Goal: Information Seeking & Learning: Learn about a topic

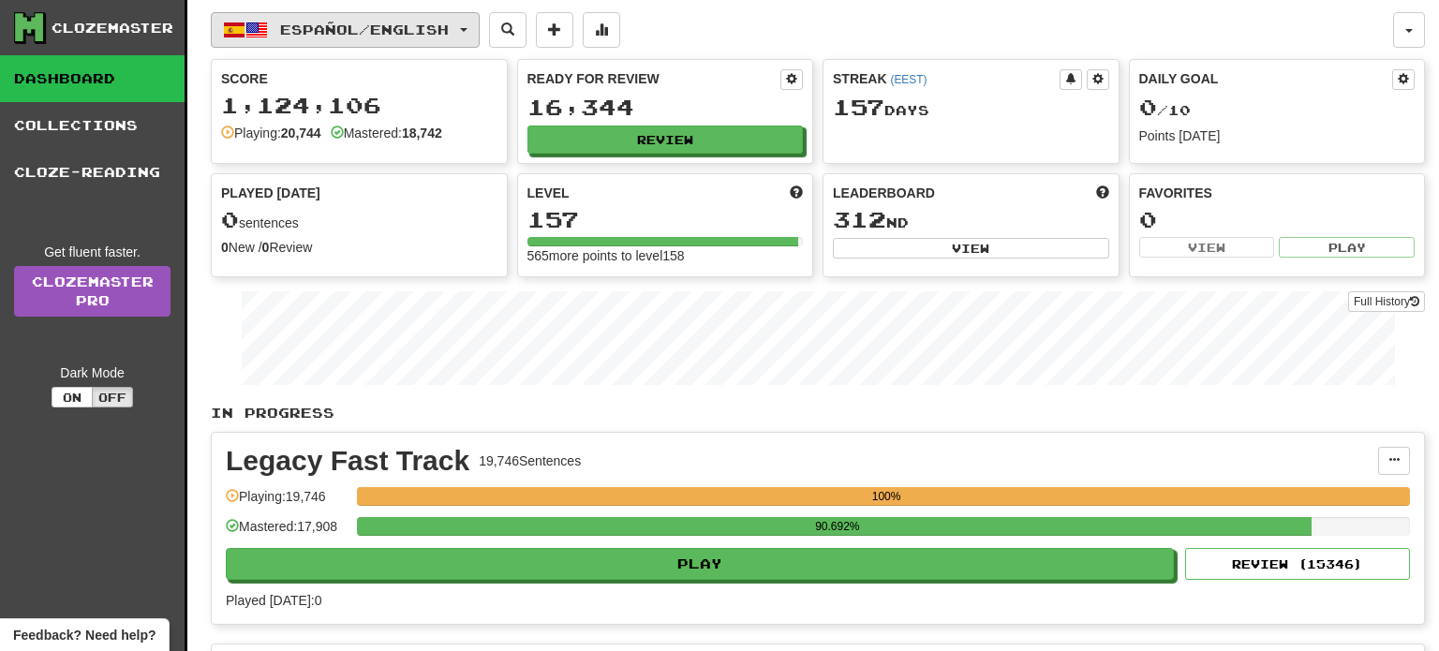
click at [386, 23] on span "Español / English" at bounding box center [364, 30] width 169 height 16
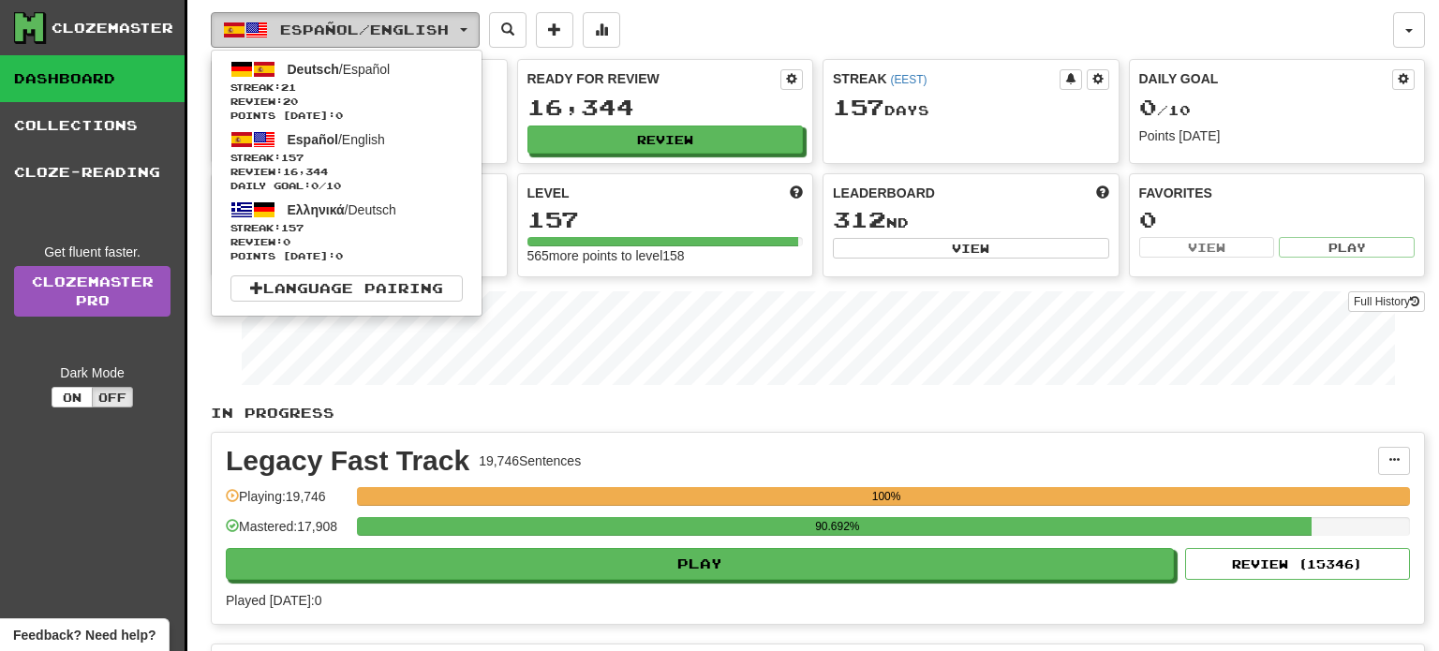
click at [386, 28] on span "Español / English" at bounding box center [364, 30] width 169 height 16
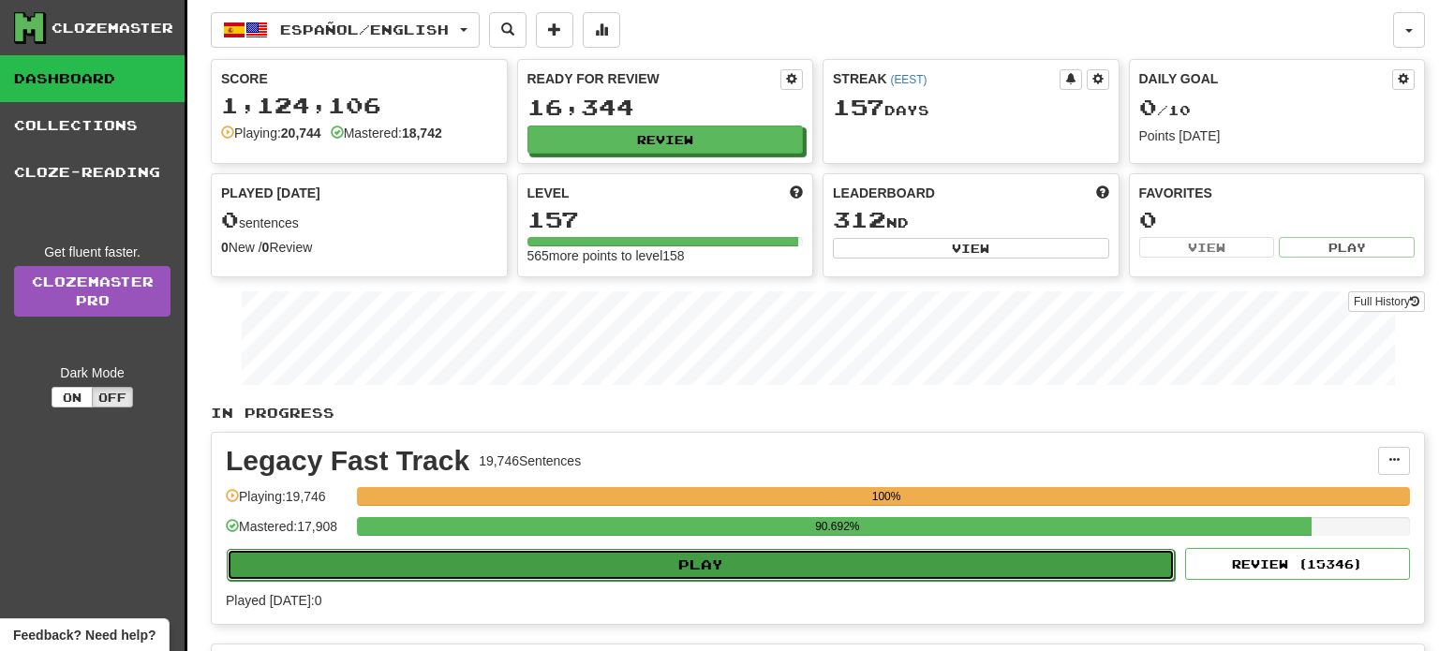
click at [667, 566] on button "Play" at bounding box center [701, 565] width 948 height 32
select select "**"
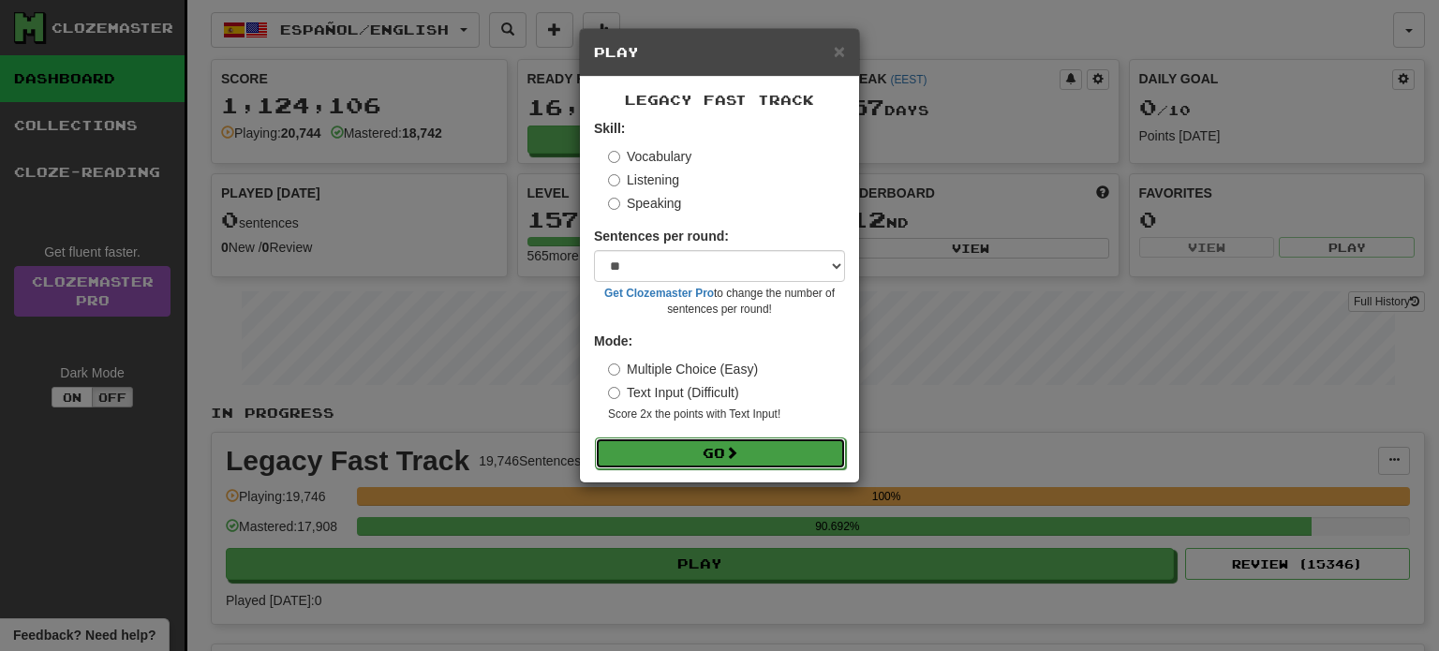
click at [715, 446] on button "Go" at bounding box center [720, 453] width 251 height 32
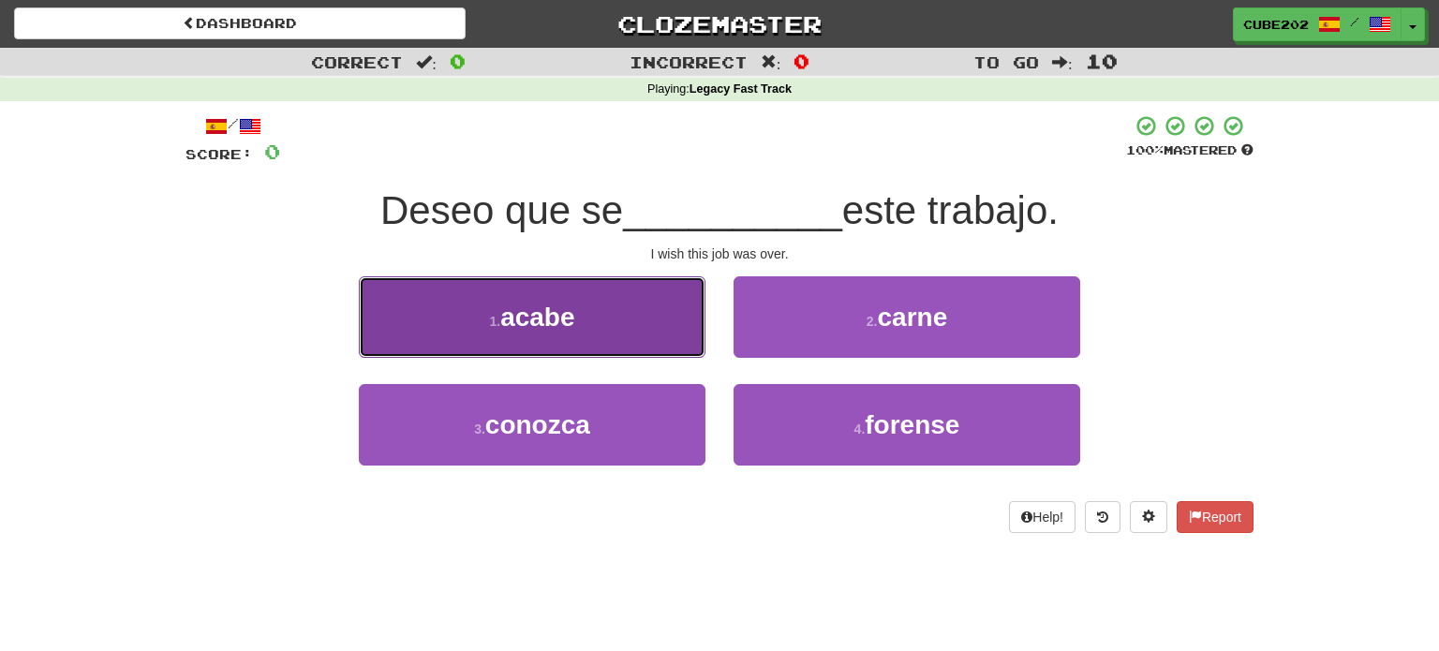
click at [649, 315] on button "1 . acabe" at bounding box center [532, 317] width 347 height 82
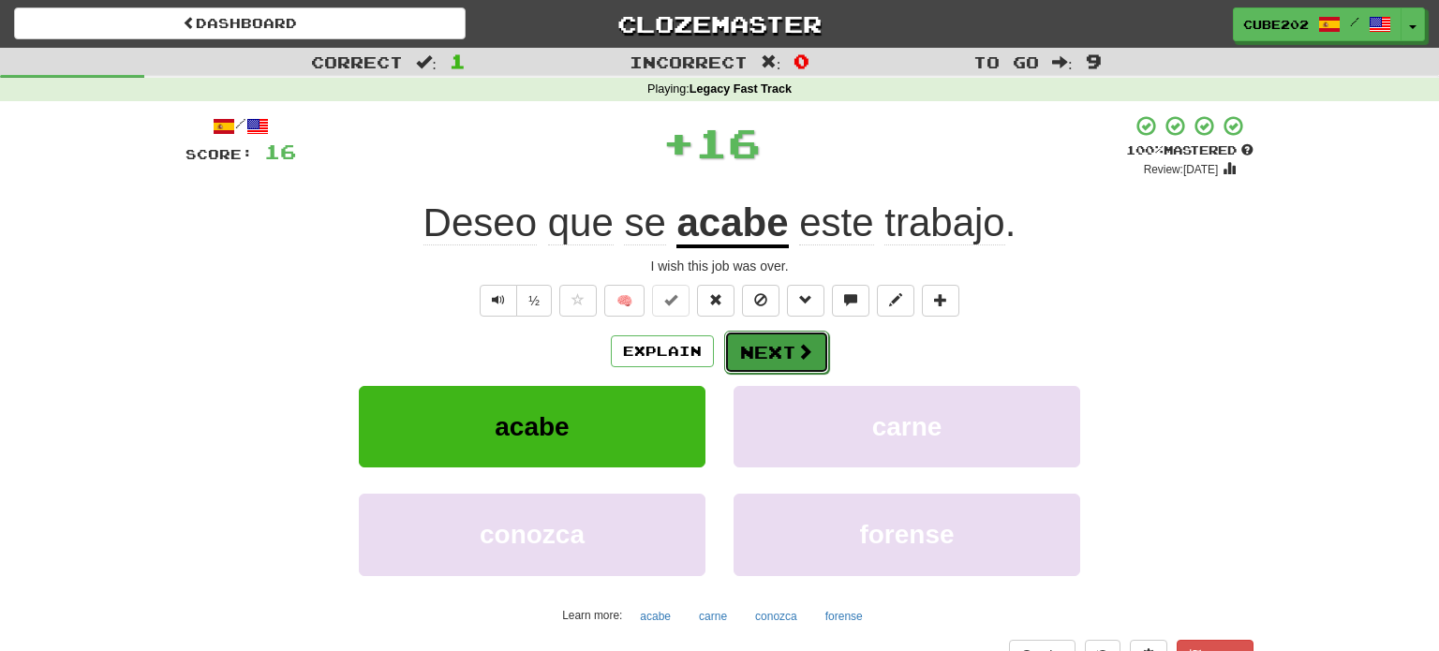
click at [760, 353] on button "Next" at bounding box center [776, 352] width 105 height 43
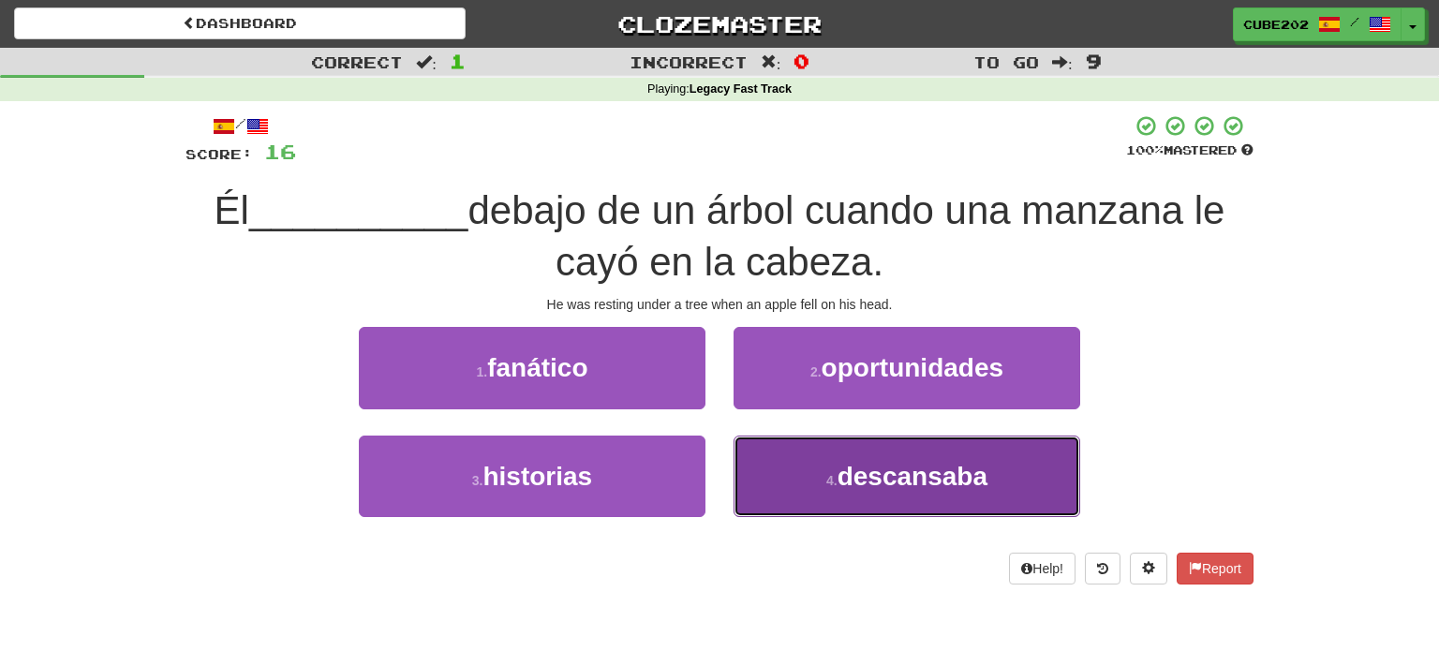
click at [879, 496] on button "4 . descansaba" at bounding box center [907, 477] width 347 height 82
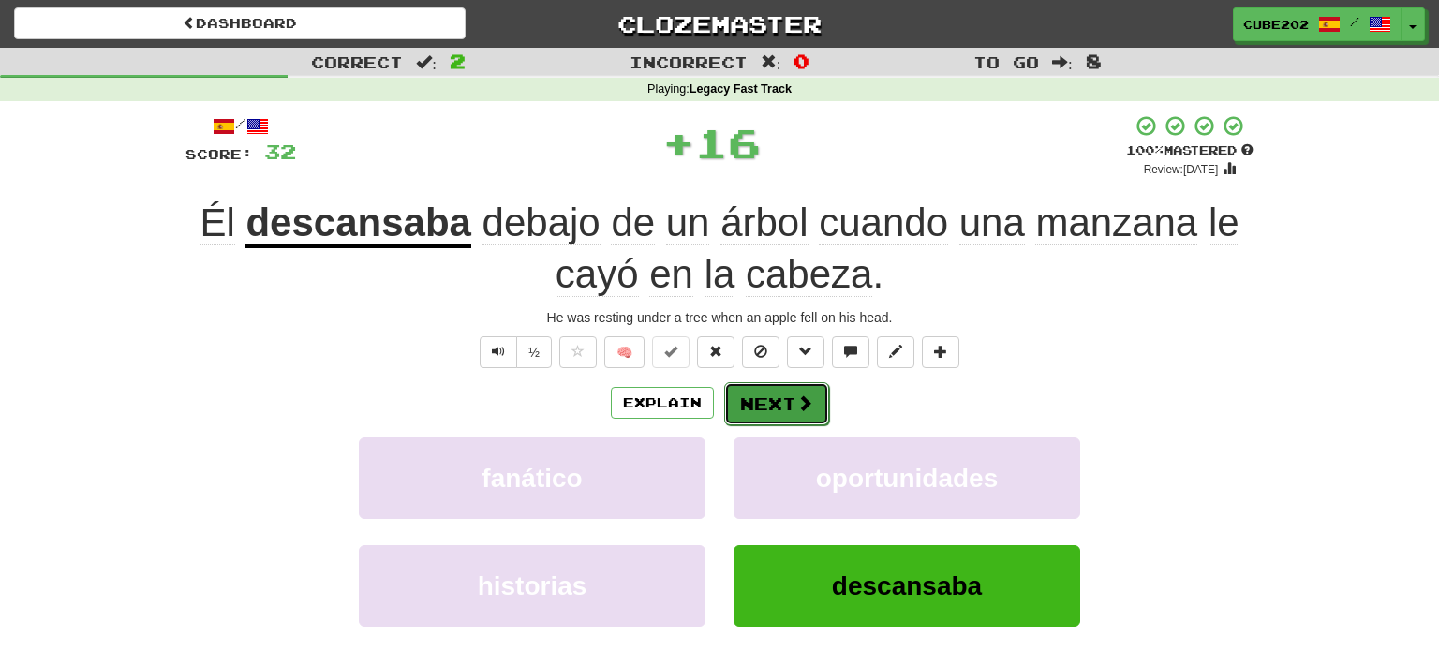
click at [796, 394] on span at bounding box center [804, 402] width 17 height 17
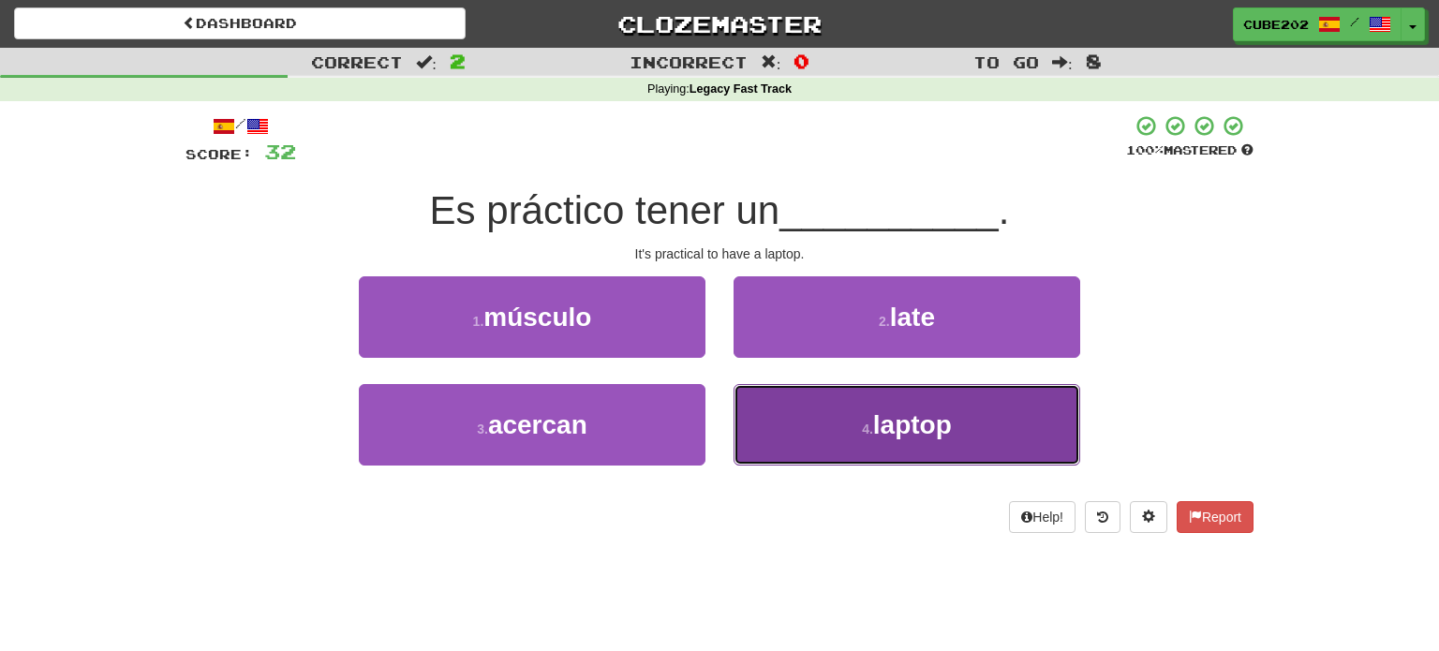
click at [822, 421] on button "4 . laptop" at bounding box center [907, 425] width 347 height 82
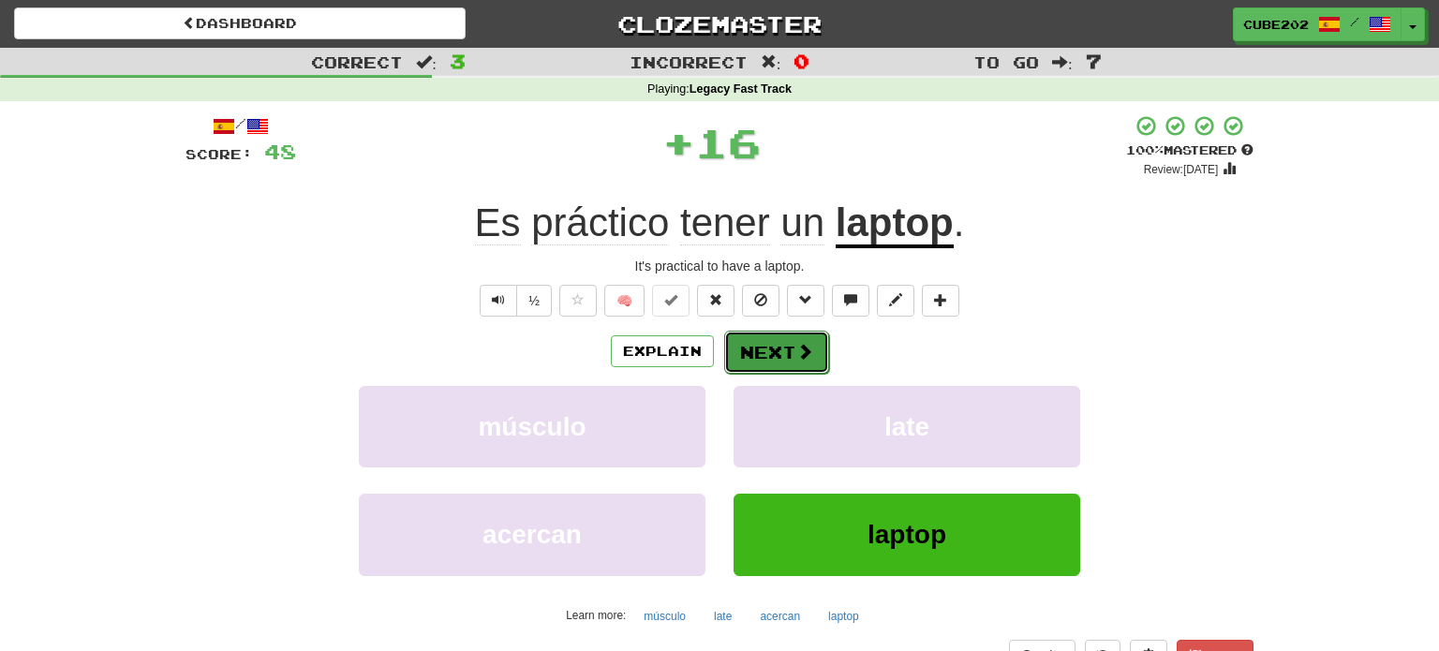
click at [786, 352] on button "Next" at bounding box center [776, 352] width 105 height 43
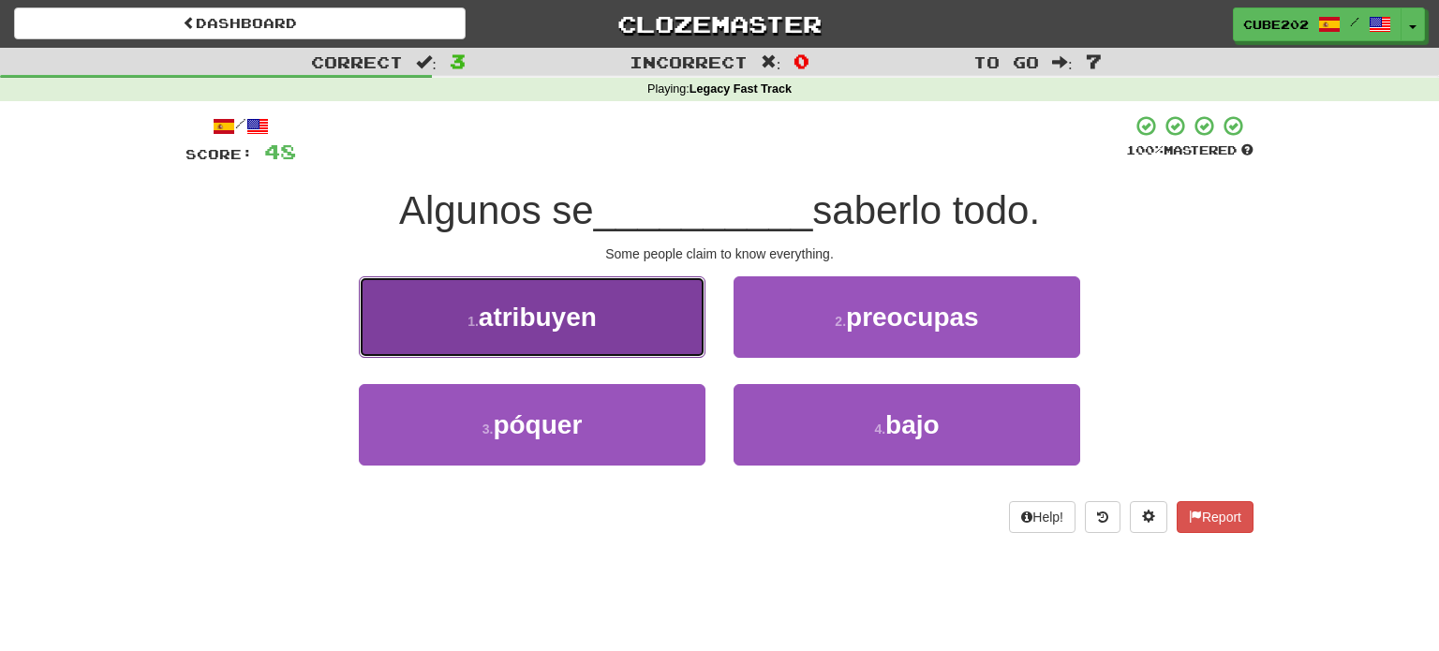
click at [674, 328] on button "1 . atribuyen" at bounding box center [532, 317] width 347 height 82
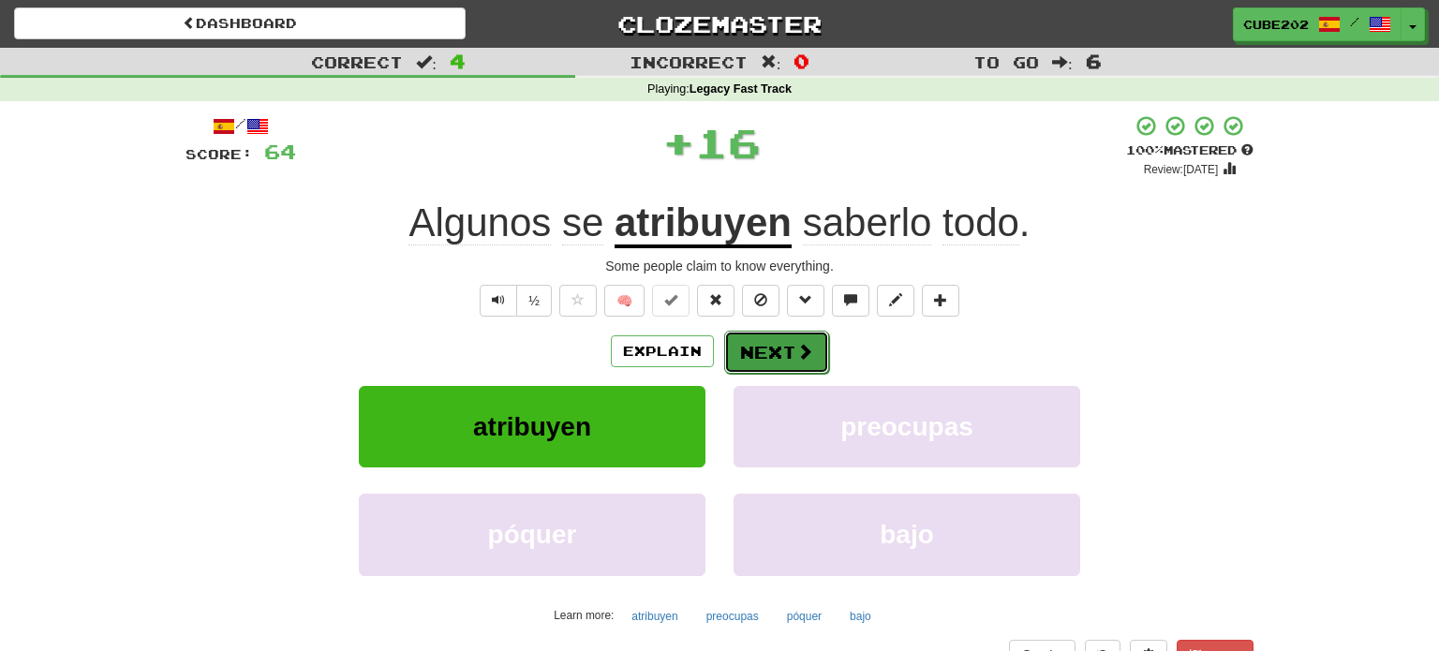
click at [763, 359] on button "Next" at bounding box center [776, 352] width 105 height 43
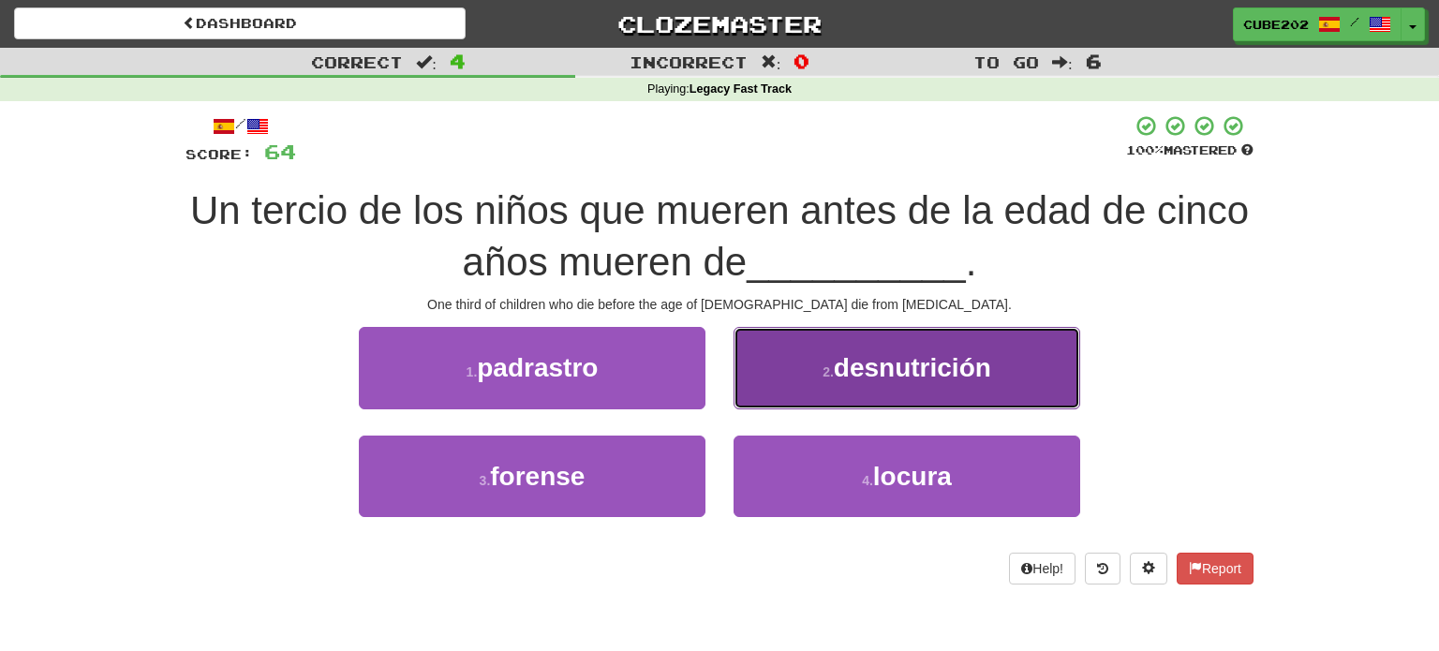
click at [815, 384] on button "2 . desnutrición" at bounding box center [907, 368] width 347 height 82
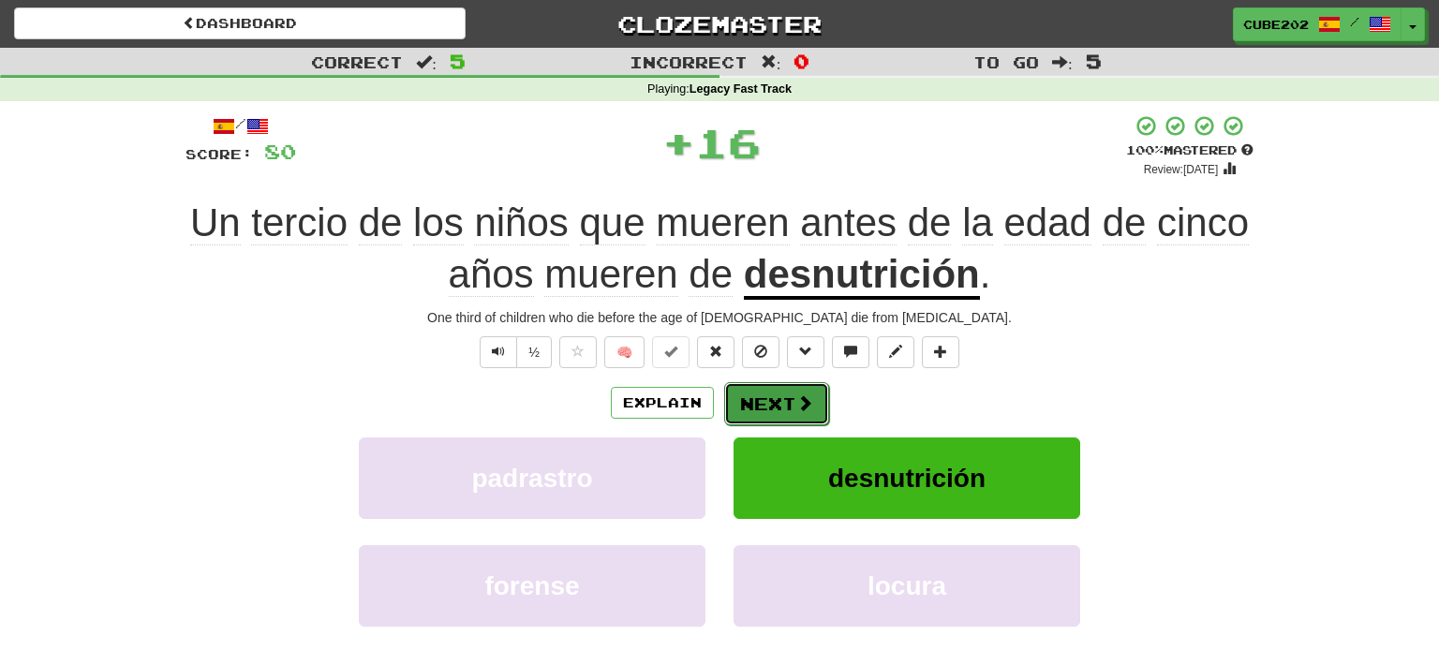
click at [796, 386] on button "Next" at bounding box center [776, 403] width 105 height 43
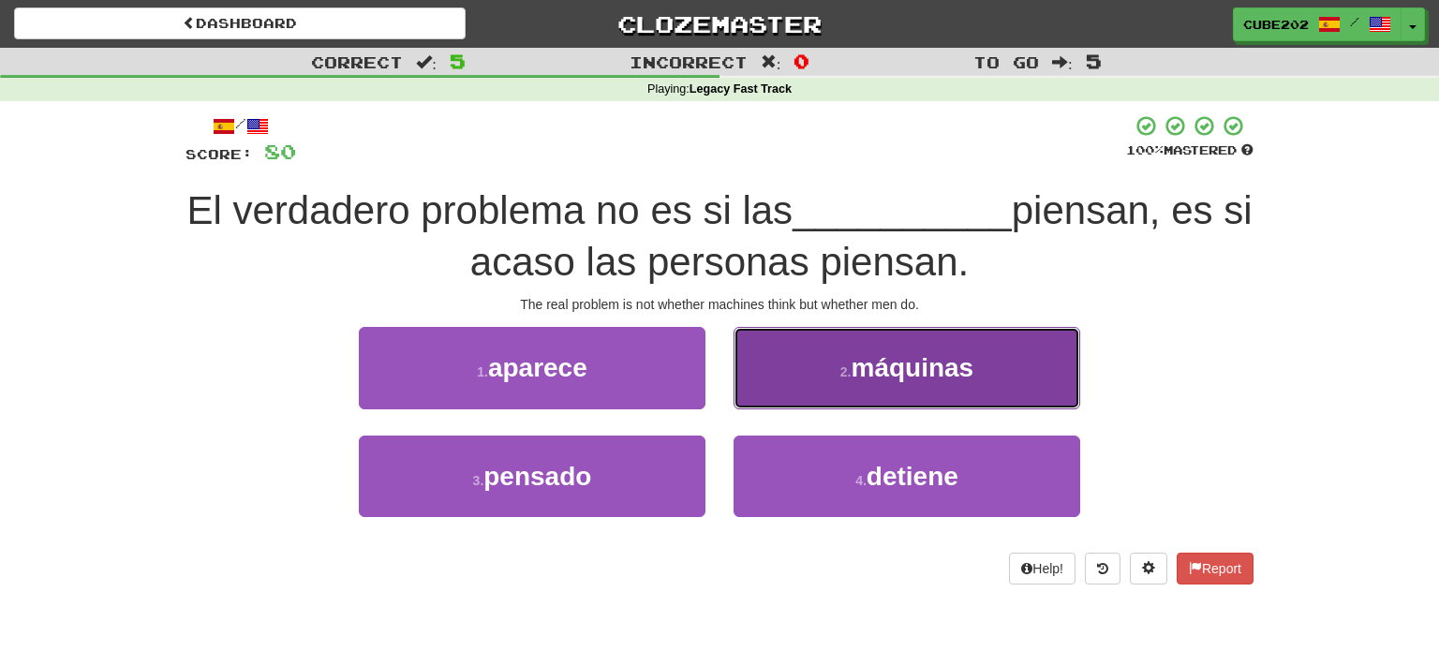
click at [802, 342] on button "2 . máquinas" at bounding box center [907, 368] width 347 height 82
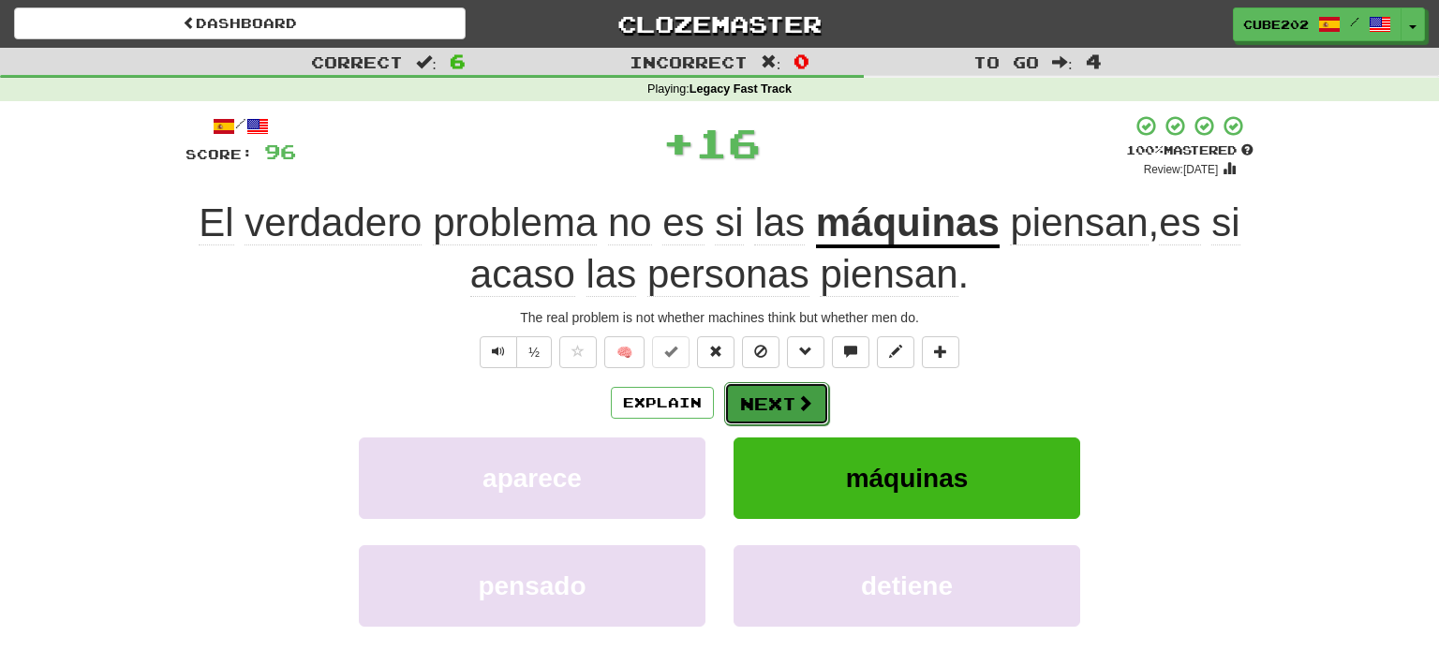
click at [782, 382] on button "Next" at bounding box center [776, 403] width 105 height 43
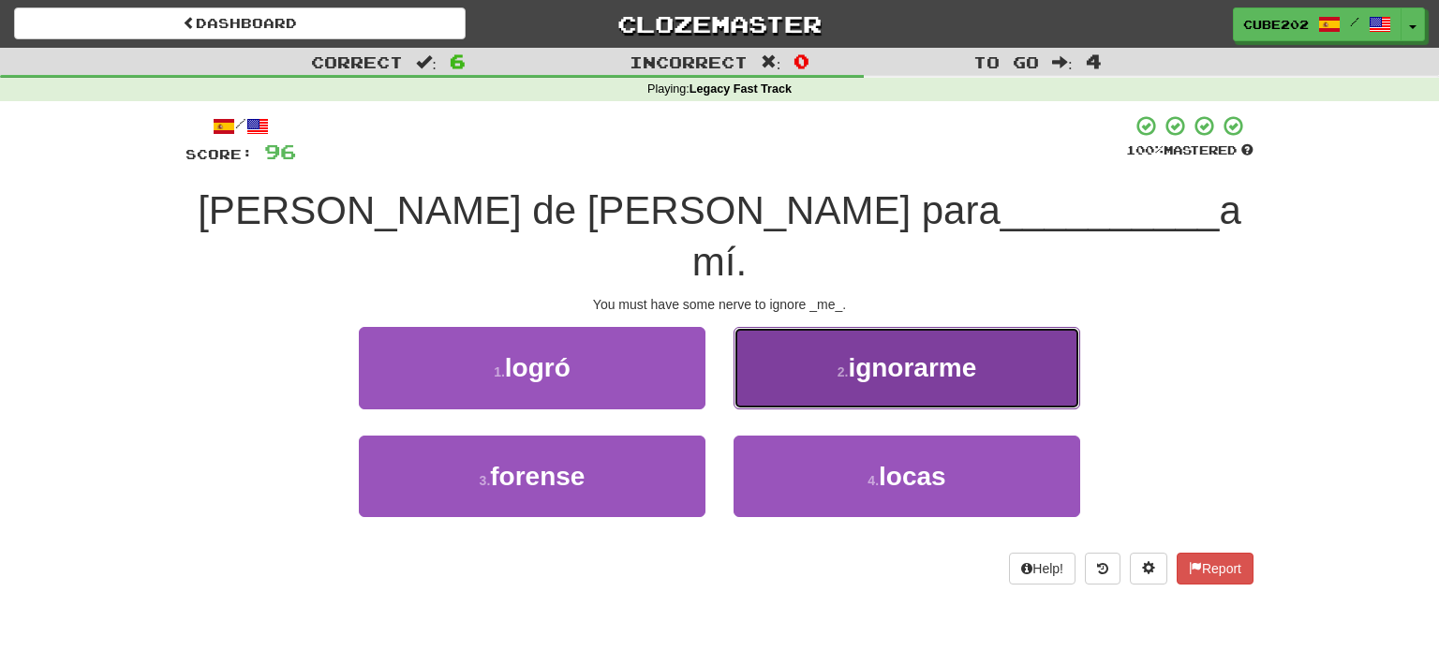
click at [840, 345] on button "2 . ignorarme" at bounding box center [907, 368] width 347 height 82
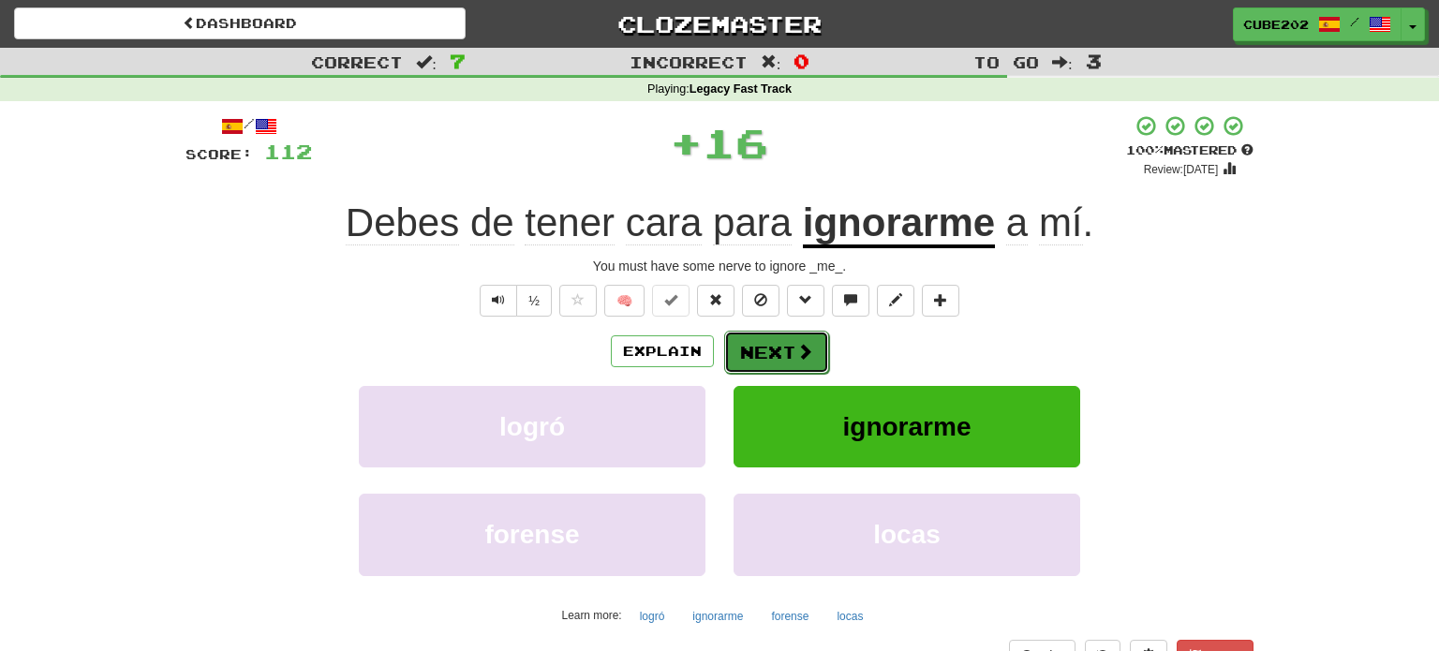
click at [785, 349] on button "Next" at bounding box center [776, 352] width 105 height 43
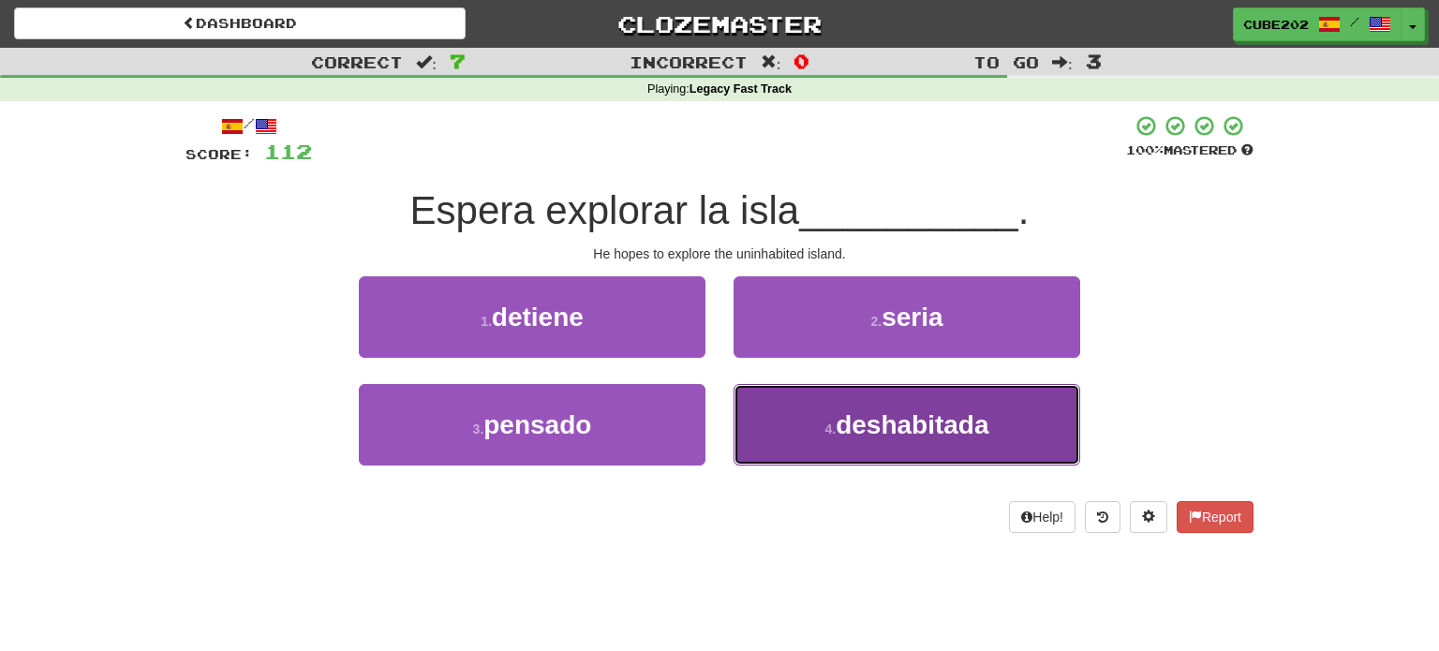
click at [824, 429] on small "4 ." at bounding box center [829, 429] width 11 height 15
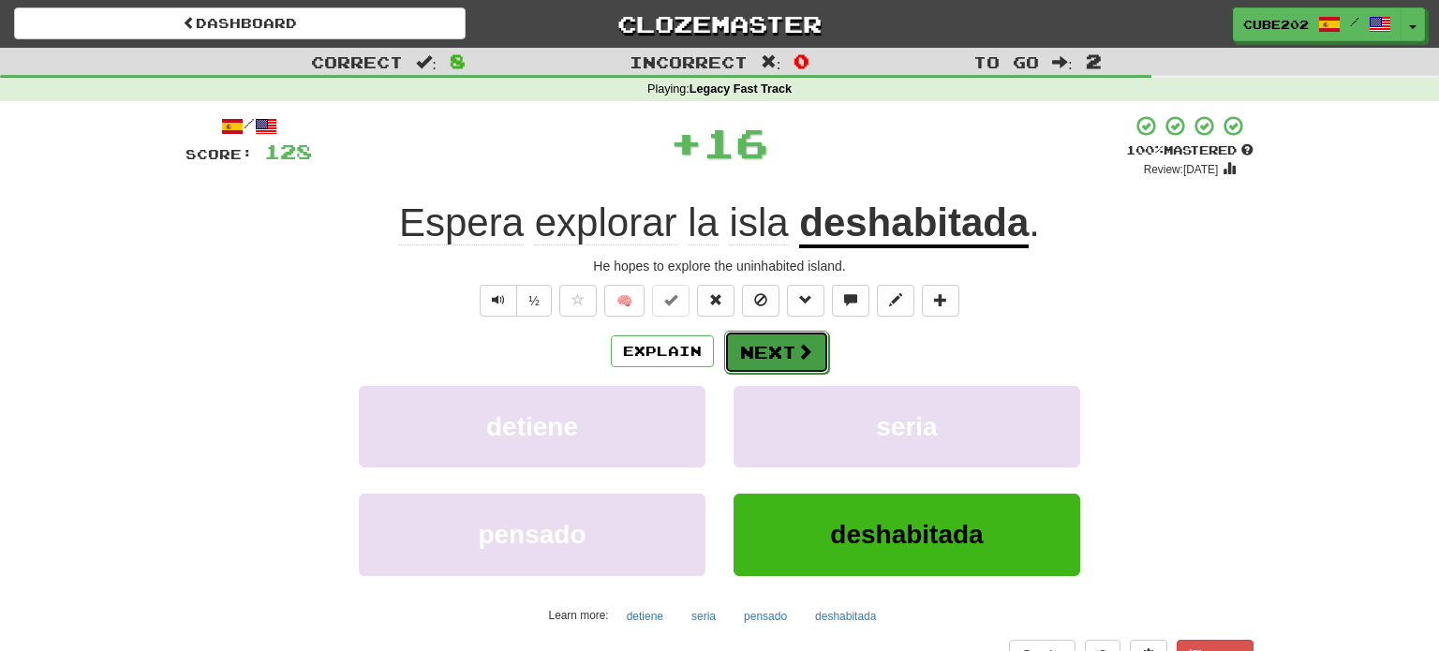
click at [775, 346] on button "Next" at bounding box center [776, 352] width 105 height 43
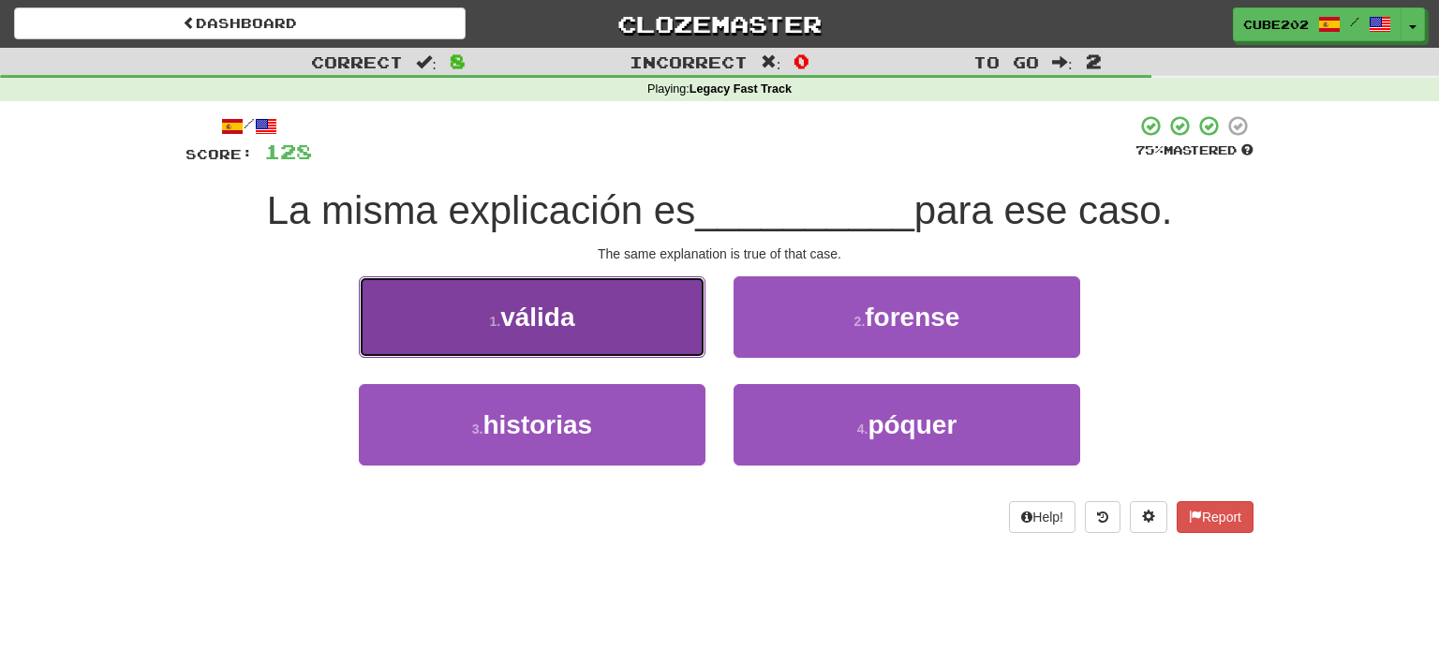
click at [655, 319] on button "1 . válida" at bounding box center [532, 317] width 347 height 82
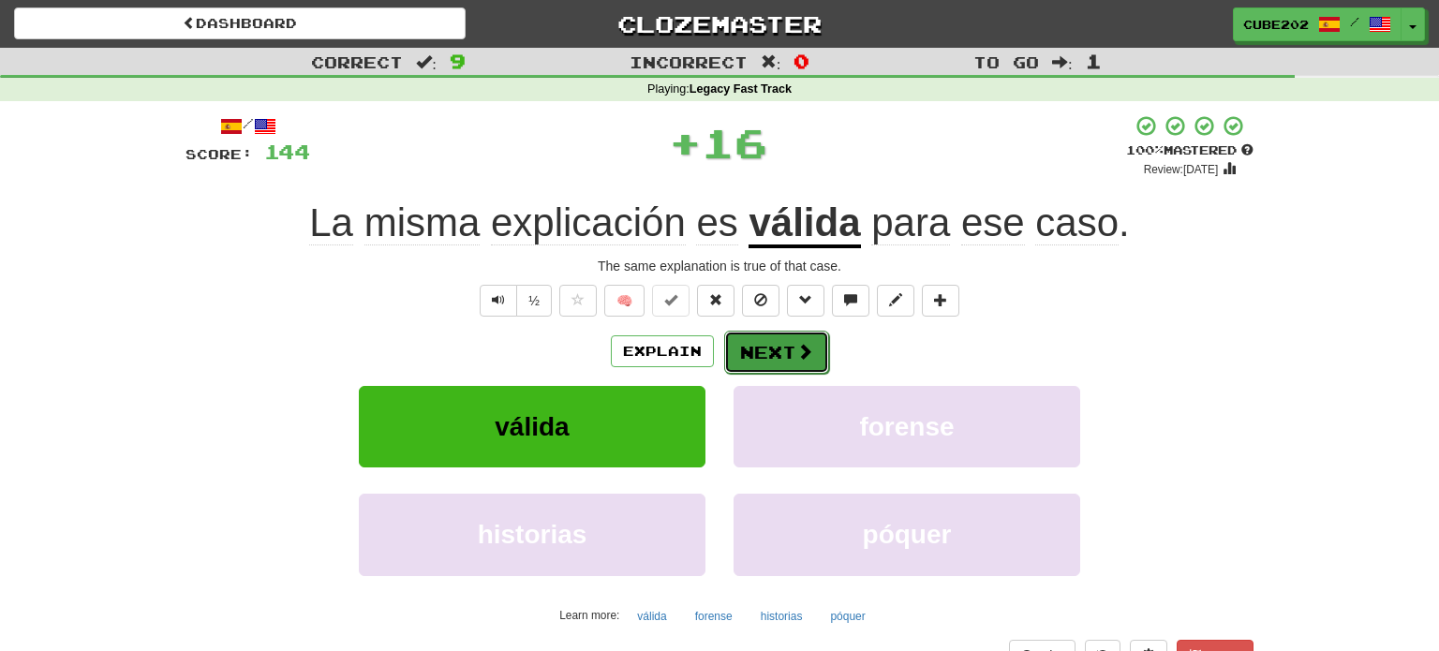
click at [755, 355] on button "Next" at bounding box center [776, 352] width 105 height 43
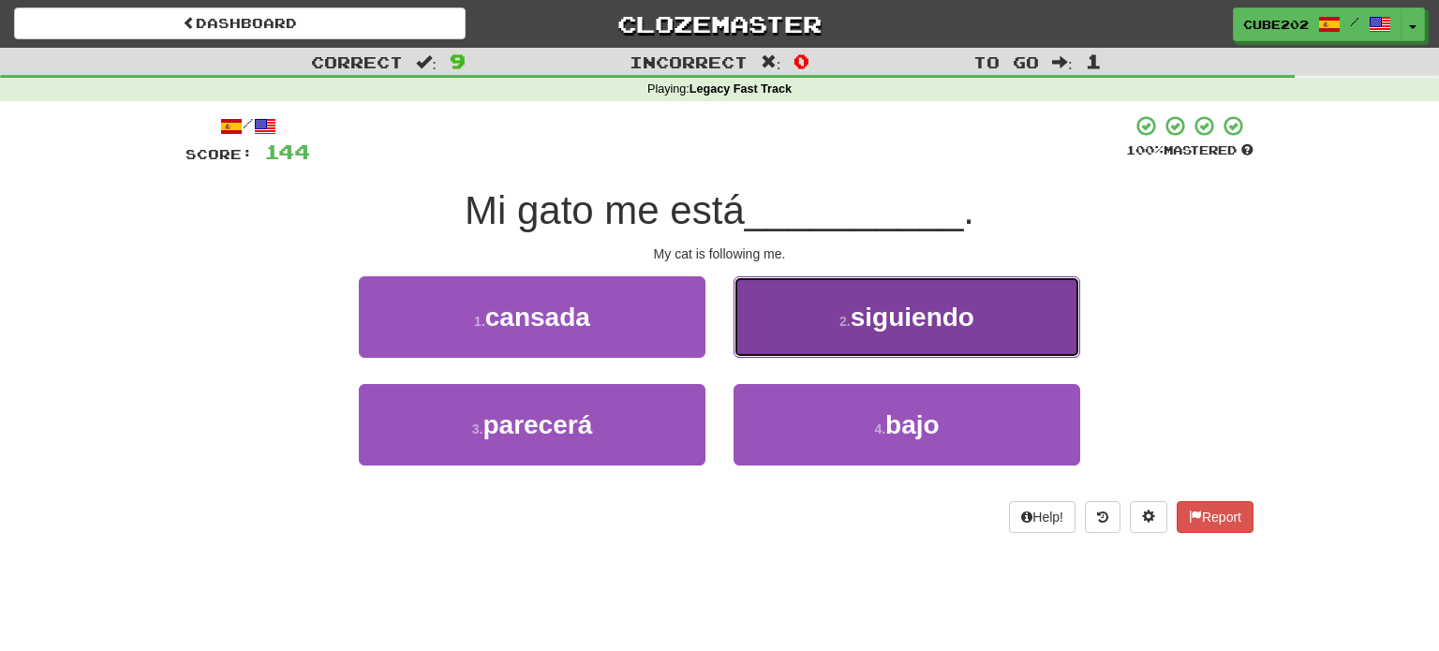
click at [813, 346] on button "2 . siguiendo" at bounding box center [907, 317] width 347 height 82
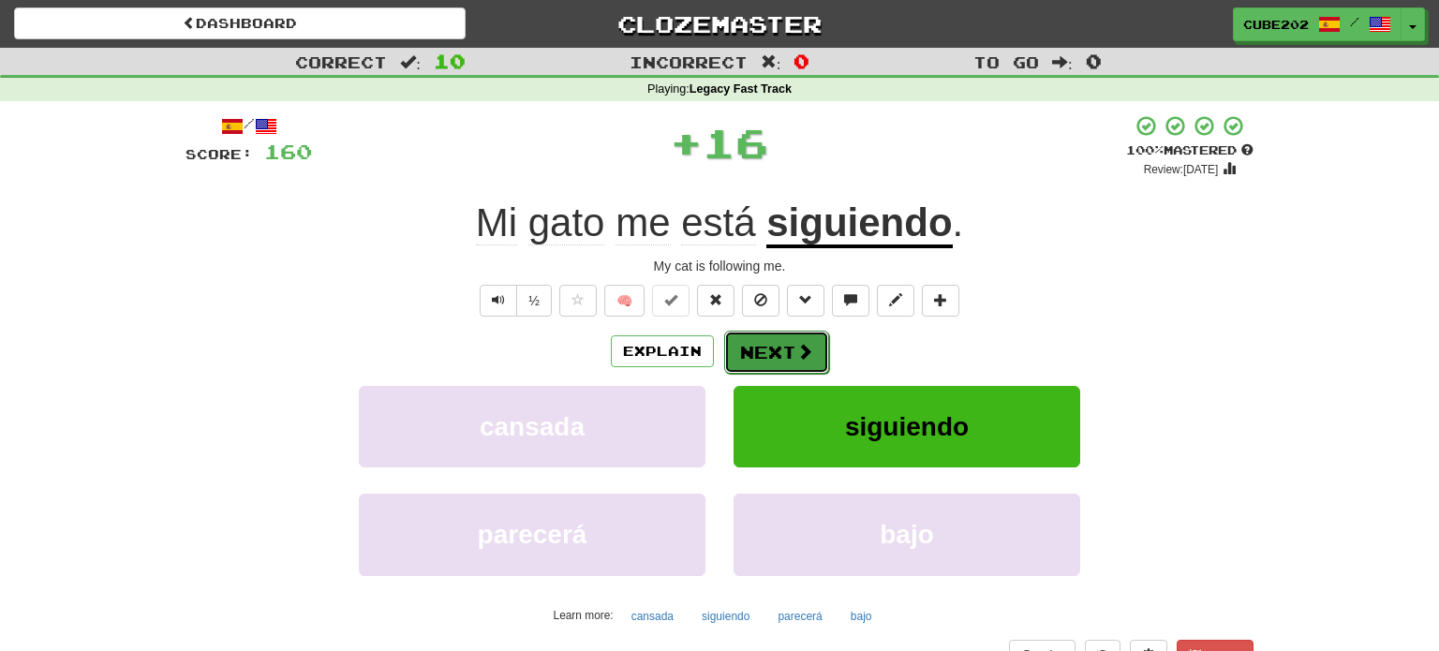
click at [777, 354] on button "Next" at bounding box center [776, 352] width 105 height 43
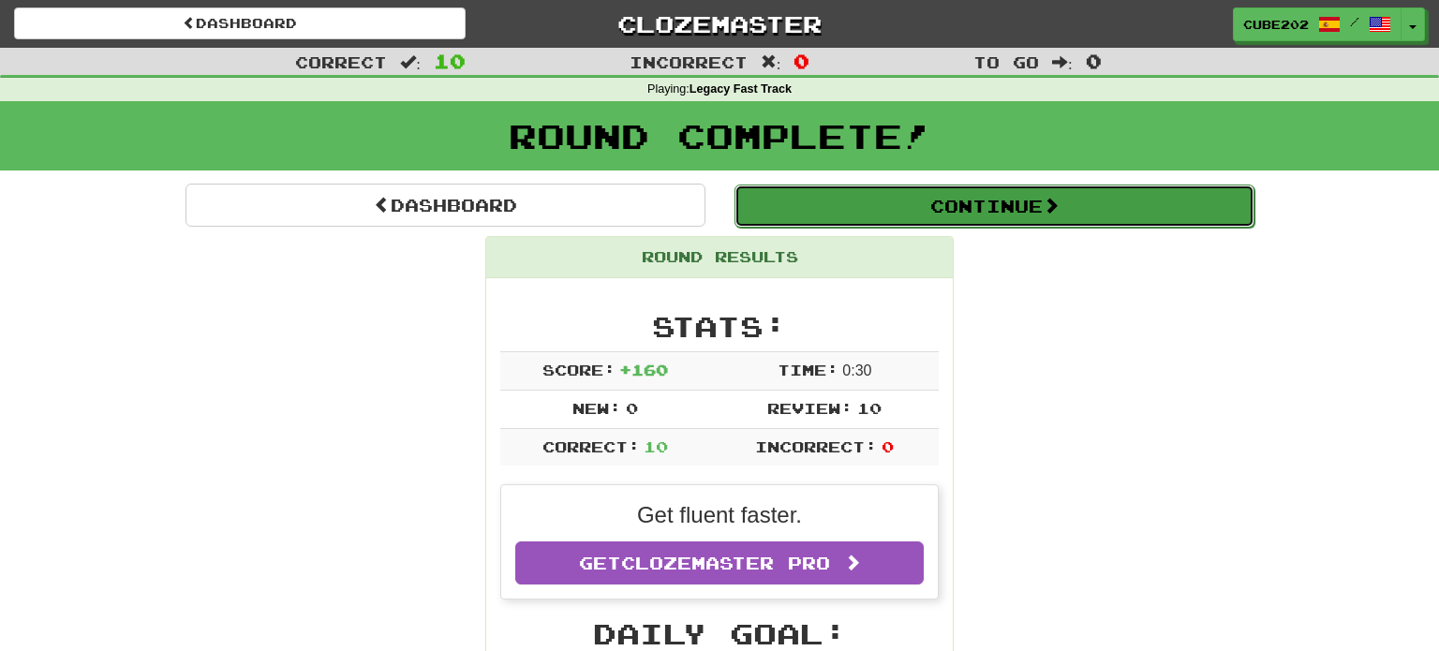
click at [805, 198] on button "Continue" at bounding box center [994, 206] width 520 height 43
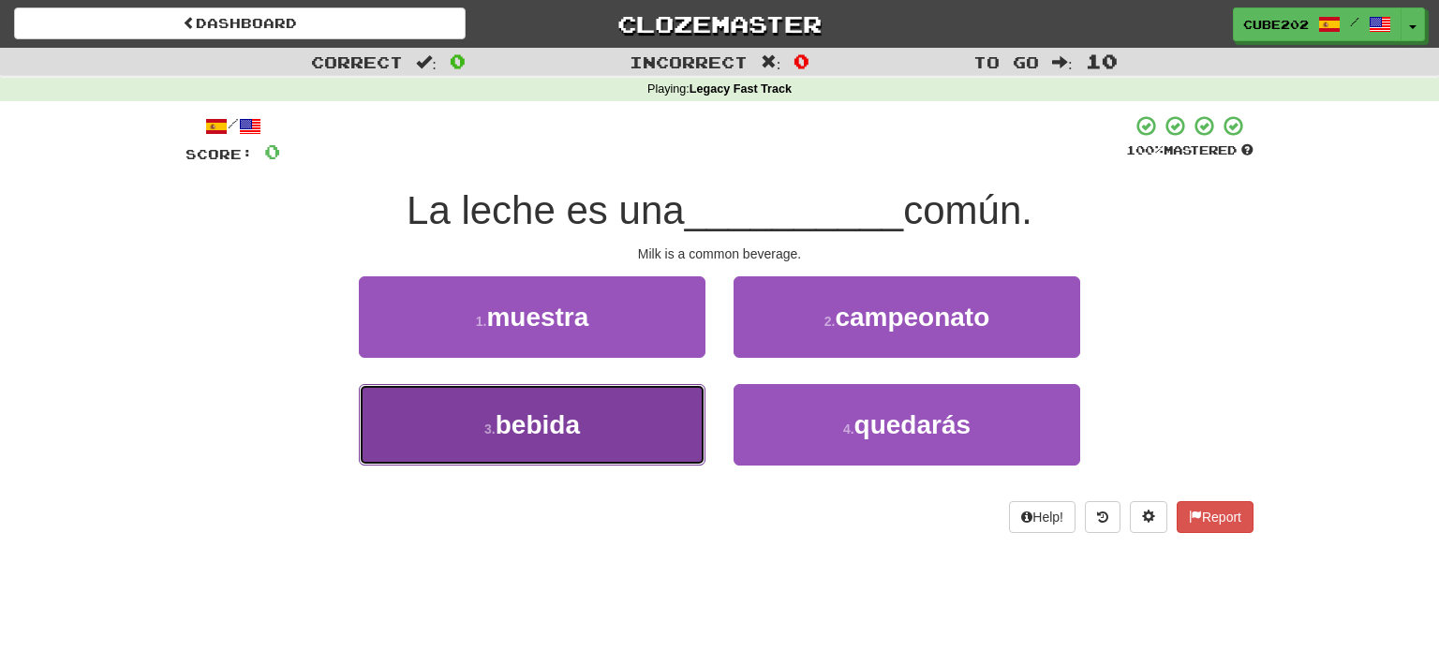
click at [603, 428] on button "3 . bebida" at bounding box center [532, 425] width 347 height 82
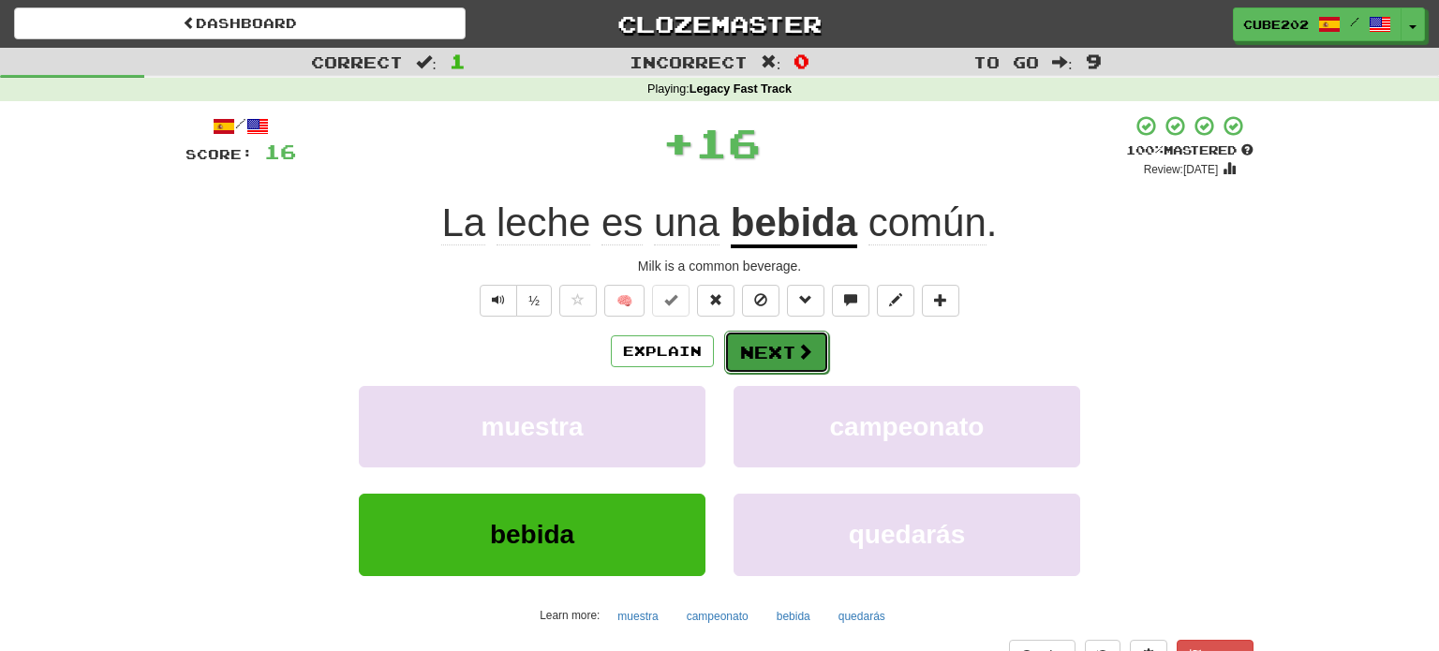
click at [779, 349] on button "Next" at bounding box center [776, 352] width 105 height 43
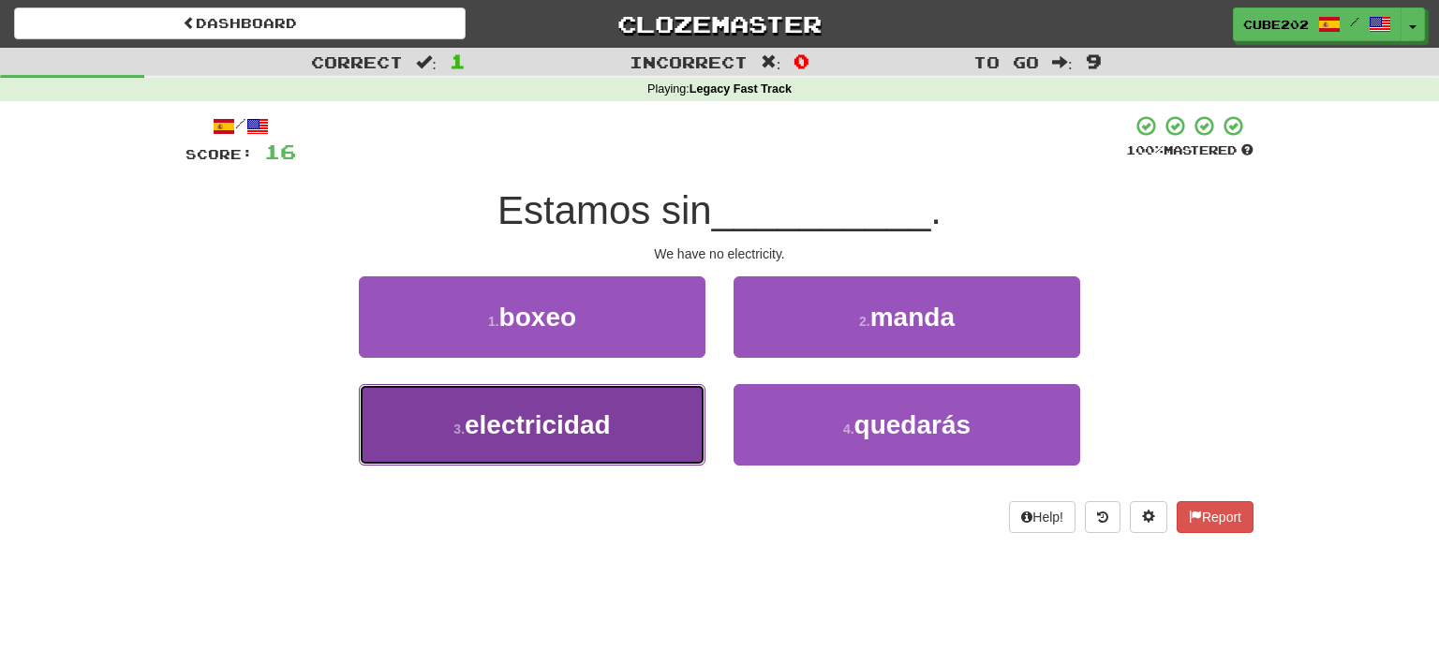
click at [601, 458] on button "3 . electricidad" at bounding box center [532, 425] width 347 height 82
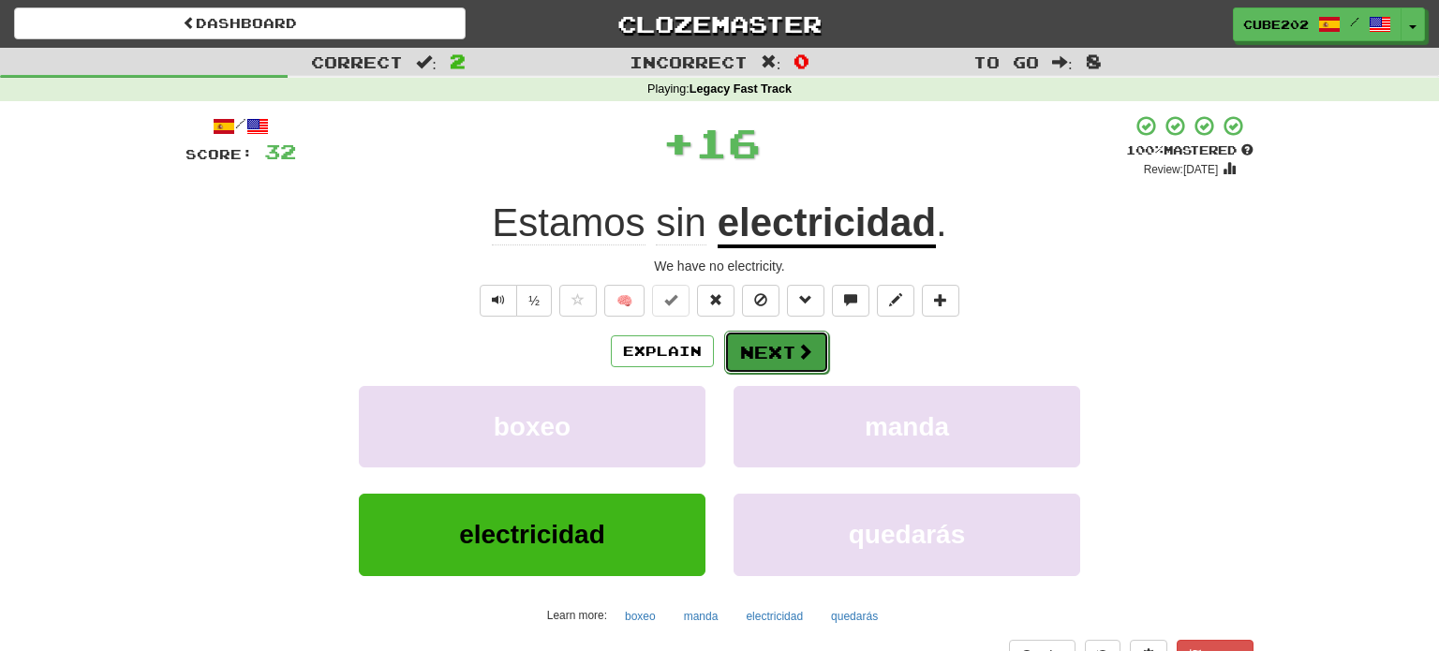
click at [782, 349] on button "Next" at bounding box center [776, 352] width 105 height 43
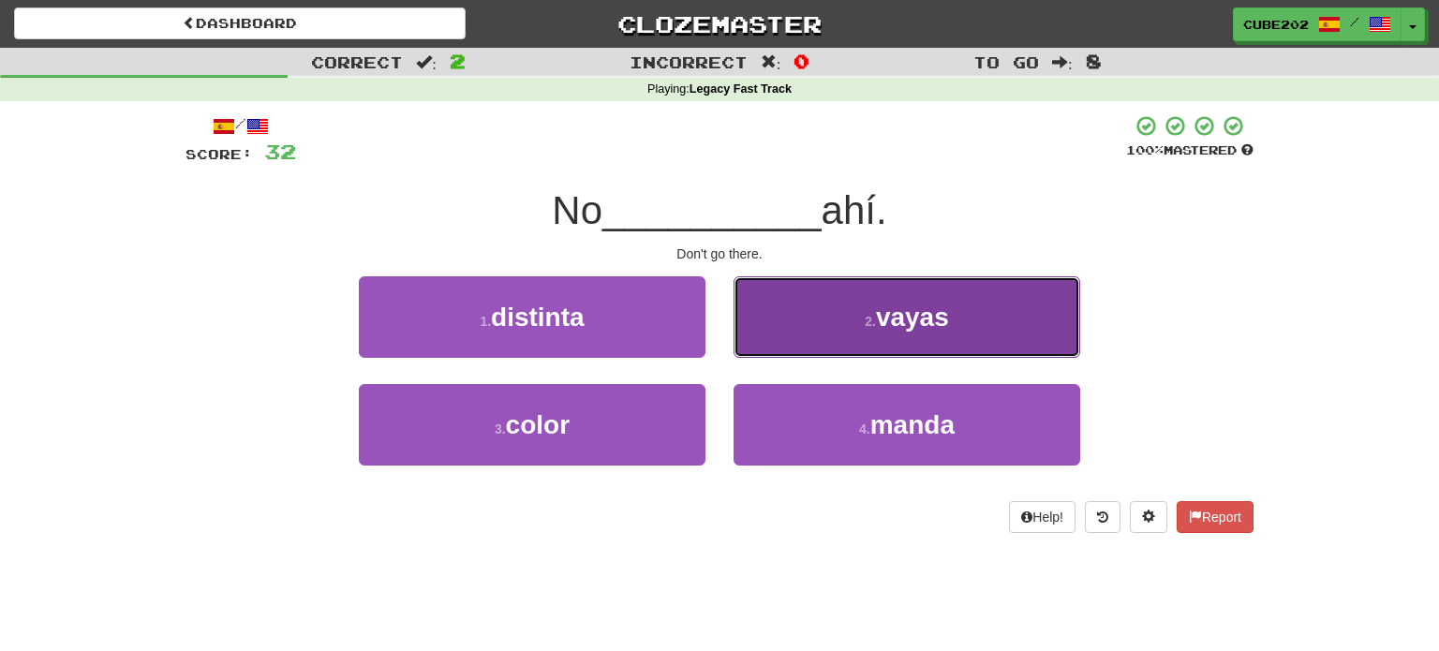
click at [820, 327] on button "2 . vayas" at bounding box center [907, 317] width 347 height 82
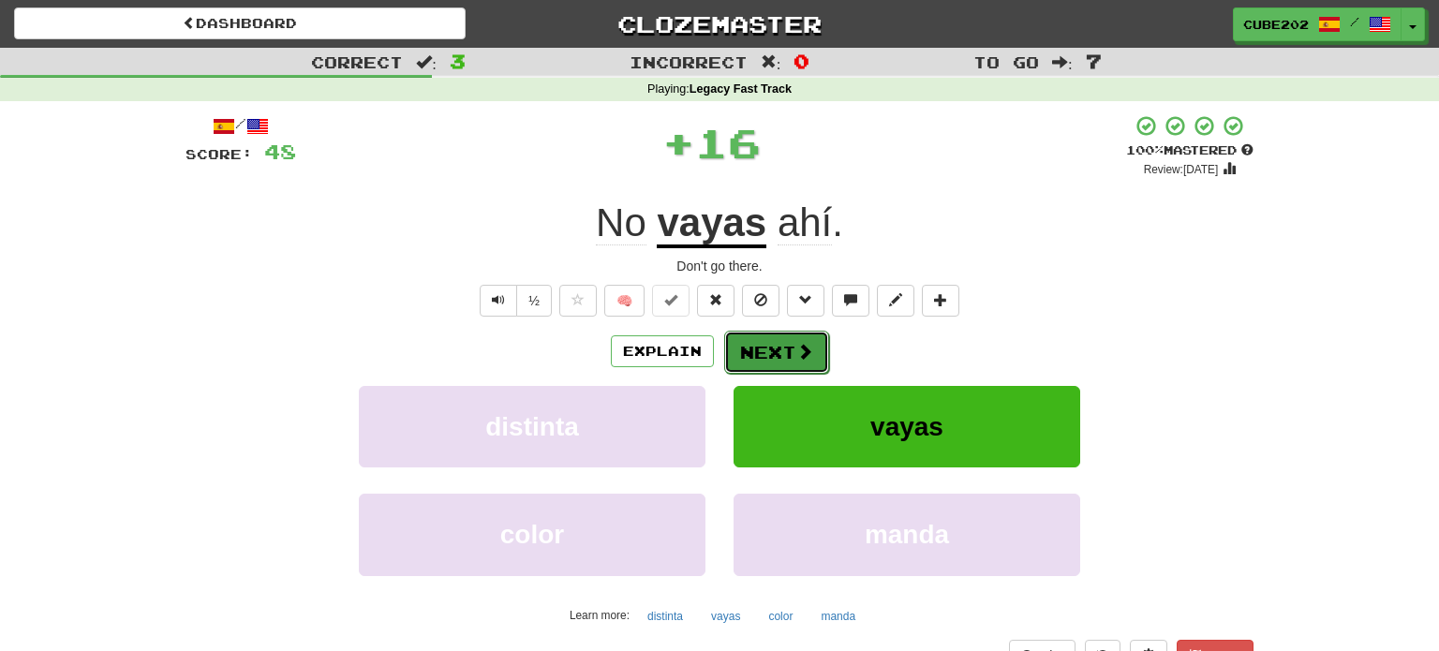
click at [774, 361] on button "Next" at bounding box center [776, 352] width 105 height 43
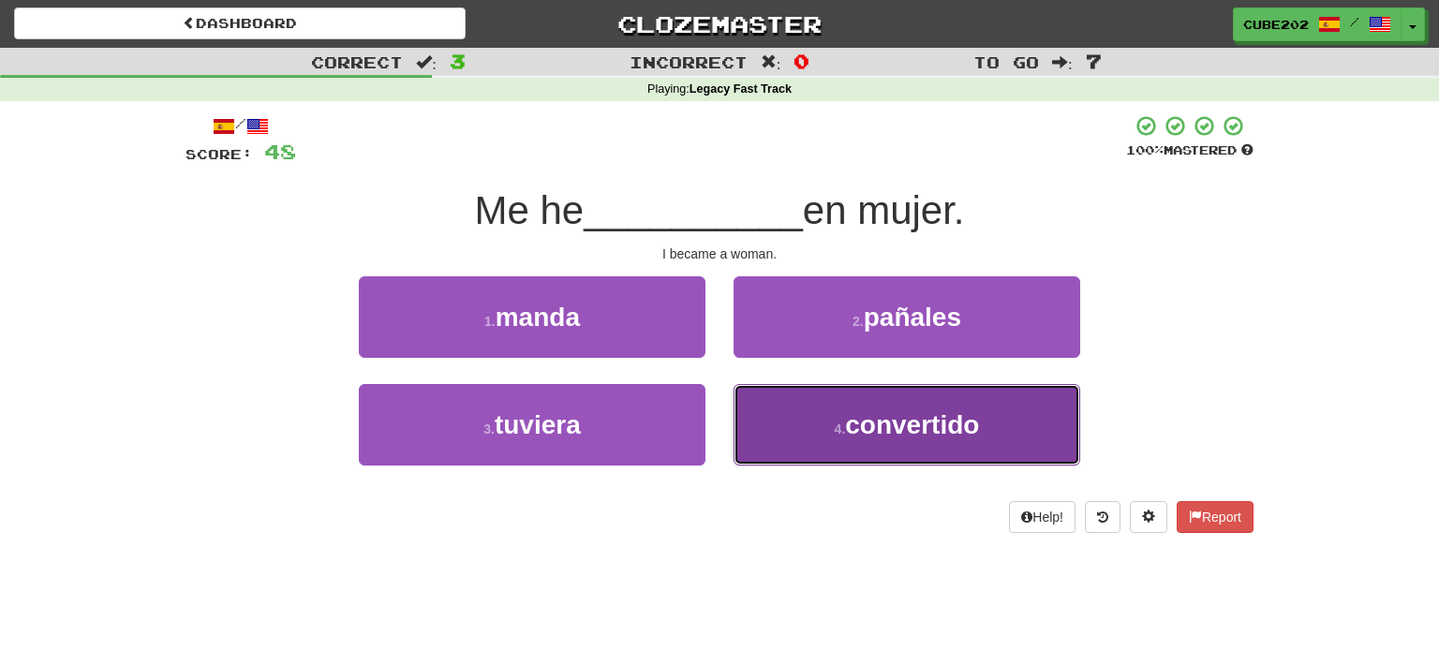
click at [835, 425] on small "4 ." at bounding box center [840, 429] width 11 height 15
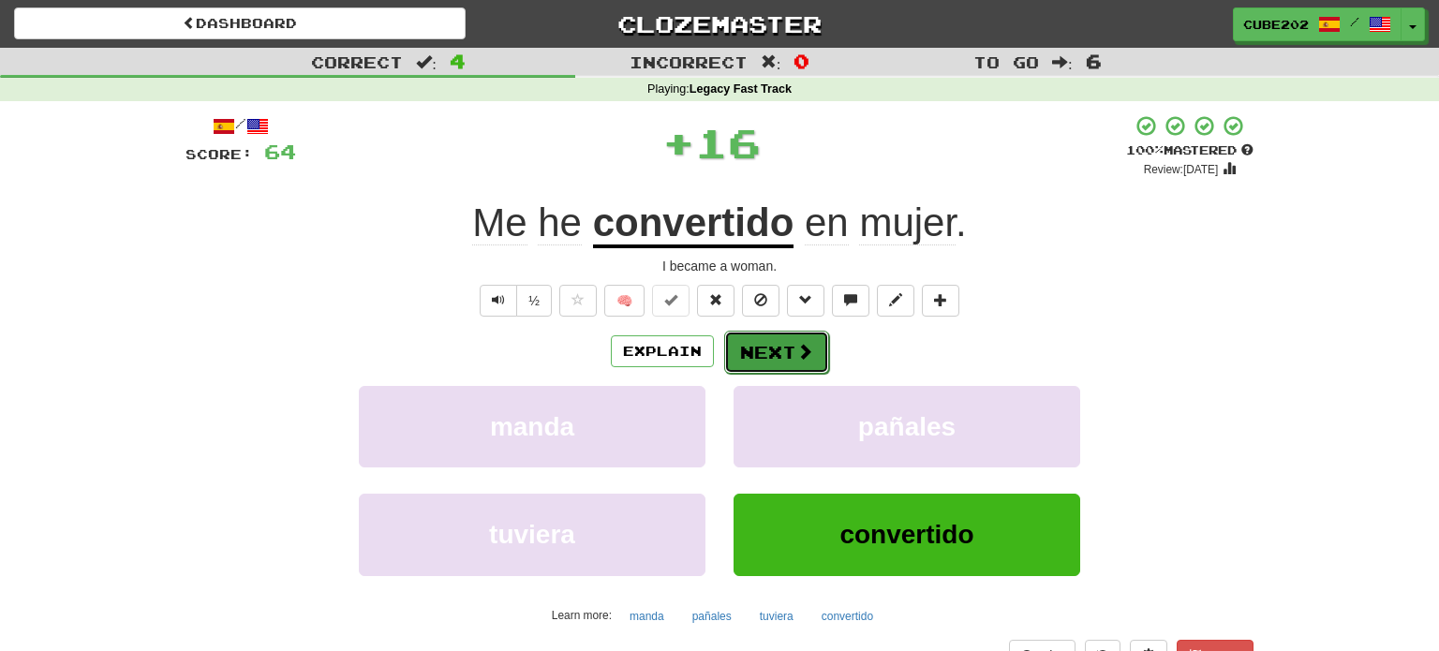
click at [758, 347] on button "Next" at bounding box center [776, 352] width 105 height 43
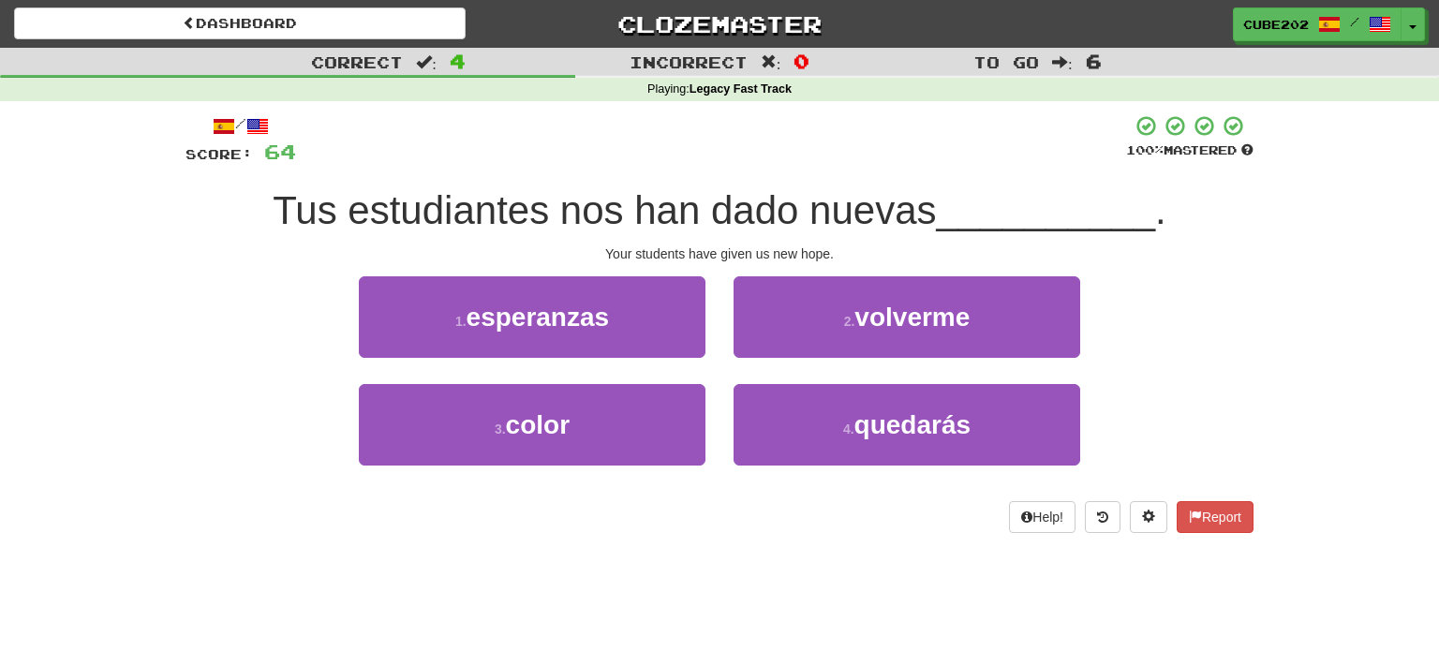
click at [713, 304] on div "1 . esperanzas" at bounding box center [532, 330] width 375 height 108
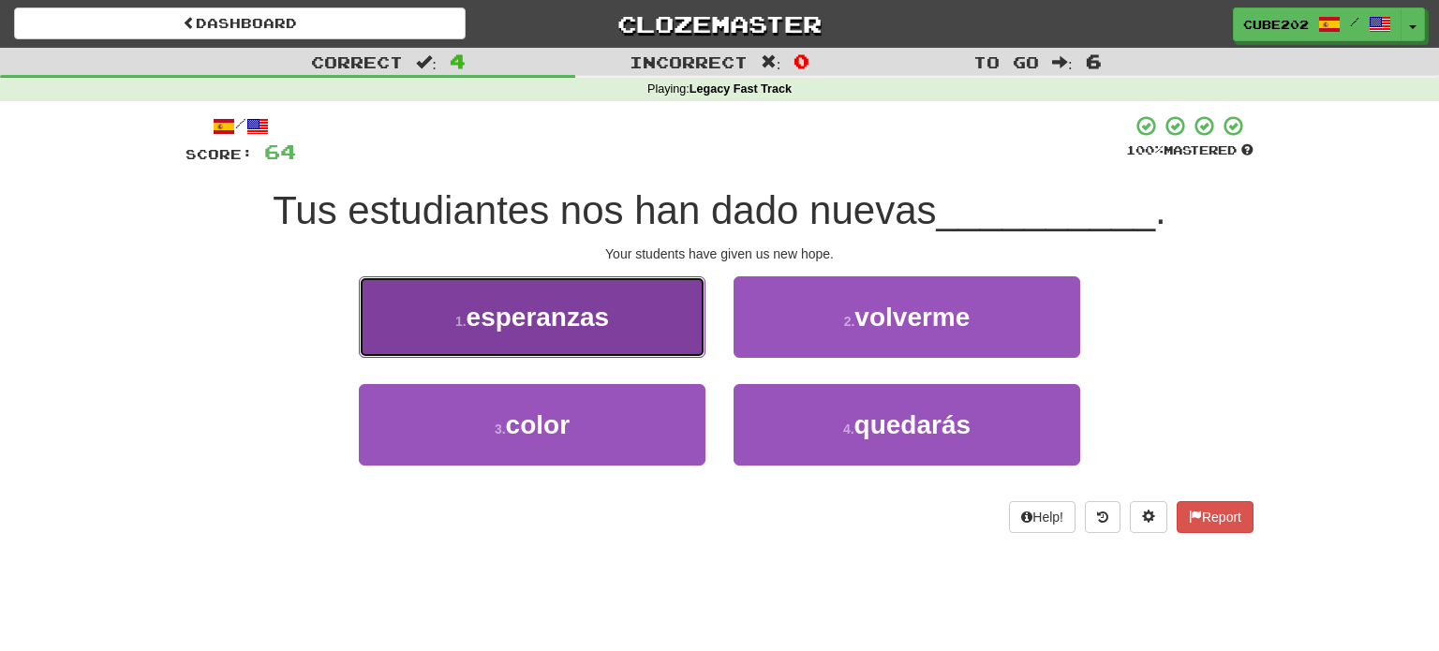
click at [681, 318] on button "1 . esperanzas" at bounding box center [532, 317] width 347 height 82
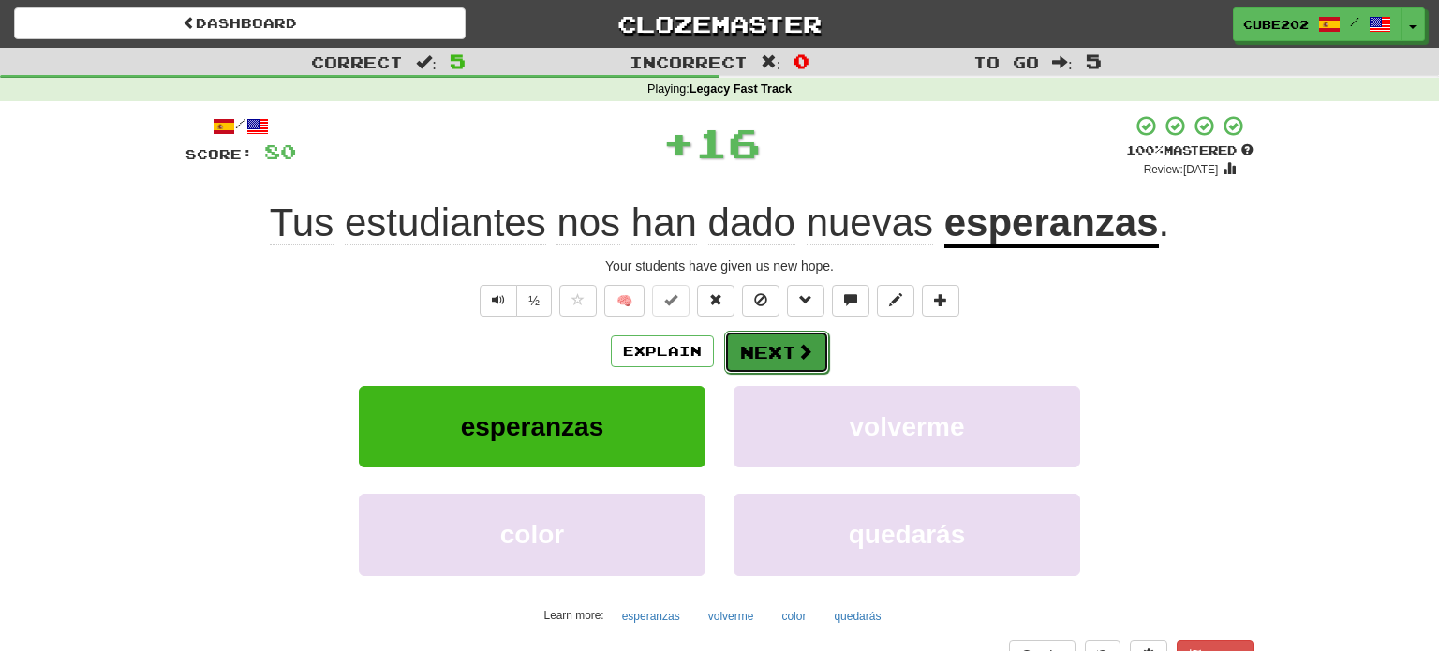
click at [805, 335] on button "Next" at bounding box center [776, 352] width 105 height 43
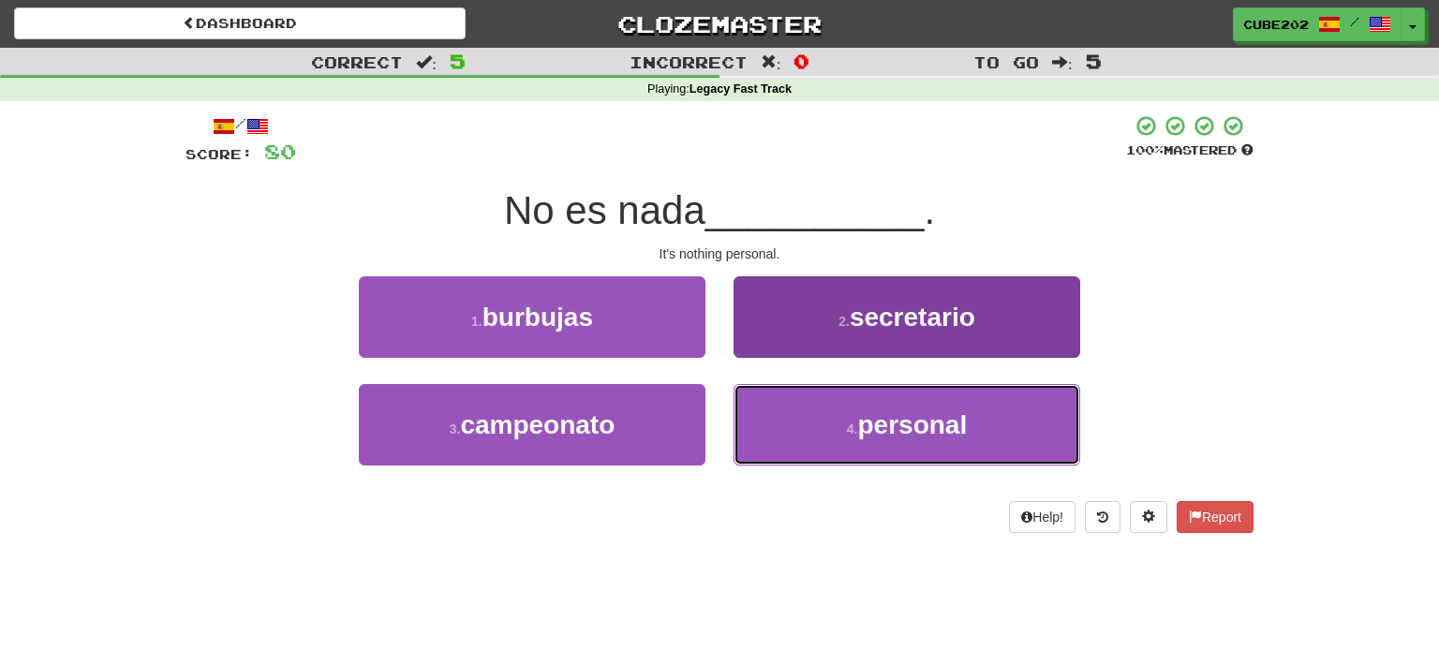
drag, startPoint x: 898, startPoint y: 444, endPoint x: 866, endPoint y: 408, distance: 49.1
click at [897, 444] on button "4 . personal" at bounding box center [907, 425] width 347 height 82
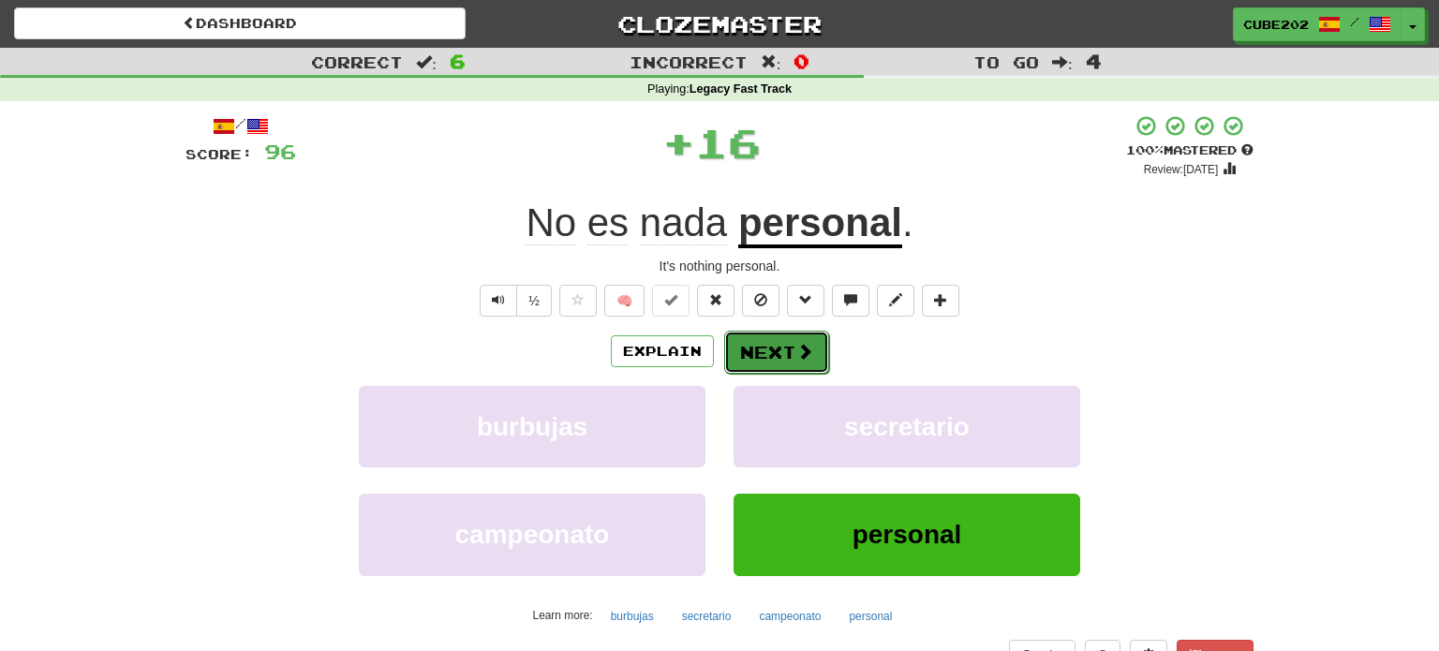
click at [791, 355] on button "Next" at bounding box center [776, 352] width 105 height 43
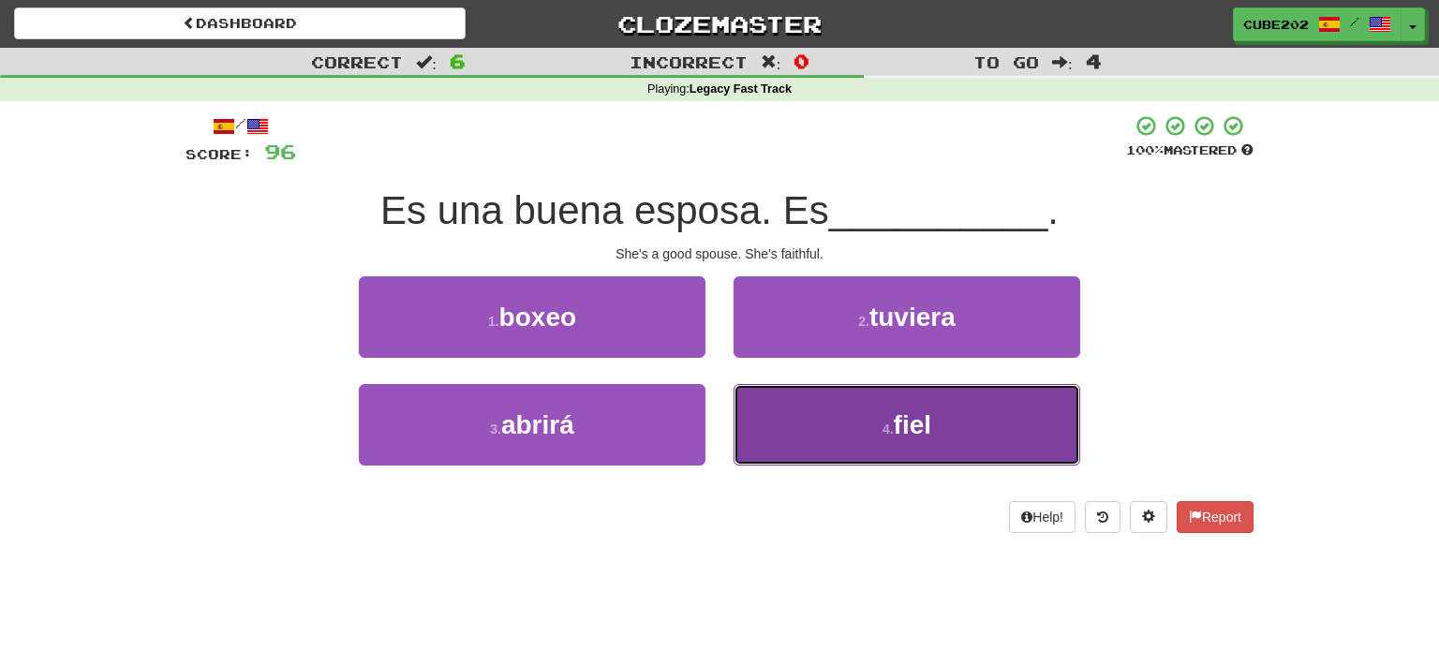
click at [818, 414] on button "4 . fiel" at bounding box center [907, 425] width 347 height 82
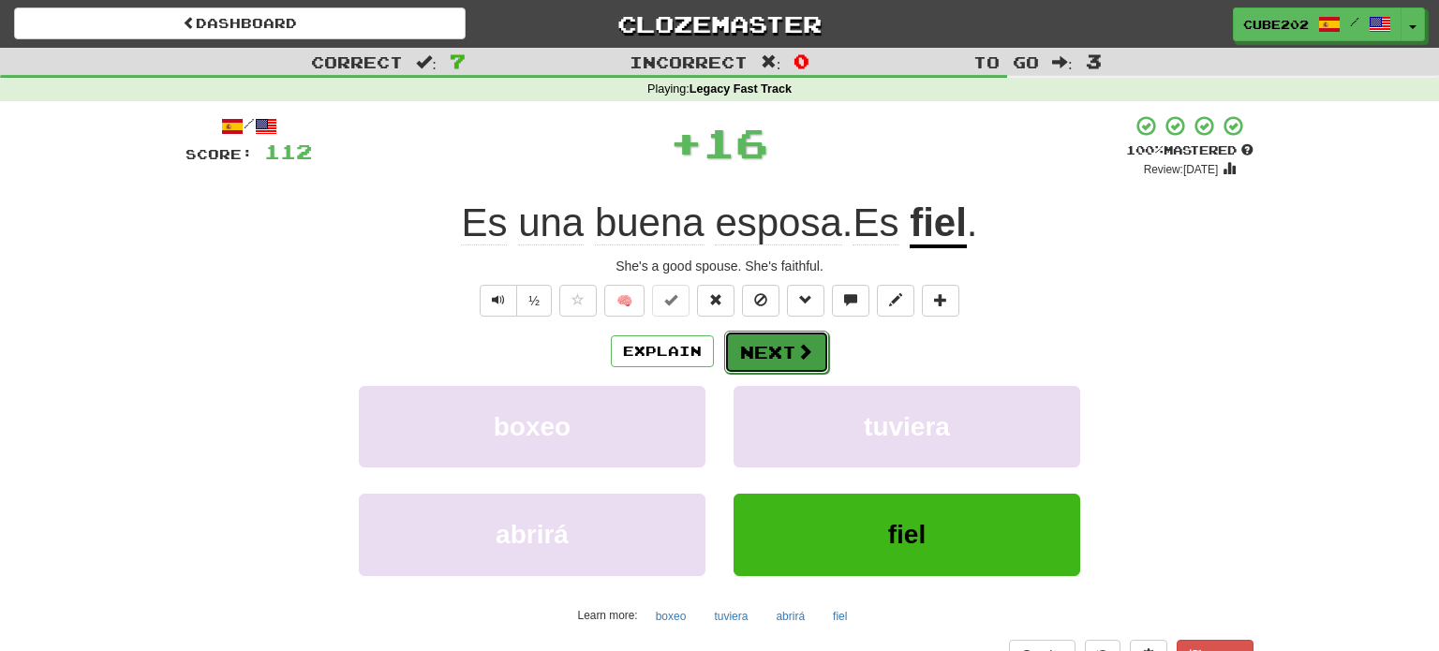
click at [775, 348] on button "Next" at bounding box center [776, 352] width 105 height 43
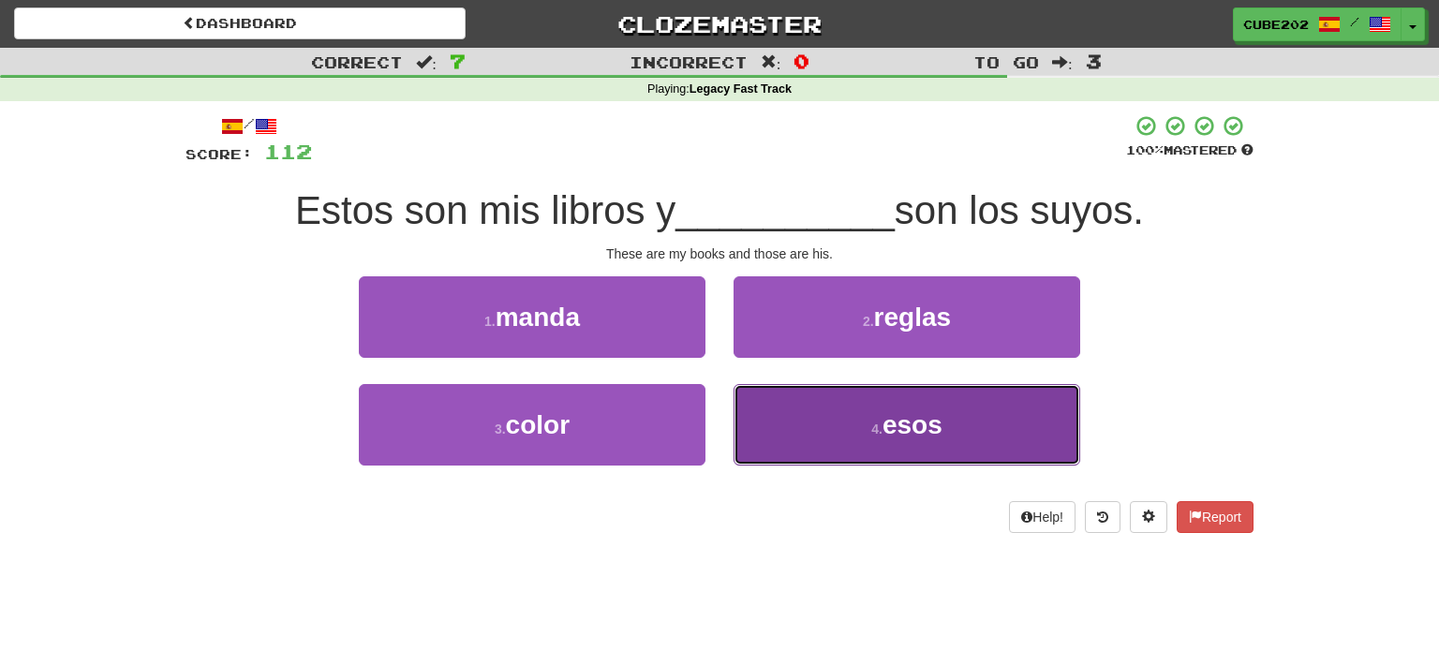
click at [808, 422] on button "4 . esos" at bounding box center [907, 425] width 347 height 82
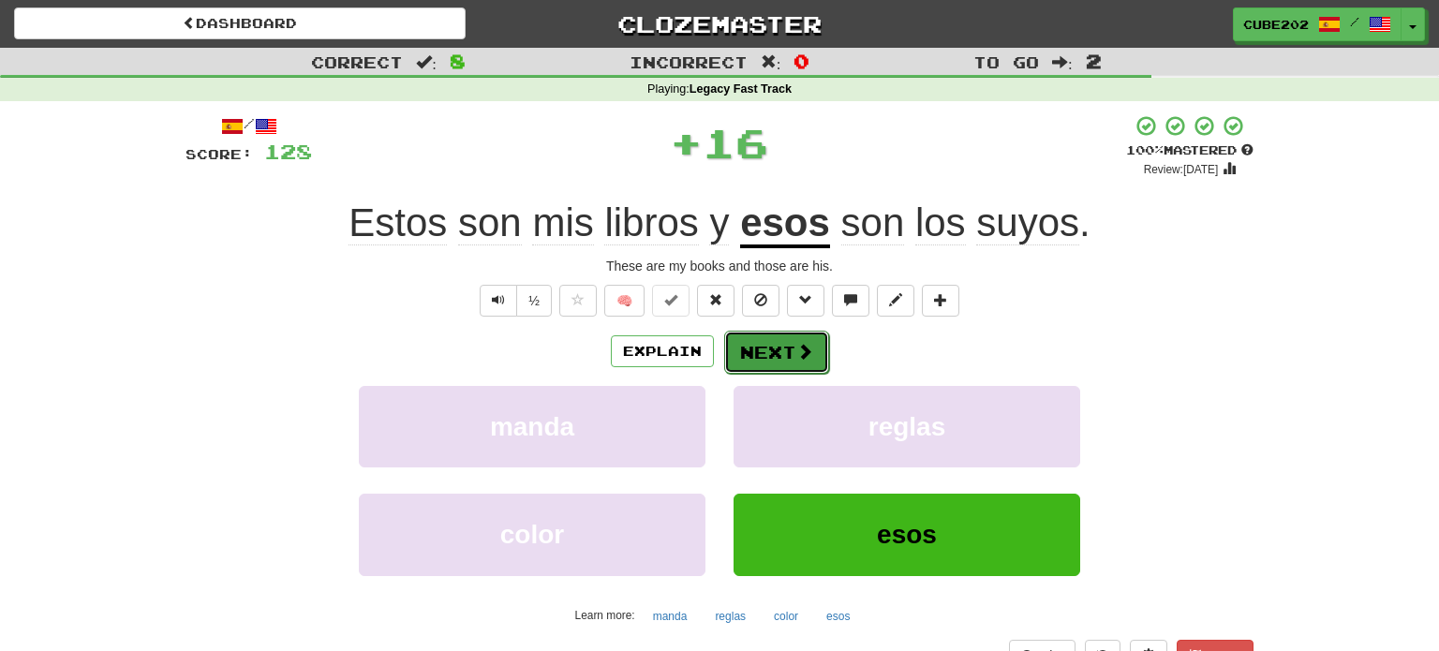
click at [788, 350] on button "Next" at bounding box center [776, 352] width 105 height 43
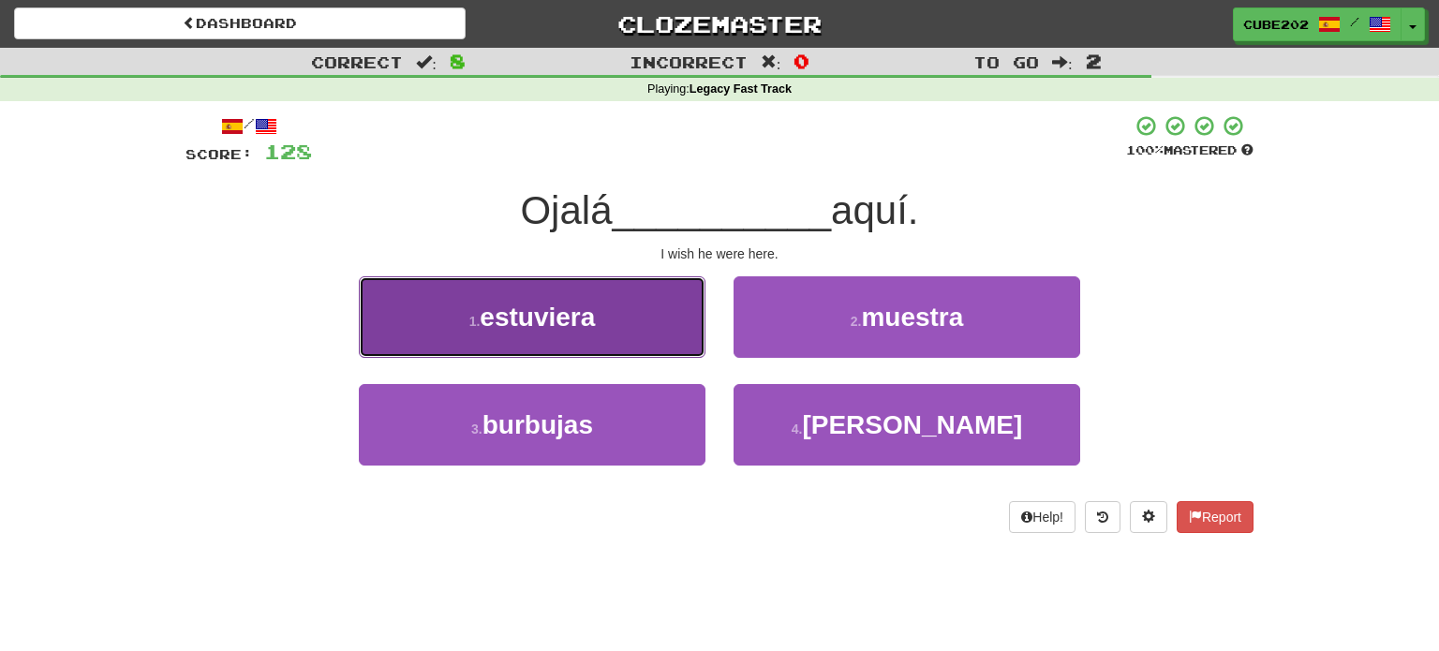
click at [674, 304] on button "1 . estuviera" at bounding box center [532, 317] width 347 height 82
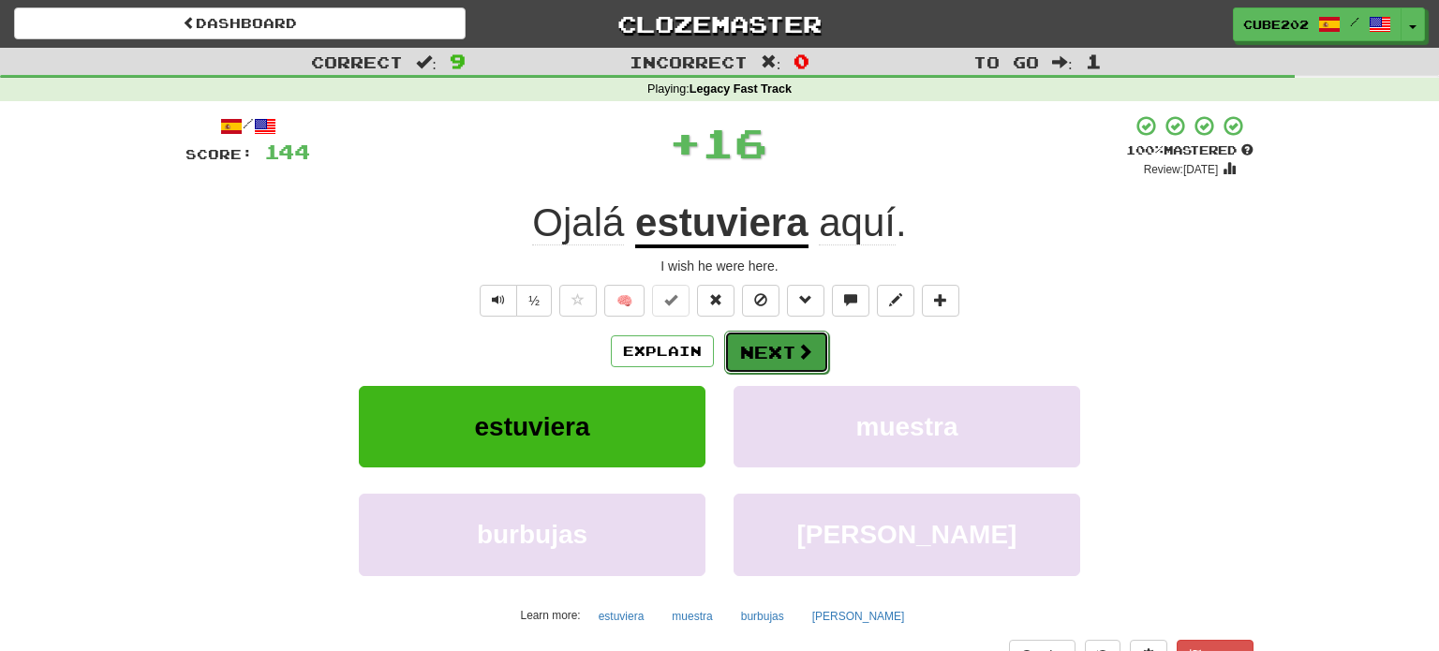
click at [780, 350] on button "Next" at bounding box center [776, 352] width 105 height 43
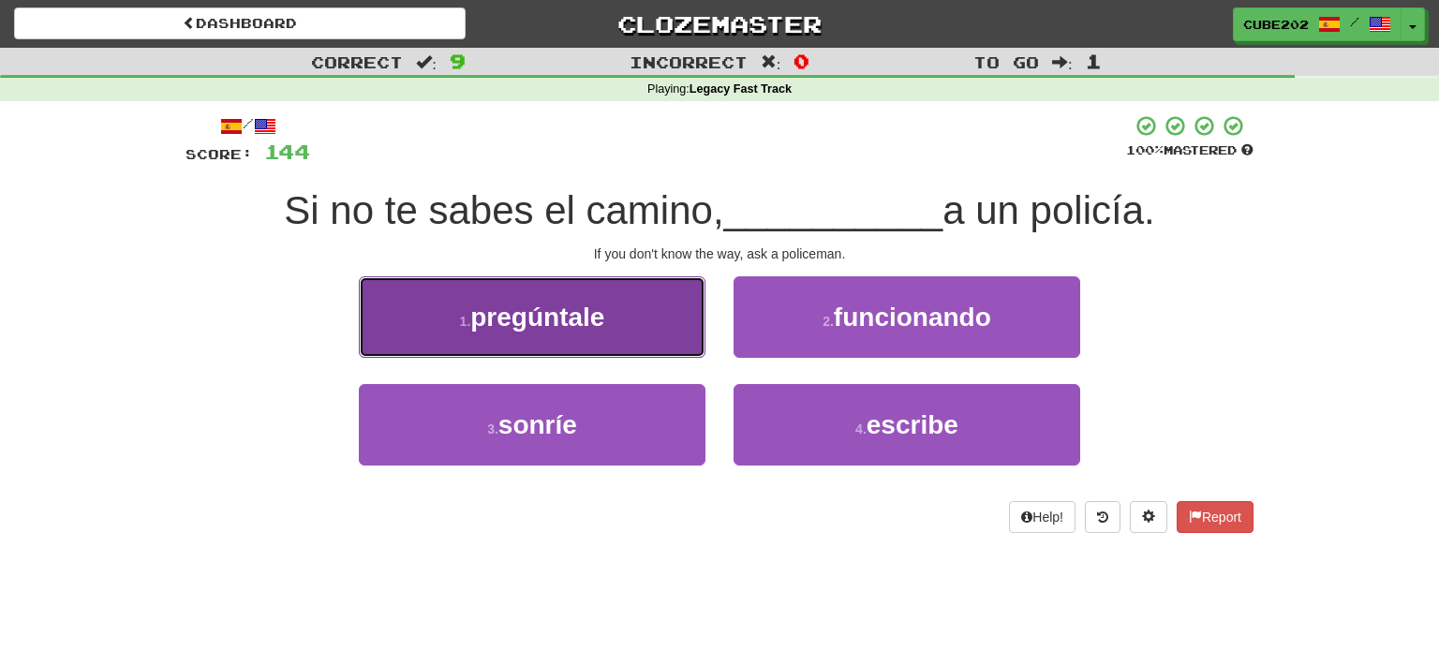
click at [666, 310] on button "1 . pregúntale" at bounding box center [532, 317] width 347 height 82
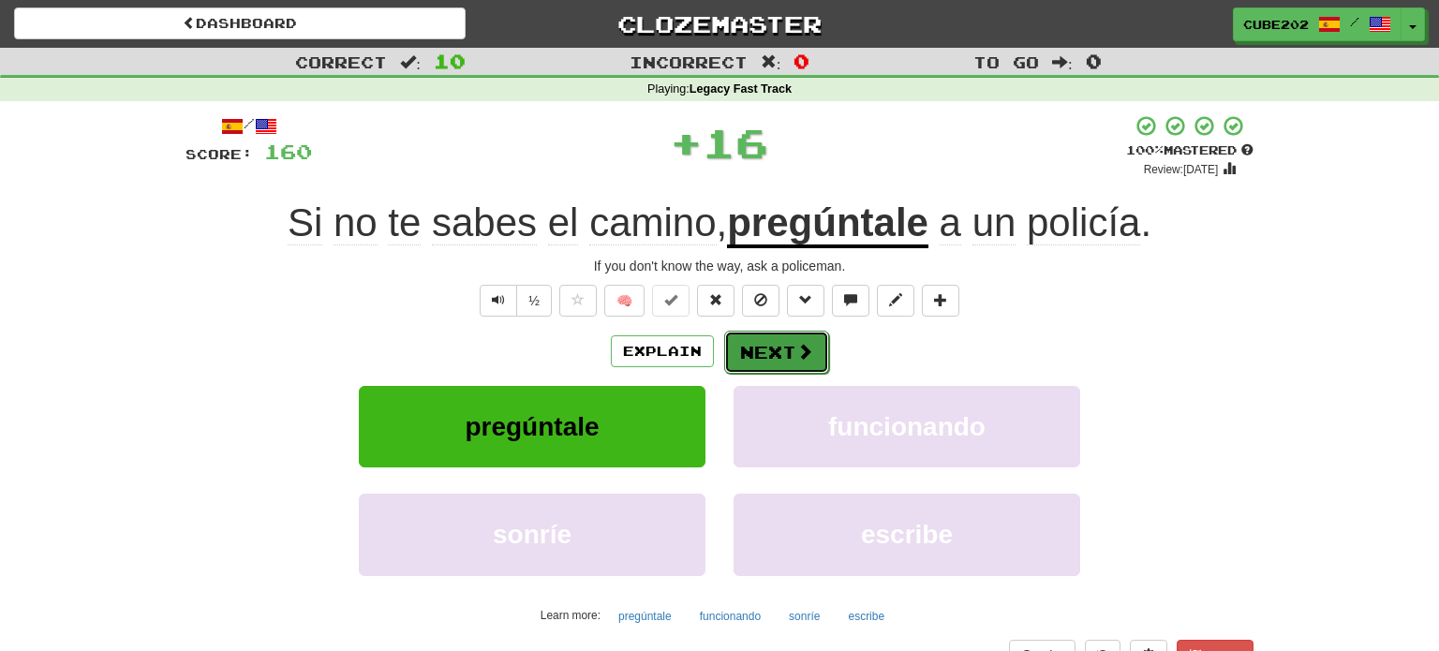
click at [799, 349] on span at bounding box center [804, 351] width 17 height 17
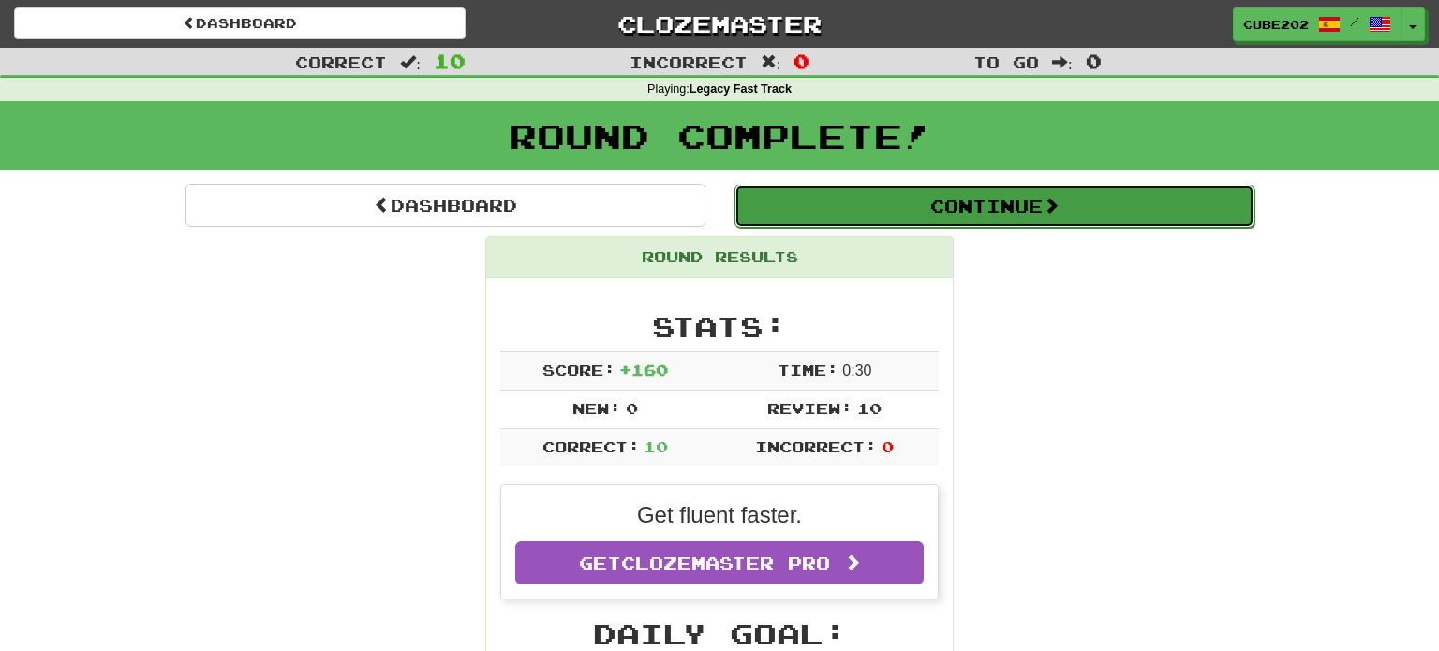
click at [851, 196] on button "Continue" at bounding box center [994, 206] width 520 height 43
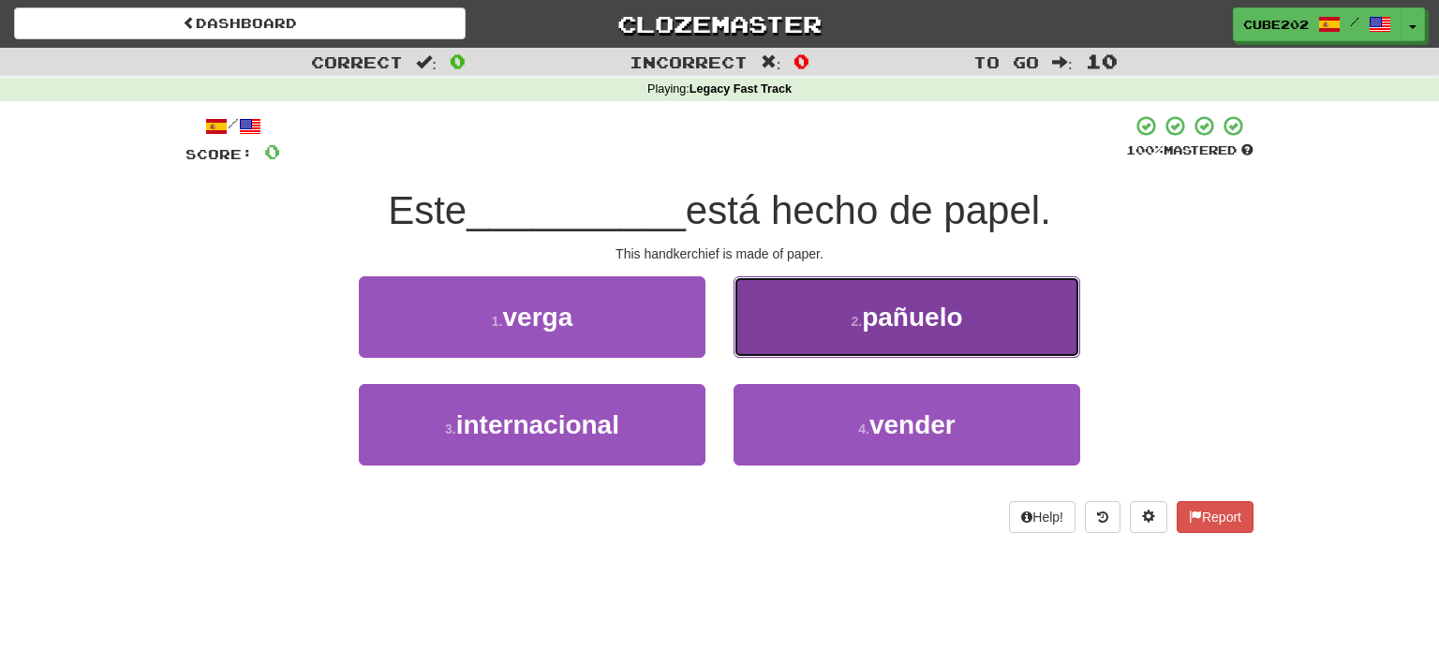
click at [851, 314] on small "2 ." at bounding box center [856, 321] width 11 height 15
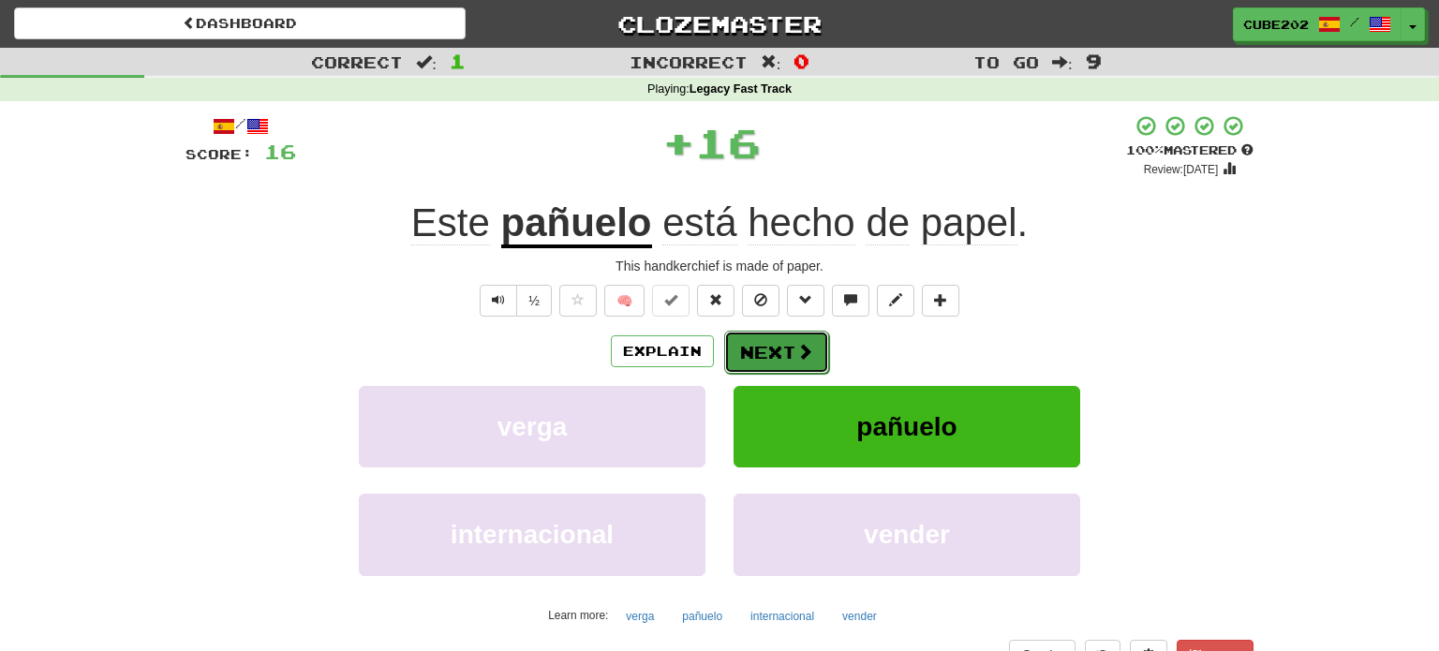
click at [773, 343] on button "Next" at bounding box center [776, 352] width 105 height 43
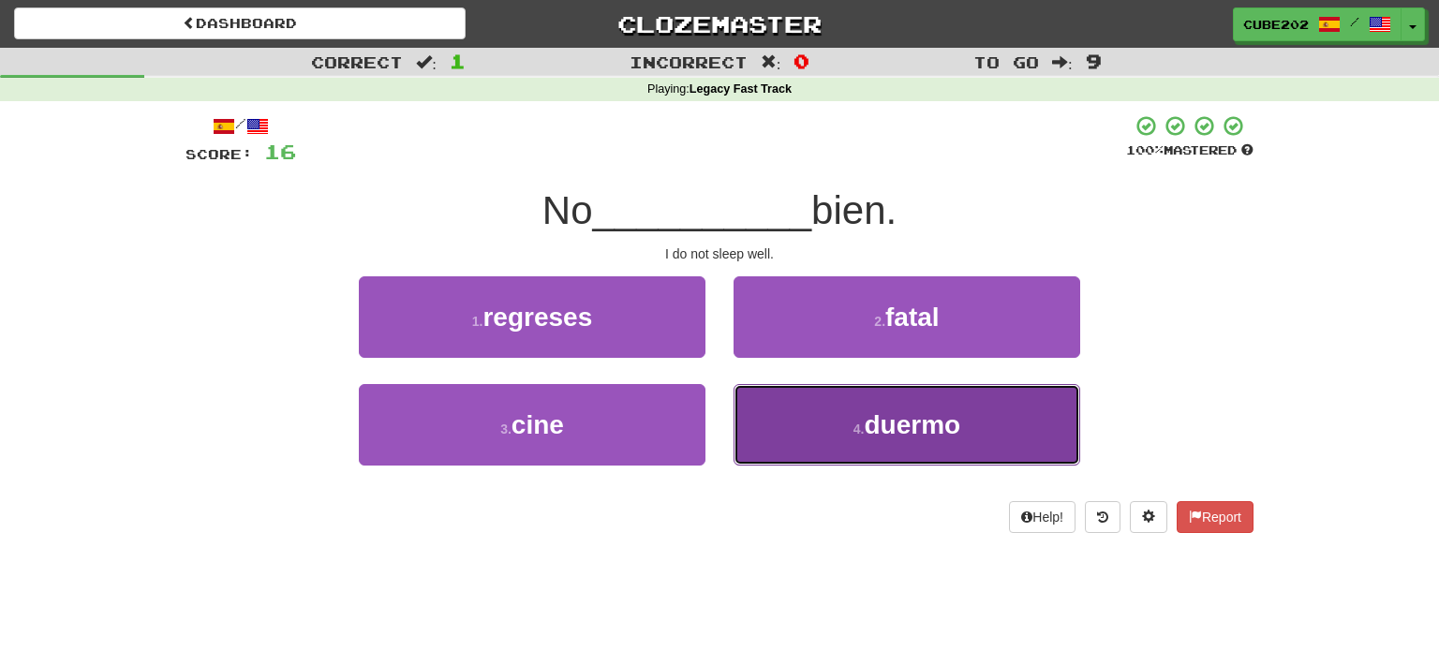
click at [805, 407] on button "4 . duermo" at bounding box center [907, 425] width 347 height 82
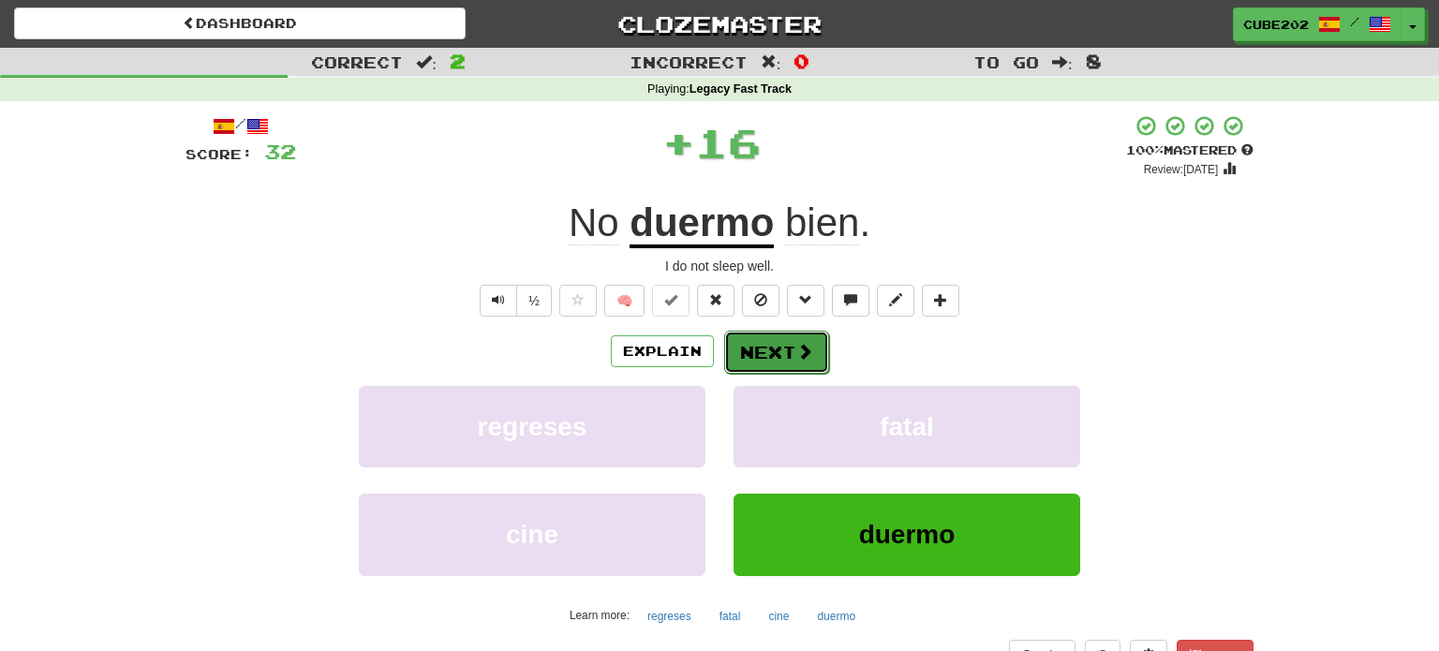
click at [786, 349] on button "Next" at bounding box center [776, 352] width 105 height 43
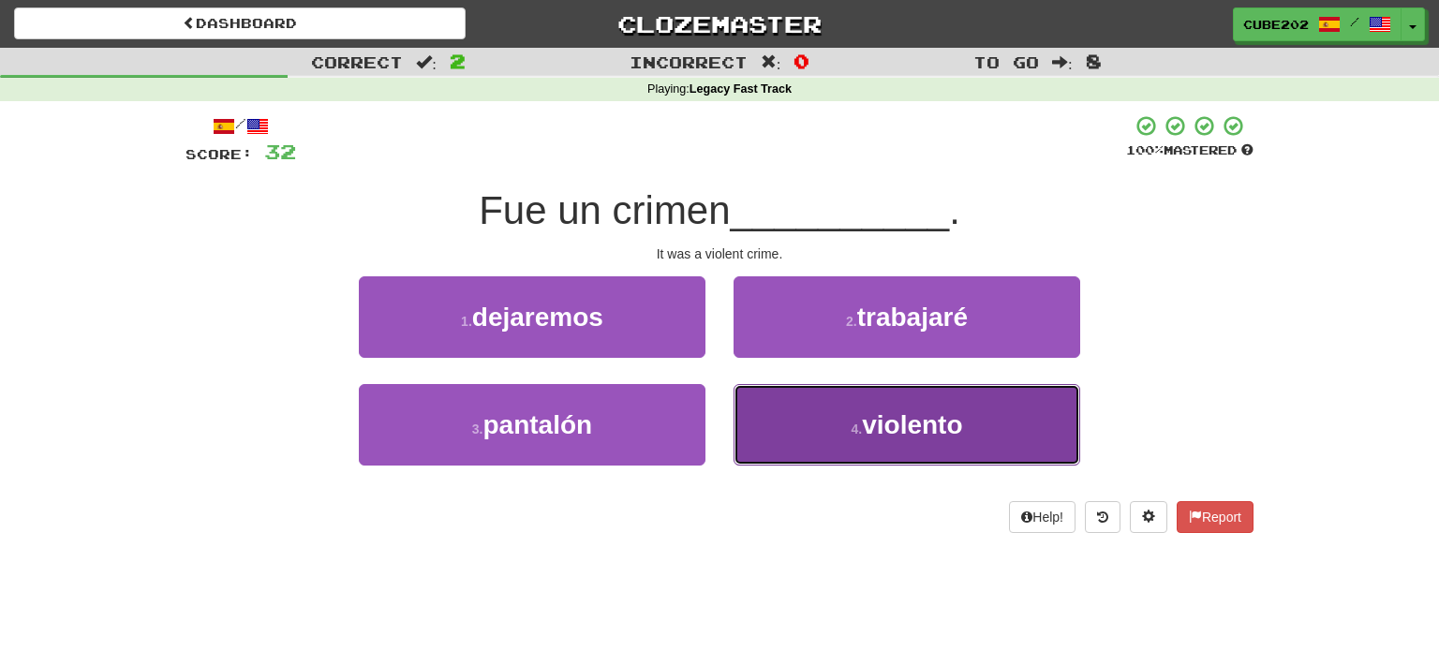
click at [830, 421] on button "4 . violento" at bounding box center [907, 425] width 347 height 82
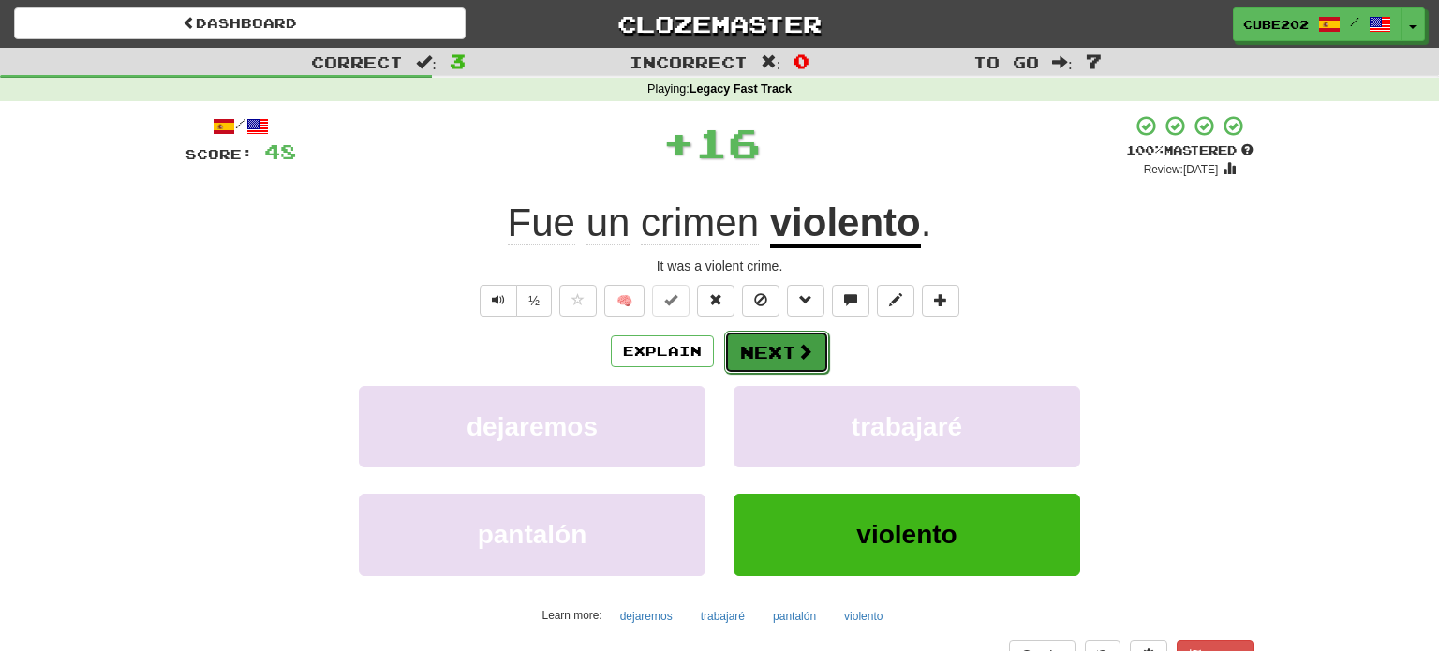
click at [776, 348] on button "Next" at bounding box center [776, 352] width 105 height 43
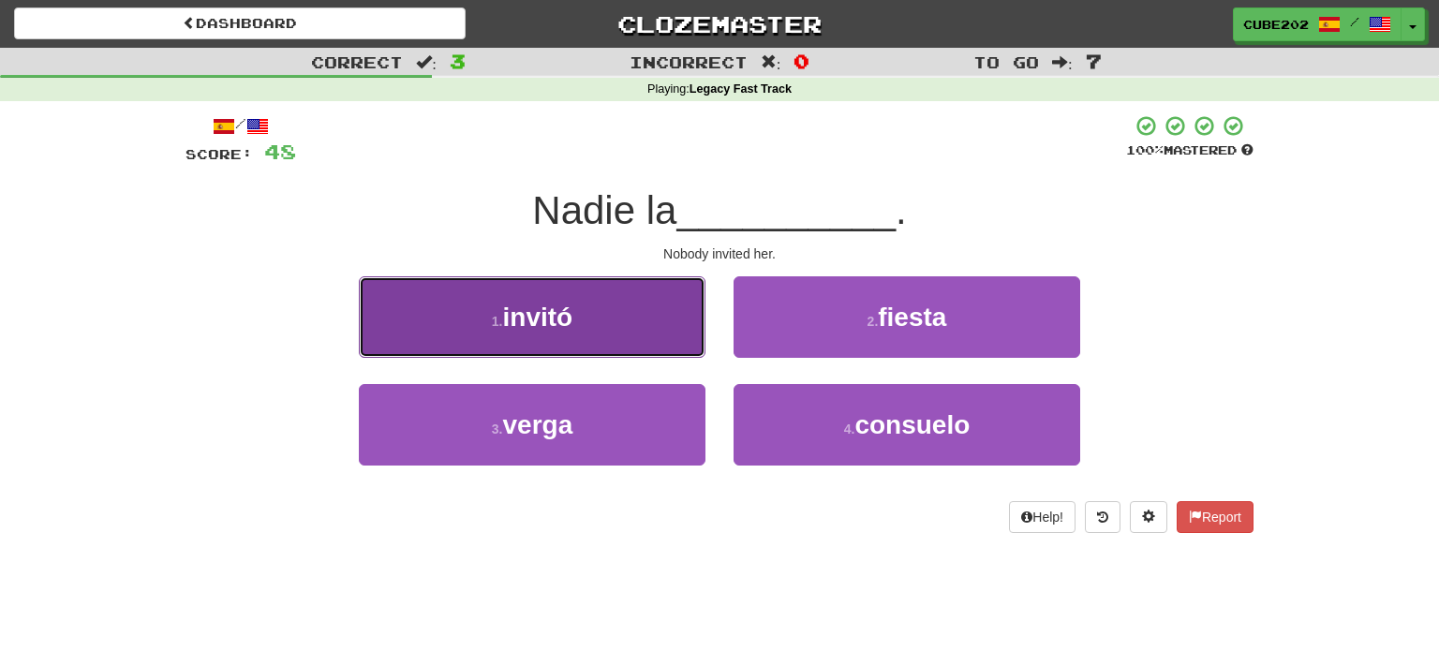
click at [662, 313] on button "1 . invitó" at bounding box center [532, 317] width 347 height 82
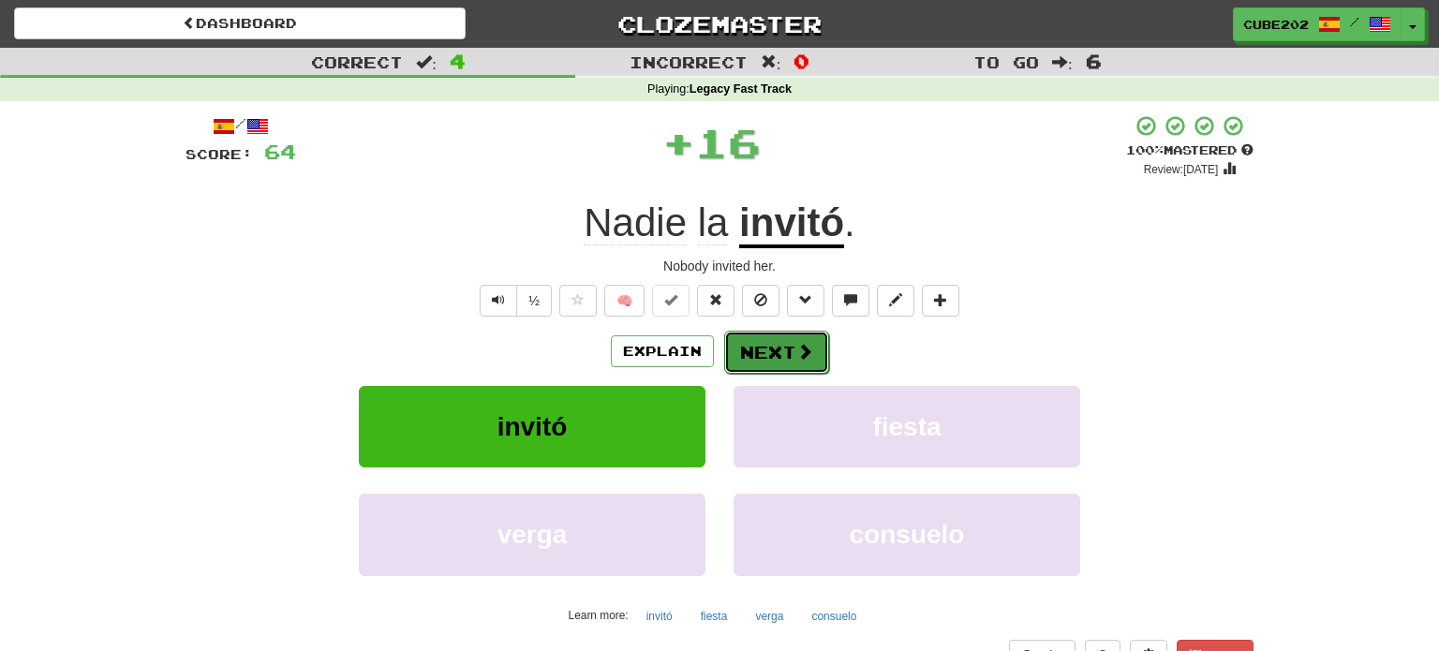
click at [771, 344] on button "Next" at bounding box center [776, 352] width 105 height 43
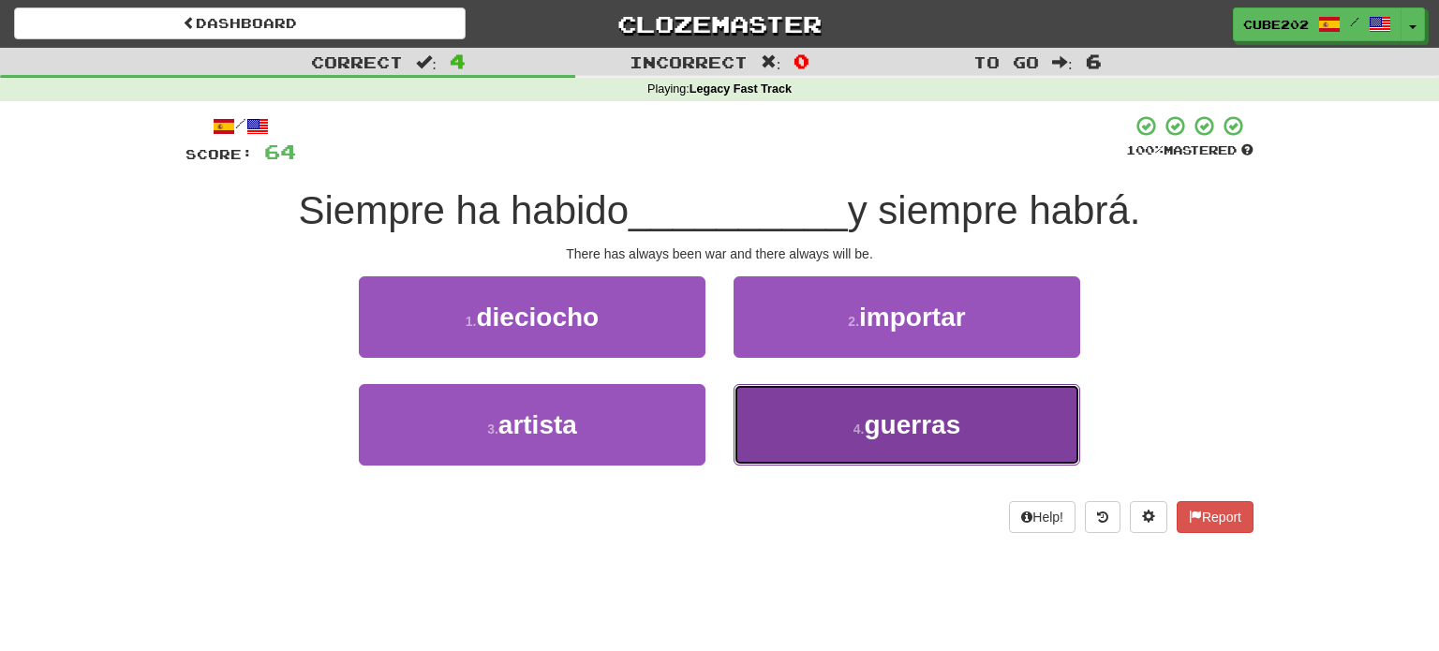
click at [785, 422] on button "4 . guerras" at bounding box center [907, 425] width 347 height 82
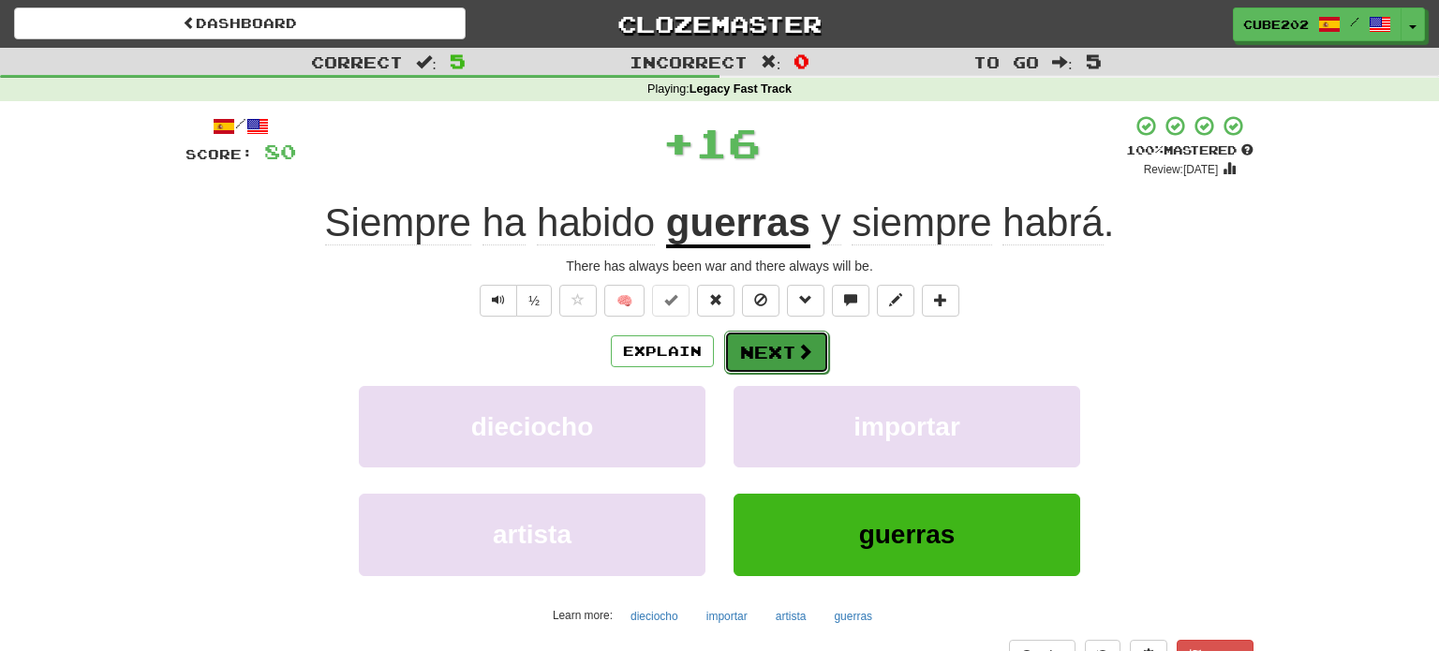
click at [786, 354] on button "Next" at bounding box center [776, 352] width 105 height 43
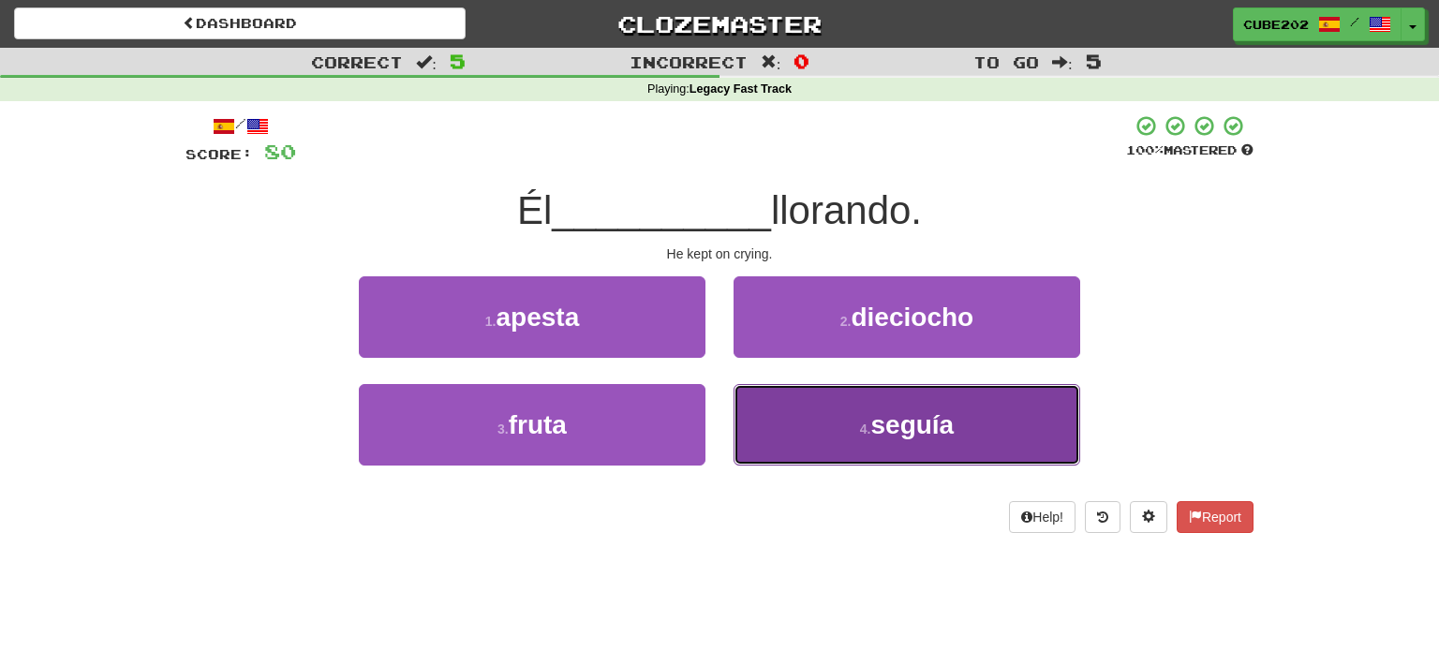
click at [850, 421] on button "4 . seguía" at bounding box center [907, 425] width 347 height 82
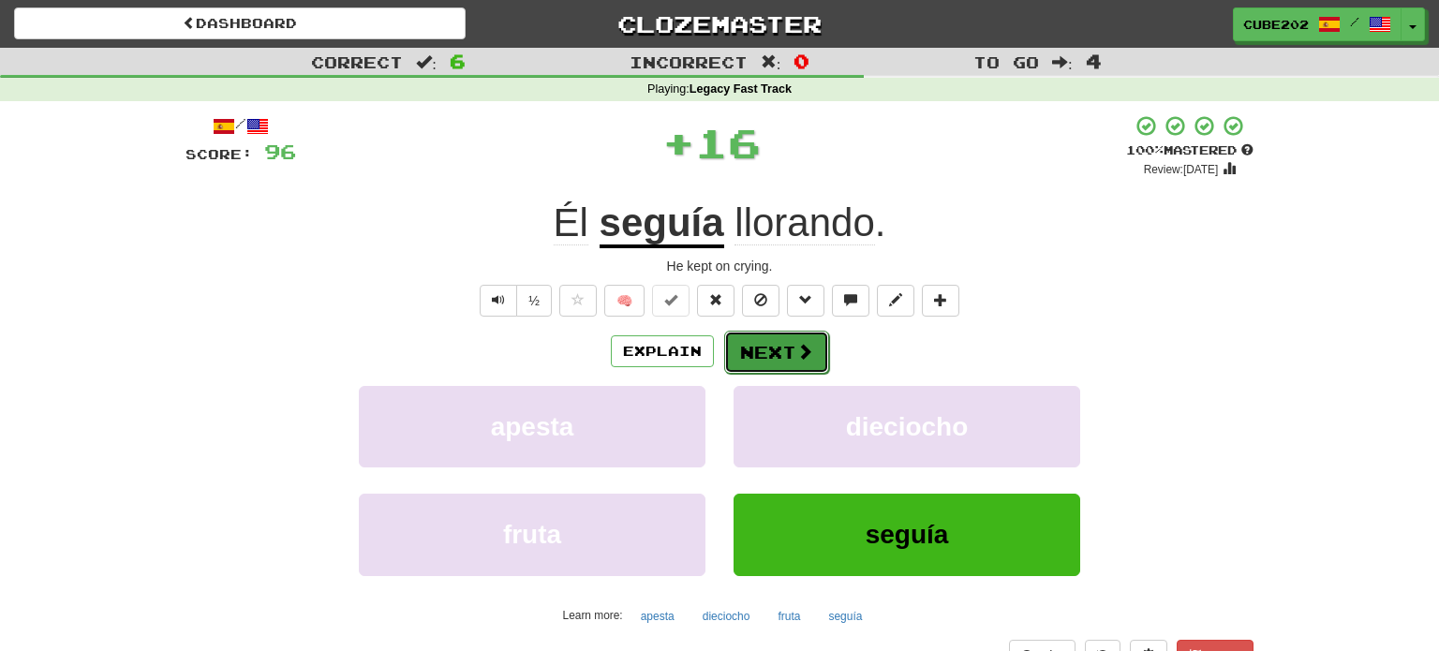
click at [780, 356] on button "Next" at bounding box center [776, 352] width 105 height 43
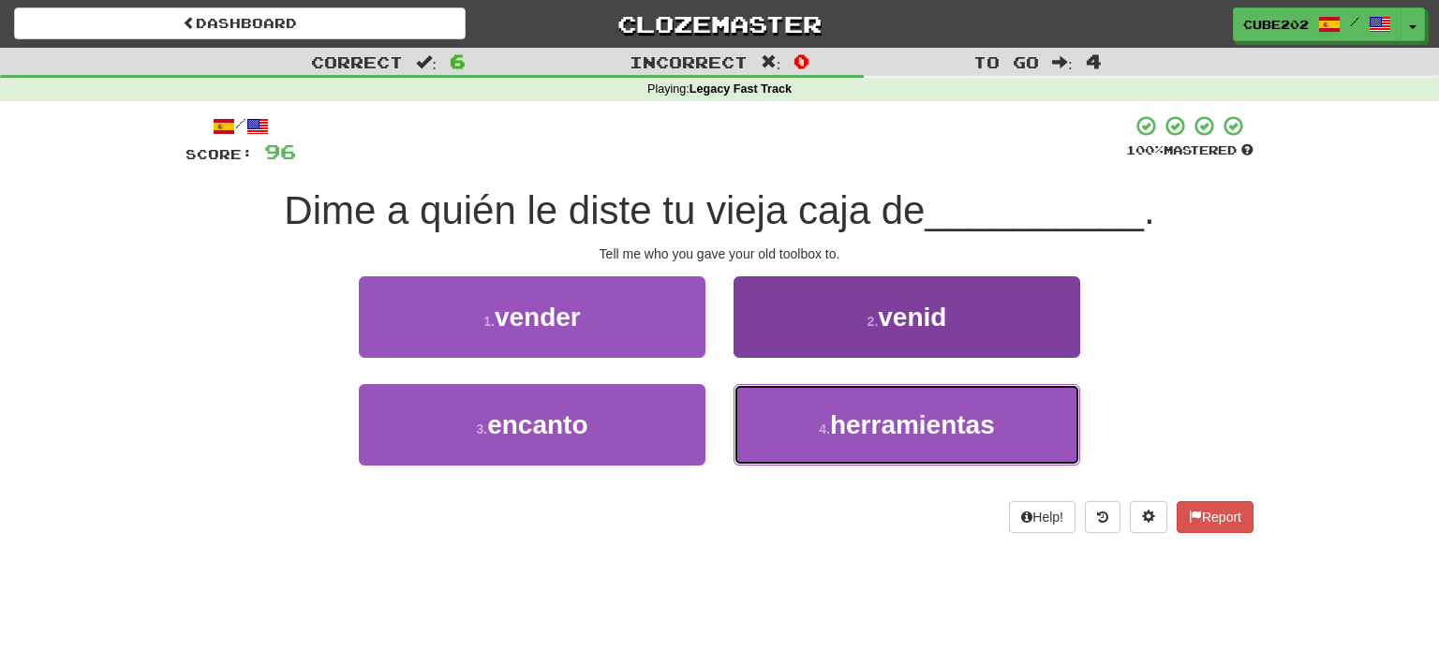
drag, startPoint x: 822, startPoint y: 429, endPoint x: 817, endPoint y: 412, distance: 17.5
click at [820, 430] on small "4 ." at bounding box center [824, 429] width 11 height 15
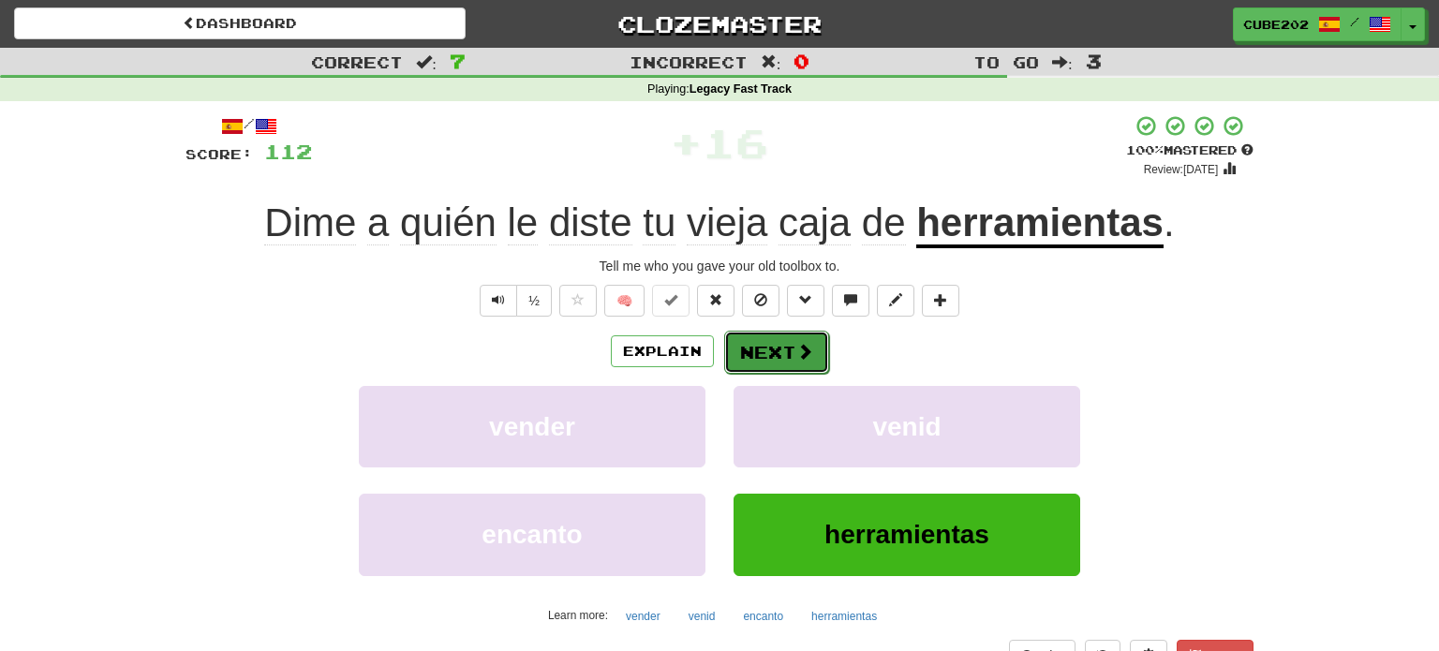
click at [785, 348] on button "Next" at bounding box center [776, 352] width 105 height 43
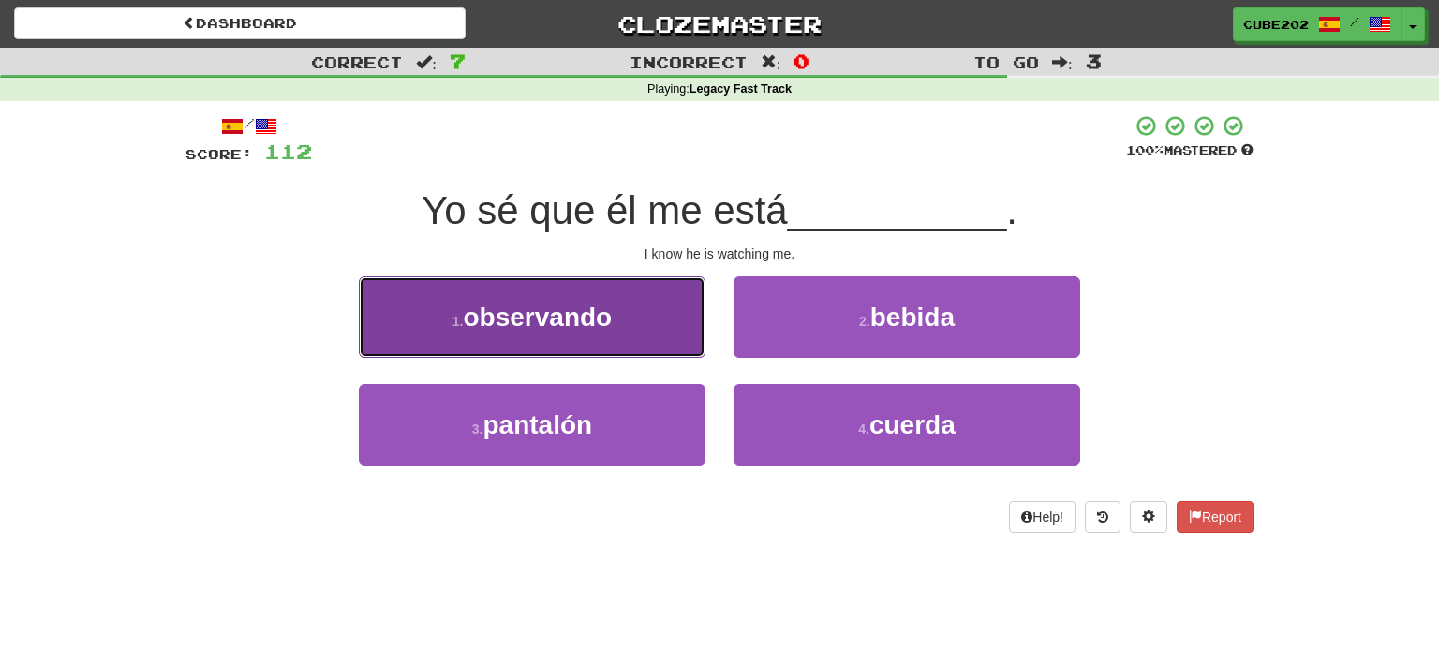
click at [652, 339] on button "1 . observando" at bounding box center [532, 317] width 347 height 82
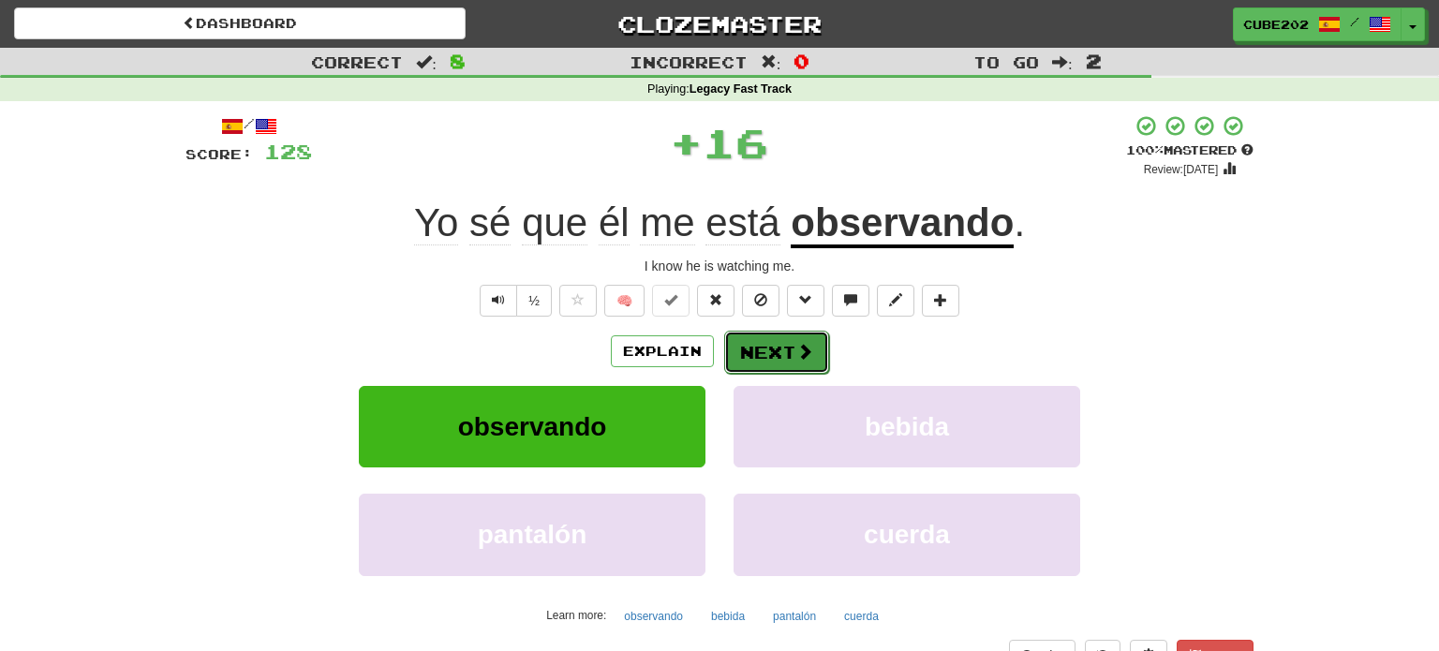
click at [766, 348] on button "Next" at bounding box center [776, 352] width 105 height 43
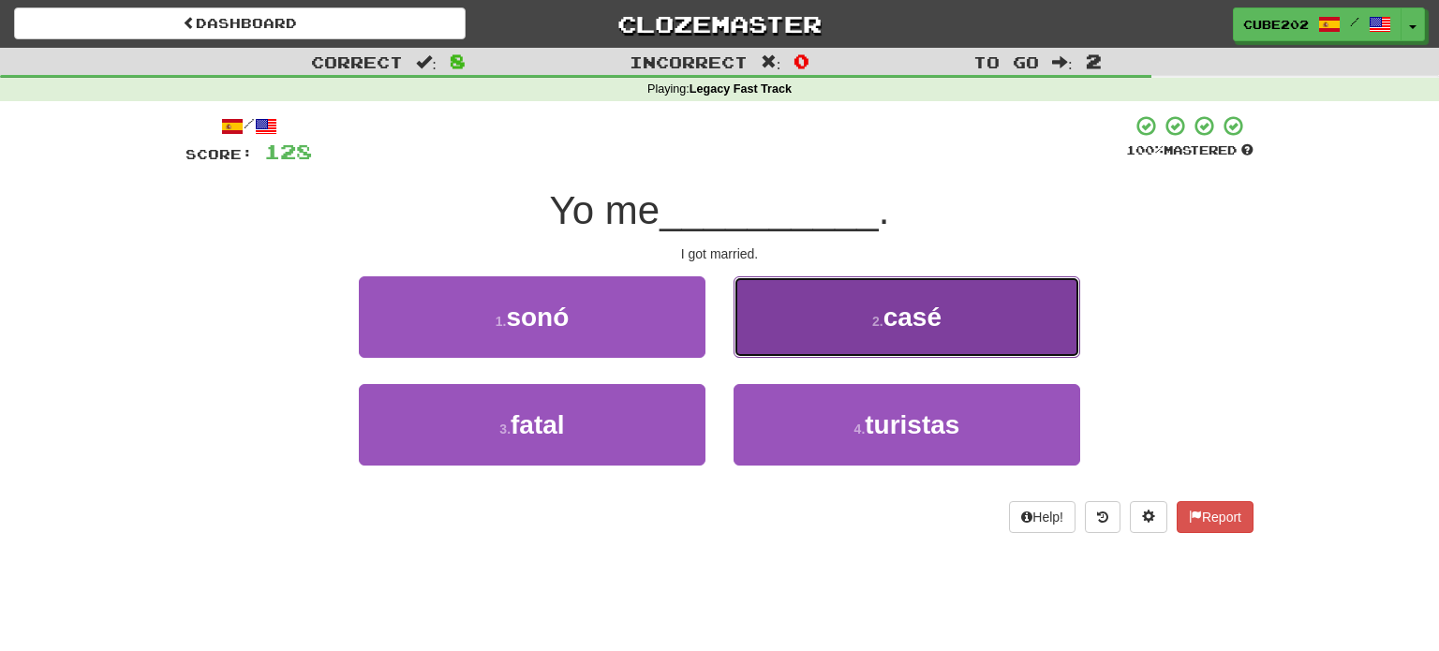
click at [844, 320] on button "2 . casé" at bounding box center [907, 317] width 347 height 82
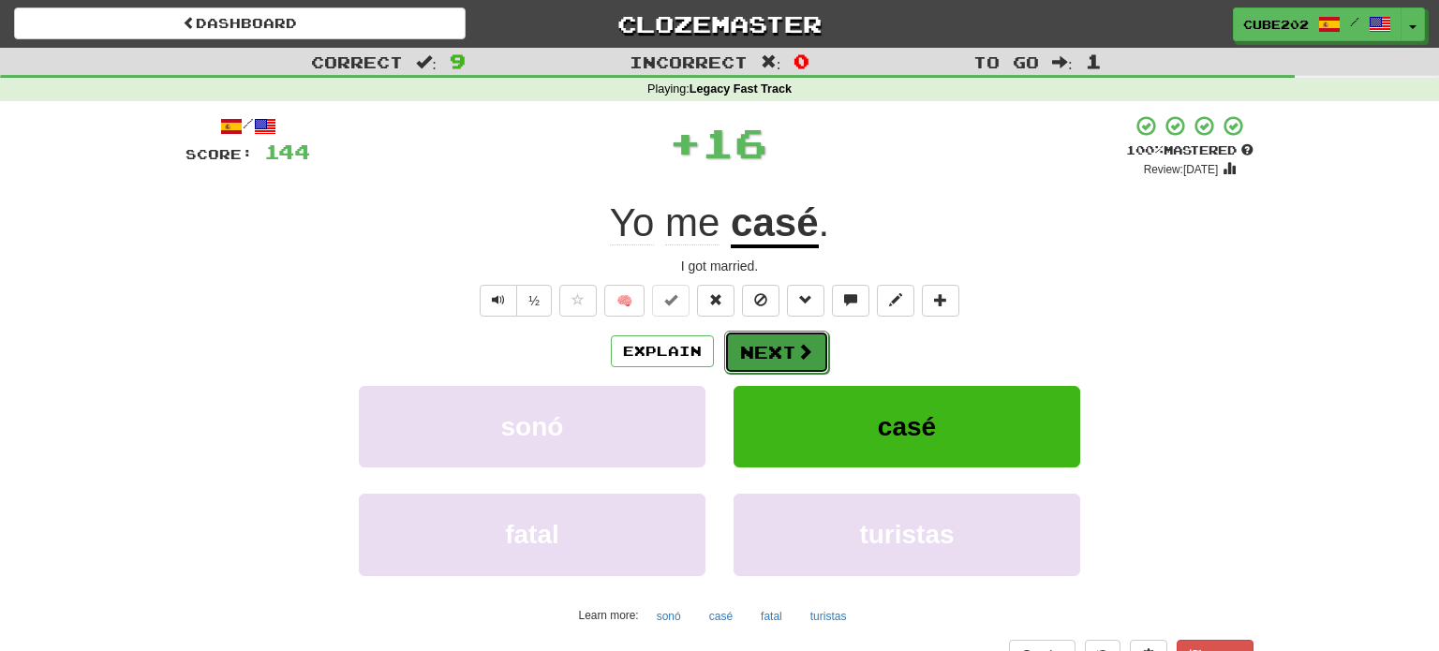
click at [778, 348] on button "Next" at bounding box center [776, 352] width 105 height 43
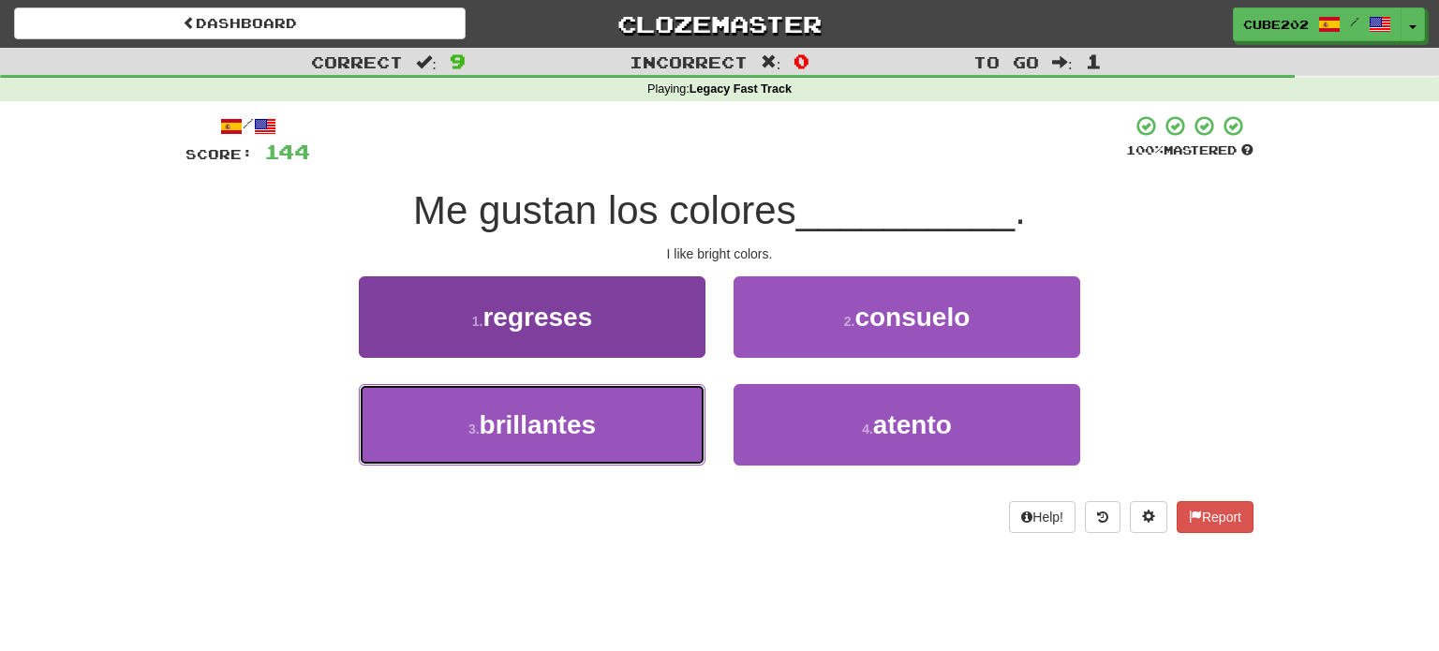
click at [627, 416] on button "3 . brillantes" at bounding box center [532, 425] width 347 height 82
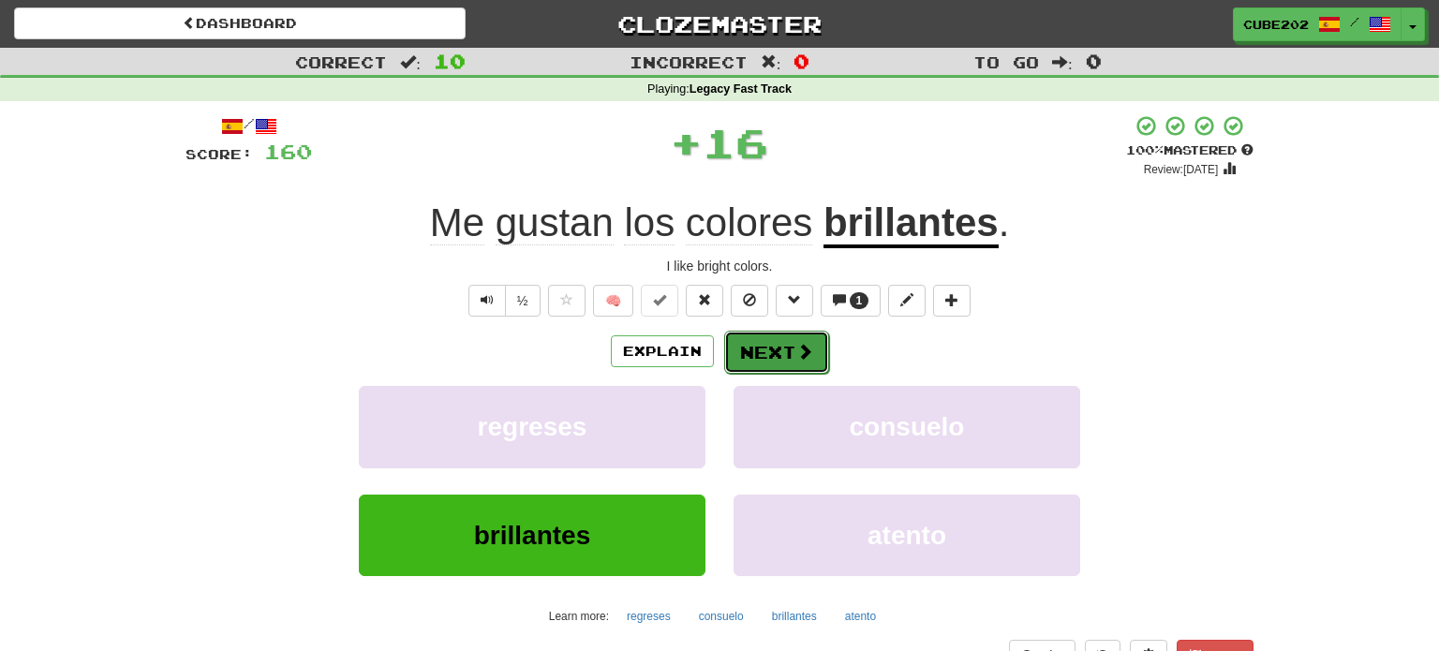
click at [782, 348] on button "Next" at bounding box center [776, 352] width 105 height 43
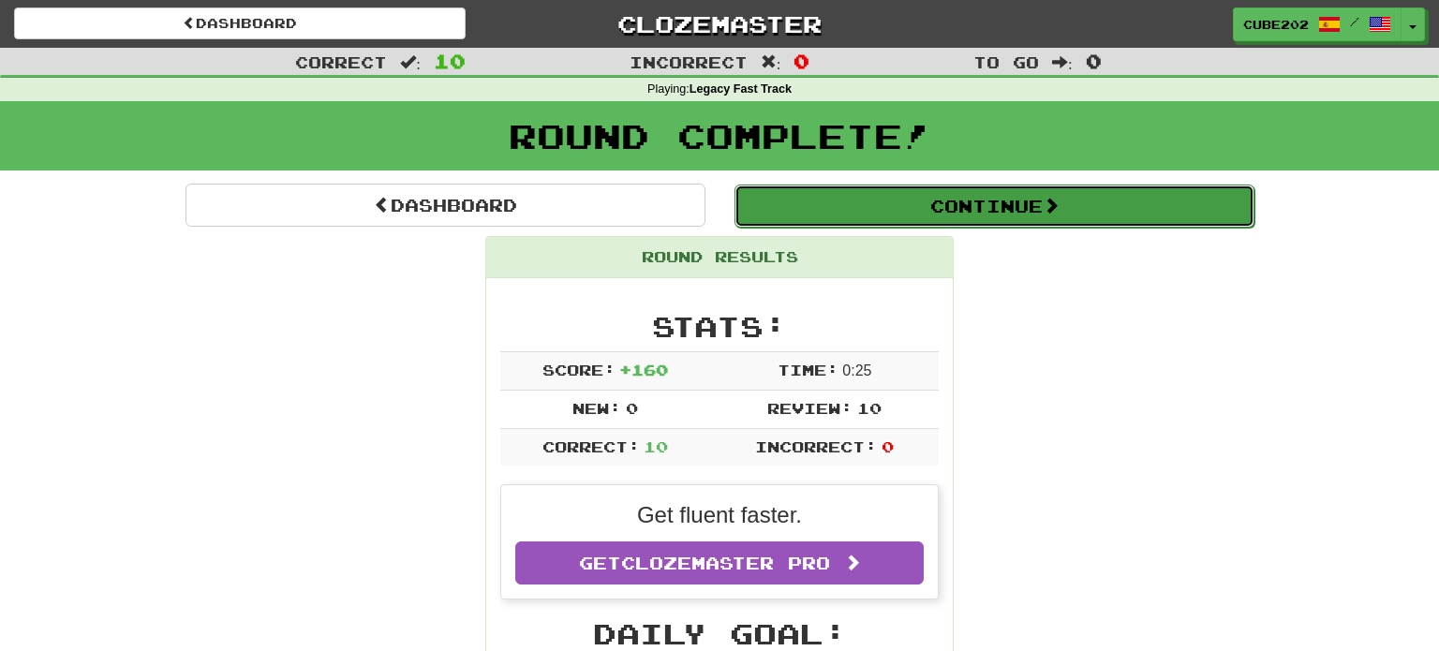
click at [853, 205] on button "Continue" at bounding box center [994, 206] width 520 height 43
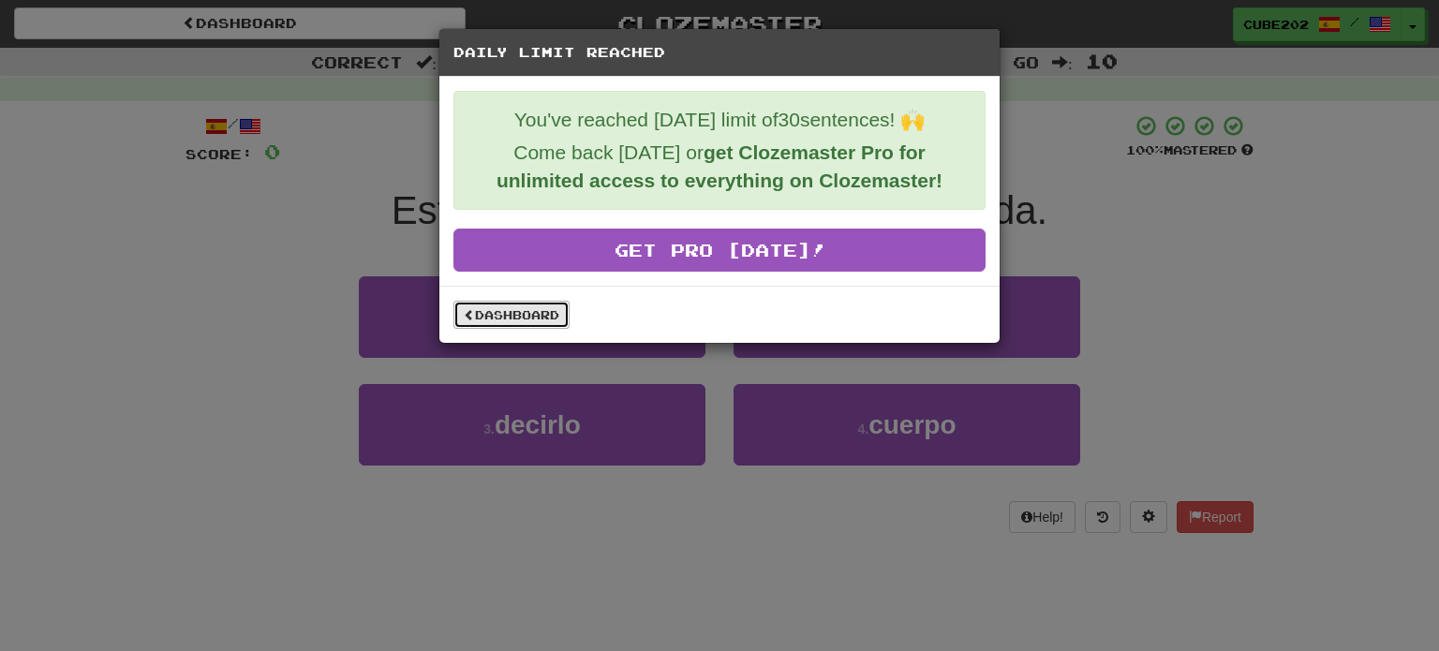
click at [540, 314] on link "Dashboard" at bounding box center [511, 315] width 116 height 28
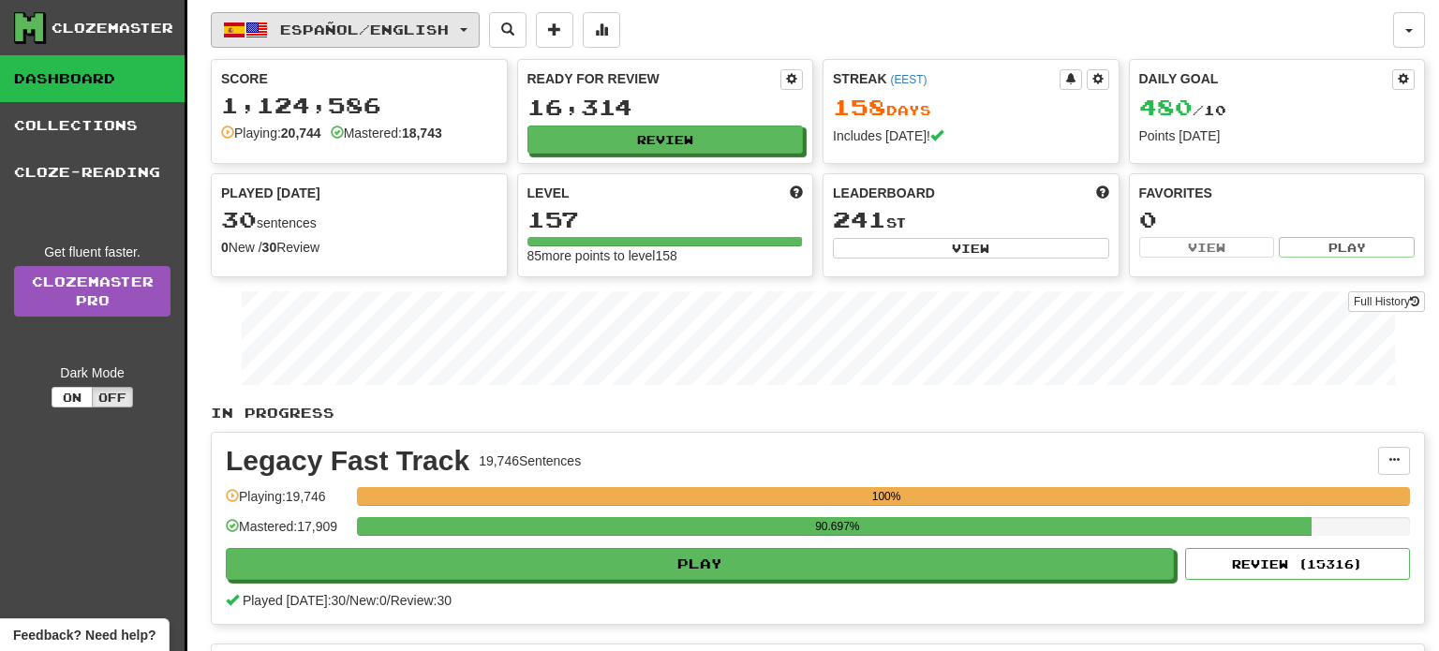
click at [426, 30] on span "Español / English" at bounding box center [364, 30] width 169 height 16
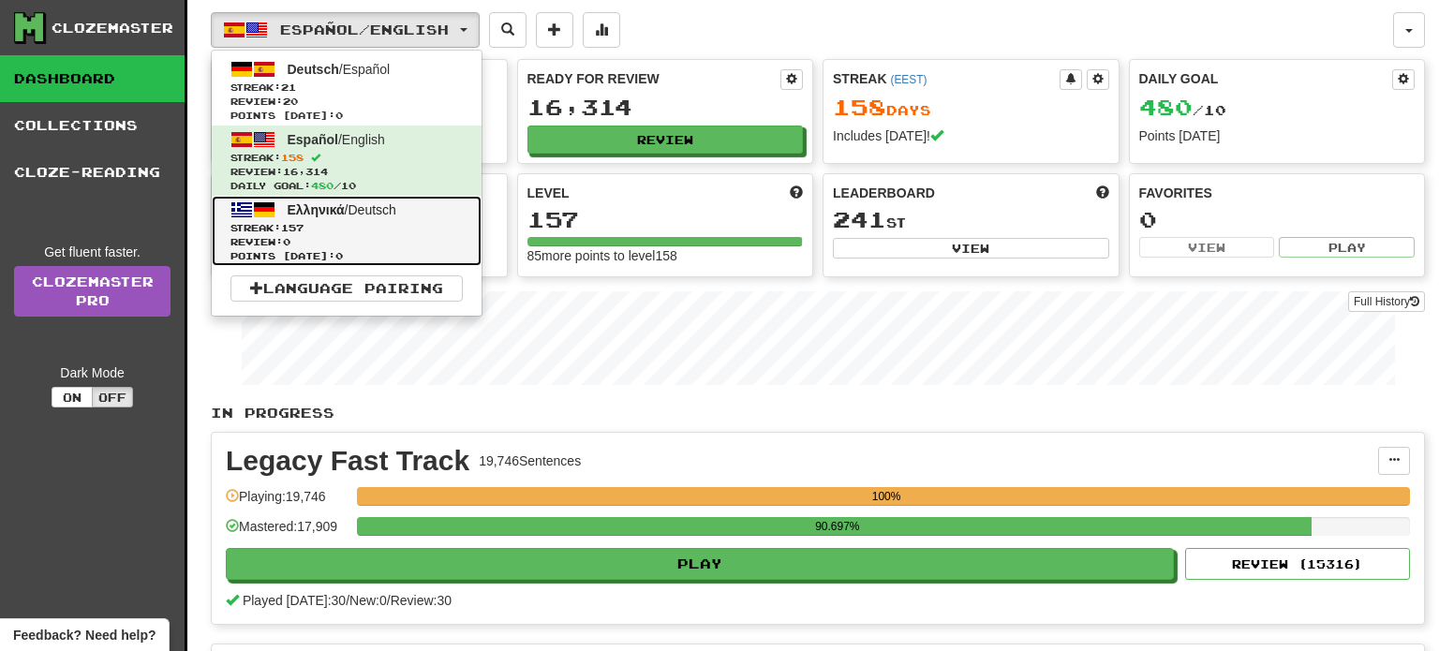
click at [355, 238] on span "Review: 0" at bounding box center [346, 242] width 232 height 14
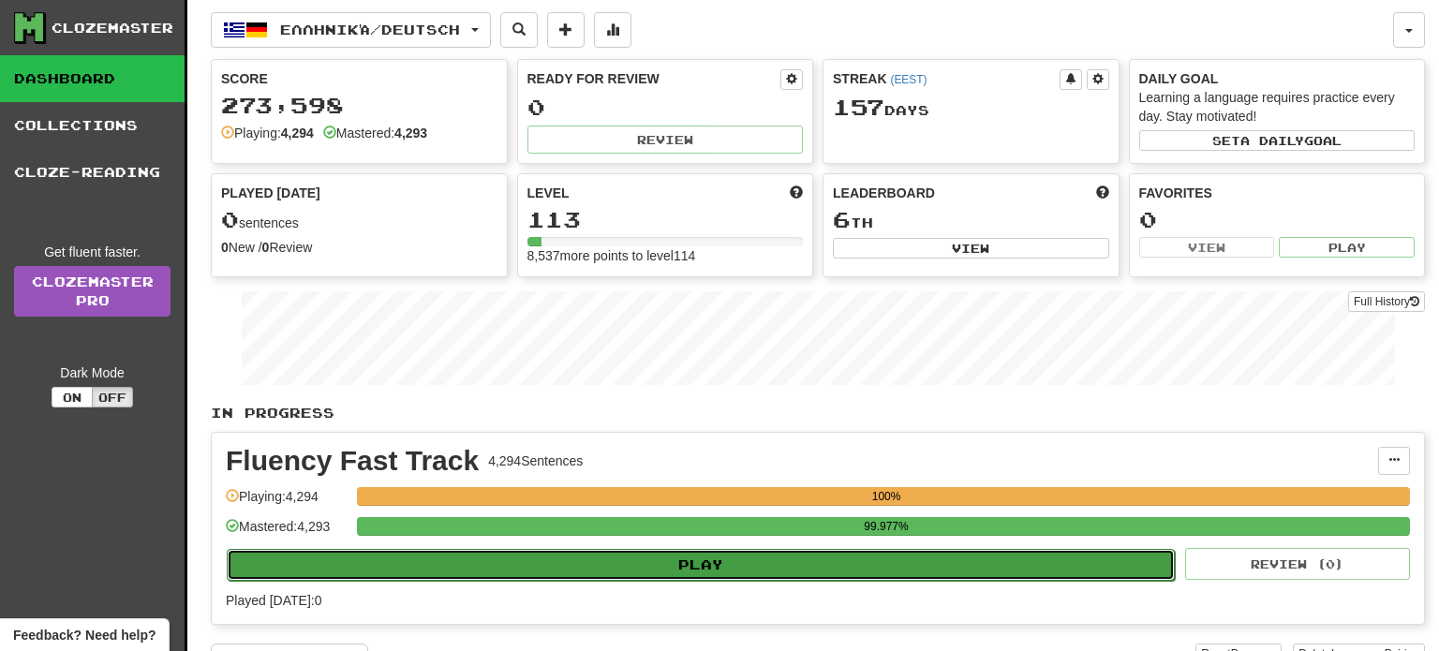
click at [701, 561] on button "Play" at bounding box center [701, 565] width 948 height 32
select select "**"
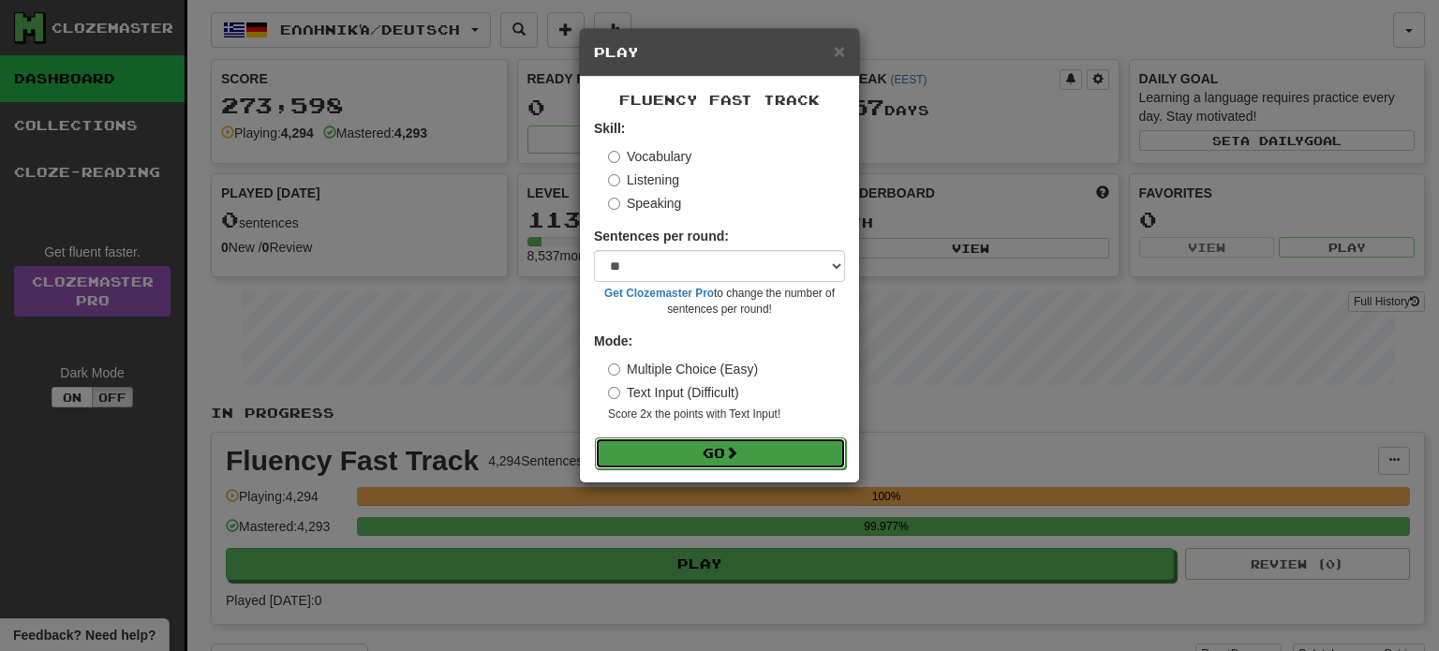
click at [719, 467] on button "Go" at bounding box center [720, 453] width 251 height 32
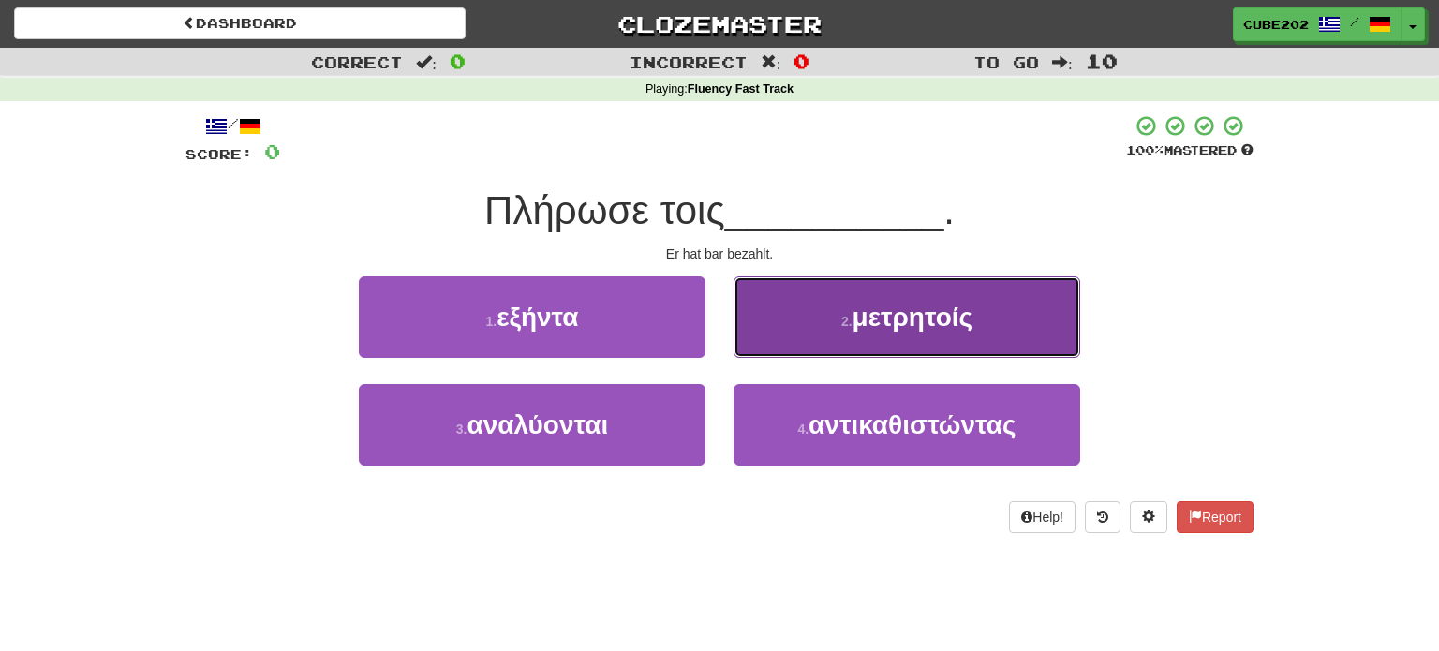
click at [798, 305] on button "2 . μετρητοίς" at bounding box center [907, 317] width 347 height 82
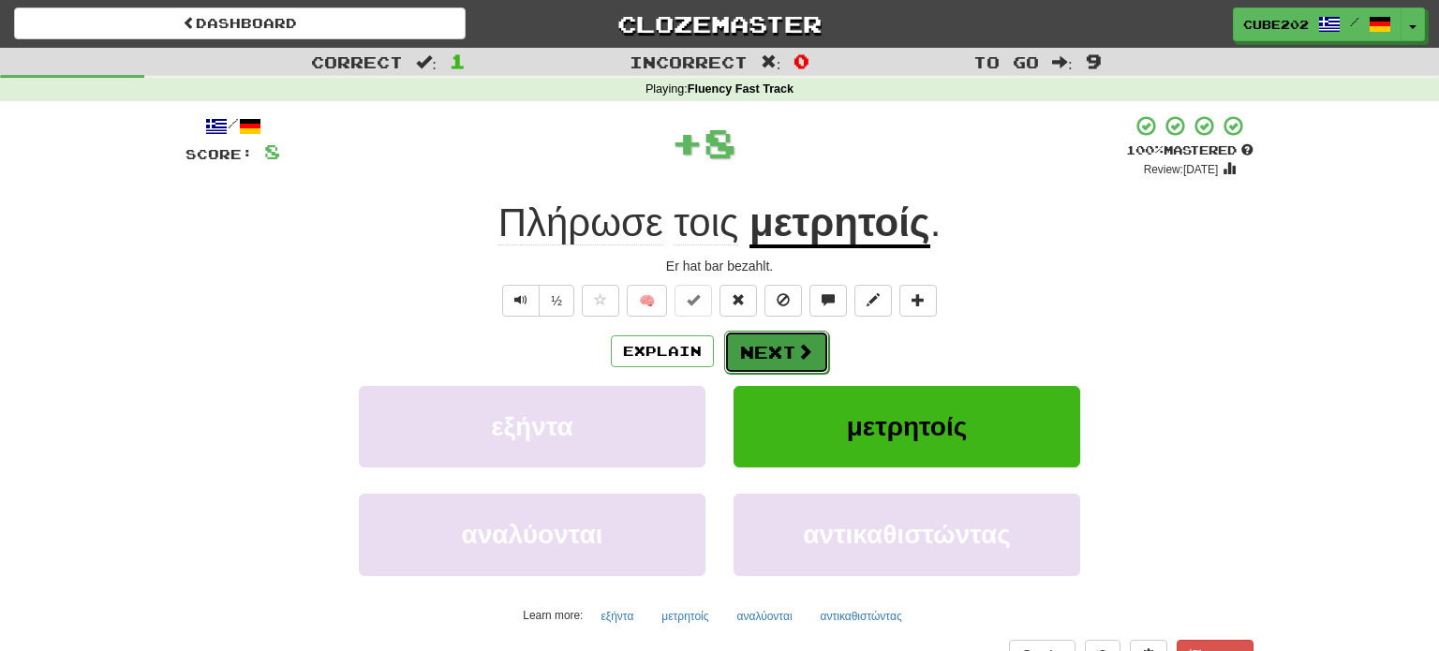
click at [768, 343] on button "Next" at bounding box center [776, 352] width 105 height 43
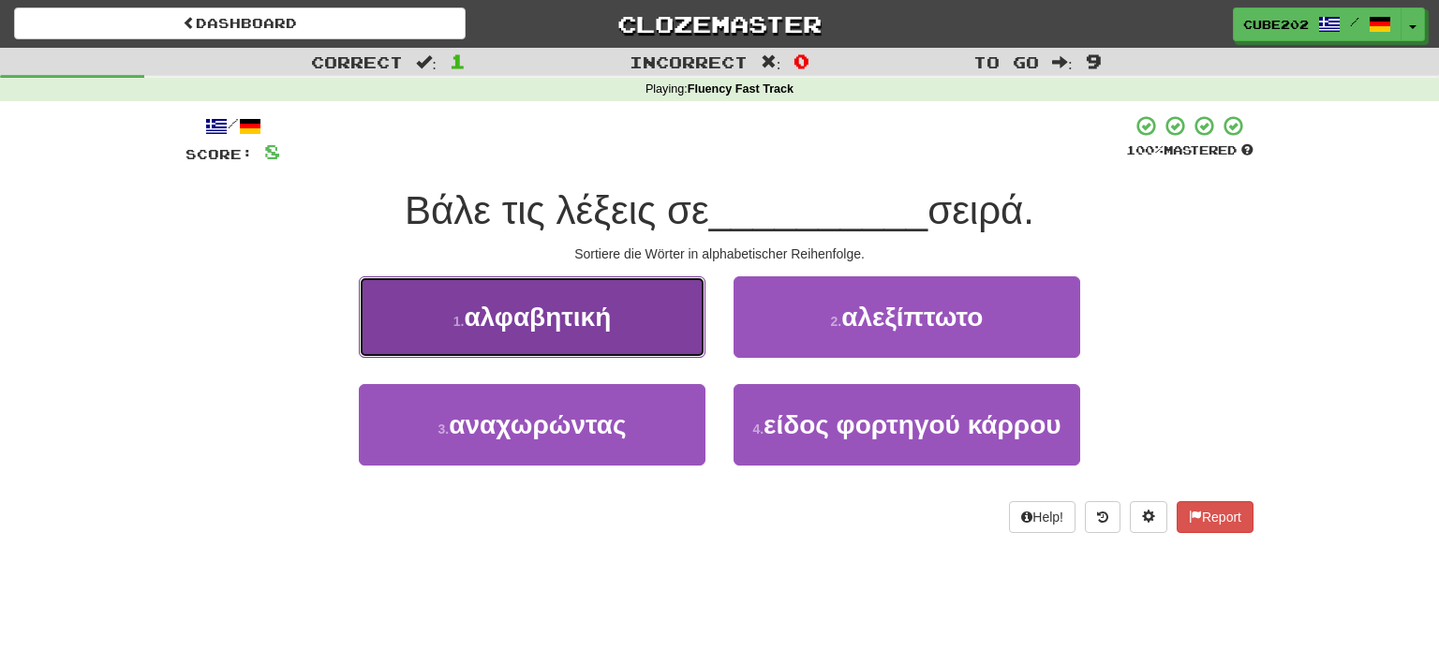
click at [667, 328] on button "1 . αλφαβητική" at bounding box center [532, 317] width 347 height 82
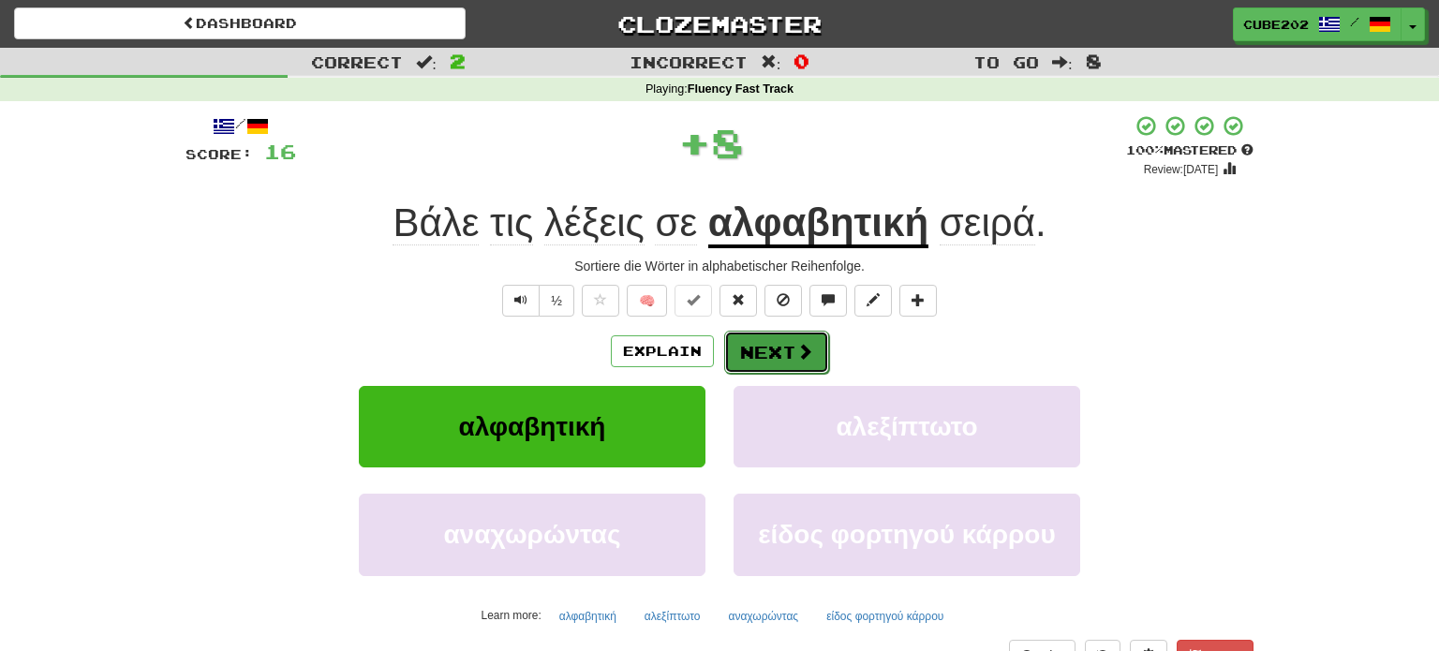
click at [771, 345] on button "Next" at bounding box center [776, 352] width 105 height 43
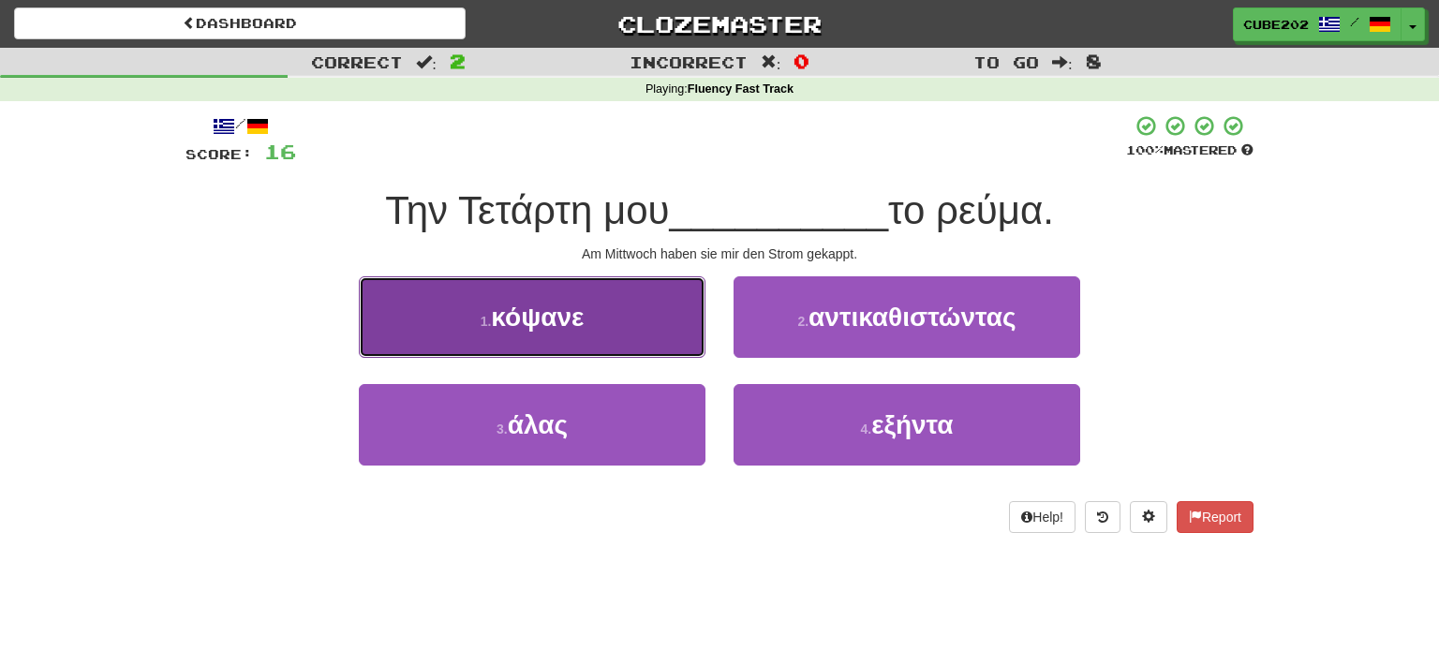
click at [644, 327] on button "1 . κόψανε" at bounding box center [532, 317] width 347 height 82
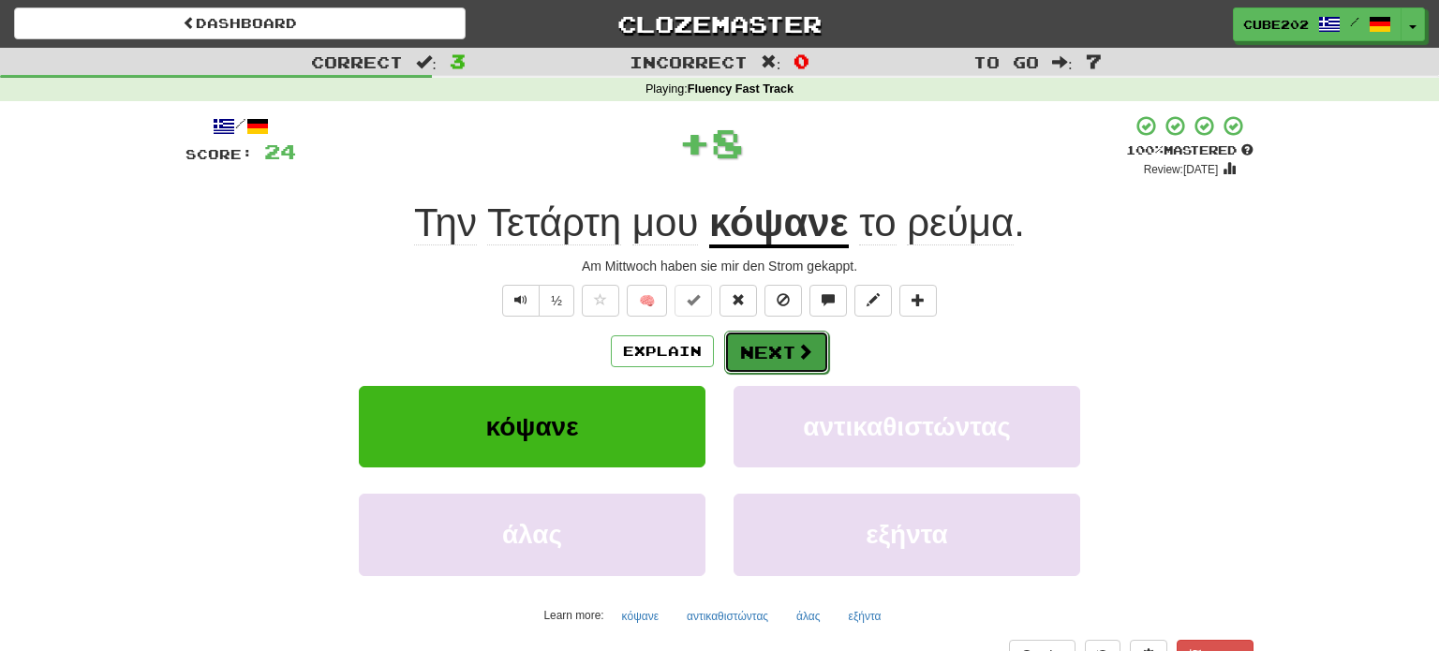
click at [780, 342] on button "Next" at bounding box center [776, 352] width 105 height 43
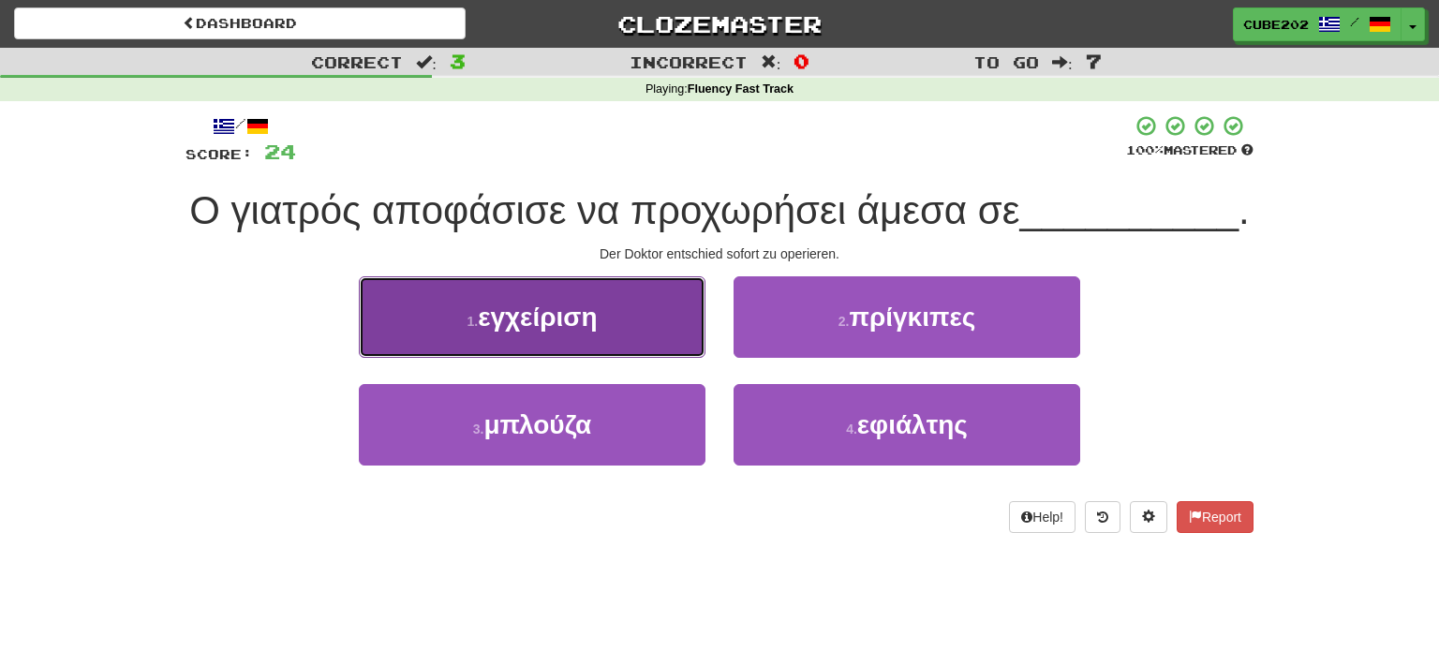
click at [672, 358] on button "1 . εγχείριση" at bounding box center [532, 317] width 347 height 82
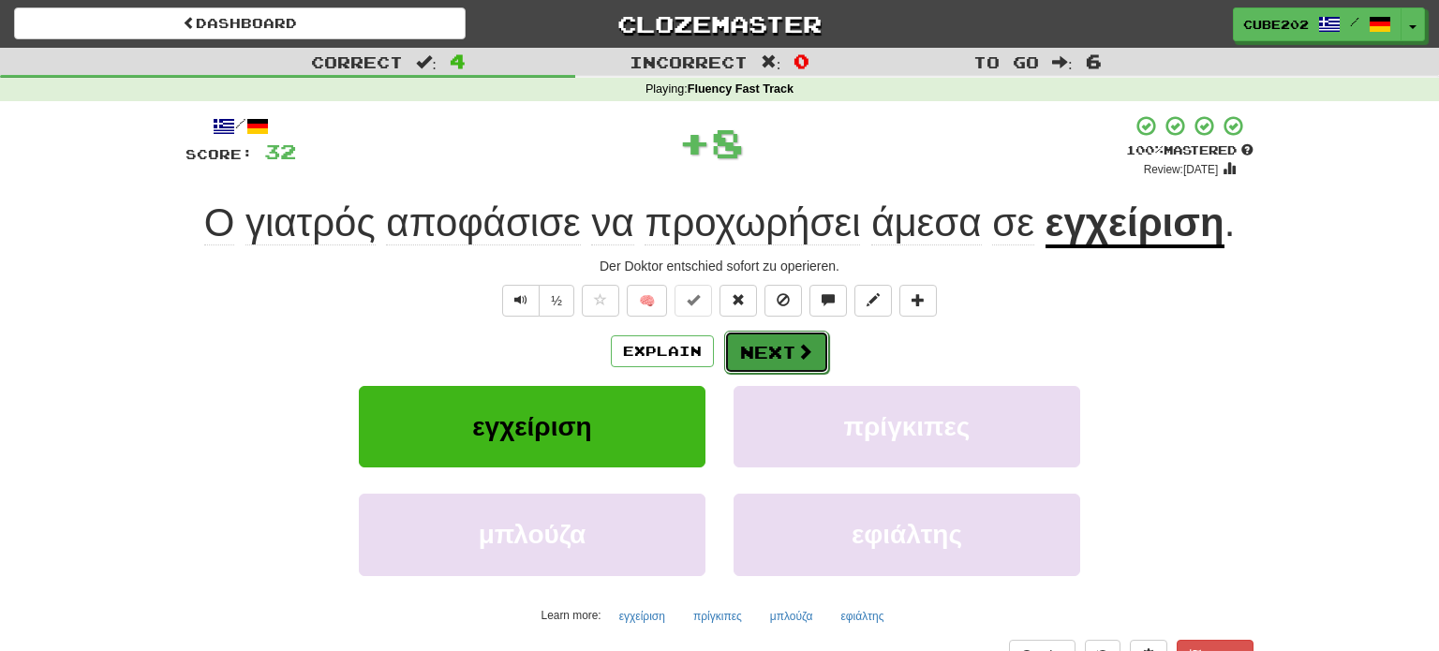
click at [784, 350] on button "Next" at bounding box center [776, 352] width 105 height 43
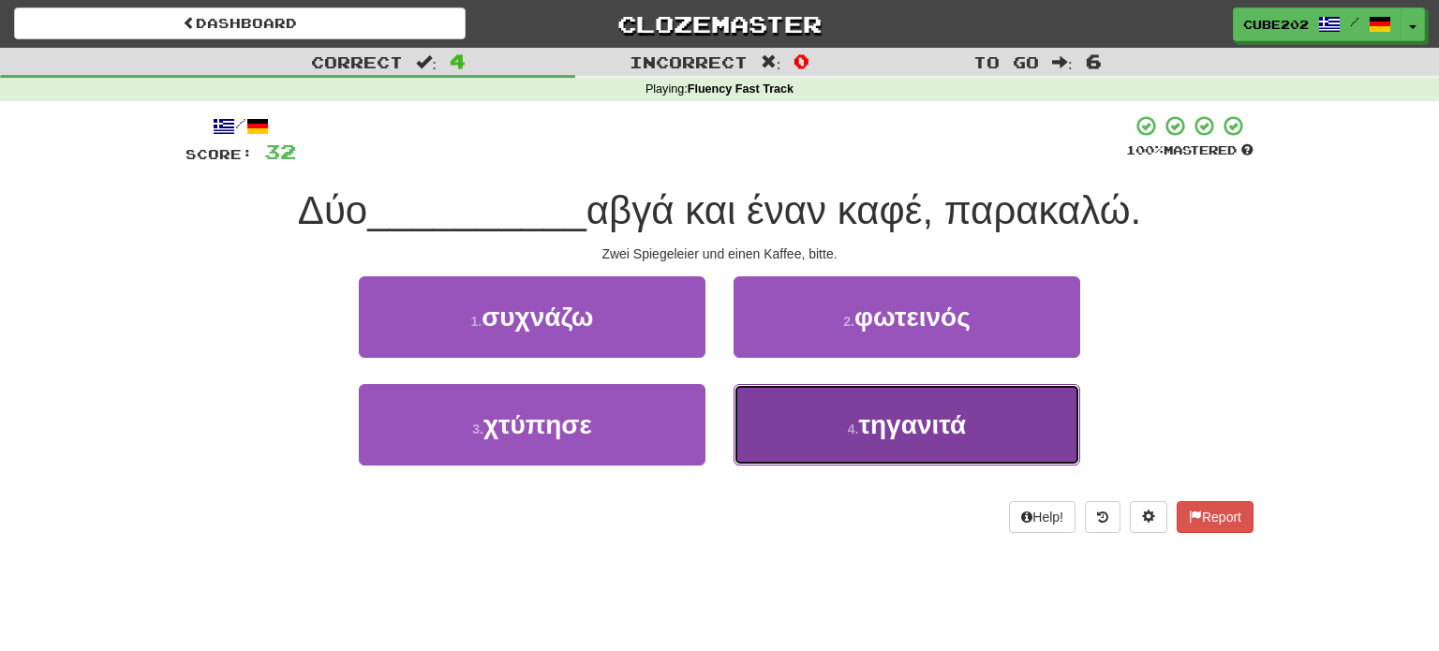
click at [839, 432] on button "4 . τηγανιτά" at bounding box center [907, 425] width 347 height 82
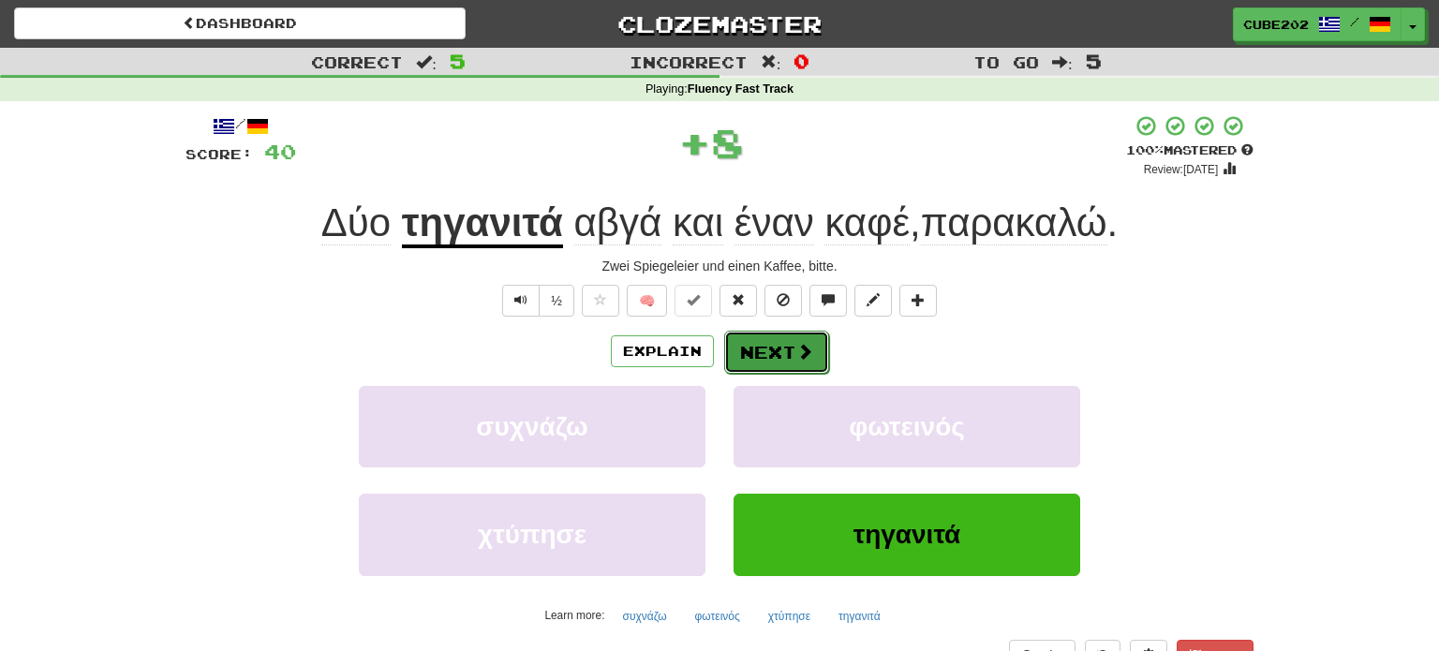
click at [779, 353] on button "Next" at bounding box center [776, 352] width 105 height 43
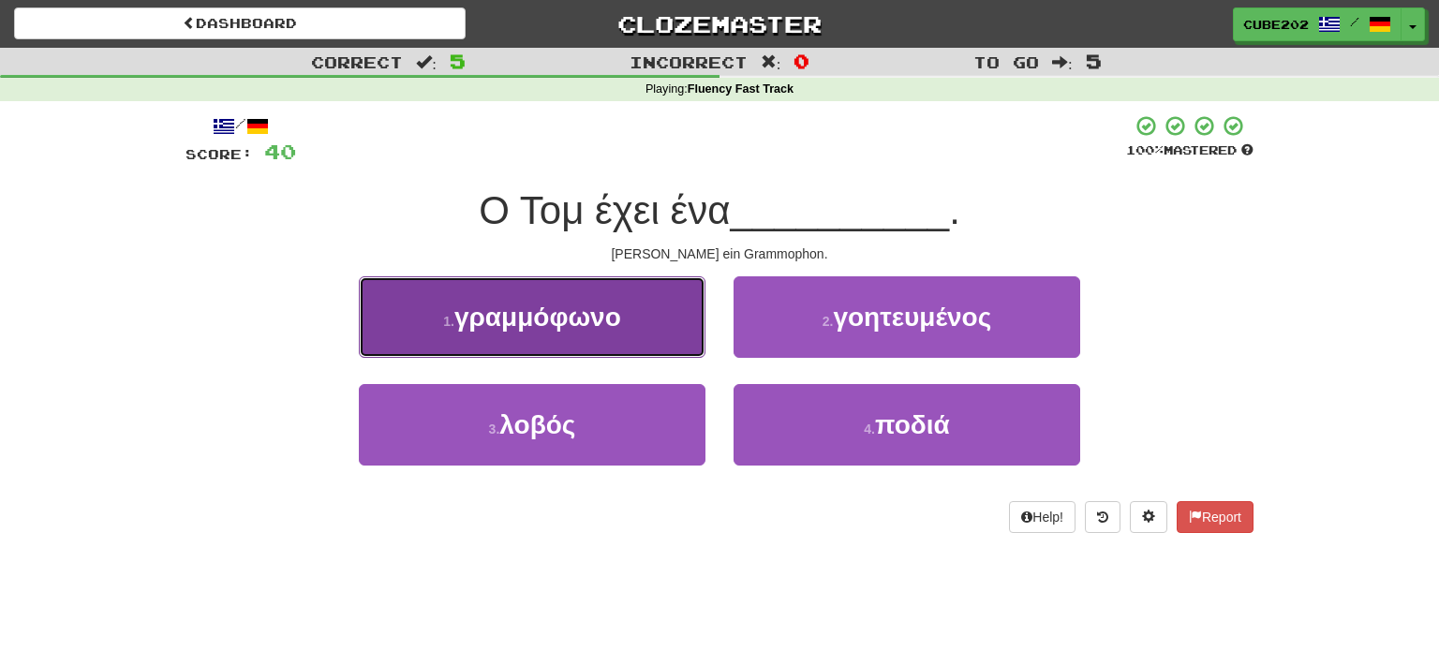
click at [636, 331] on button "1 . γραμμόφωνο" at bounding box center [532, 317] width 347 height 82
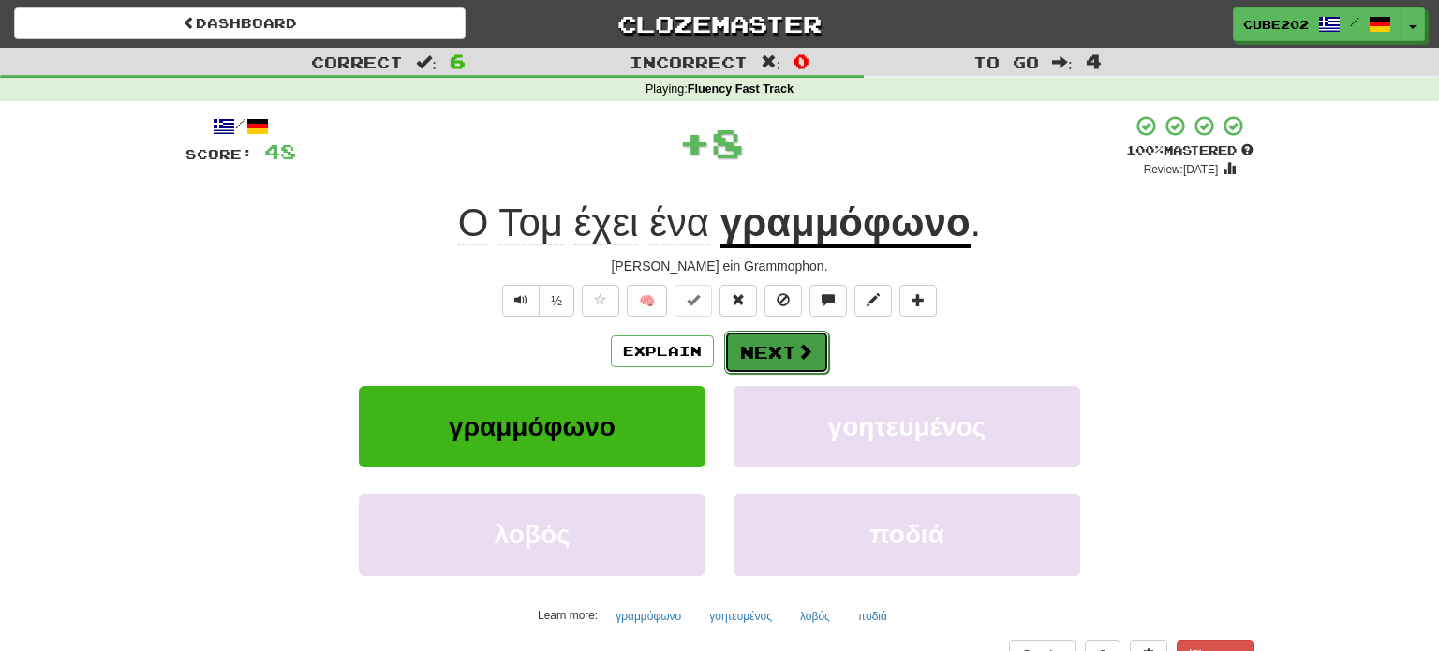
click at [760, 345] on button "Next" at bounding box center [776, 352] width 105 height 43
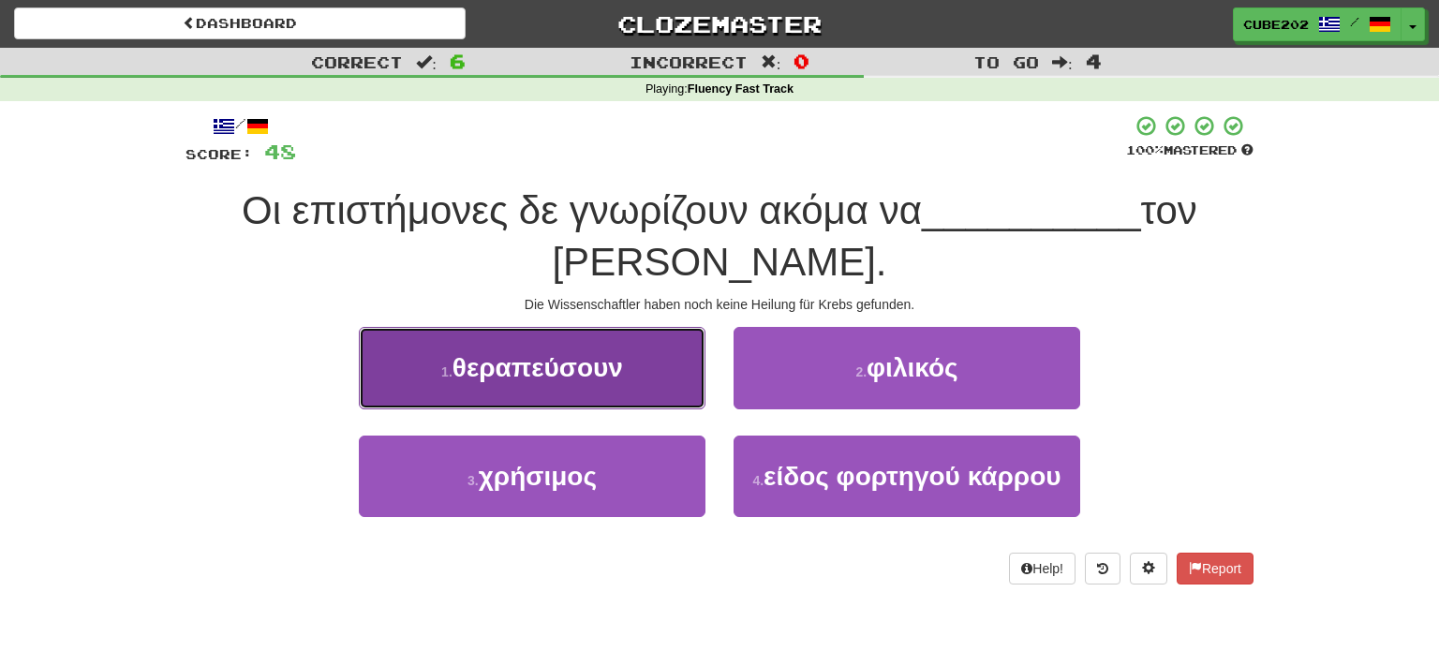
click at [654, 363] on button "1 . θεραπεύσουν" at bounding box center [532, 368] width 347 height 82
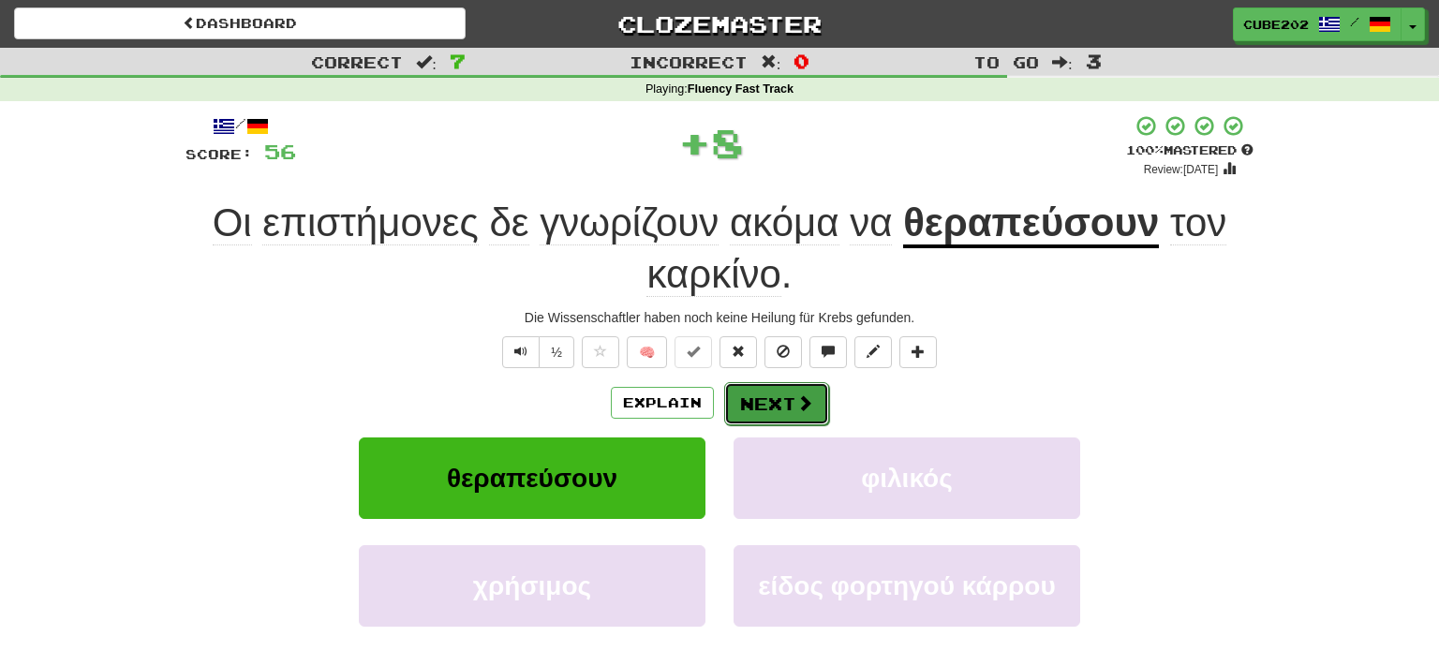
click at [785, 394] on button "Next" at bounding box center [776, 403] width 105 height 43
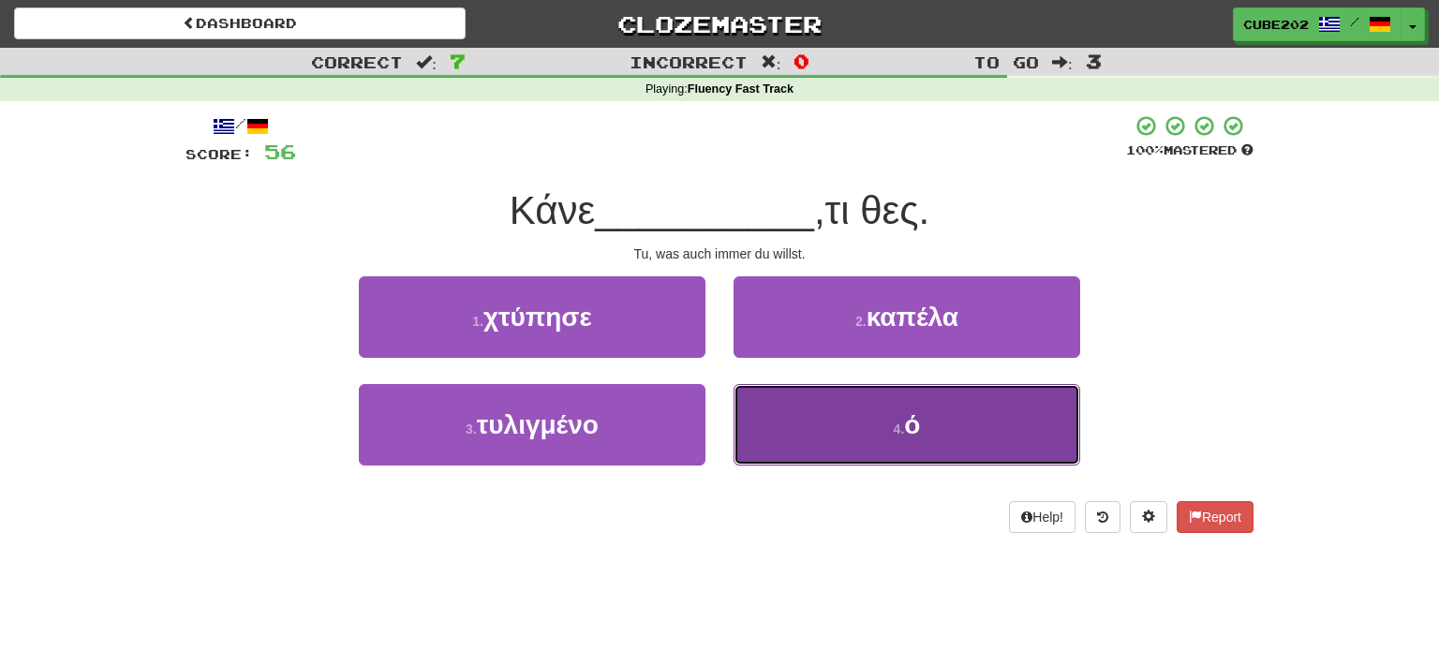
click at [830, 426] on button "4 . ό" at bounding box center [907, 425] width 347 height 82
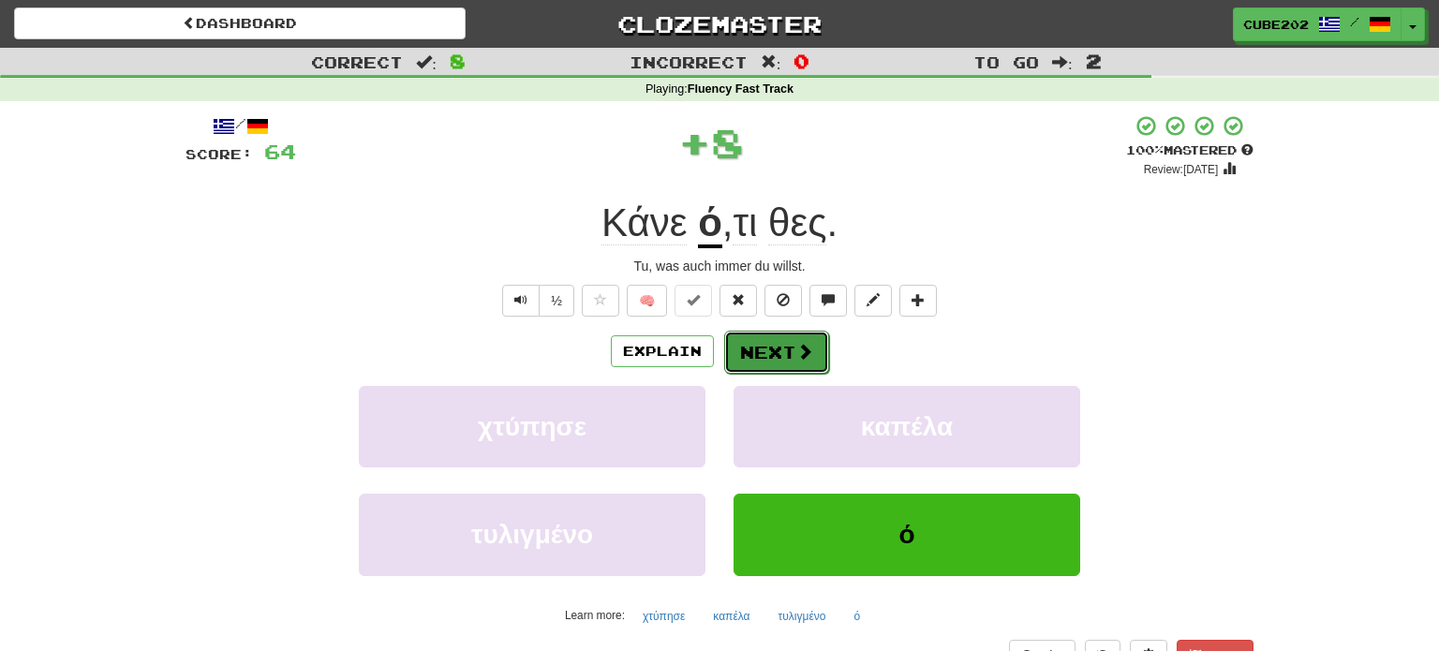
click at [778, 350] on button "Next" at bounding box center [776, 352] width 105 height 43
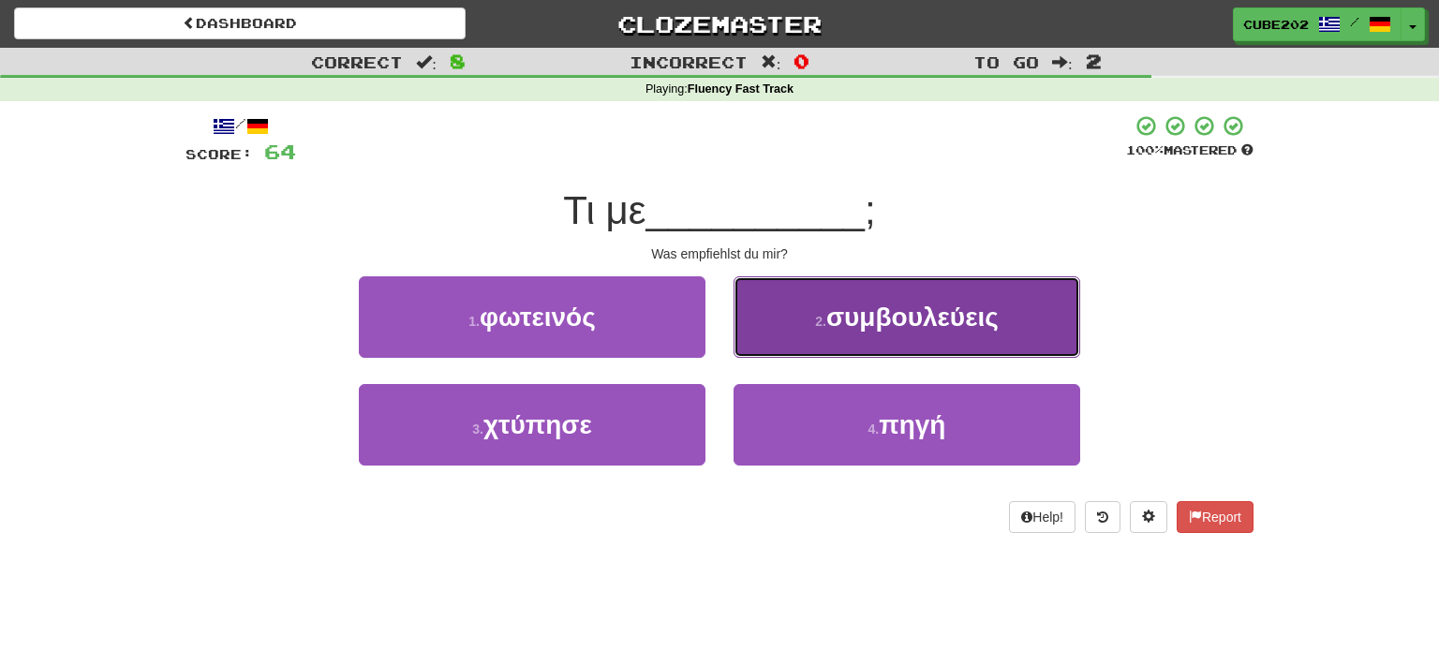
click at [815, 320] on small "2 ." at bounding box center [820, 321] width 11 height 15
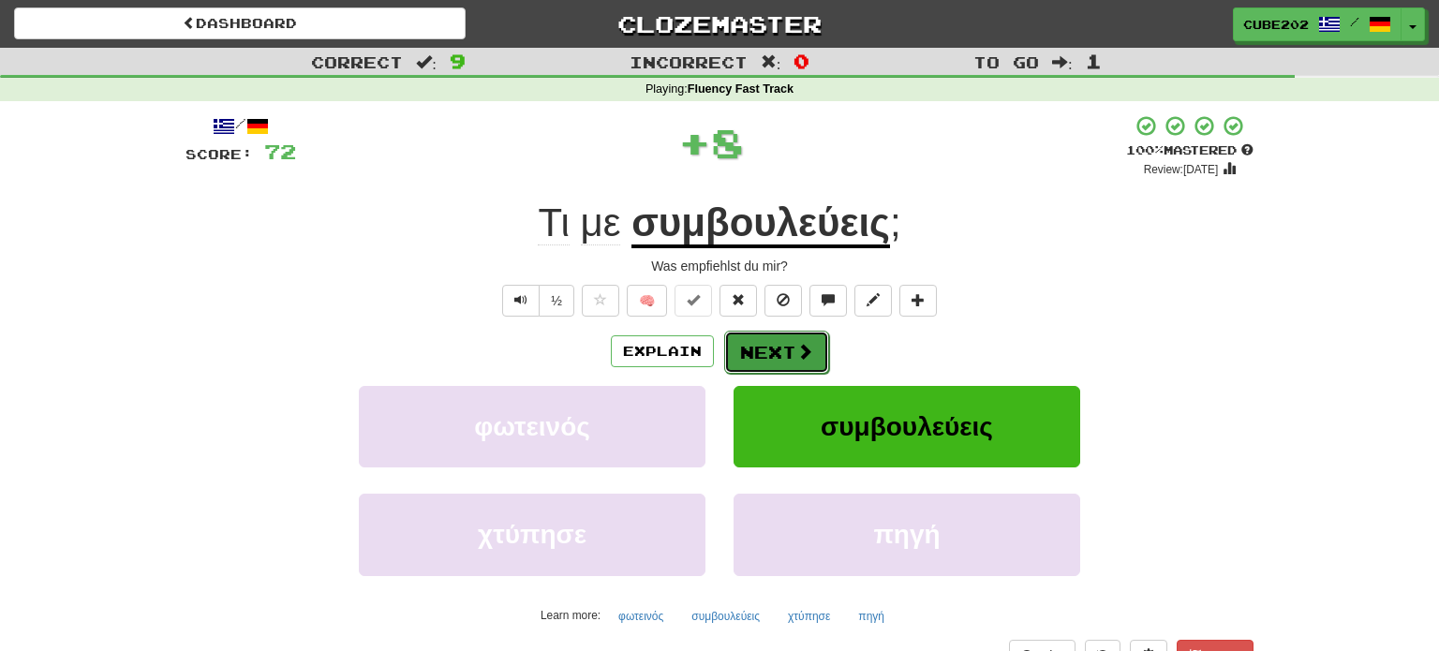
click at [768, 340] on button "Next" at bounding box center [776, 352] width 105 height 43
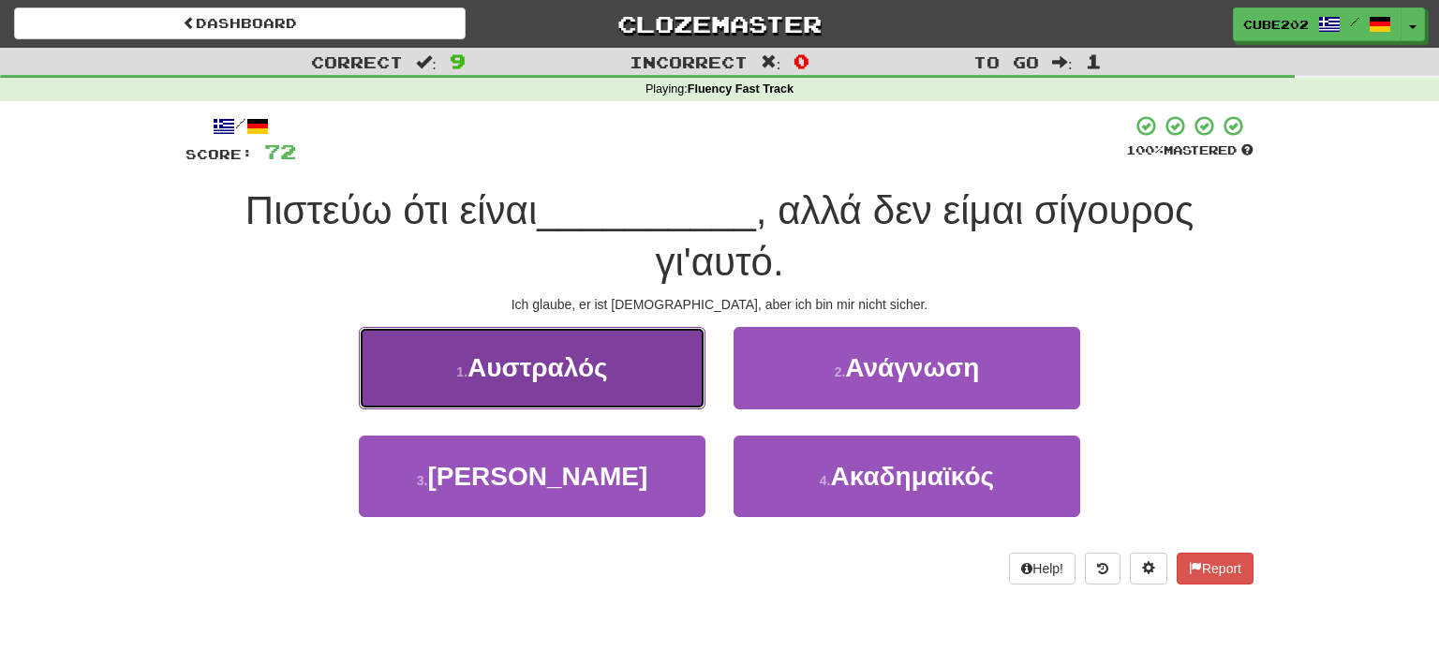
click at [644, 371] on button "1 . Αυστραλός" at bounding box center [532, 368] width 347 height 82
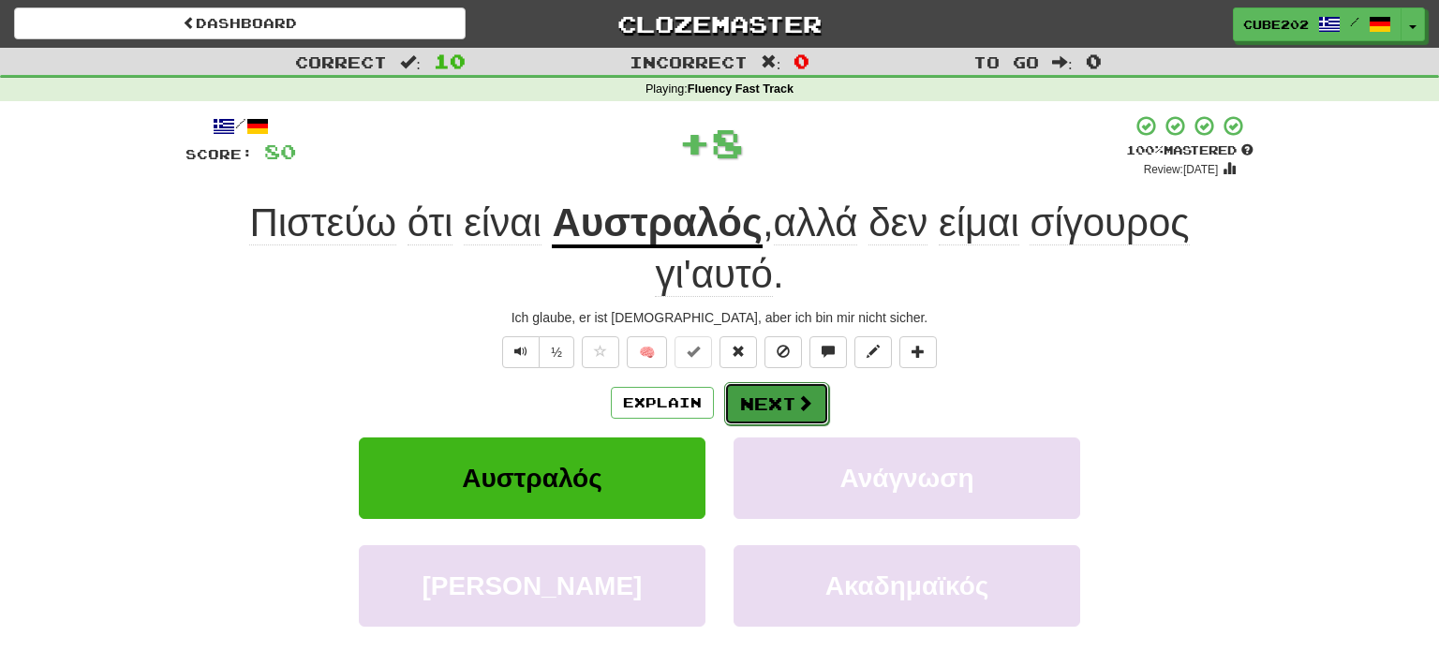
click at [764, 398] on button "Next" at bounding box center [776, 403] width 105 height 43
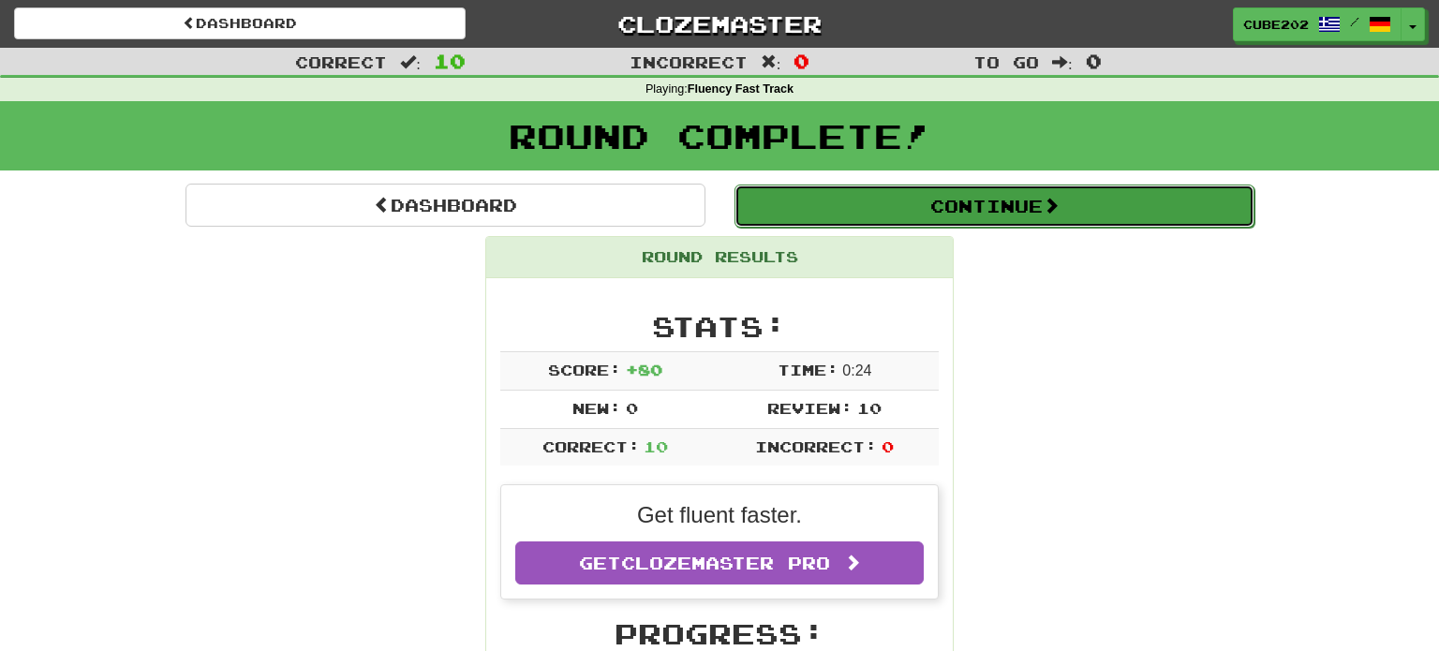
click at [826, 200] on button "Continue" at bounding box center [994, 206] width 520 height 43
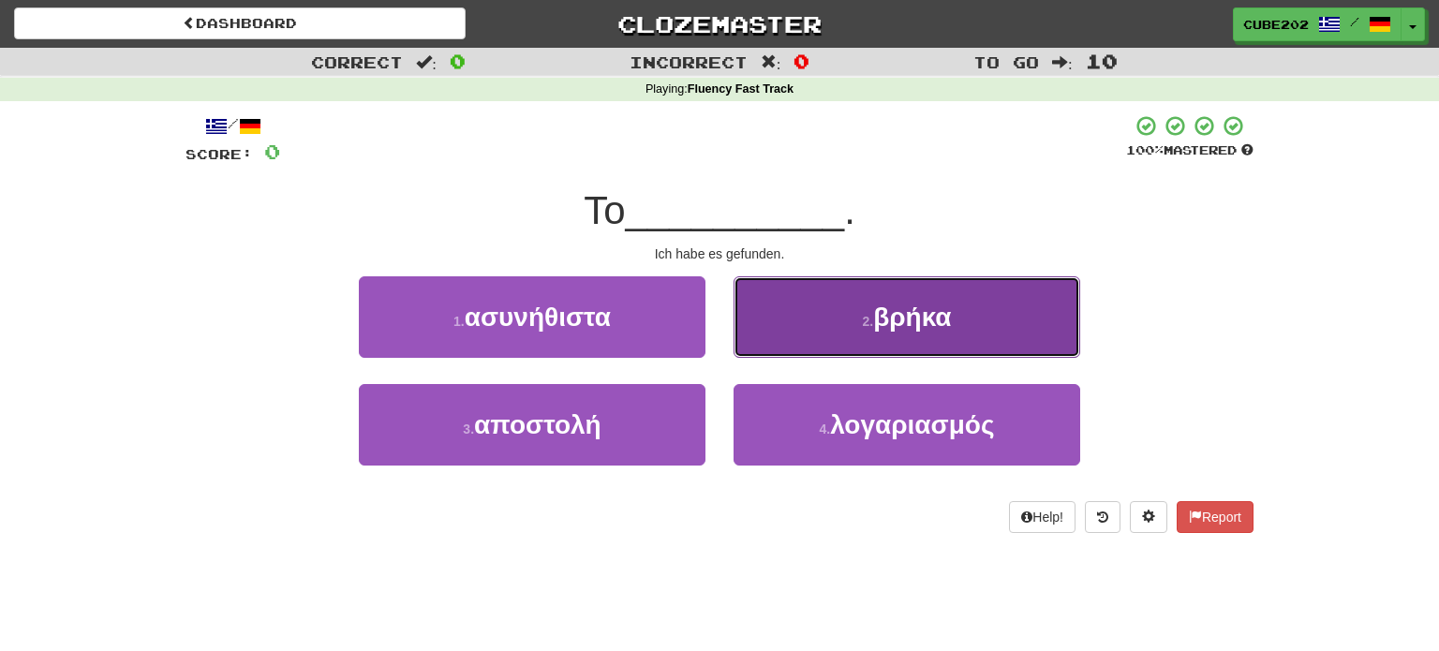
click at [808, 324] on button "2 . βρήκα" at bounding box center [907, 317] width 347 height 82
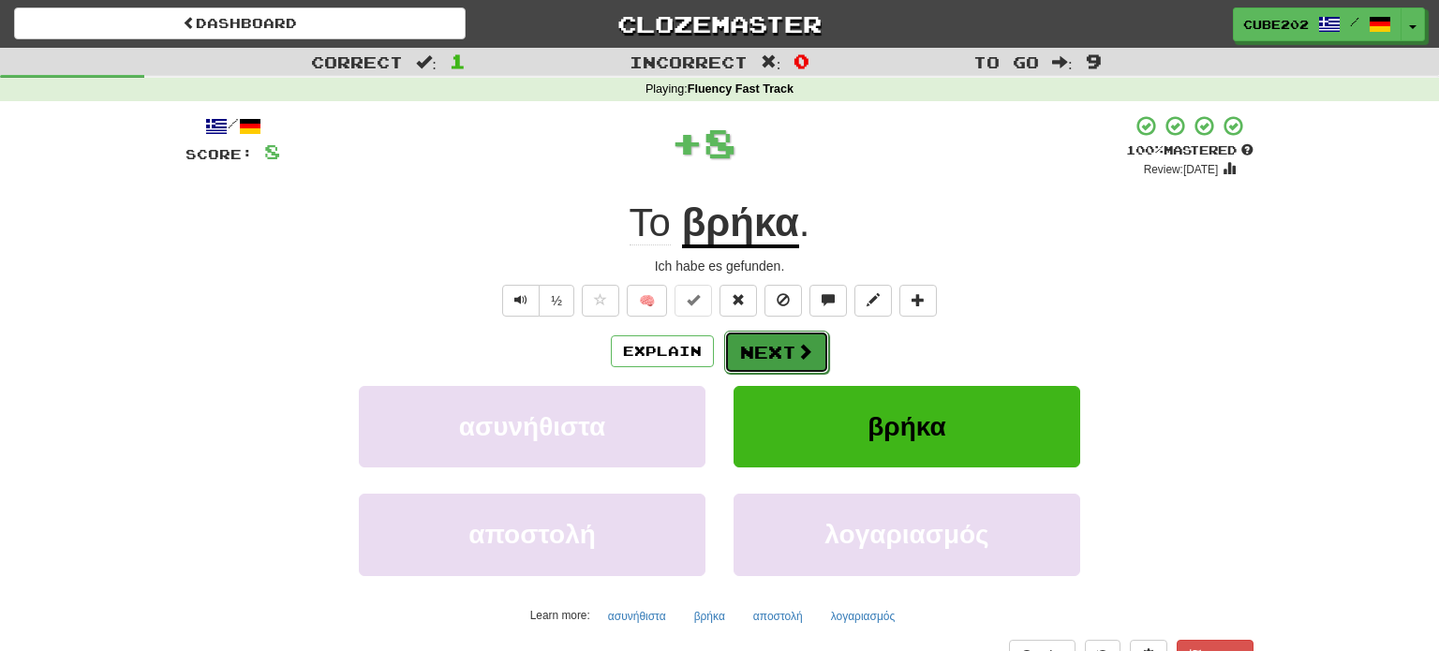
click at [778, 347] on button "Next" at bounding box center [776, 352] width 105 height 43
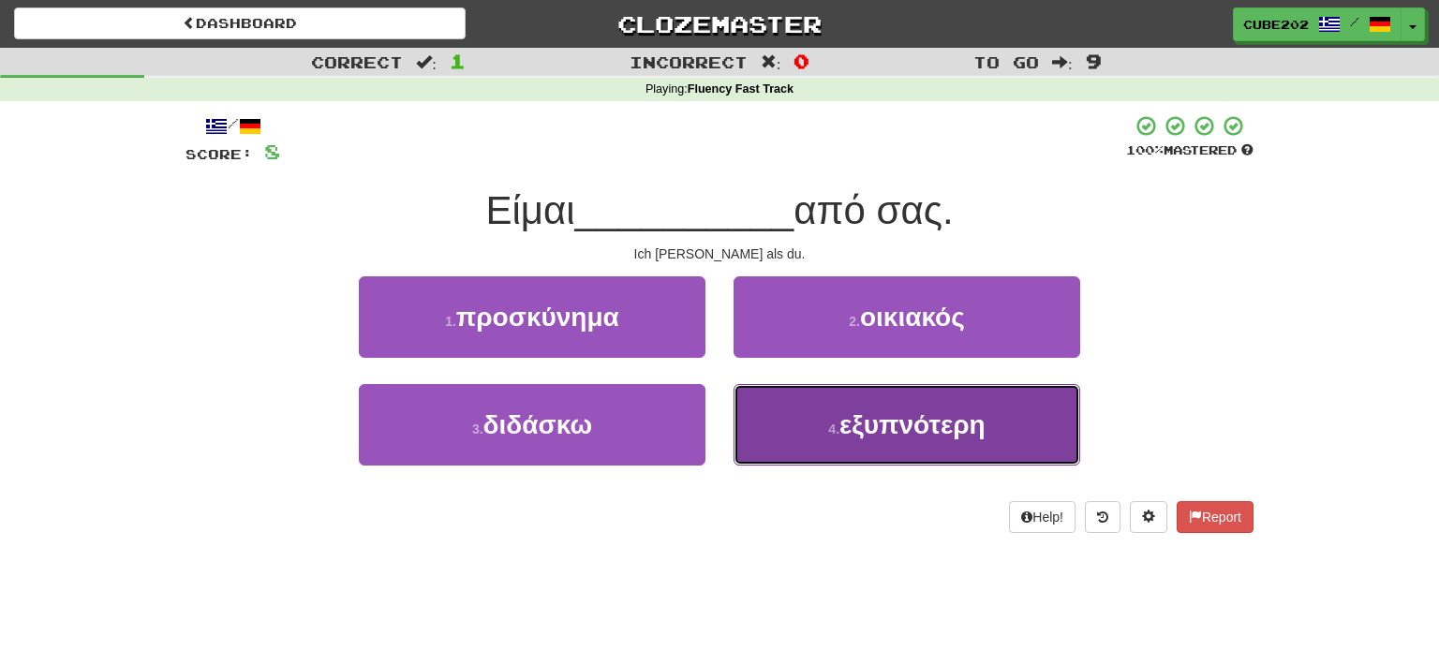
click at [819, 422] on button "4 . εξυπνότερη" at bounding box center [907, 425] width 347 height 82
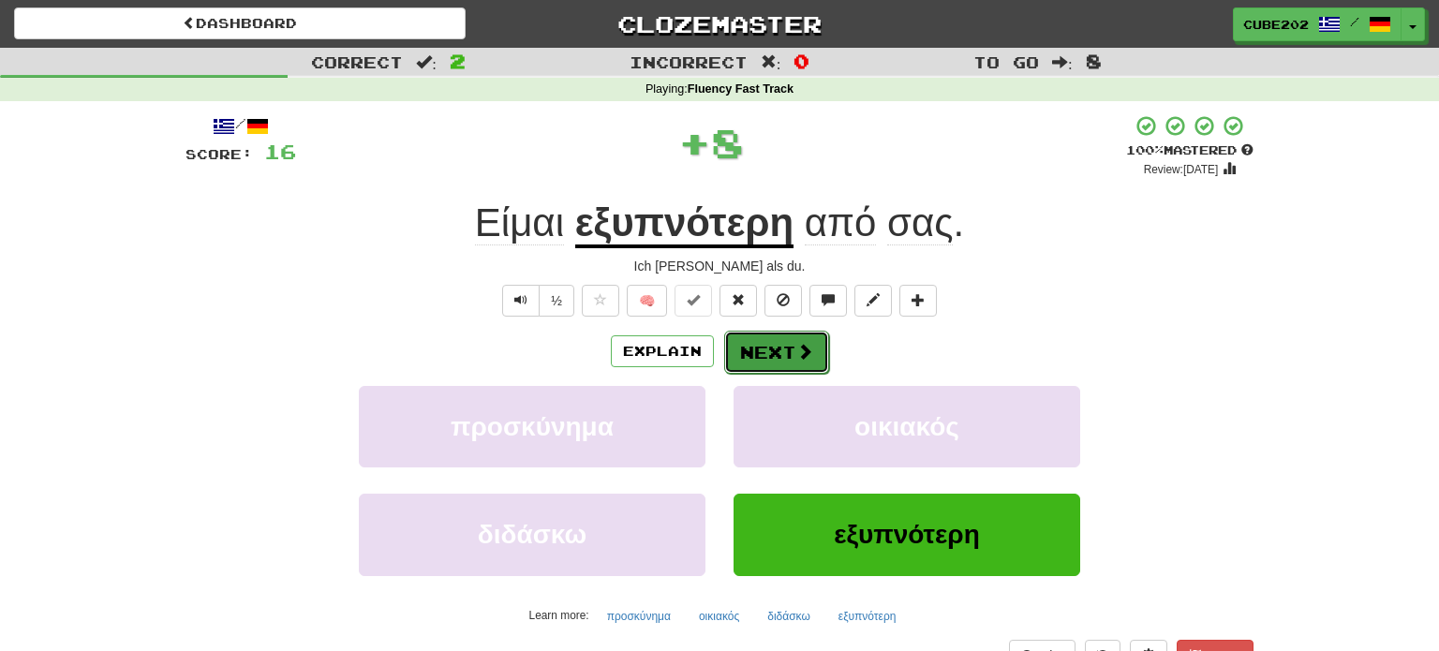
click at [789, 356] on button "Next" at bounding box center [776, 352] width 105 height 43
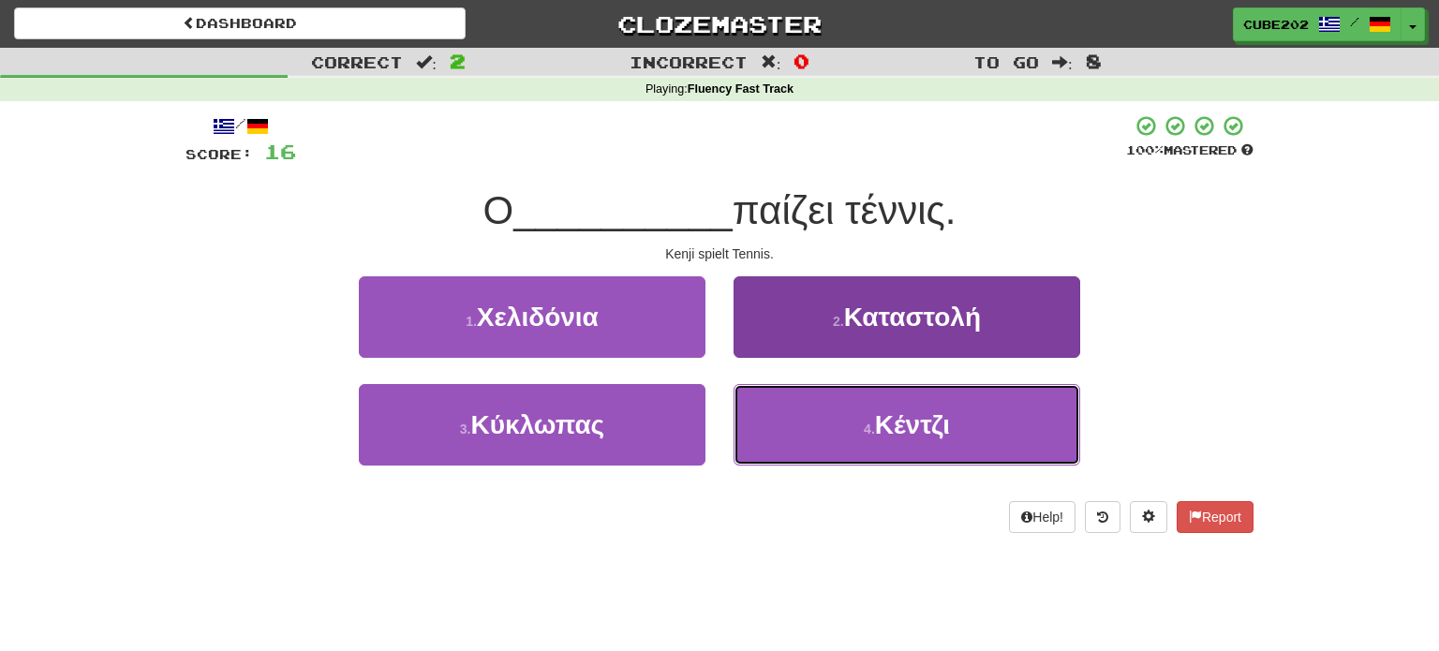
click at [843, 421] on button "4 . Κέντζι" at bounding box center [907, 425] width 347 height 82
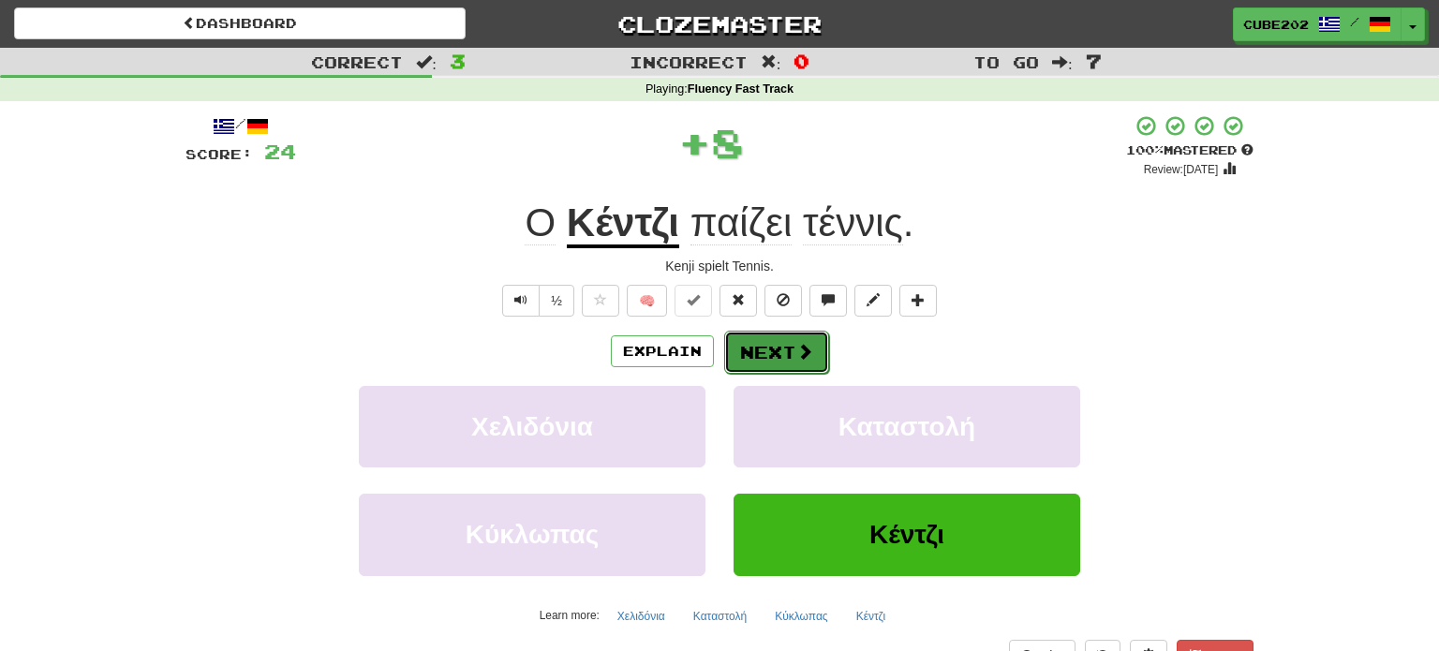
click at [792, 346] on button "Next" at bounding box center [776, 352] width 105 height 43
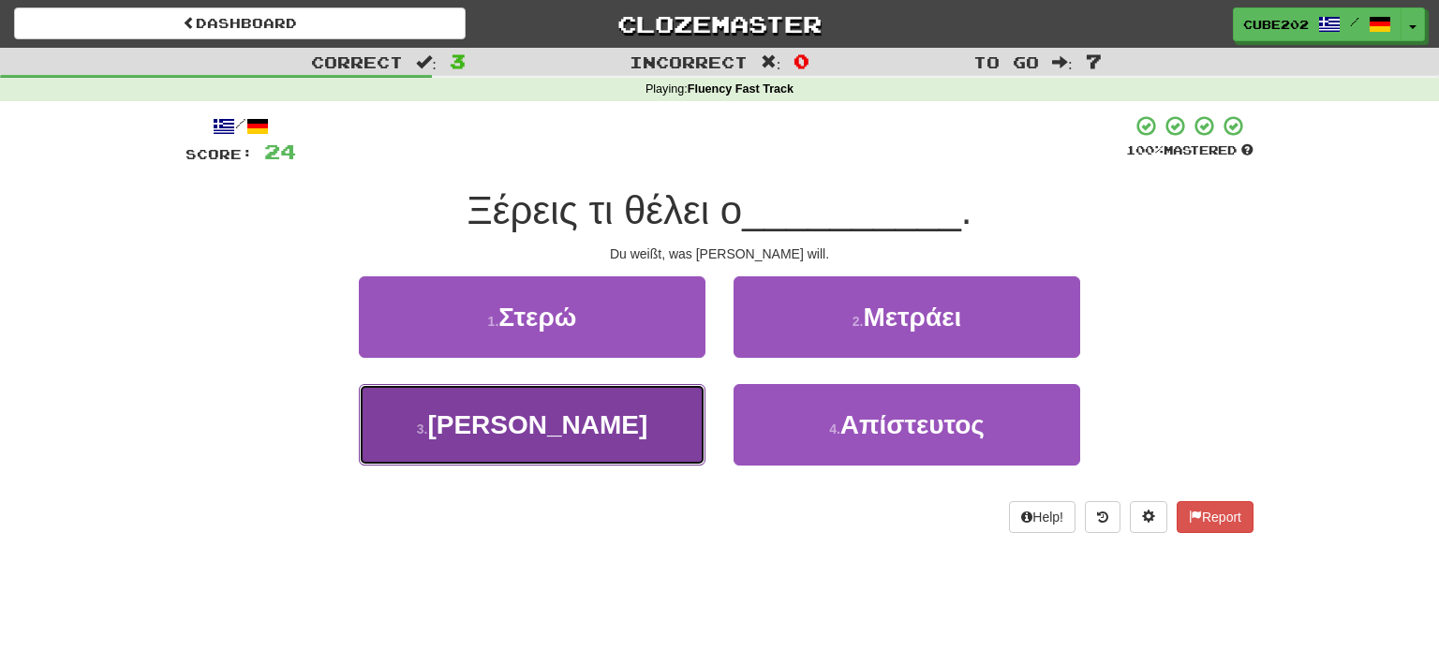
click at [659, 420] on button "3 . Θωμάς" at bounding box center [532, 425] width 347 height 82
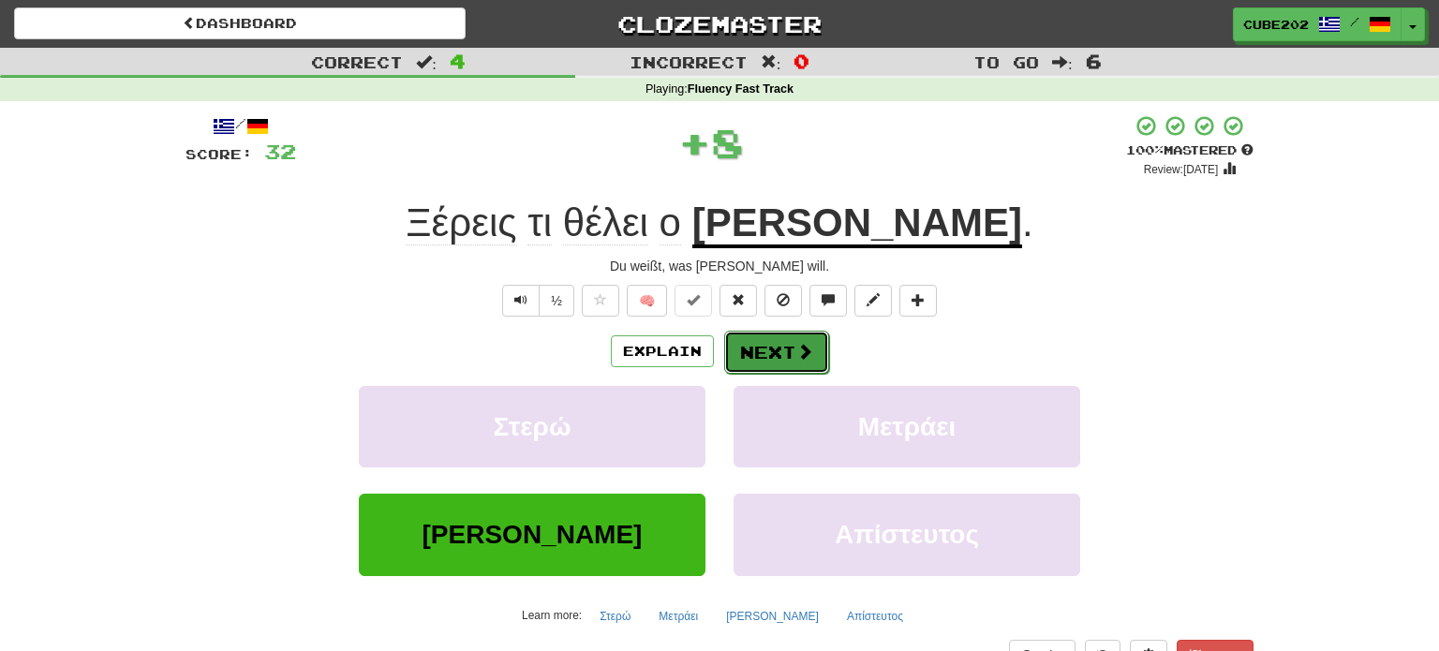
click at [778, 357] on button "Next" at bounding box center [776, 352] width 105 height 43
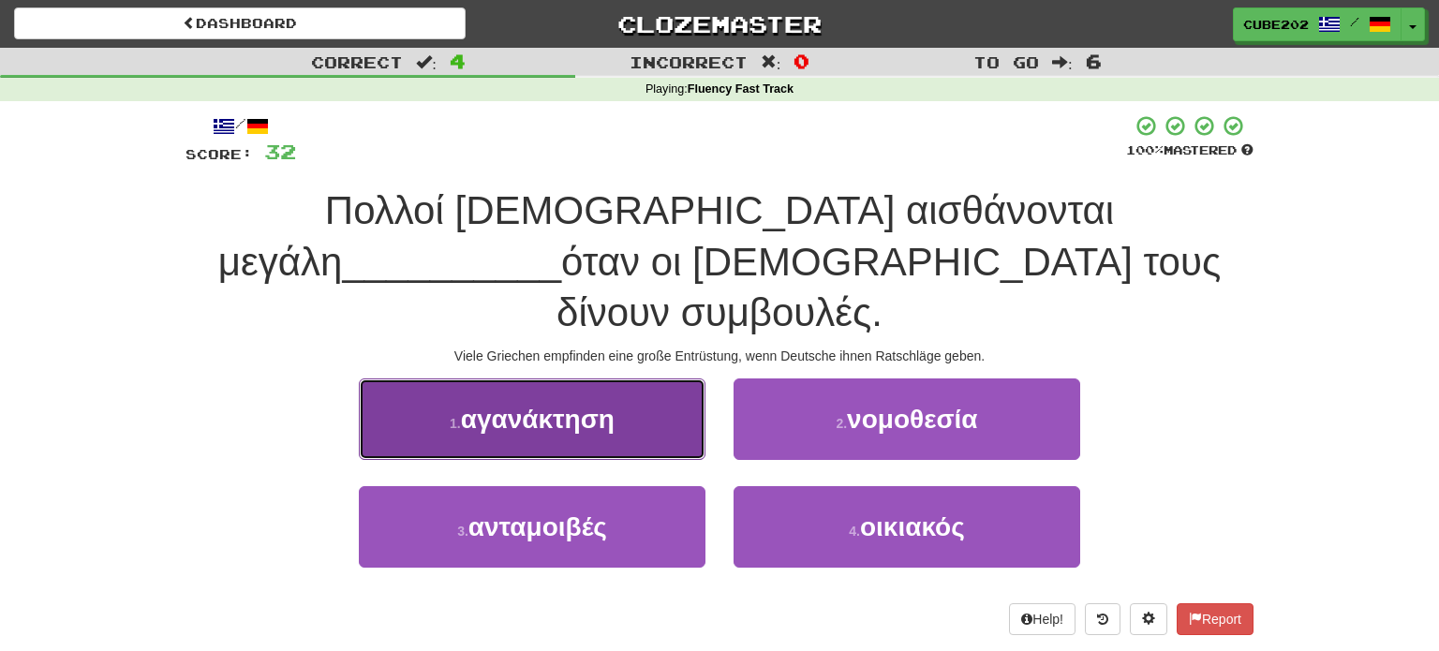
click at [649, 382] on button "1 . αγανάκτηση" at bounding box center [532, 419] width 347 height 82
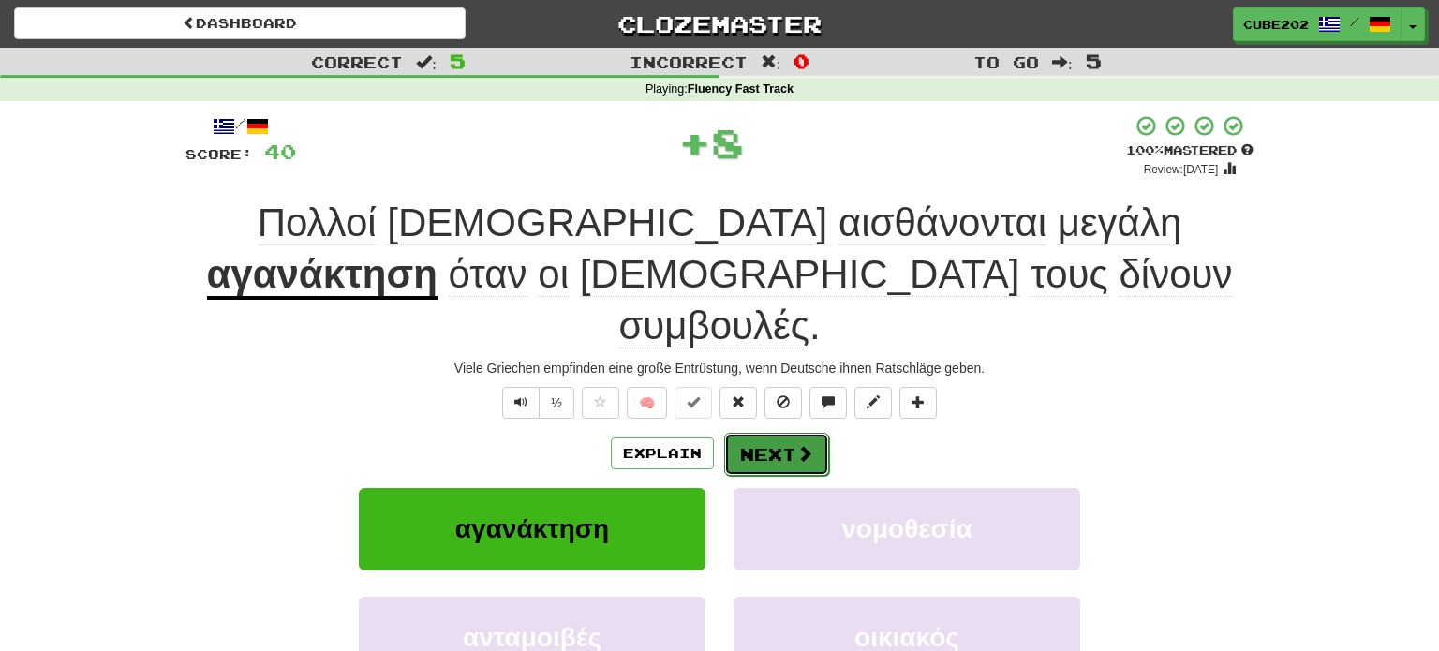
click at [768, 433] on button "Next" at bounding box center [776, 454] width 105 height 43
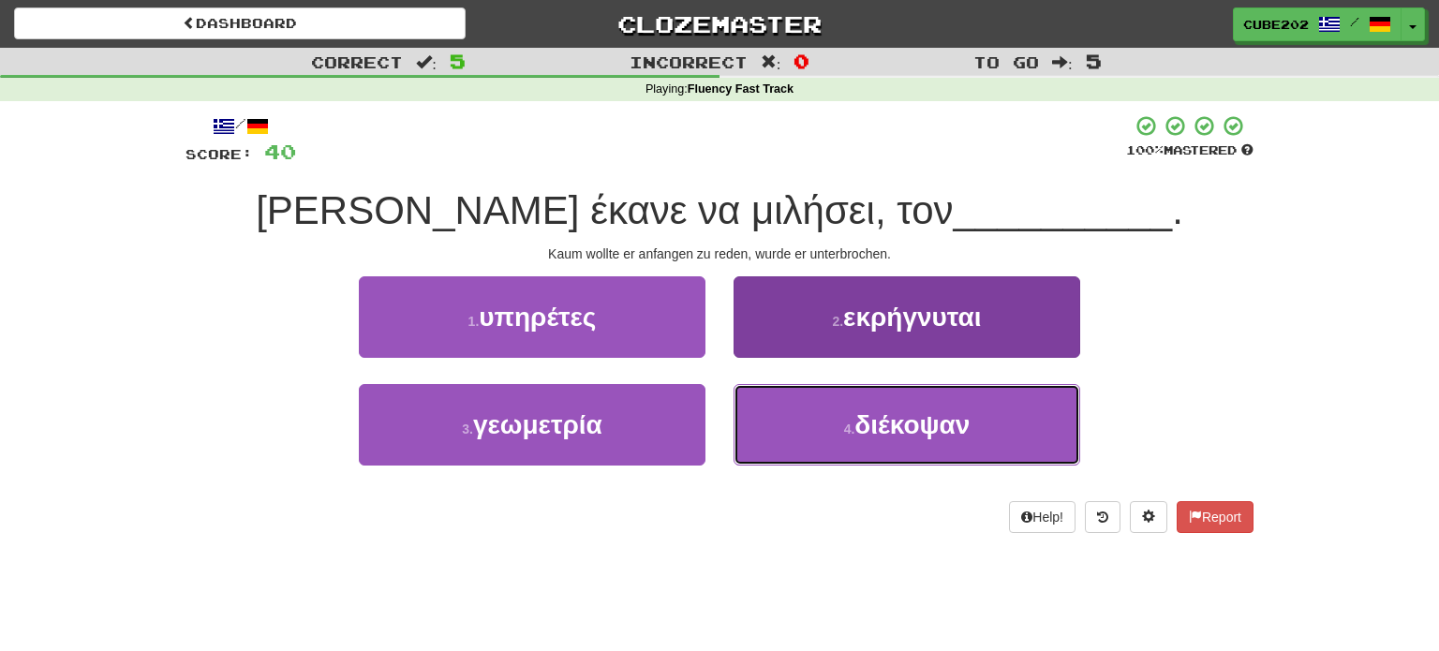
click at [811, 426] on button "4 . διέκοψαν" at bounding box center [907, 425] width 347 height 82
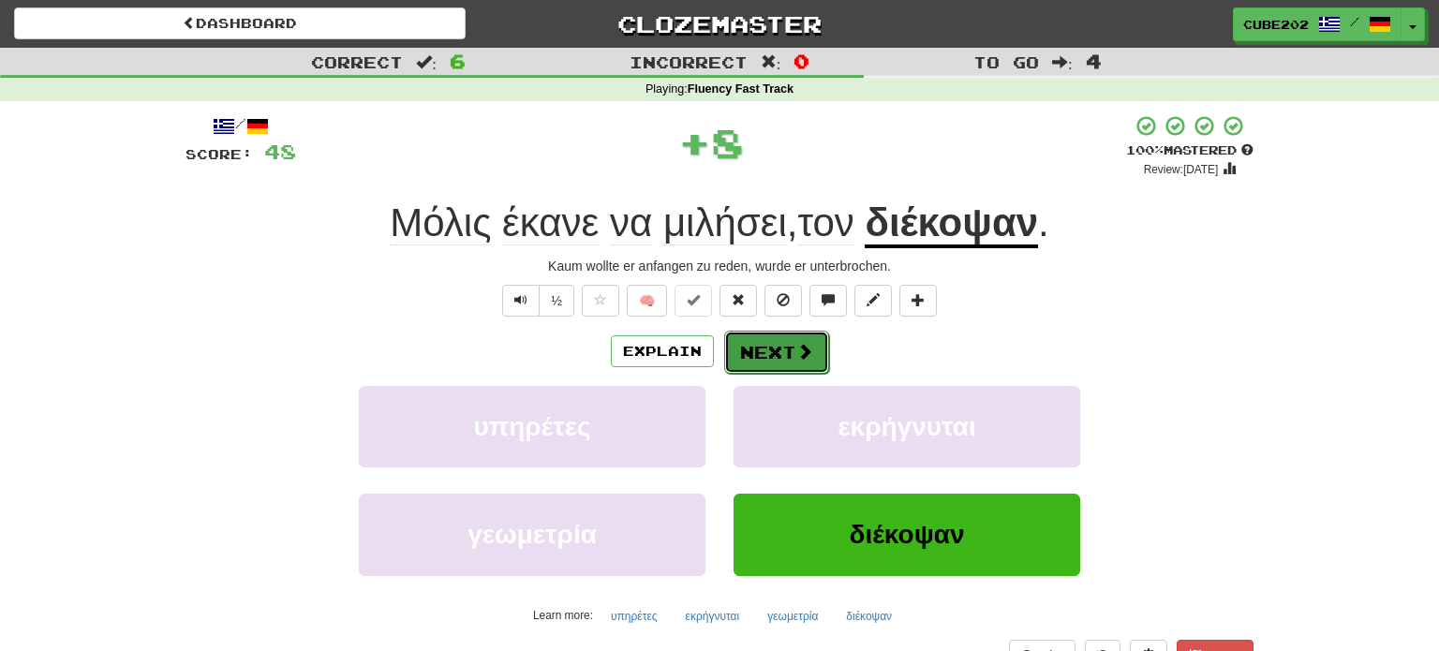
click at [791, 358] on button "Next" at bounding box center [776, 352] width 105 height 43
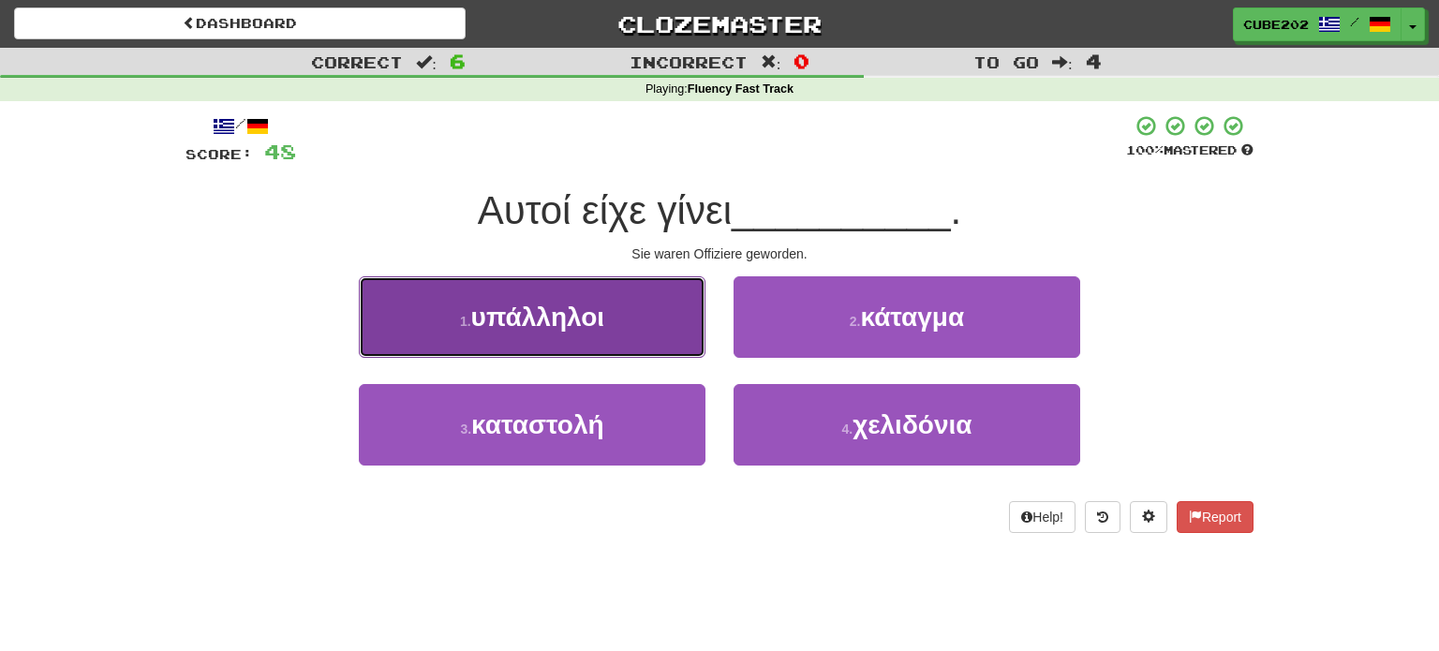
click at [660, 332] on button "1 . υπάλληλοι" at bounding box center [532, 317] width 347 height 82
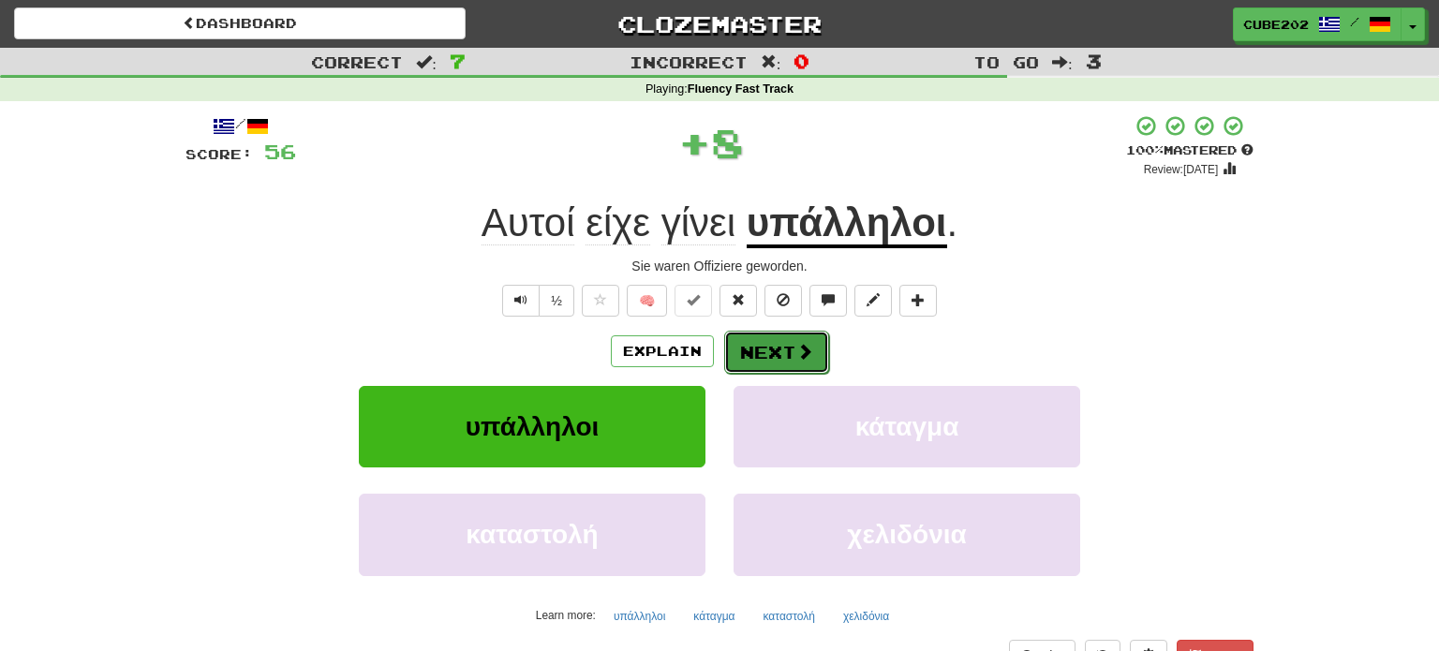
click at [776, 351] on button "Next" at bounding box center [776, 352] width 105 height 43
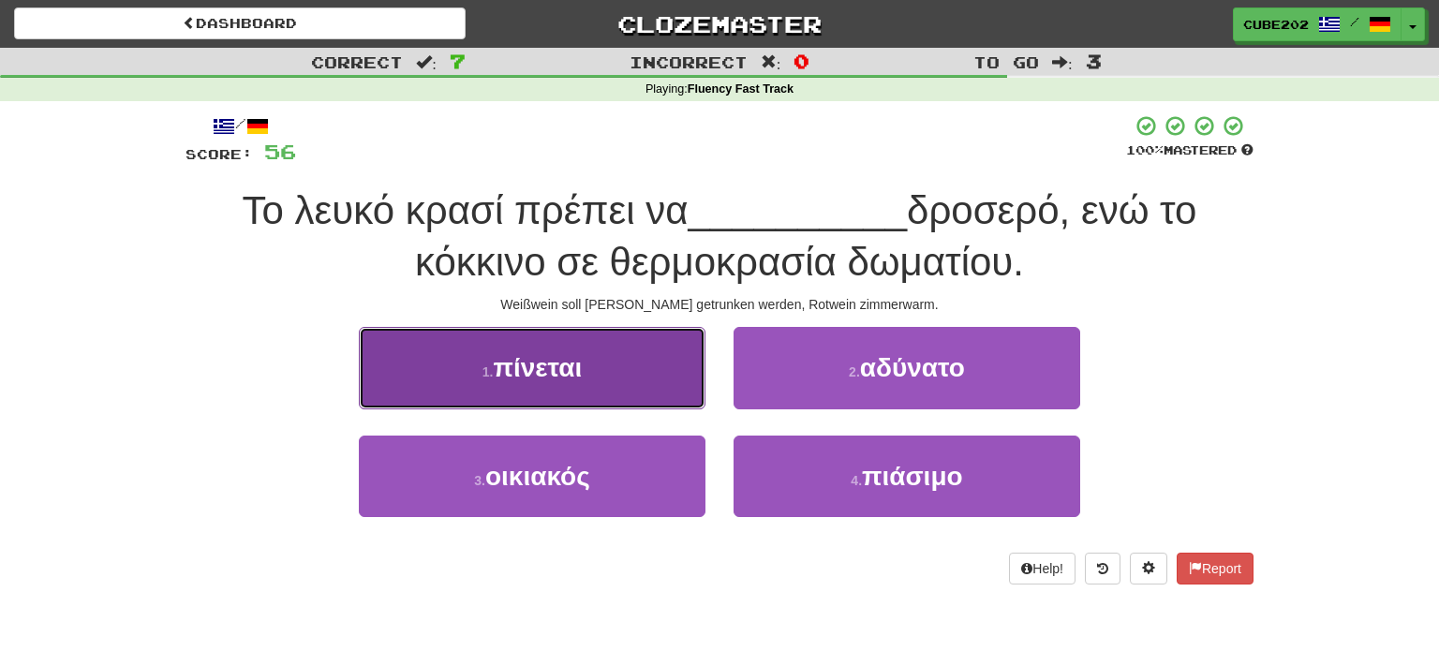
click at [639, 379] on button "1 . πίνεται" at bounding box center [532, 368] width 347 height 82
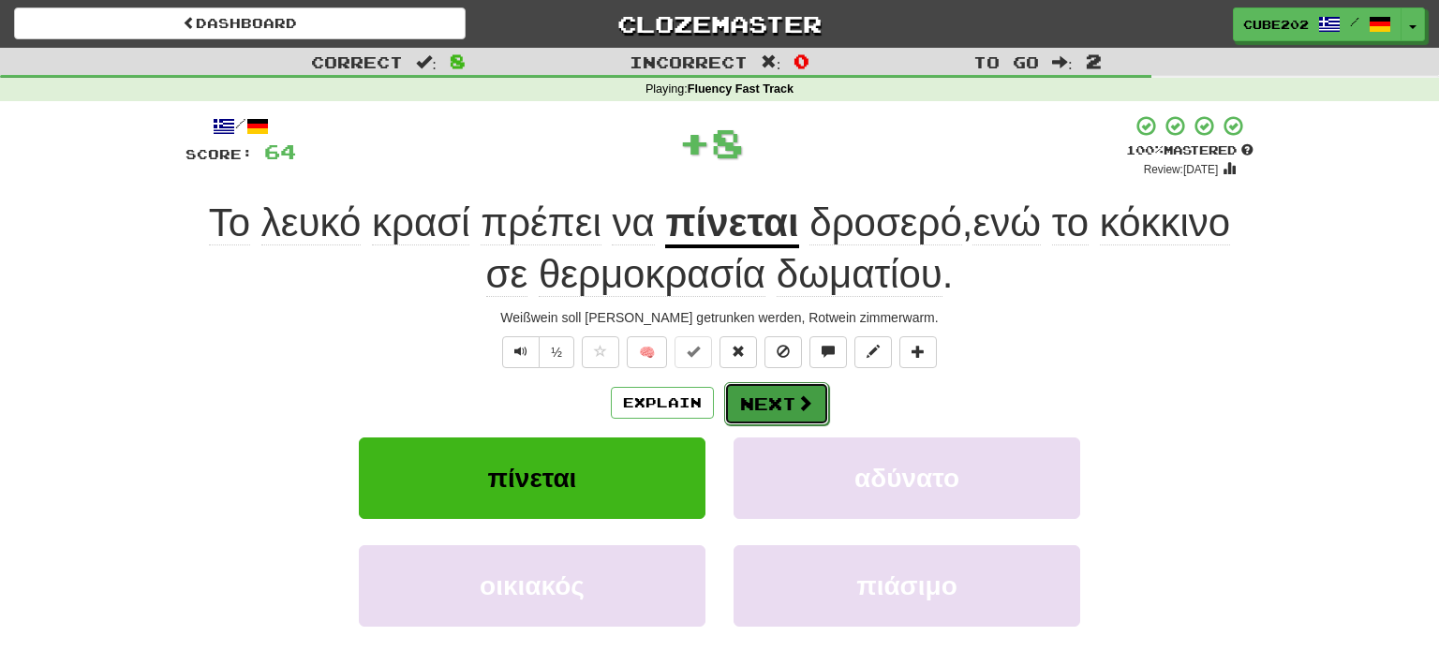
click at [785, 408] on button "Next" at bounding box center [776, 403] width 105 height 43
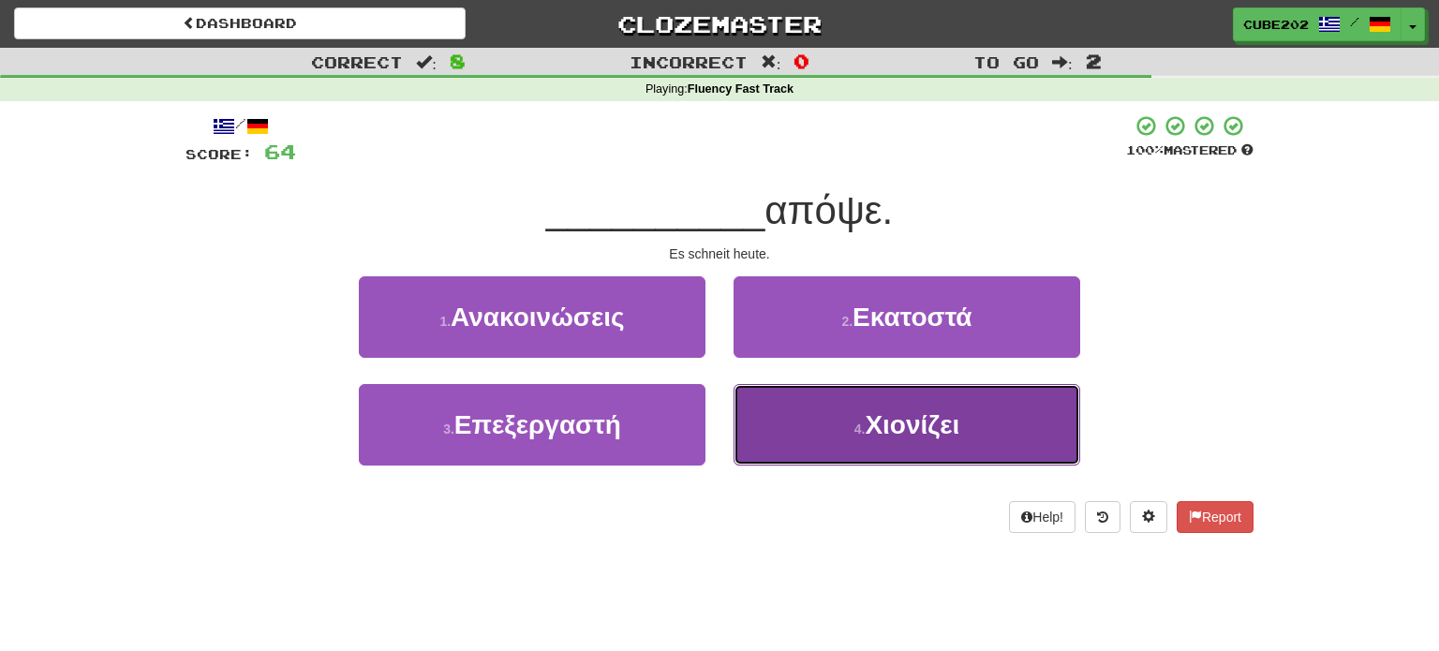
click at [829, 429] on button "4 . Χιονίζει" at bounding box center [907, 425] width 347 height 82
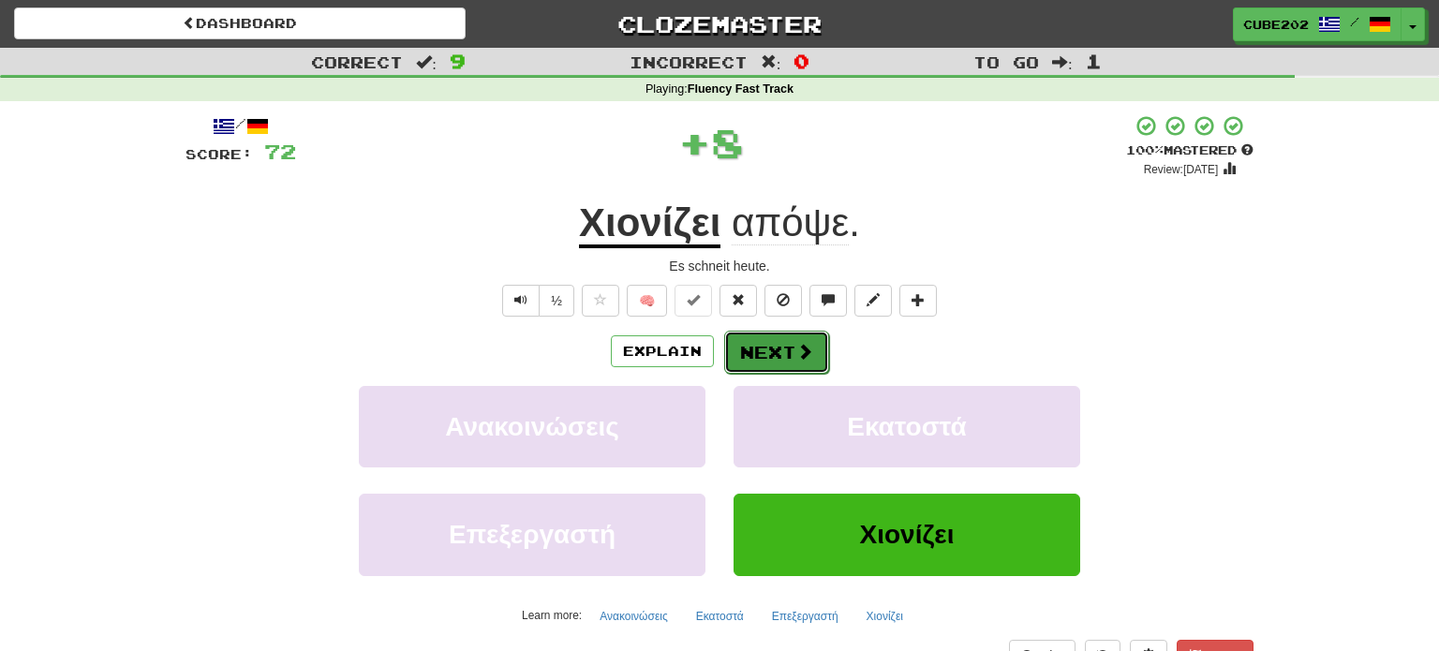
click at [779, 349] on button "Next" at bounding box center [776, 352] width 105 height 43
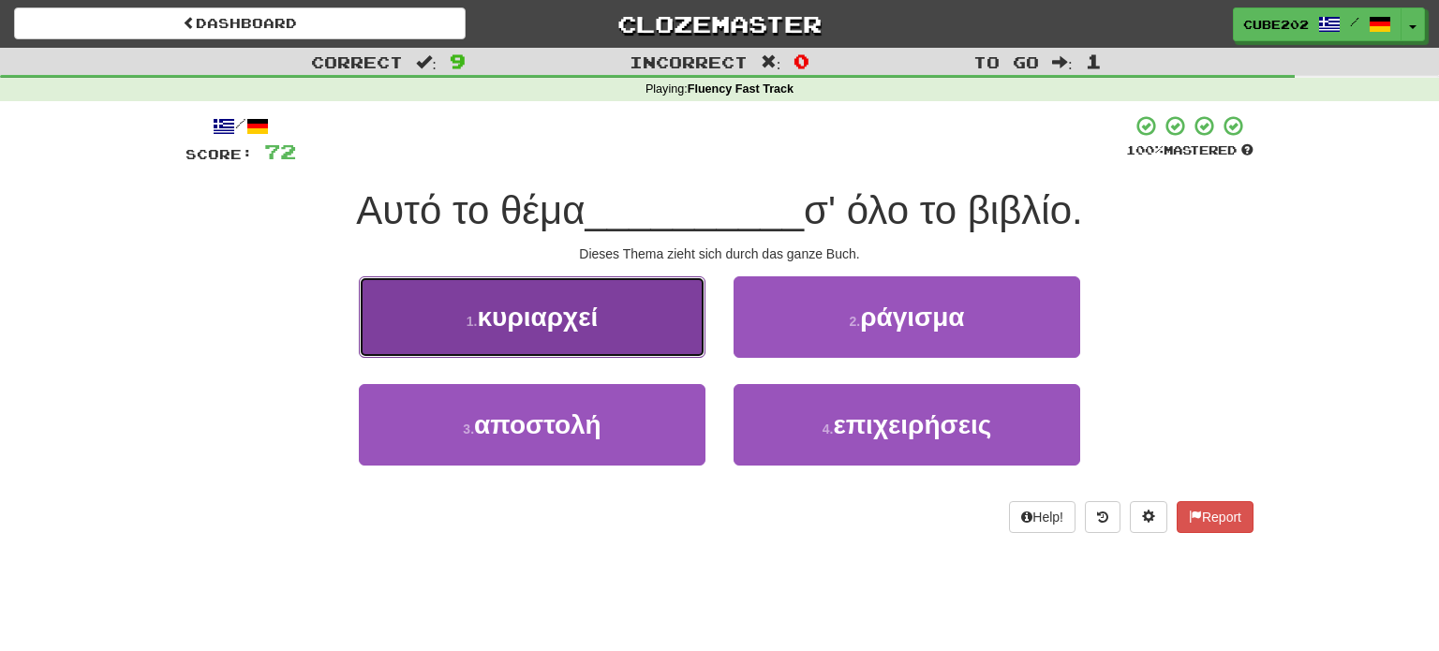
click at [671, 320] on button "1 . κυριαρχεί" at bounding box center [532, 317] width 347 height 82
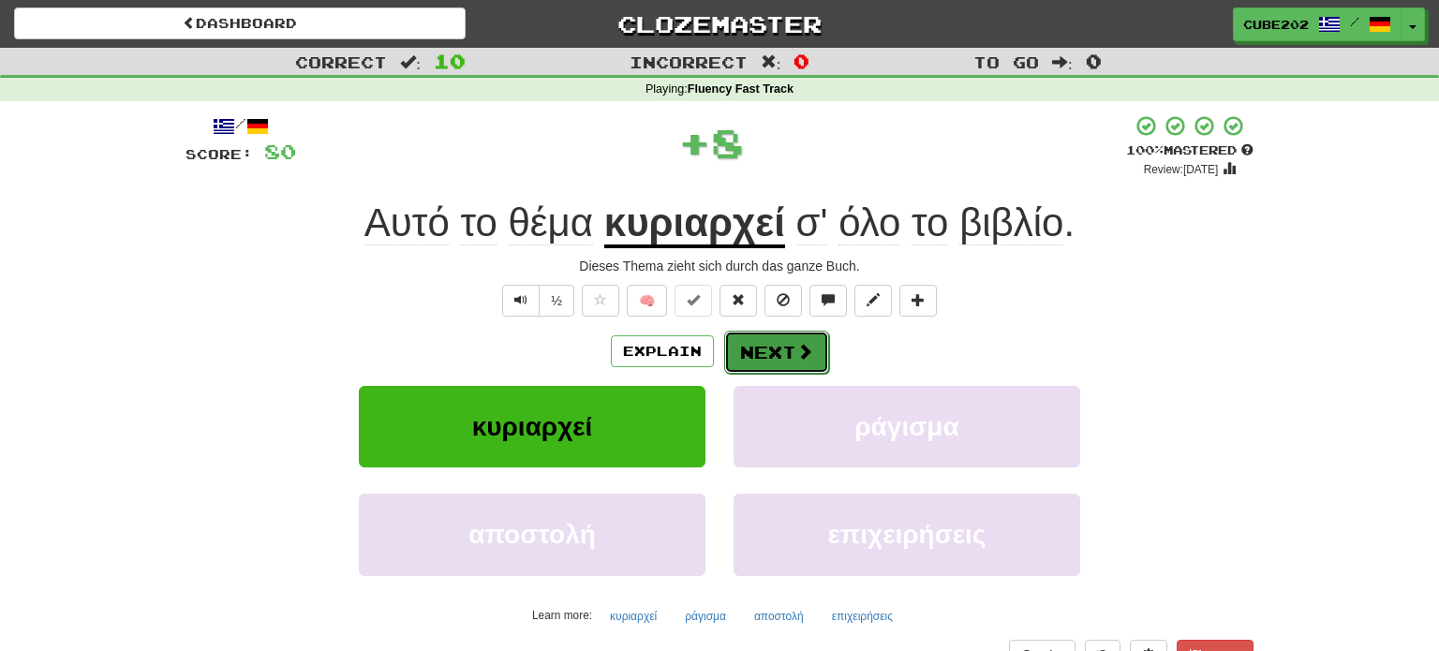
click at [780, 363] on button "Next" at bounding box center [776, 352] width 105 height 43
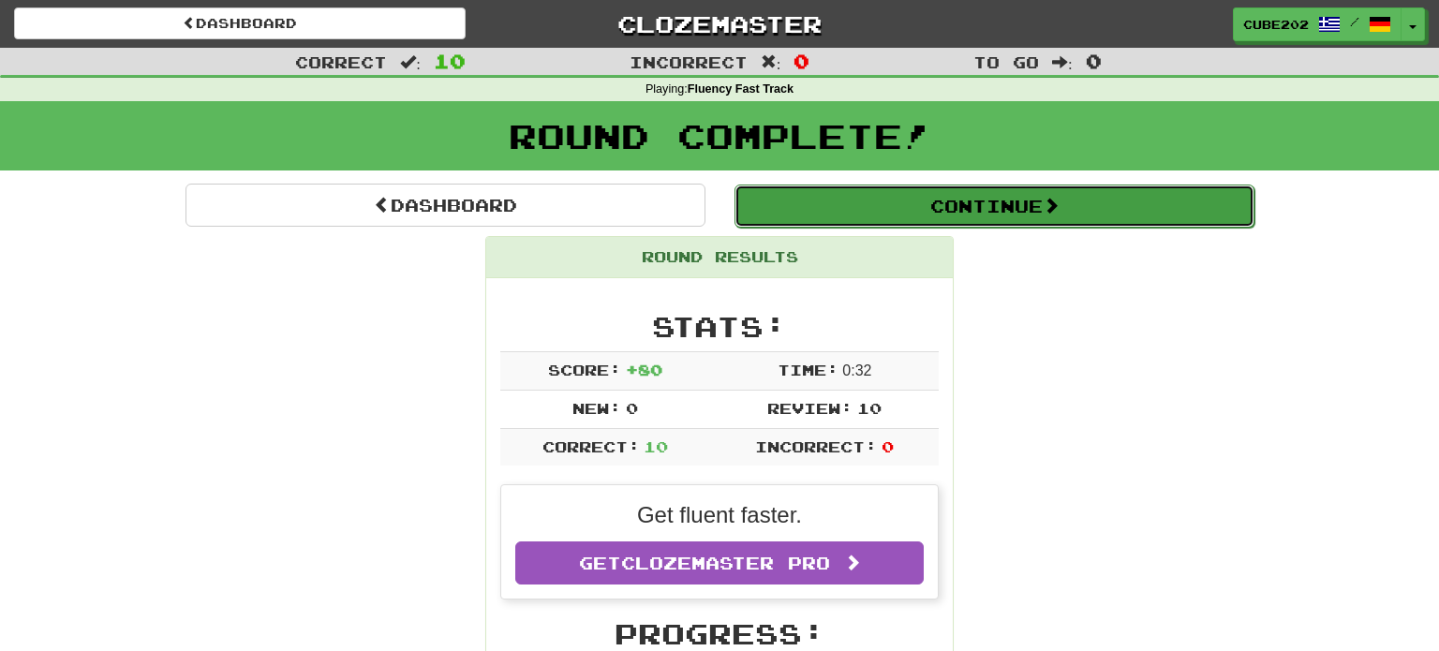
click at [789, 204] on button "Continue" at bounding box center [994, 206] width 520 height 43
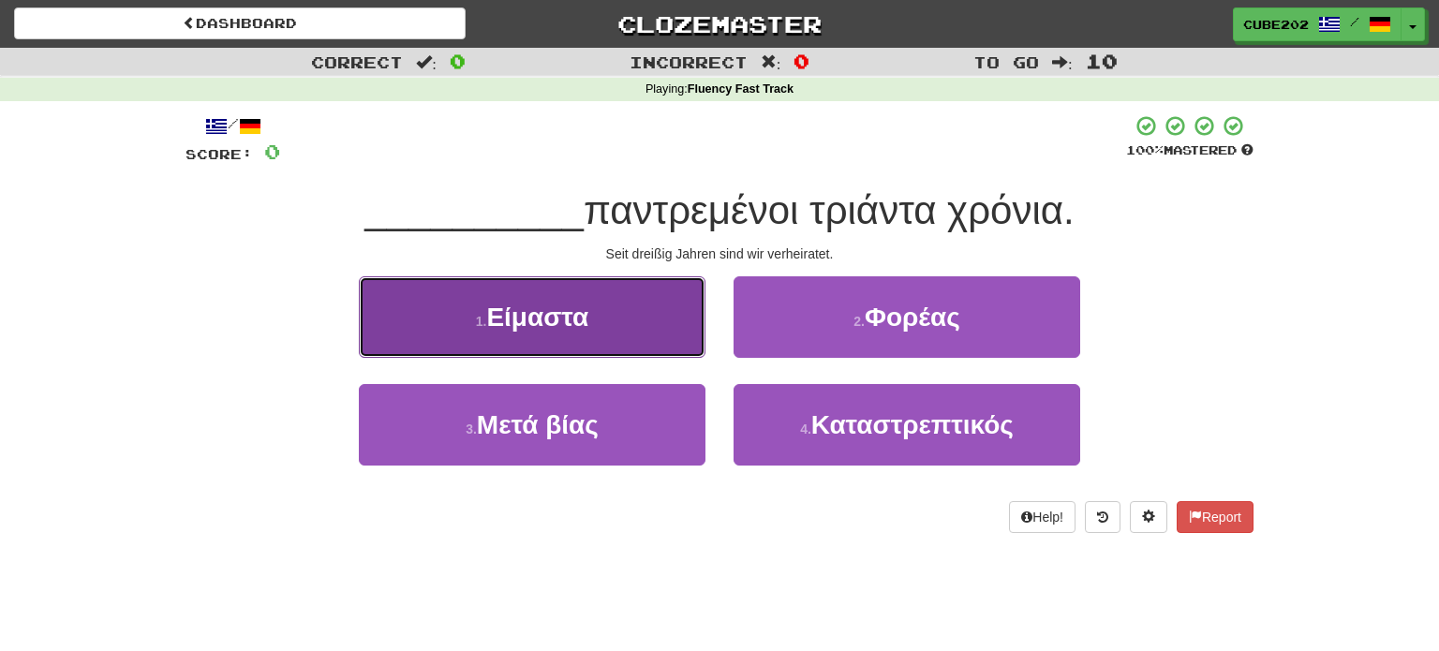
click at [674, 325] on button "1 . Είμαστα" at bounding box center [532, 317] width 347 height 82
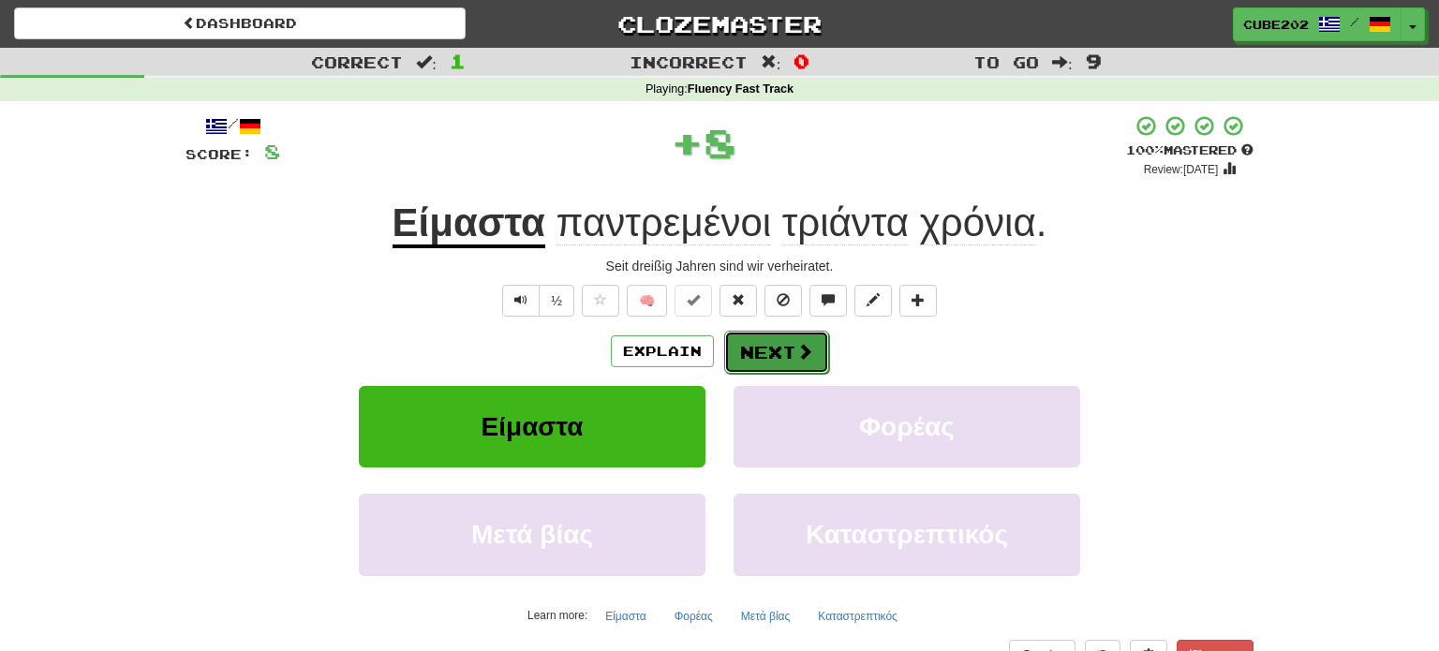
click at [779, 356] on button "Next" at bounding box center [776, 352] width 105 height 43
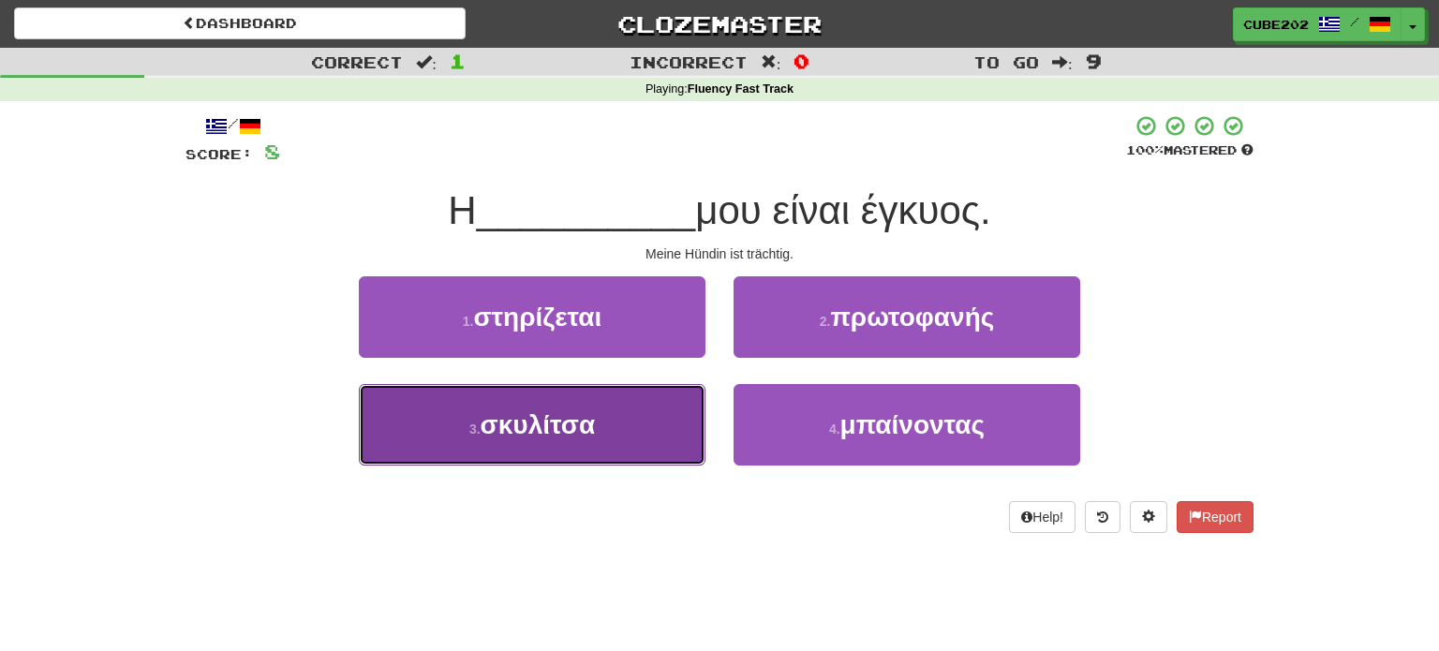
click at [657, 426] on button "3 . σκυλίτσα" at bounding box center [532, 425] width 347 height 82
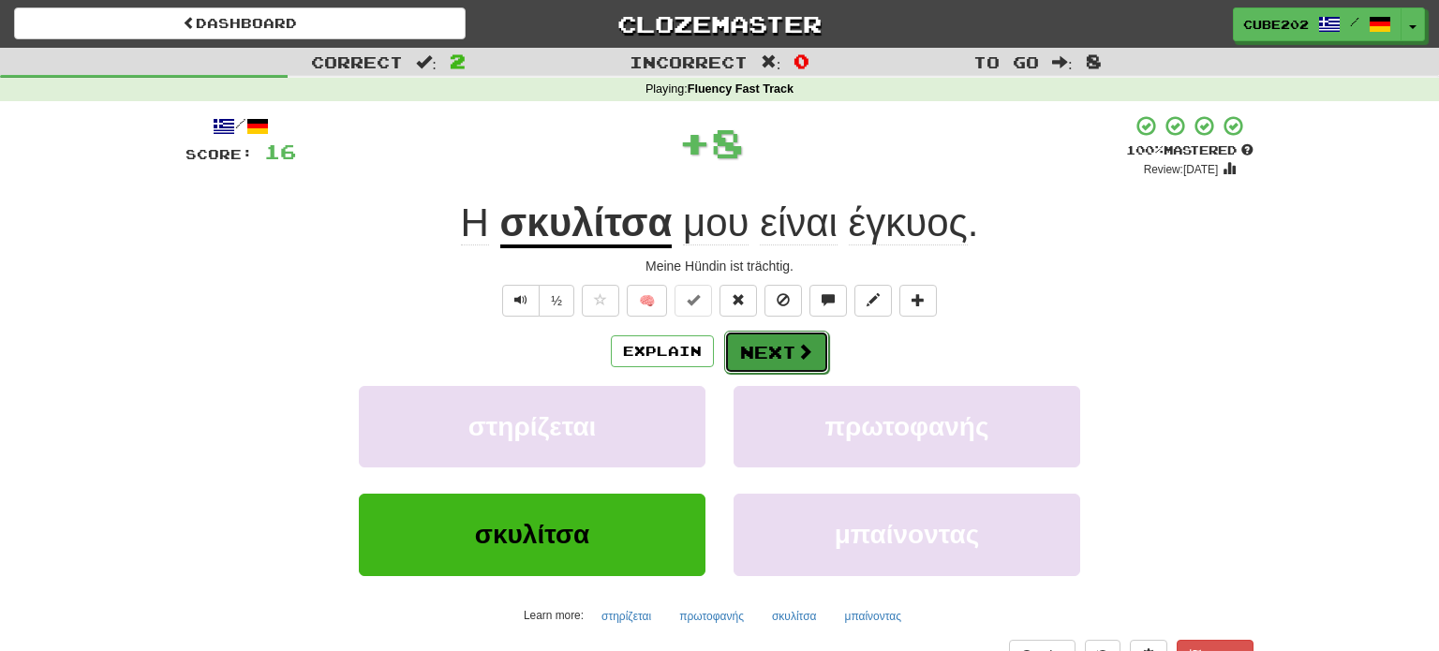
click at [762, 346] on button "Next" at bounding box center [776, 352] width 105 height 43
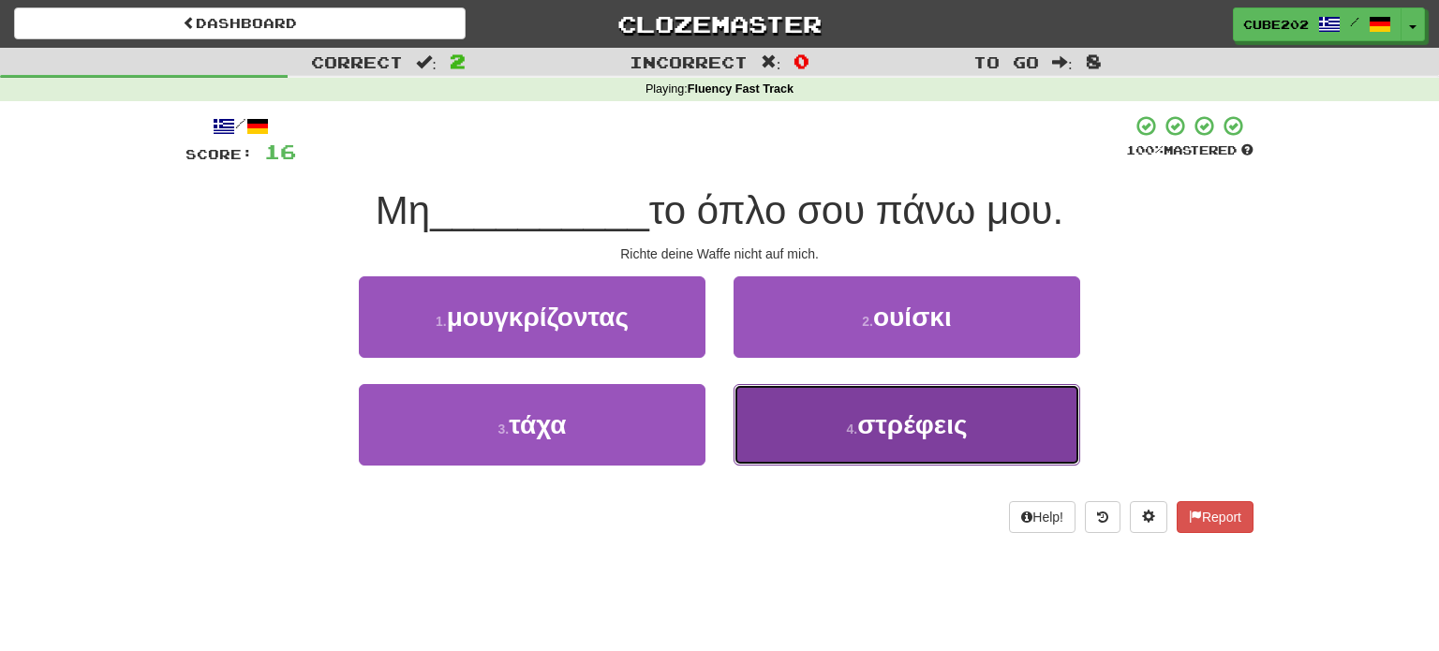
click at [808, 429] on button "4 . στρέφεις" at bounding box center [907, 425] width 347 height 82
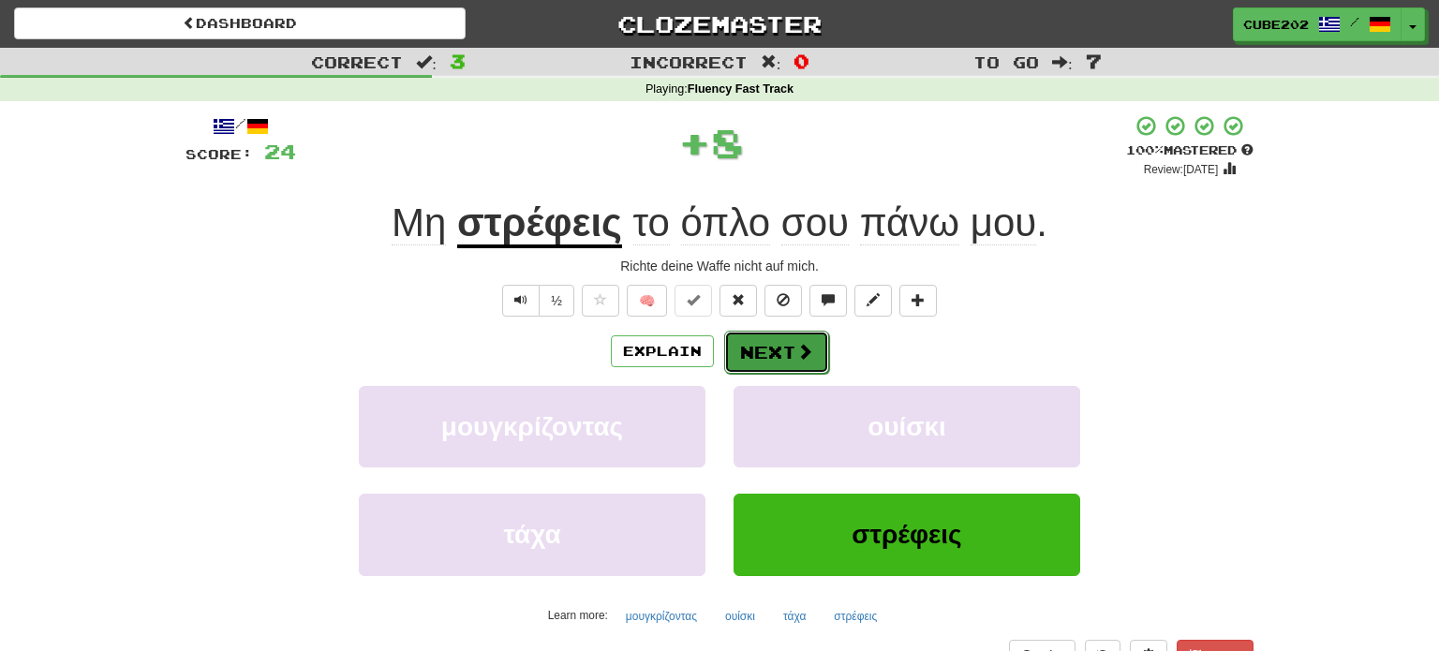
click at [777, 359] on button "Next" at bounding box center [776, 352] width 105 height 43
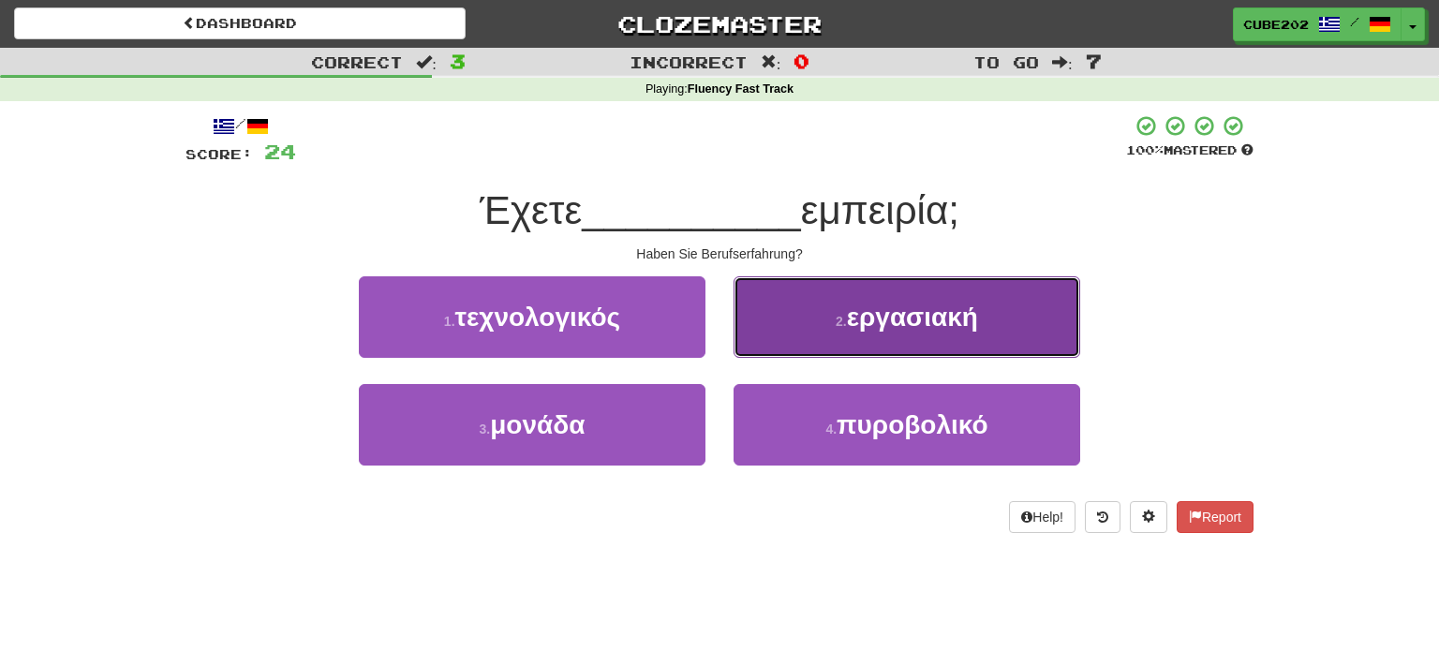
click at [808, 319] on button "2 . εργασιακή" at bounding box center [907, 317] width 347 height 82
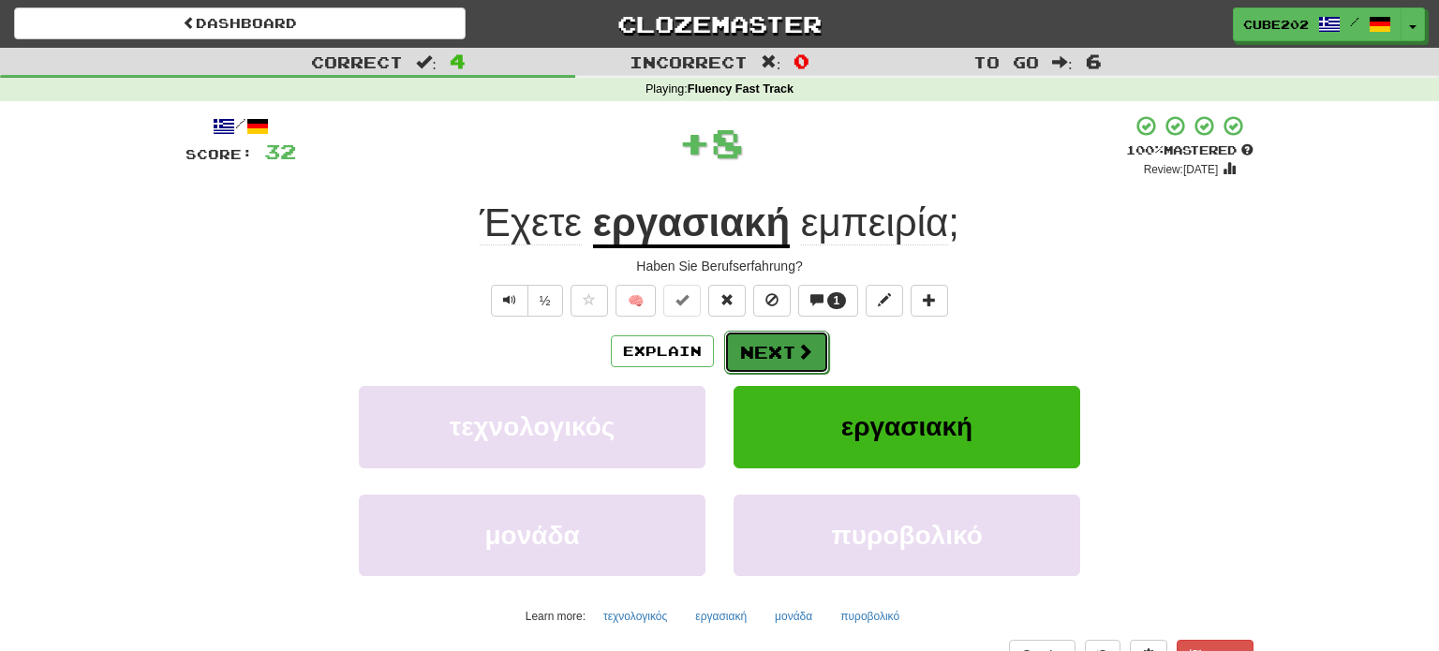
click at [763, 346] on button "Next" at bounding box center [776, 352] width 105 height 43
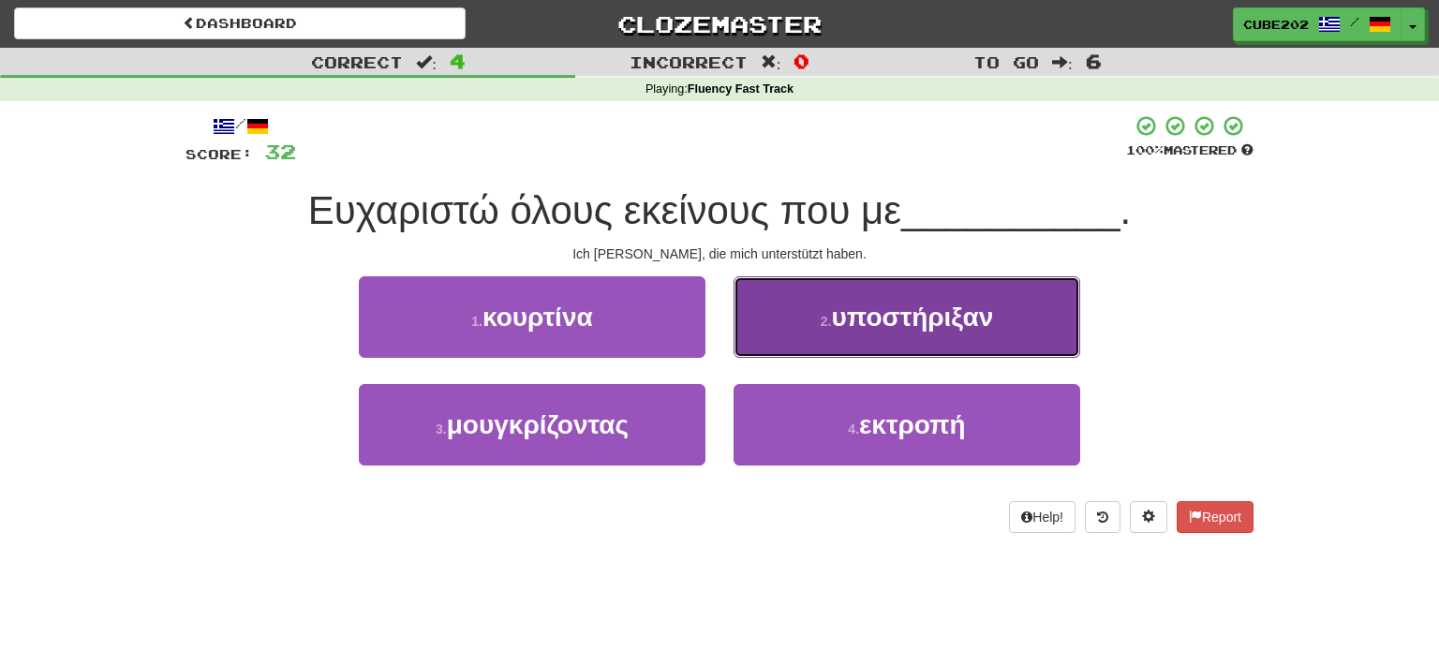
click at [817, 319] on button "2 . υποστήριξαν" at bounding box center [907, 317] width 347 height 82
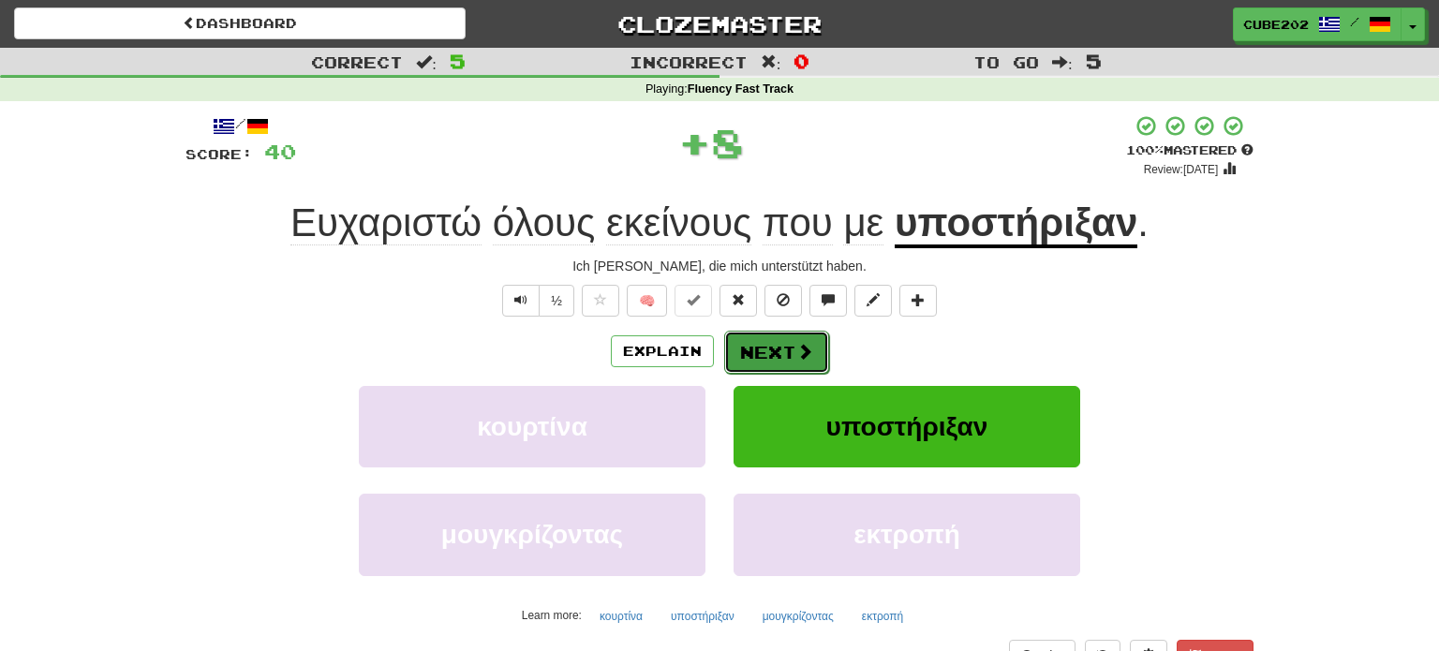
click at [785, 343] on button "Next" at bounding box center [776, 352] width 105 height 43
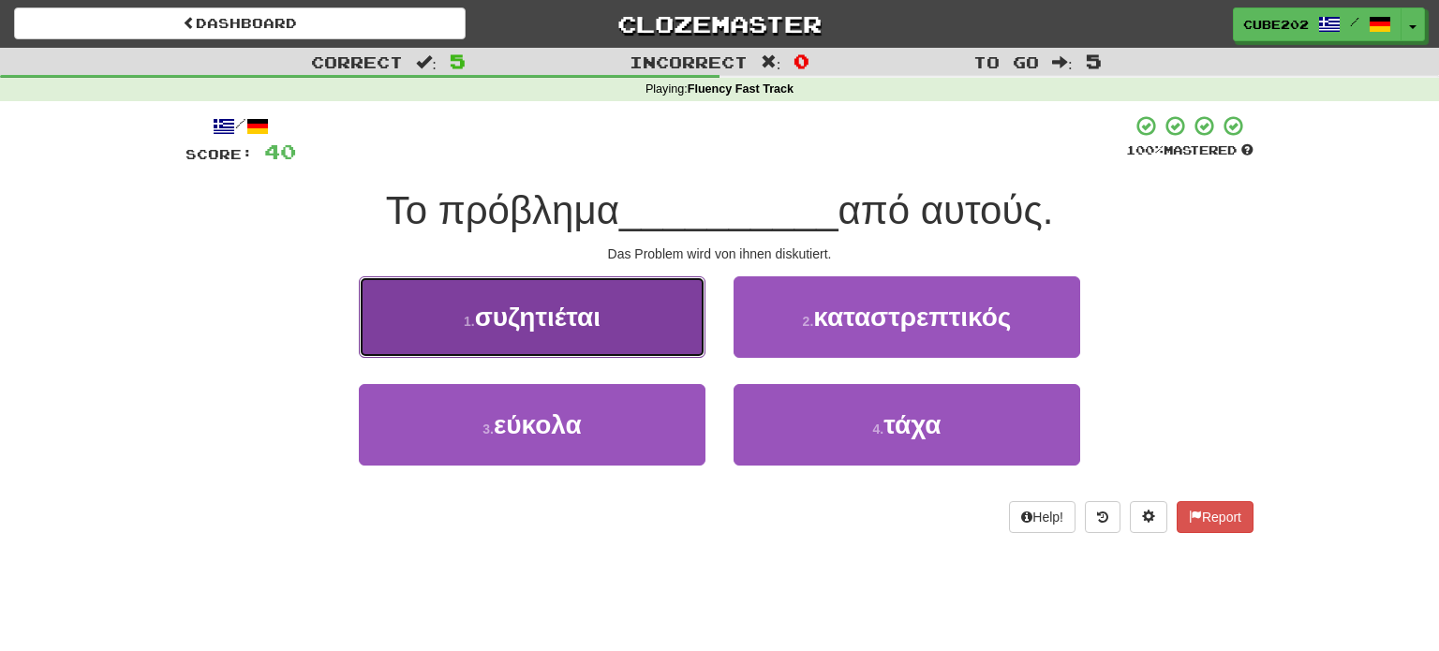
click at [679, 313] on button "1 . συζητιέται" at bounding box center [532, 317] width 347 height 82
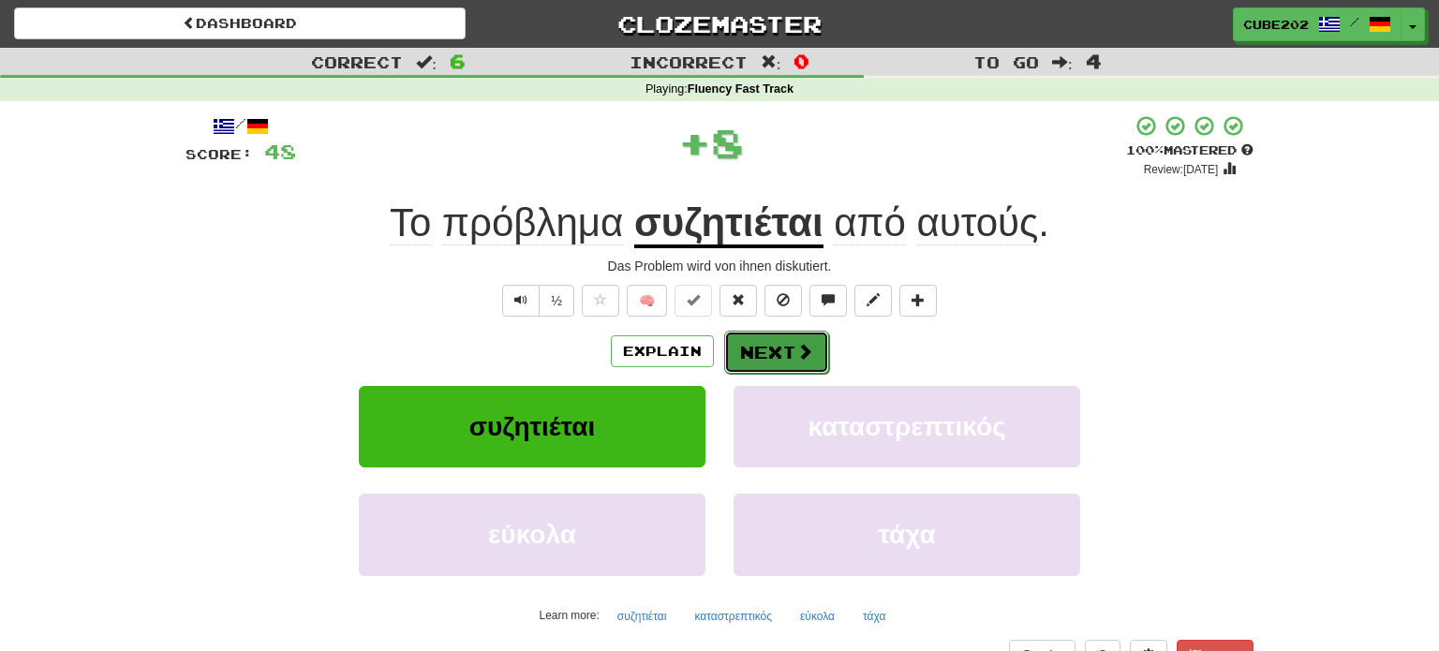
click at [752, 342] on button "Next" at bounding box center [776, 352] width 105 height 43
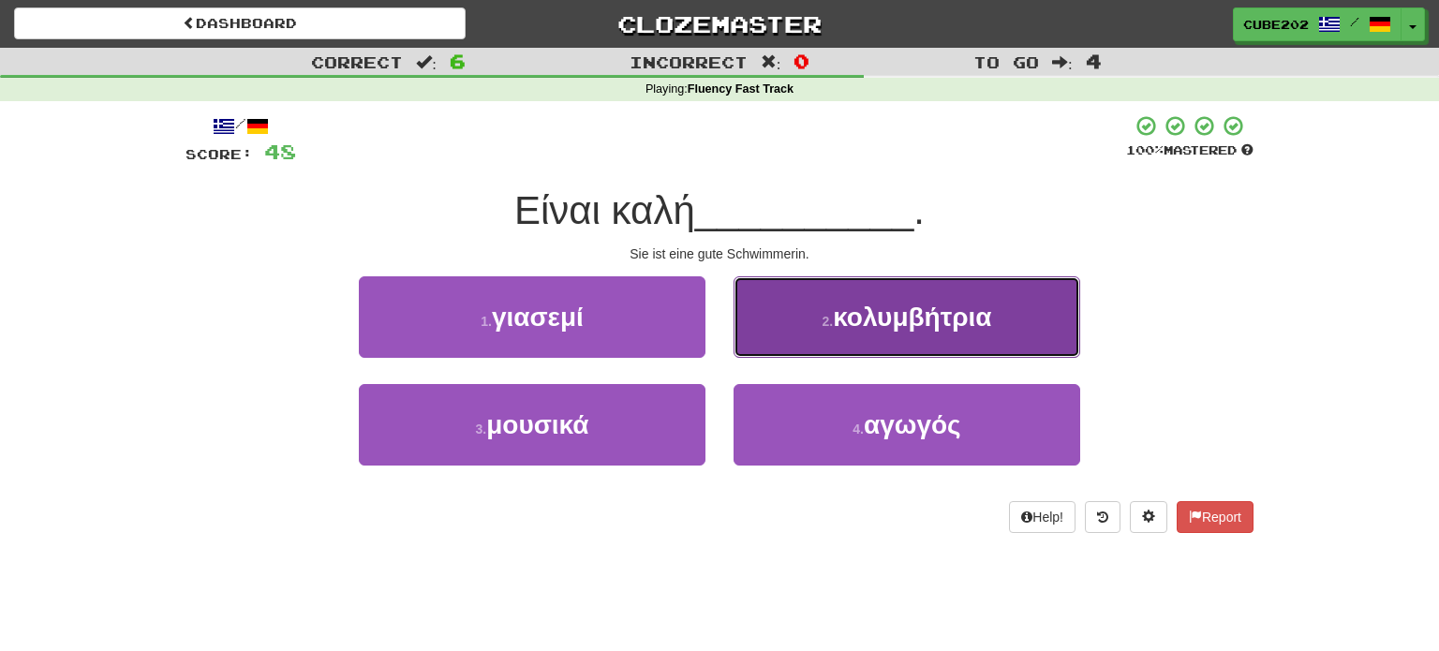
click at [819, 340] on button "2 . κολυμβήτρια" at bounding box center [907, 317] width 347 height 82
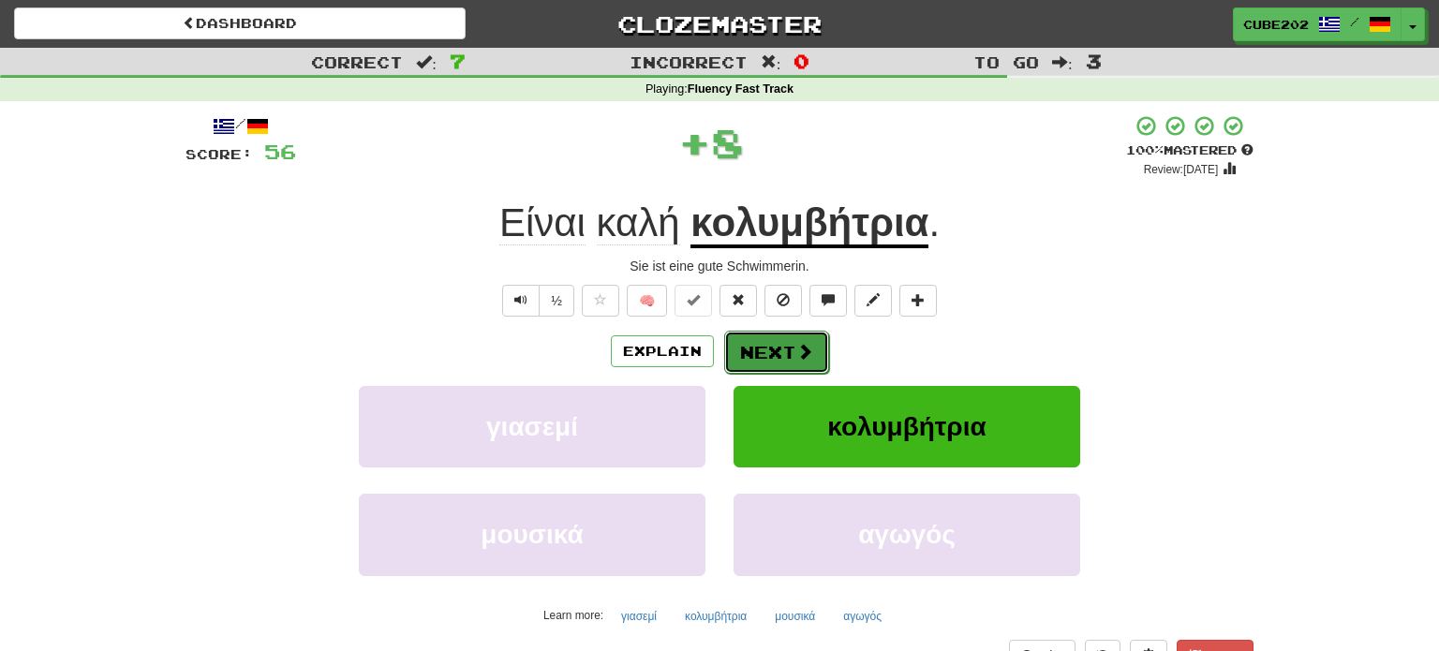
click at [767, 347] on button "Next" at bounding box center [776, 352] width 105 height 43
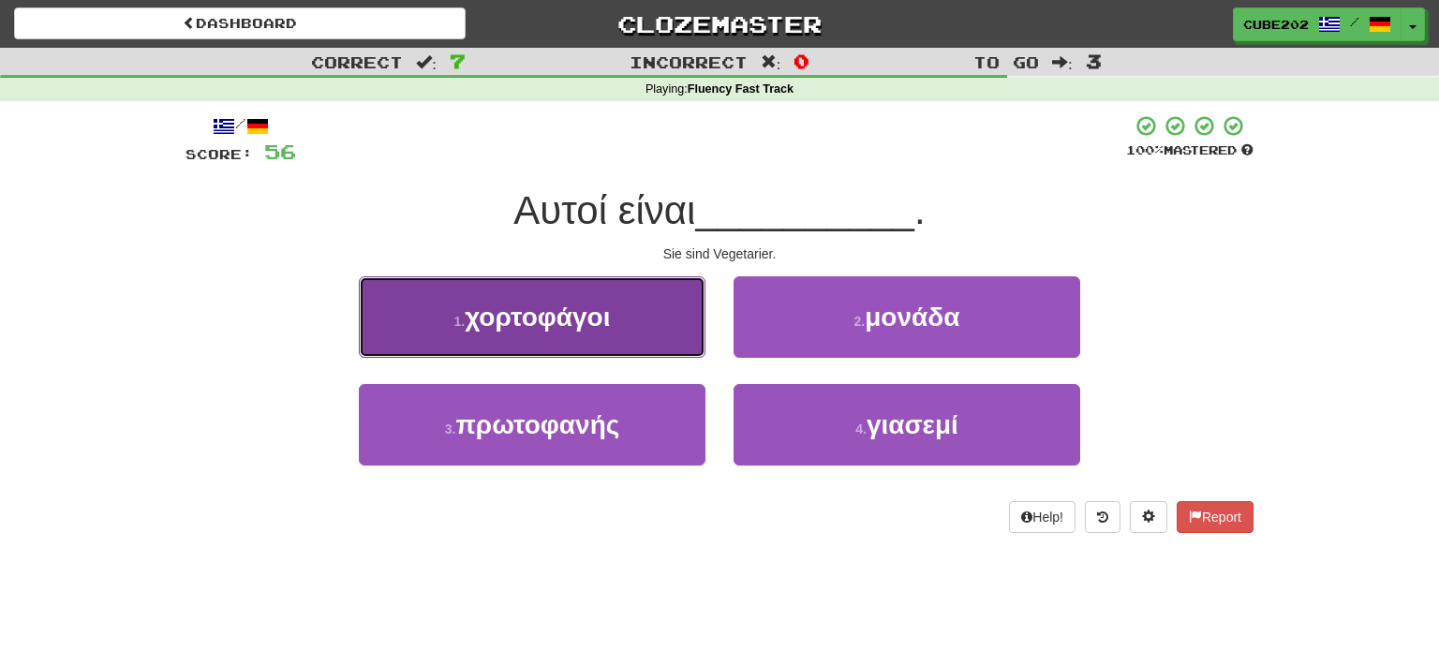
click at [660, 312] on button "1 . χορτοφάγοι" at bounding box center [532, 317] width 347 height 82
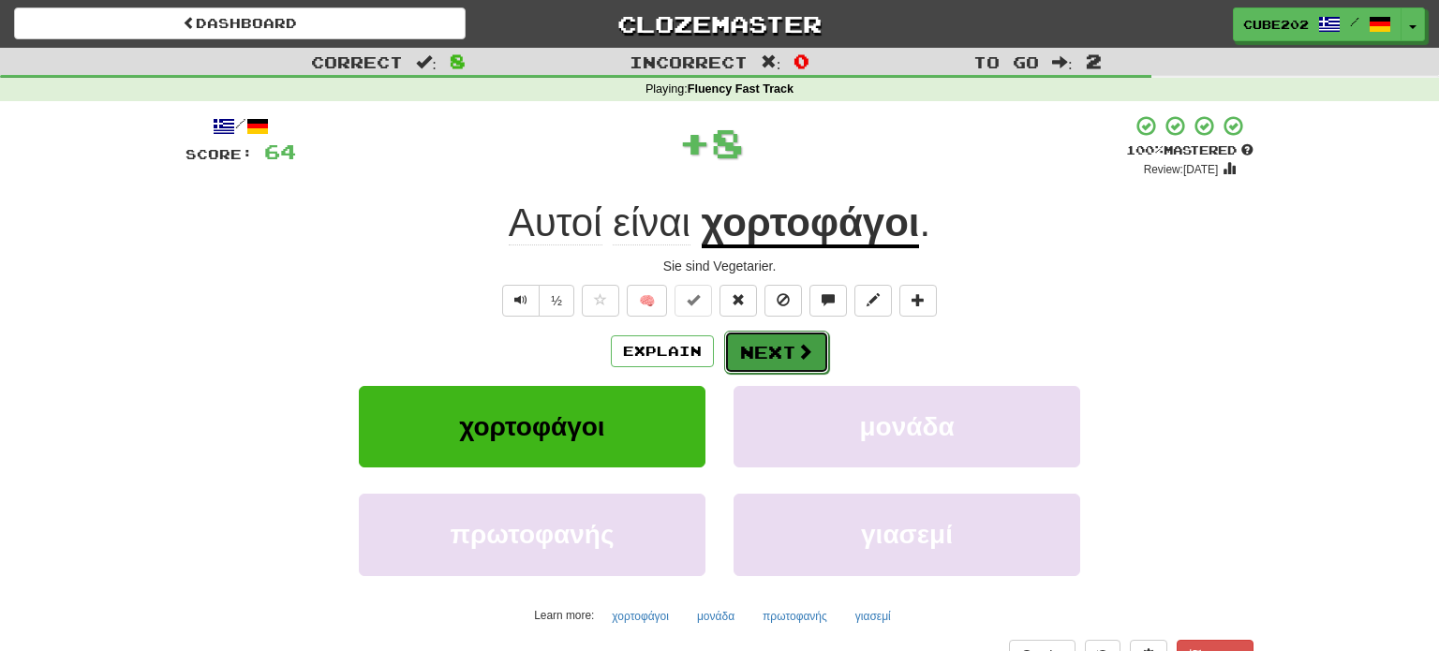
click at [758, 346] on button "Next" at bounding box center [776, 352] width 105 height 43
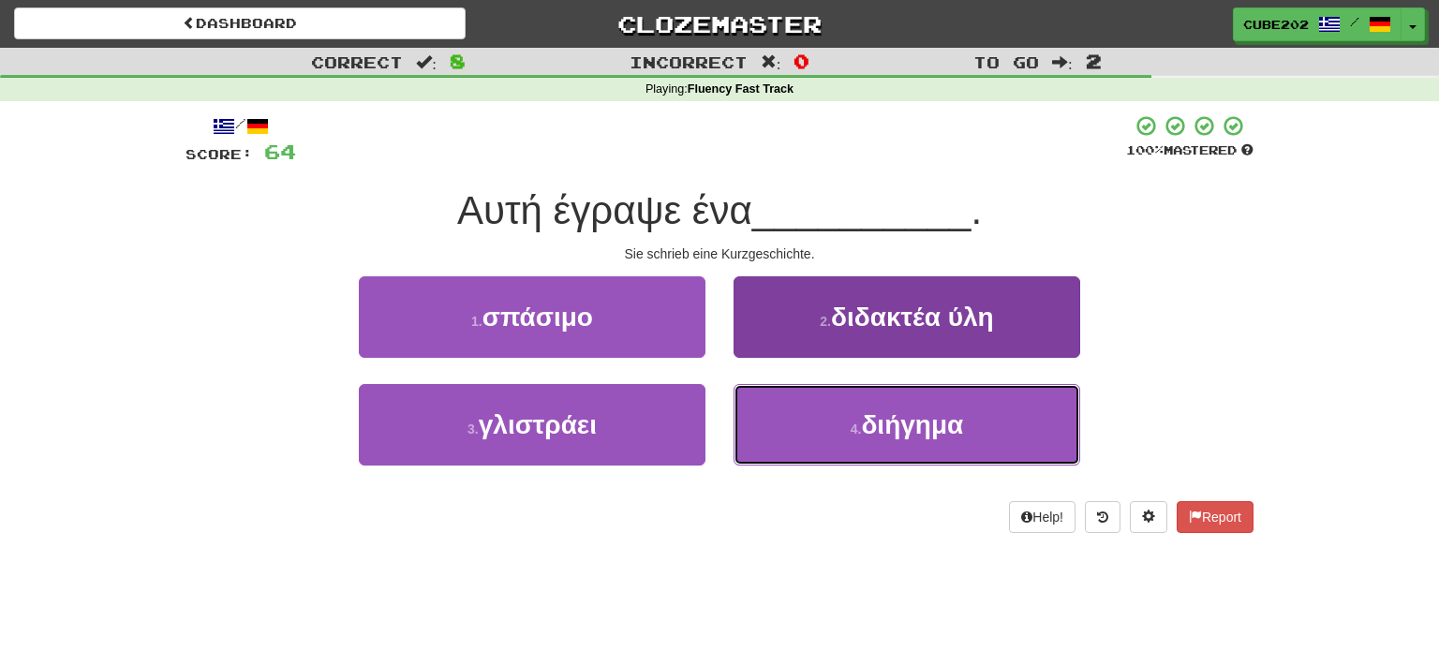
click at [815, 430] on button "4 . διήγημα" at bounding box center [907, 425] width 347 height 82
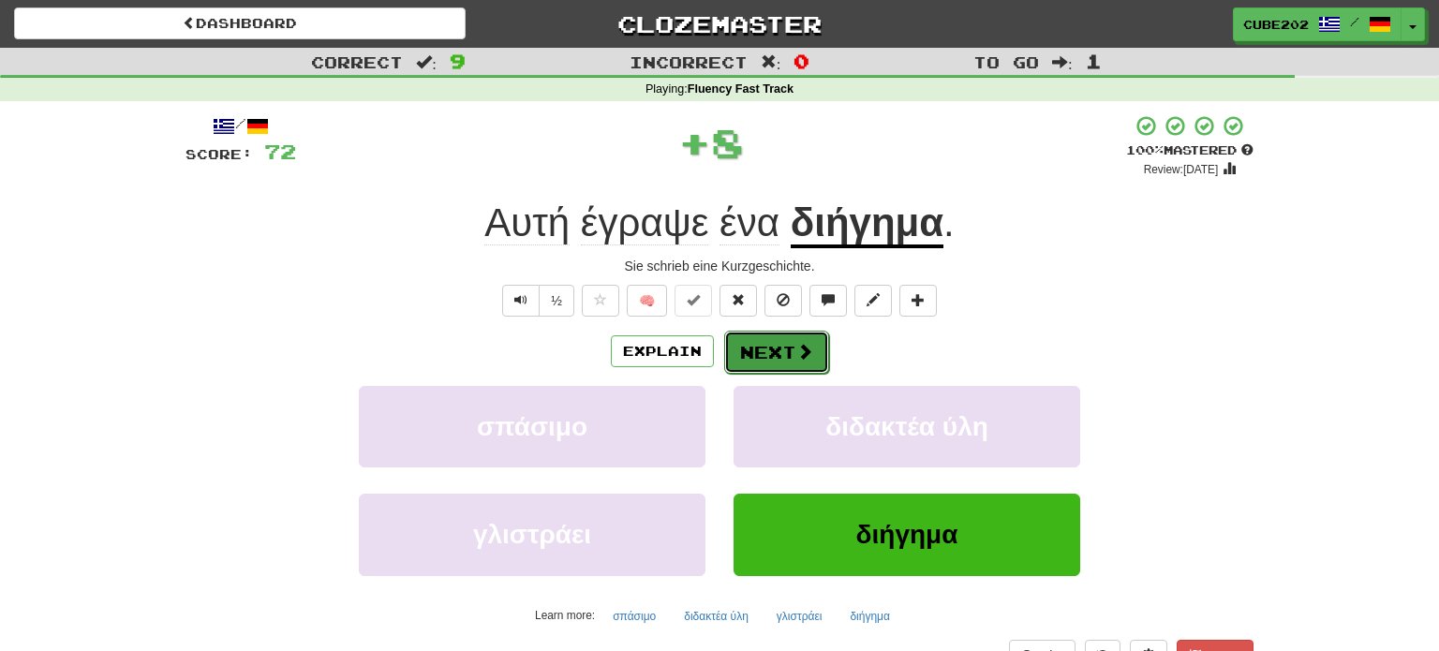
click at [761, 350] on button "Next" at bounding box center [776, 352] width 105 height 43
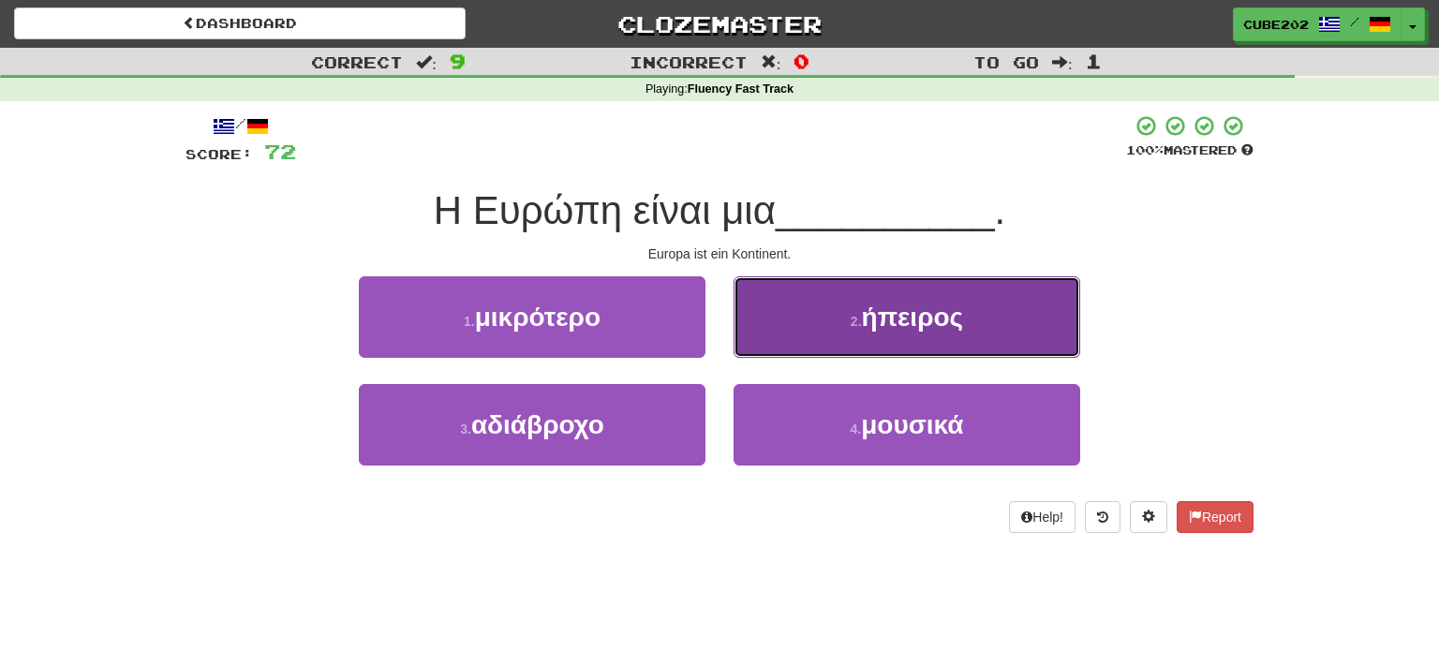
click at [813, 327] on button "2 . ήπειρος" at bounding box center [907, 317] width 347 height 82
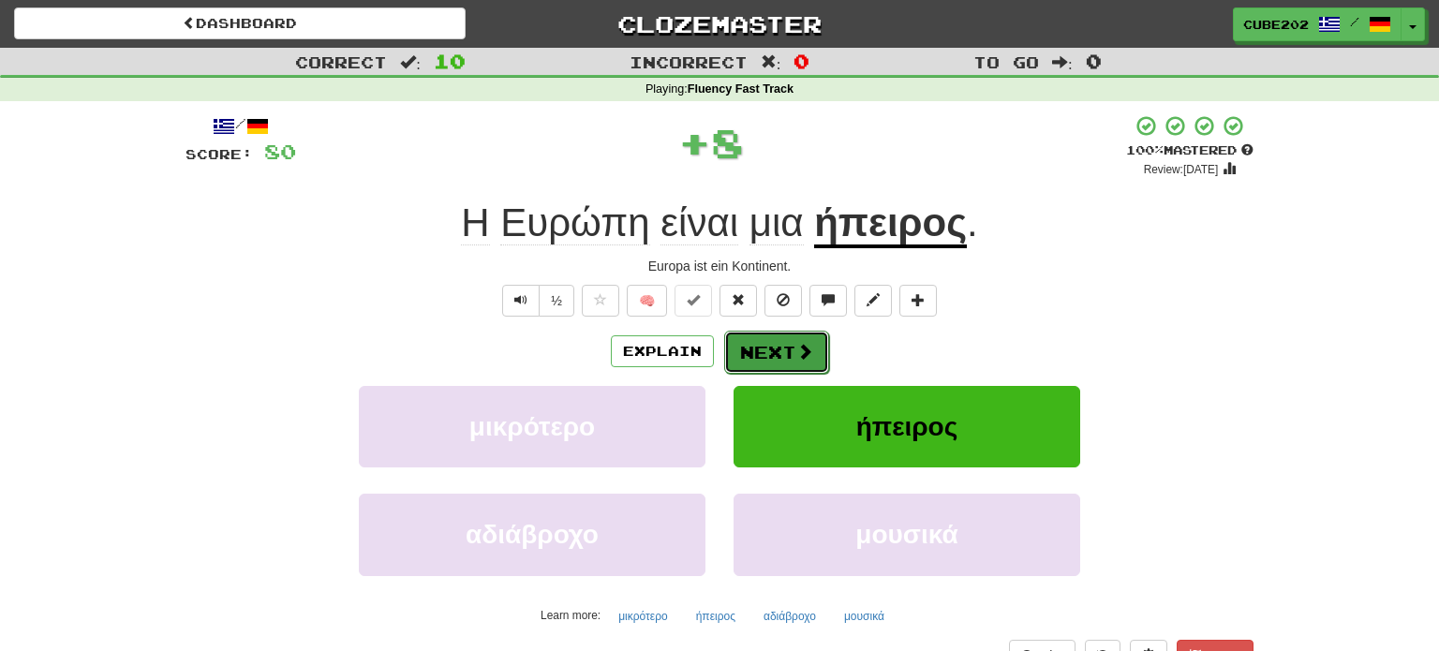
click at [779, 345] on button "Next" at bounding box center [776, 352] width 105 height 43
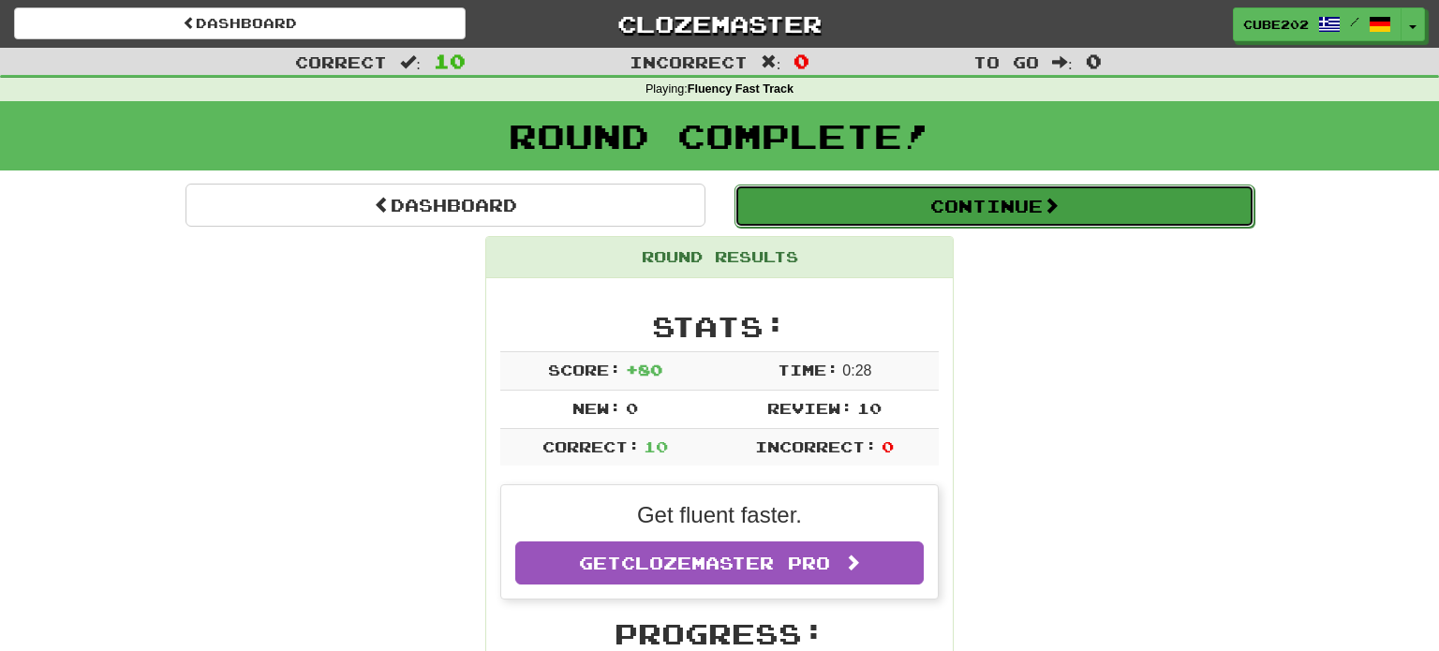
click at [793, 210] on button "Continue" at bounding box center [994, 206] width 520 height 43
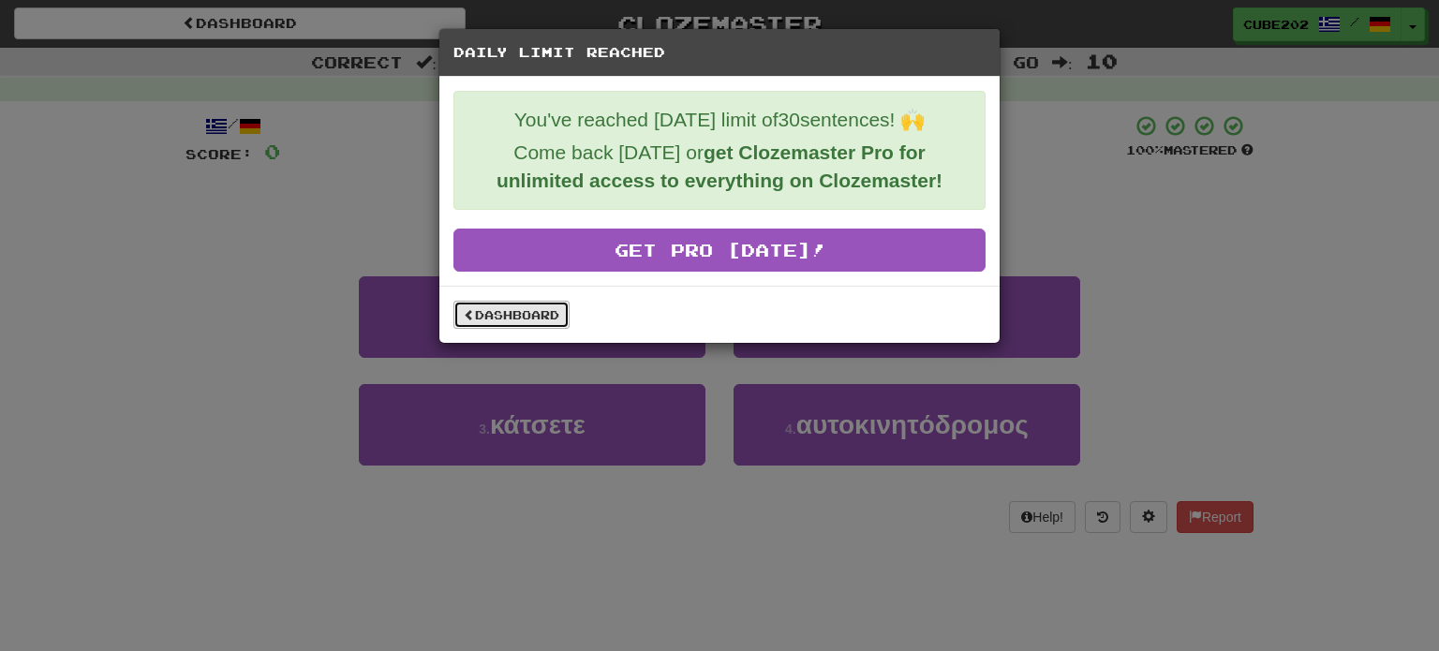
click at [542, 314] on link "Dashboard" at bounding box center [511, 315] width 116 height 28
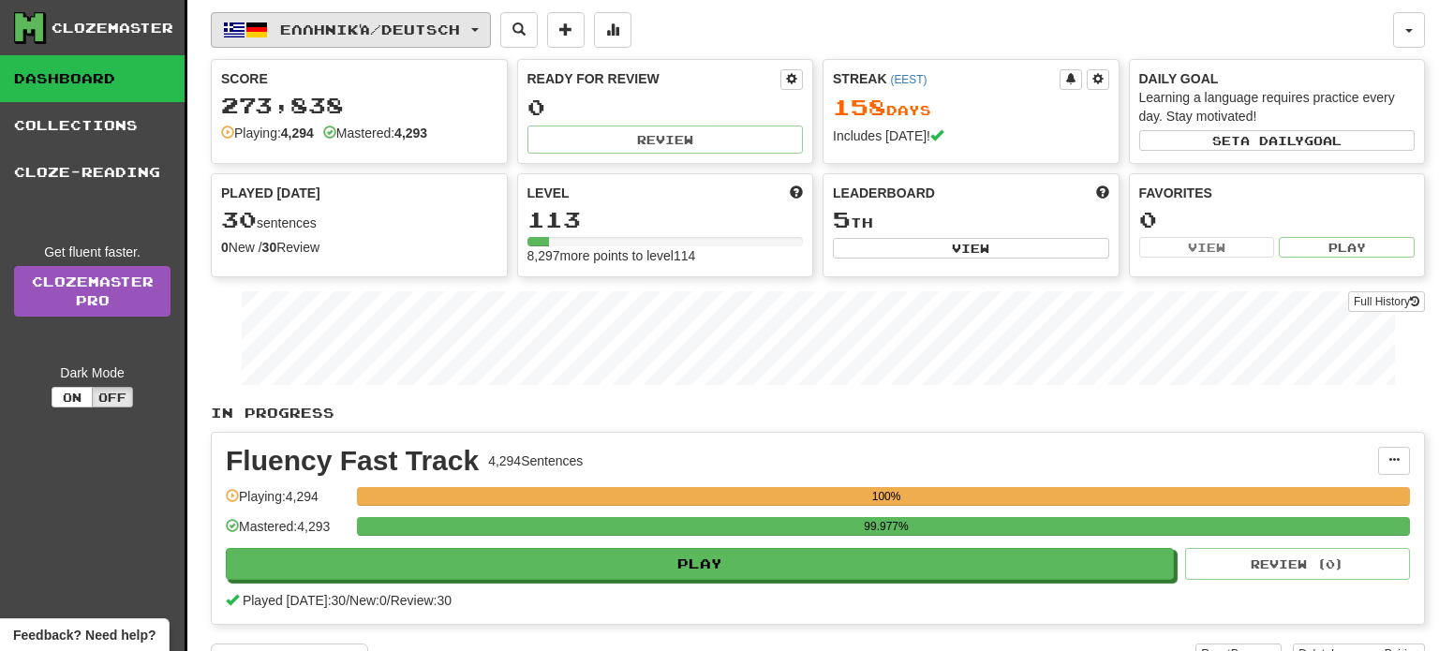
click at [427, 22] on span "Ελληνικά / Deutsch" at bounding box center [370, 30] width 180 height 16
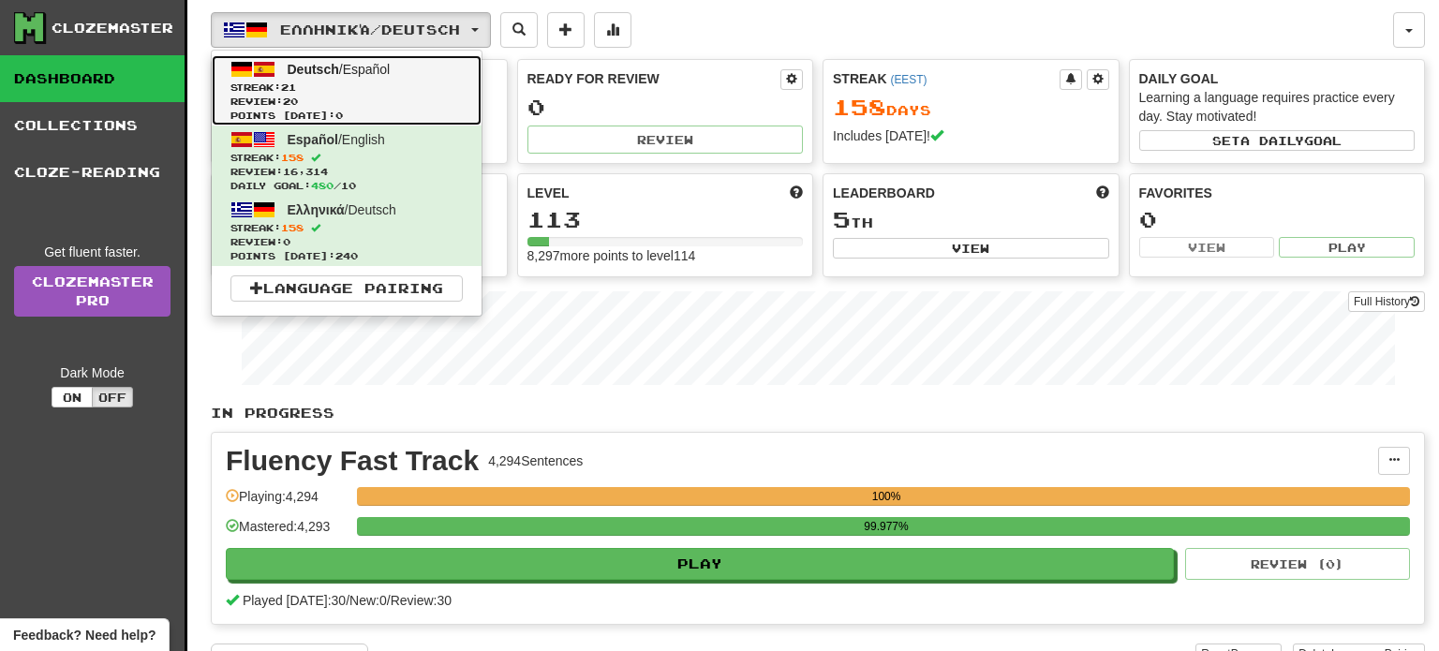
click at [381, 91] on span "Streak: 21" at bounding box center [346, 88] width 232 height 14
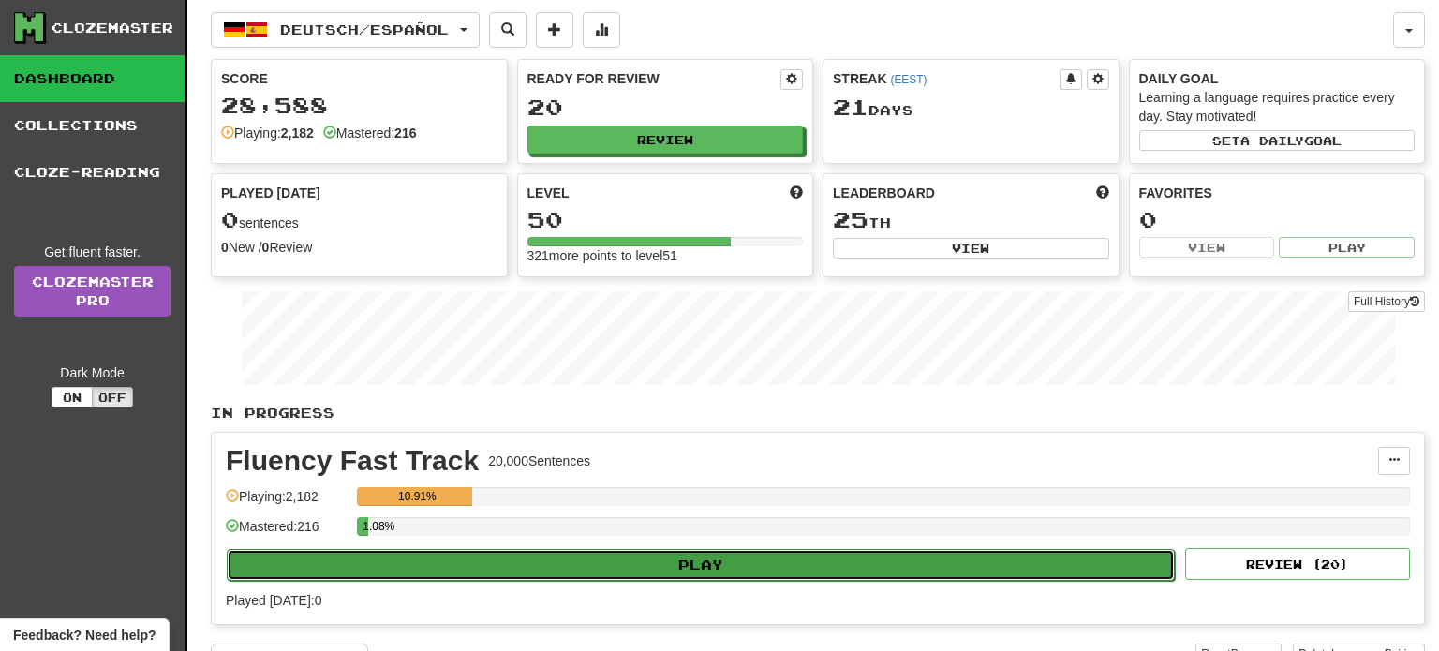
click at [728, 556] on button "Play" at bounding box center [701, 565] width 948 height 32
select select "**"
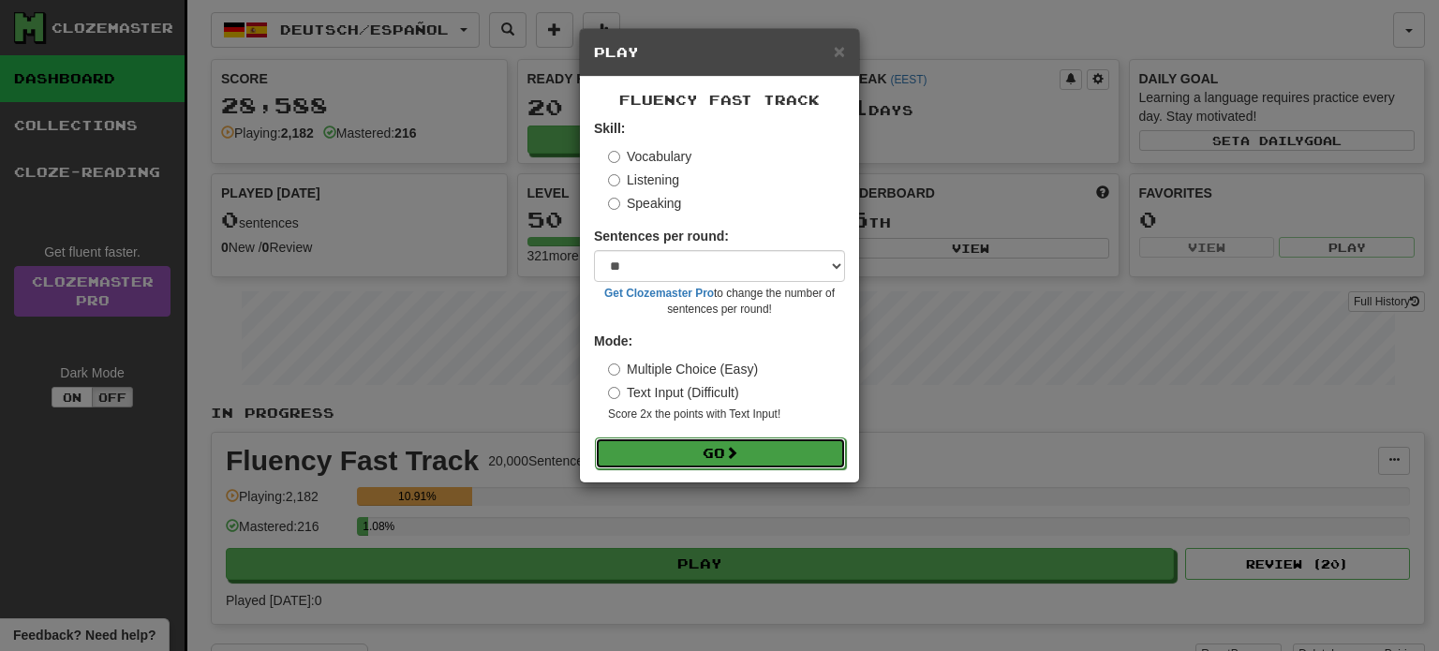
click at [732, 453] on span at bounding box center [731, 452] width 13 height 13
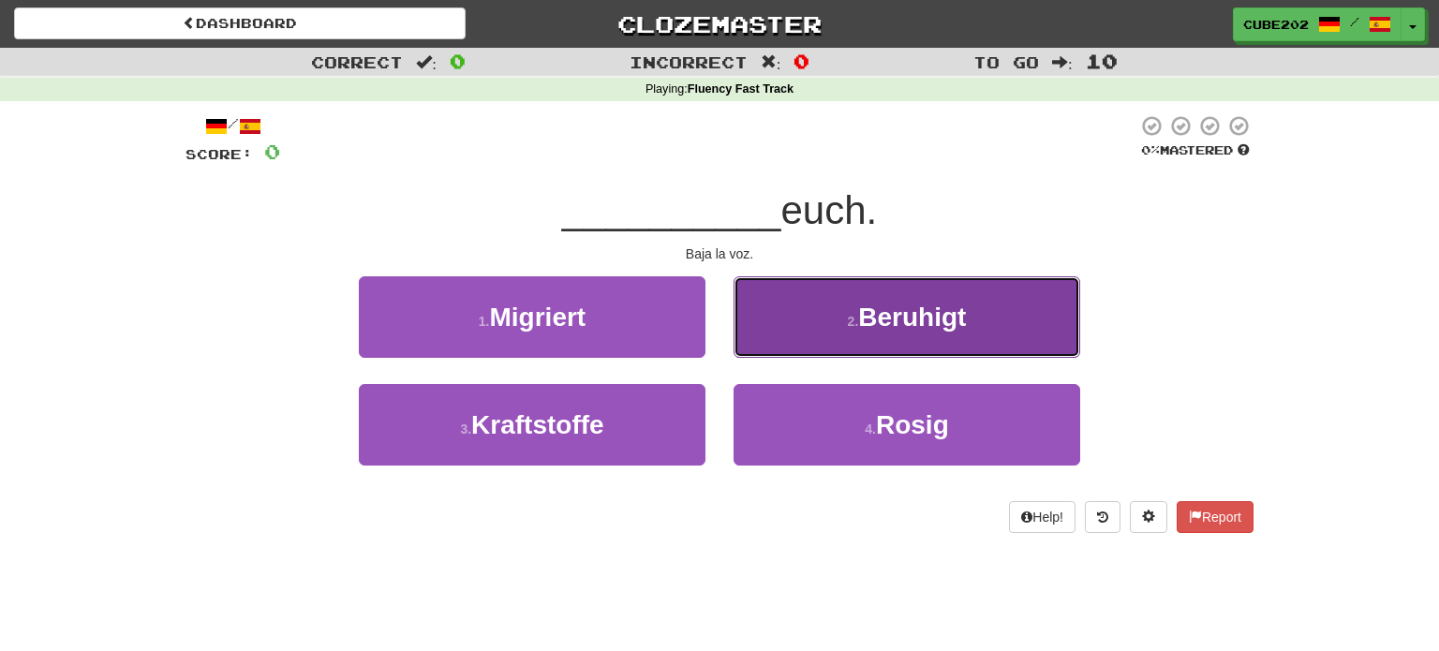
click at [874, 322] on span "Beruhigt" at bounding box center [912, 317] width 108 height 29
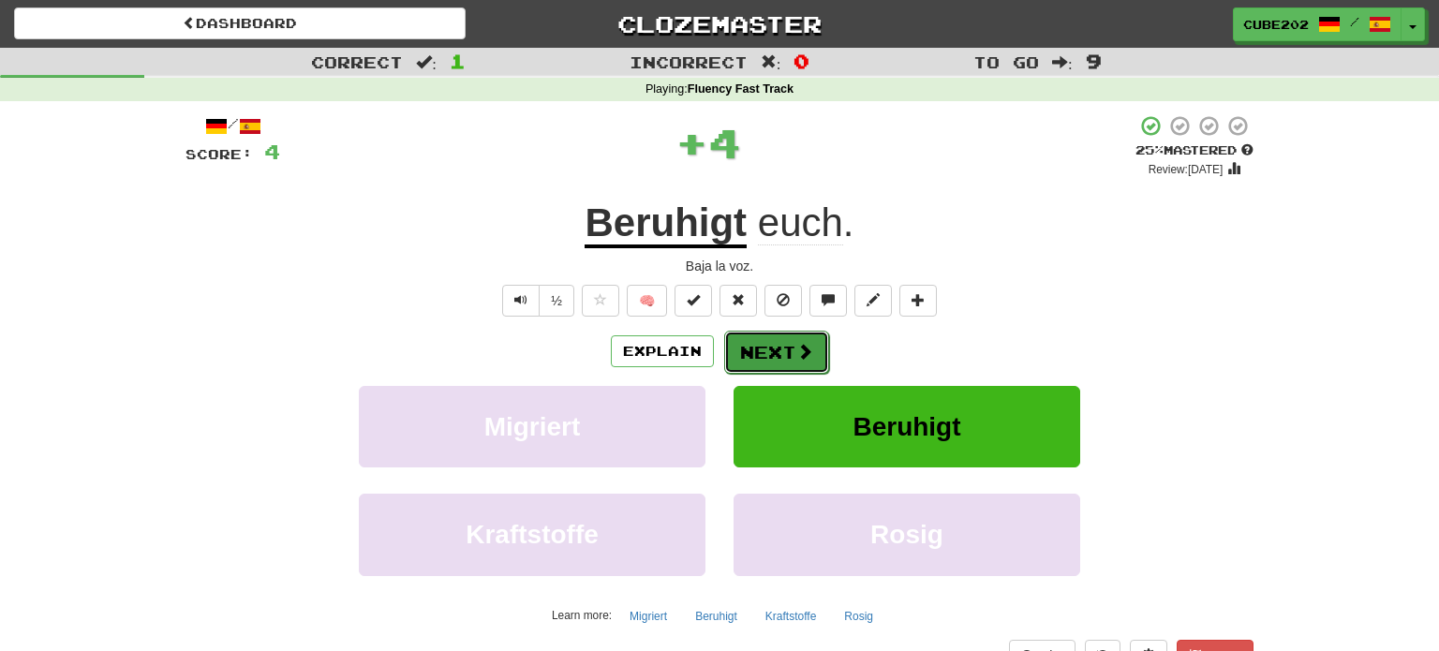
click at [779, 339] on button "Next" at bounding box center [776, 352] width 105 height 43
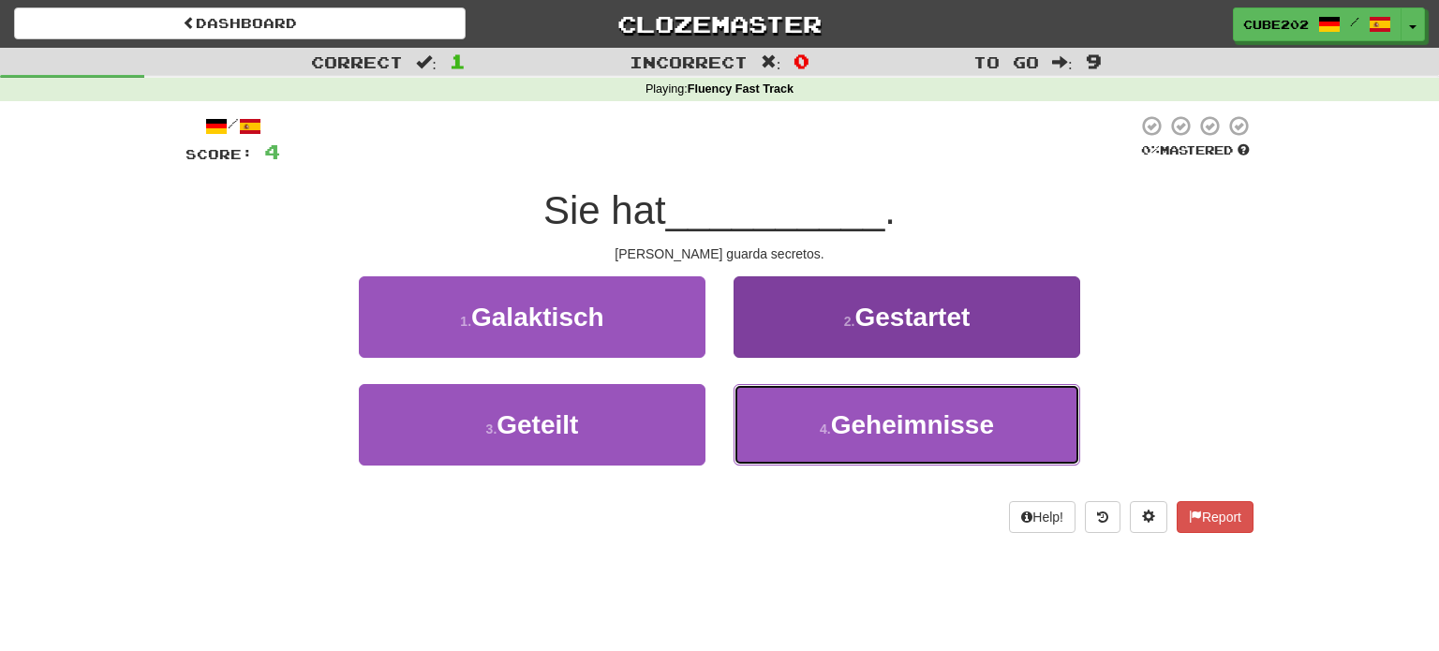
click at [801, 426] on button "4 . Geheimnisse" at bounding box center [907, 425] width 347 height 82
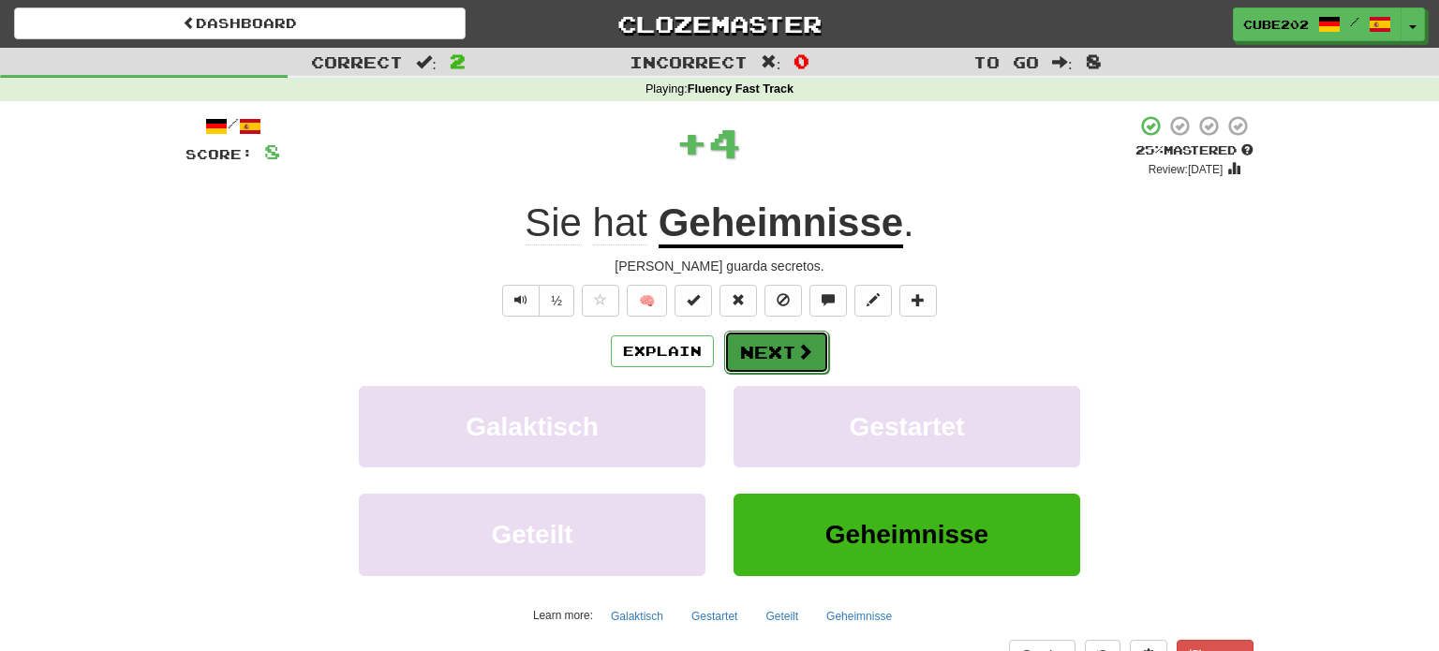
click at [771, 352] on button "Next" at bounding box center [776, 352] width 105 height 43
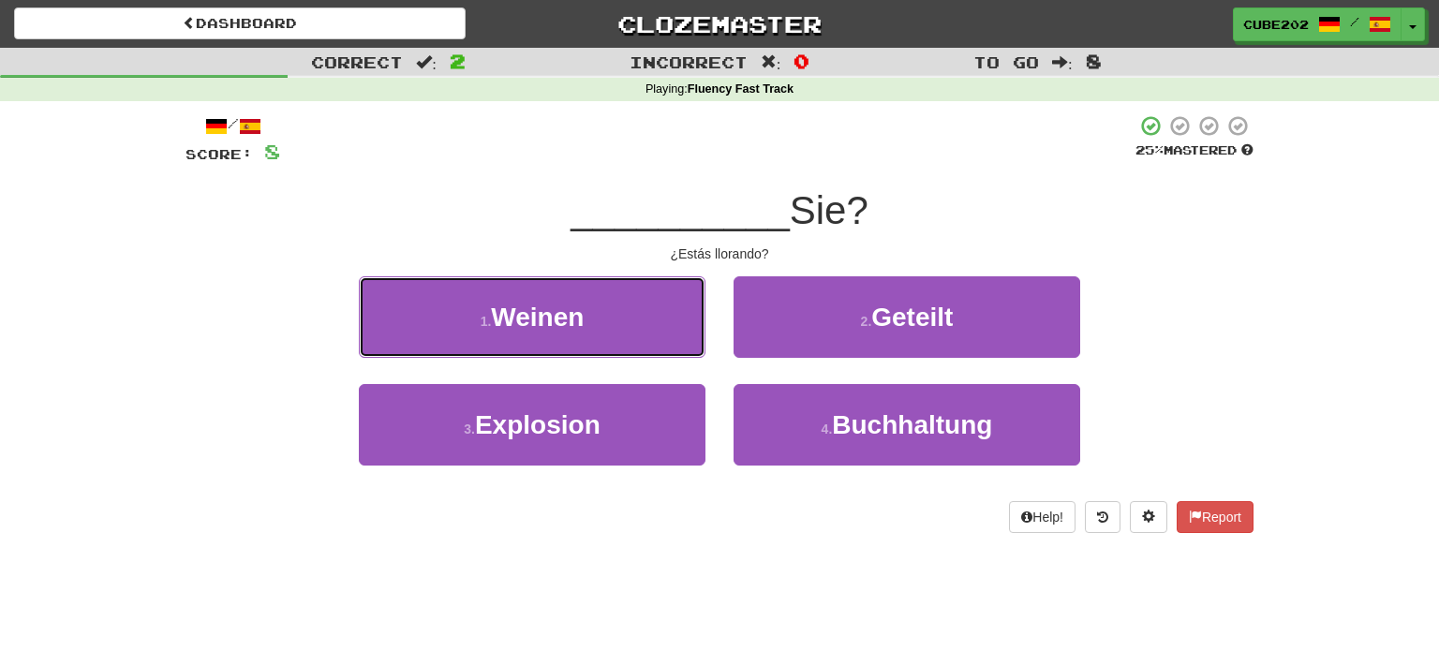
click at [615, 320] on button "1 . Weinen" at bounding box center [532, 317] width 347 height 82
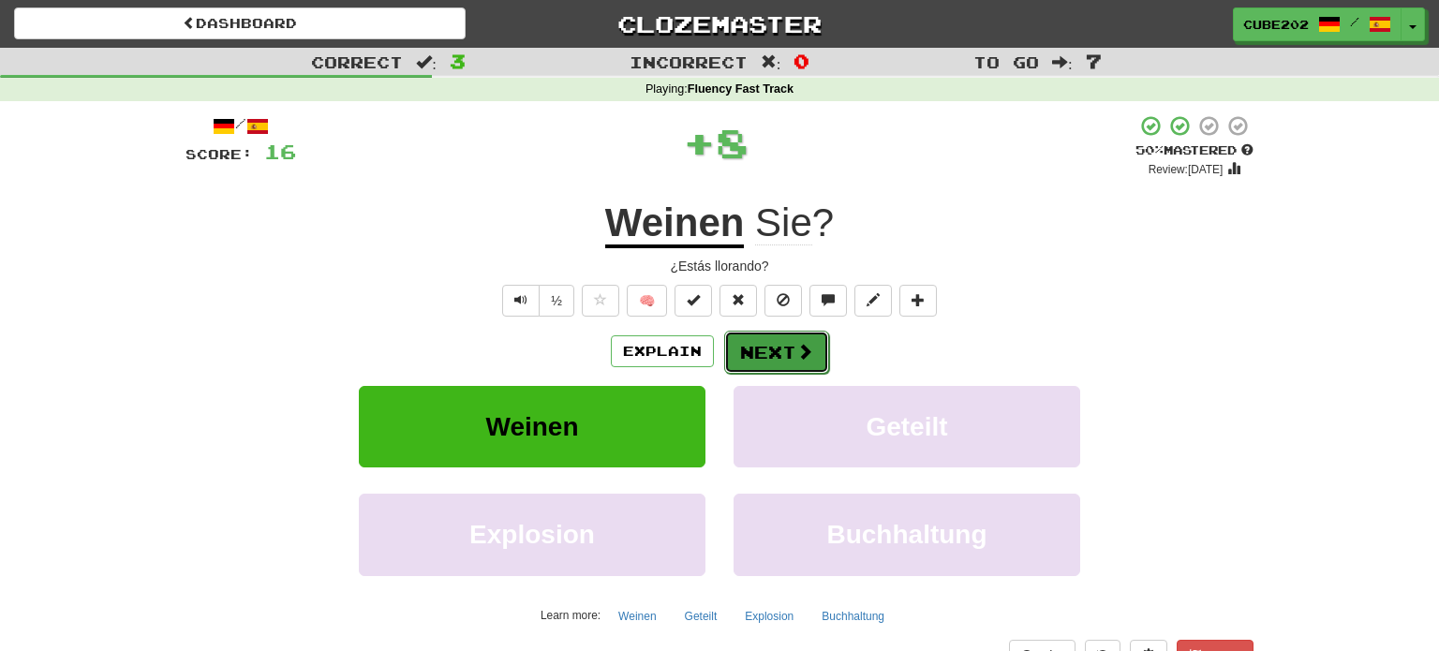
click at [770, 346] on button "Next" at bounding box center [776, 352] width 105 height 43
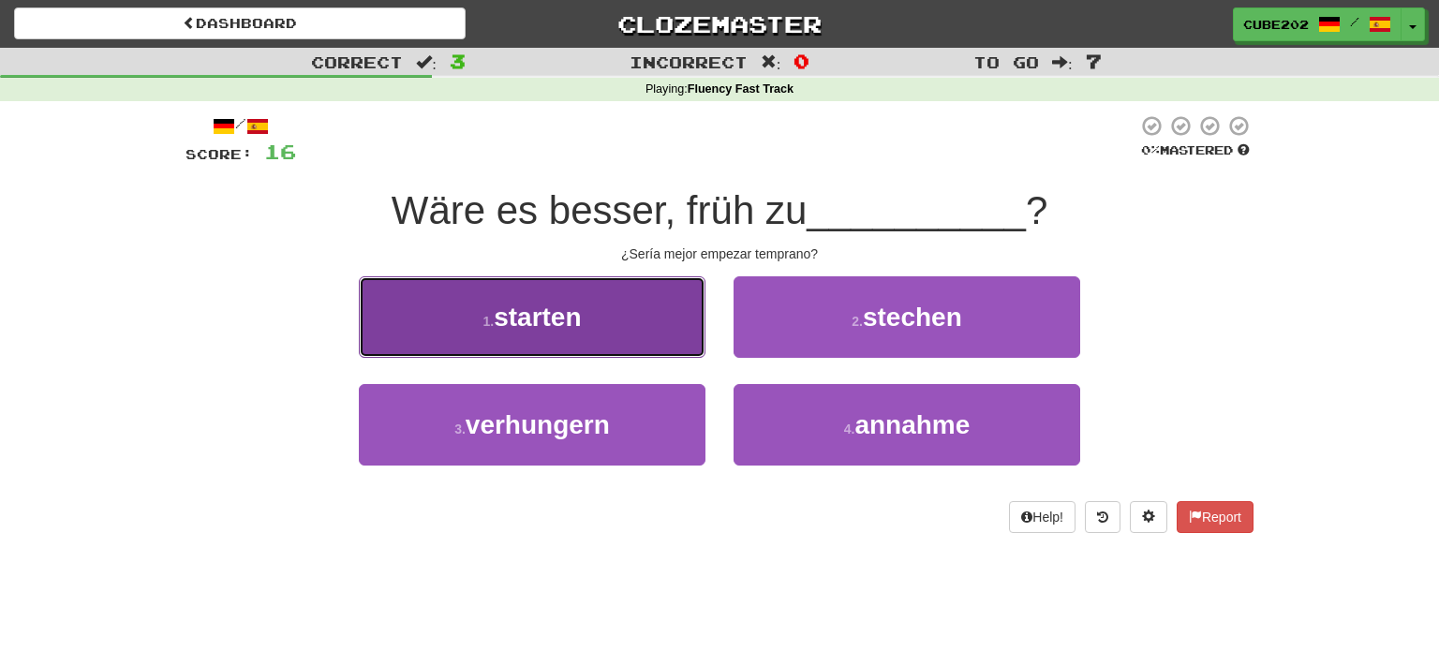
click at [637, 321] on button "1 . starten" at bounding box center [532, 317] width 347 height 82
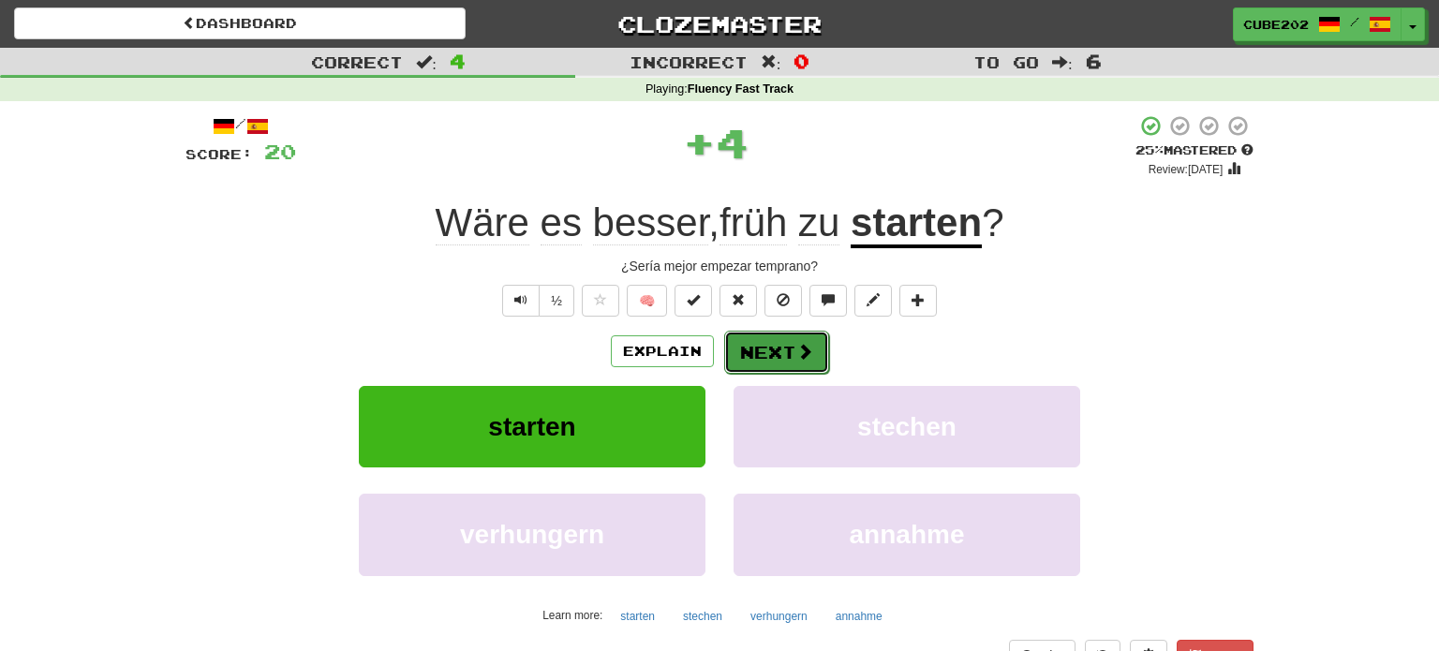
click at [773, 348] on button "Next" at bounding box center [776, 352] width 105 height 43
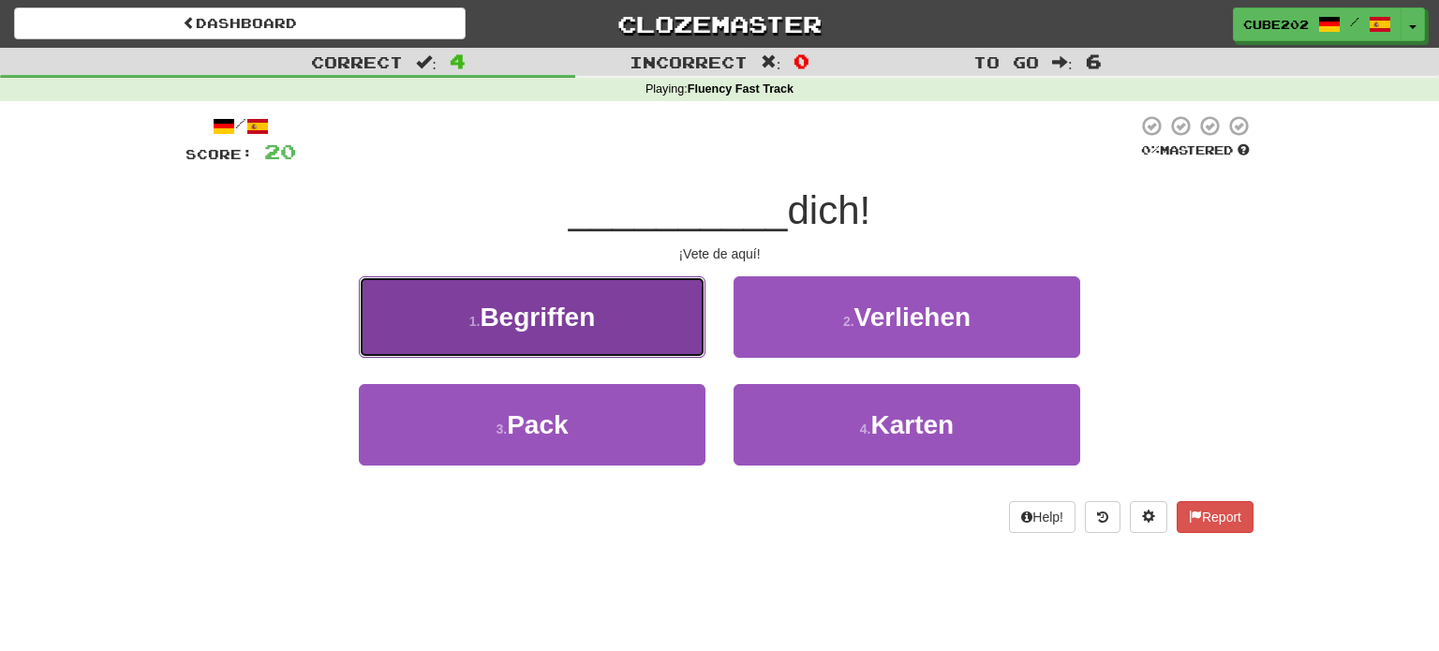
click at [685, 319] on button "1 . Begriffen" at bounding box center [532, 317] width 347 height 82
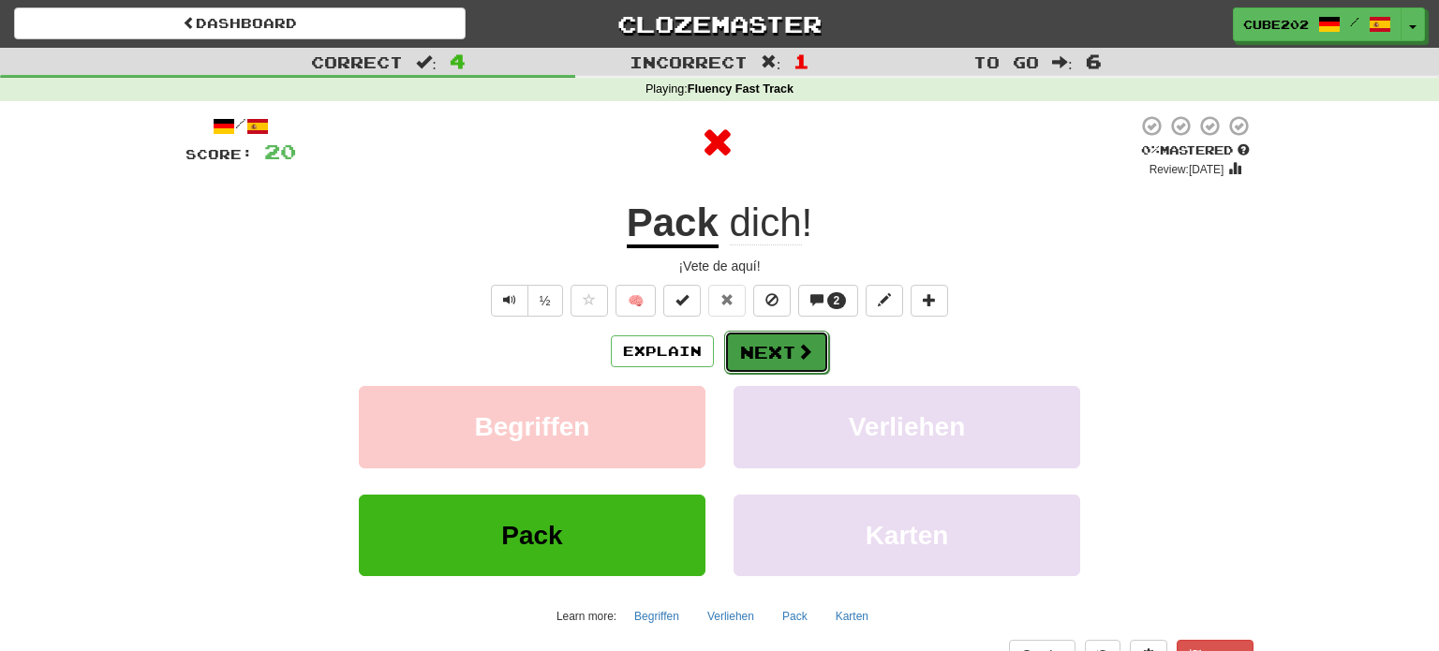
click at [785, 343] on button "Next" at bounding box center [776, 352] width 105 height 43
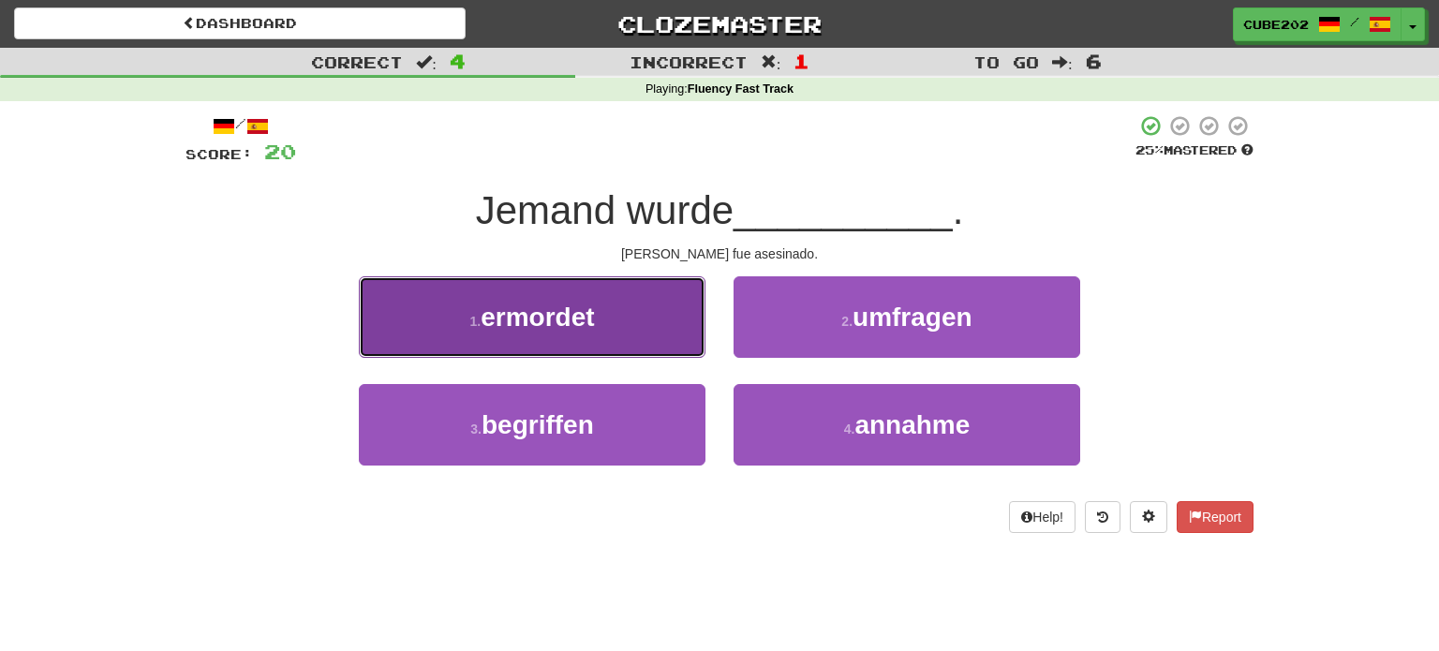
click at [665, 328] on button "1 . ermordet" at bounding box center [532, 317] width 347 height 82
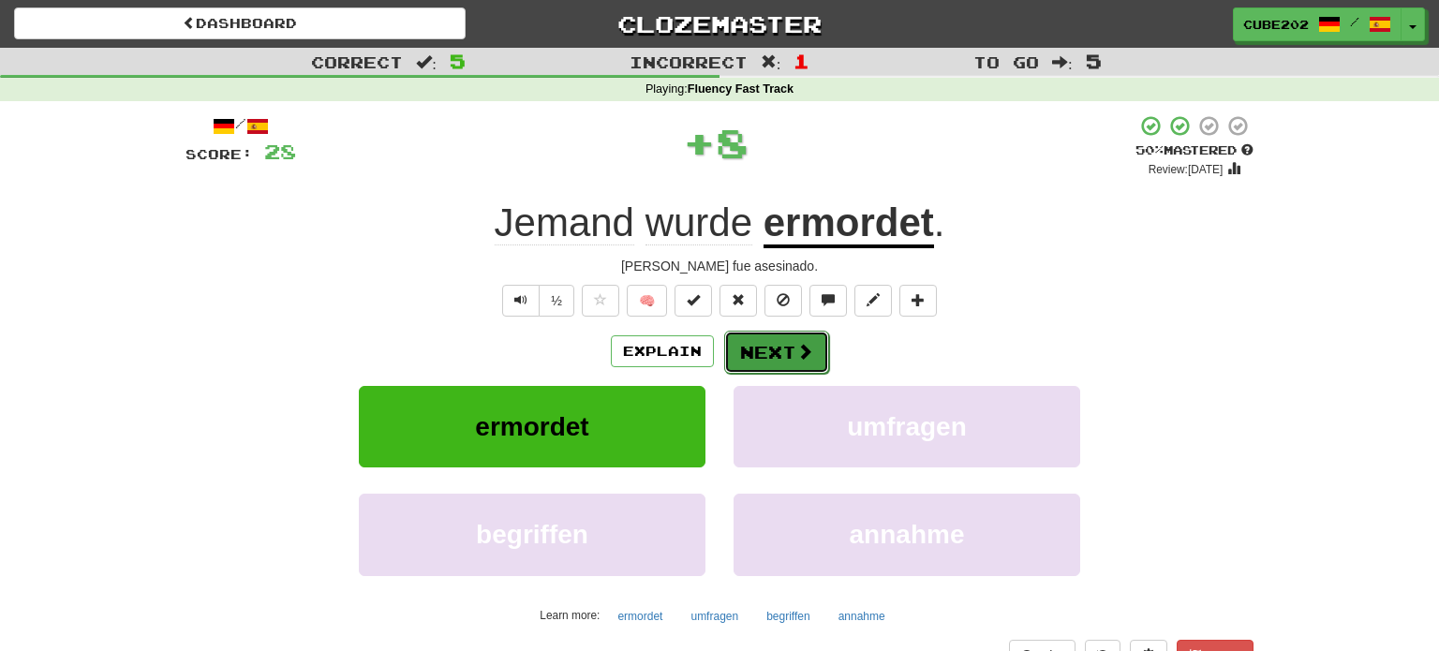
click at [753, 350] on button "Next" at bounding box center [776, 352] width 105 height 43
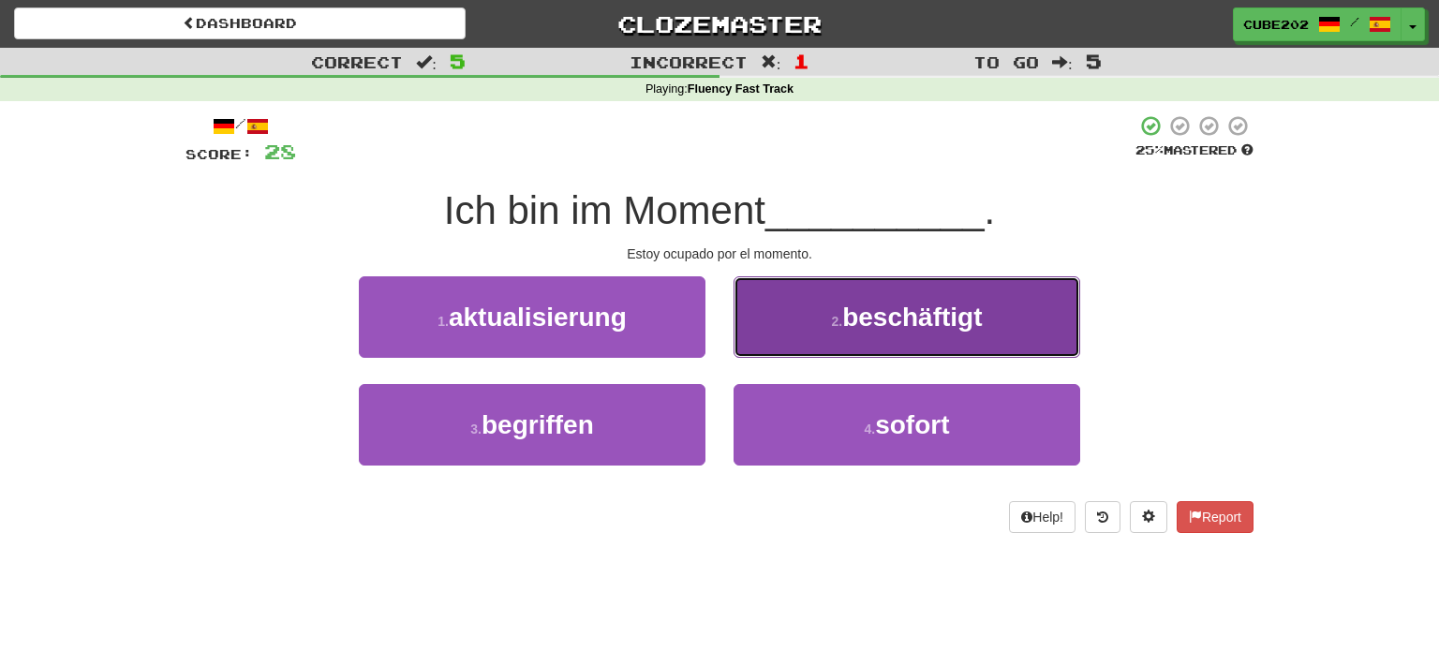
click at [796, 328] on button "2 . beschäftigt" at bounding box center [907, 317] width 347 height 82
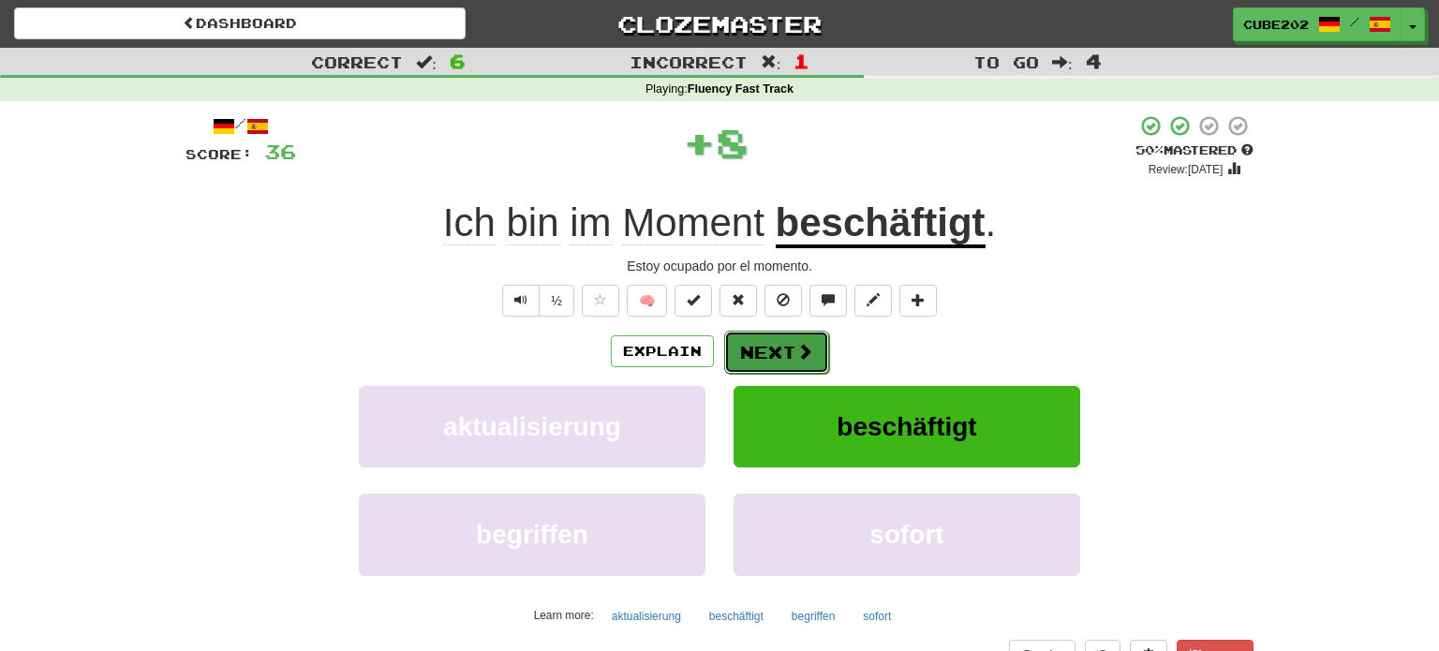
click at [773, 347] on button "Next" at bounding box center [776, 352] width 105 height 43
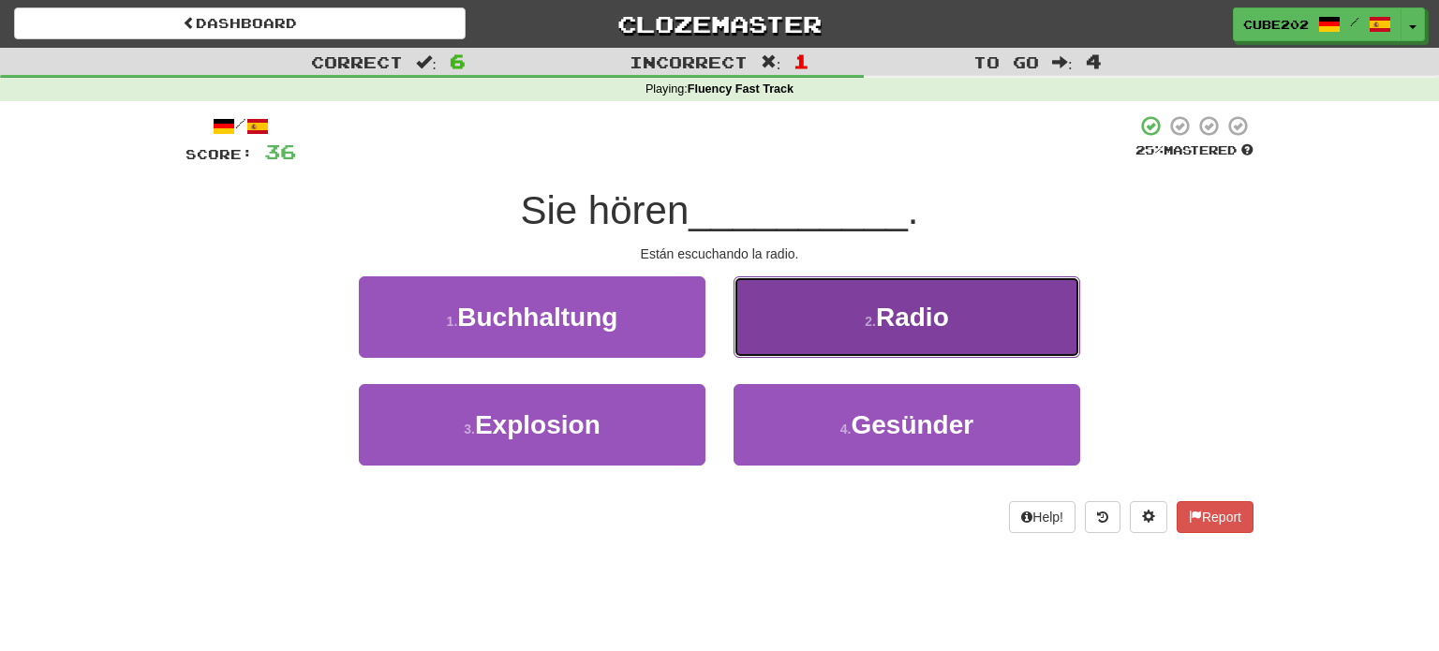
click at [813, 318] on button "2 . Radio" at bounding box center [907, 317] width 347 height 82
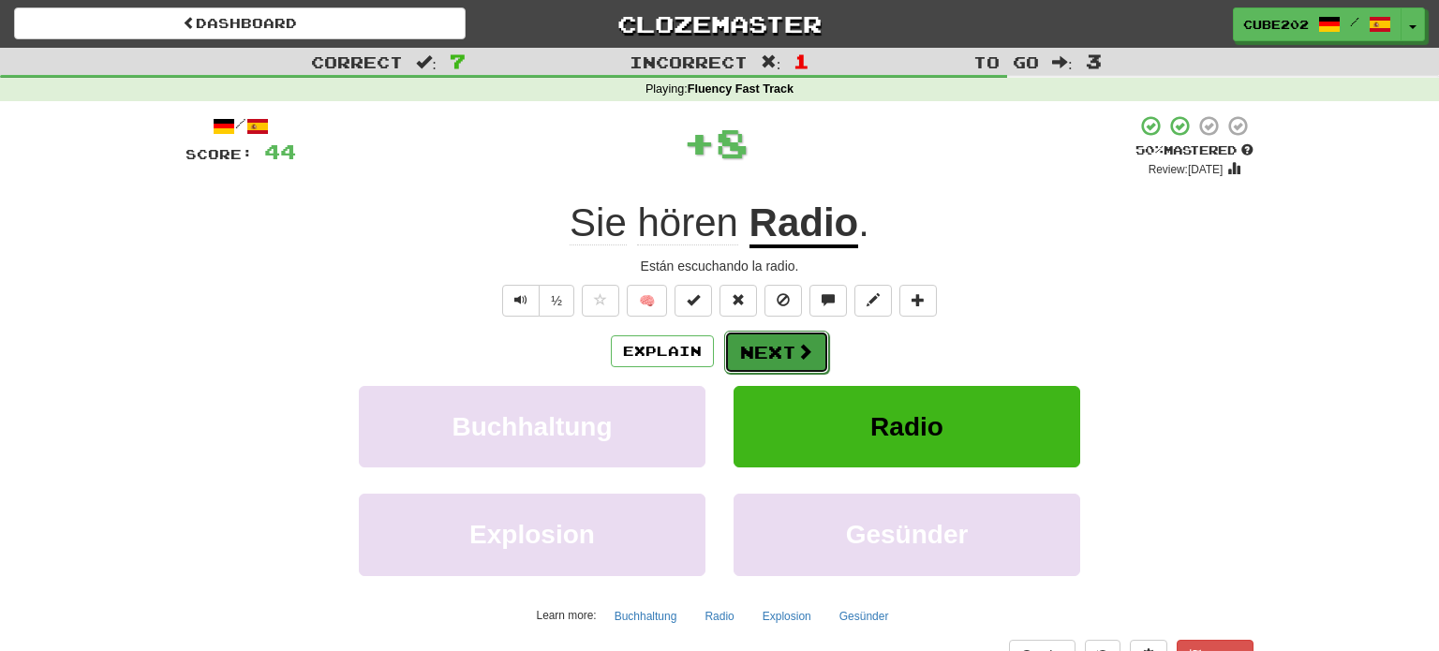
click at [771, 355] on button "Next" at bounding box center [776, 352] width 105 height 43
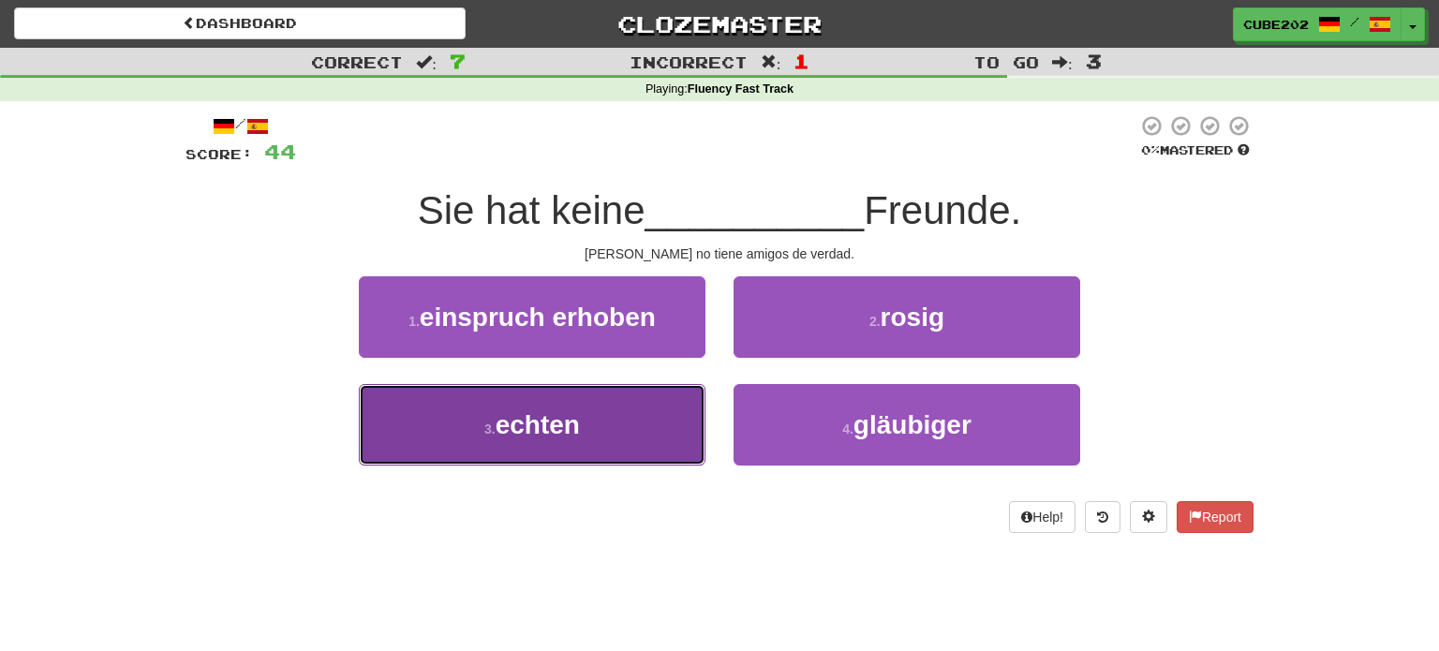
click at [629, 423] on button "3 . echten" at bounding box center [532, 425] width 347 height 82
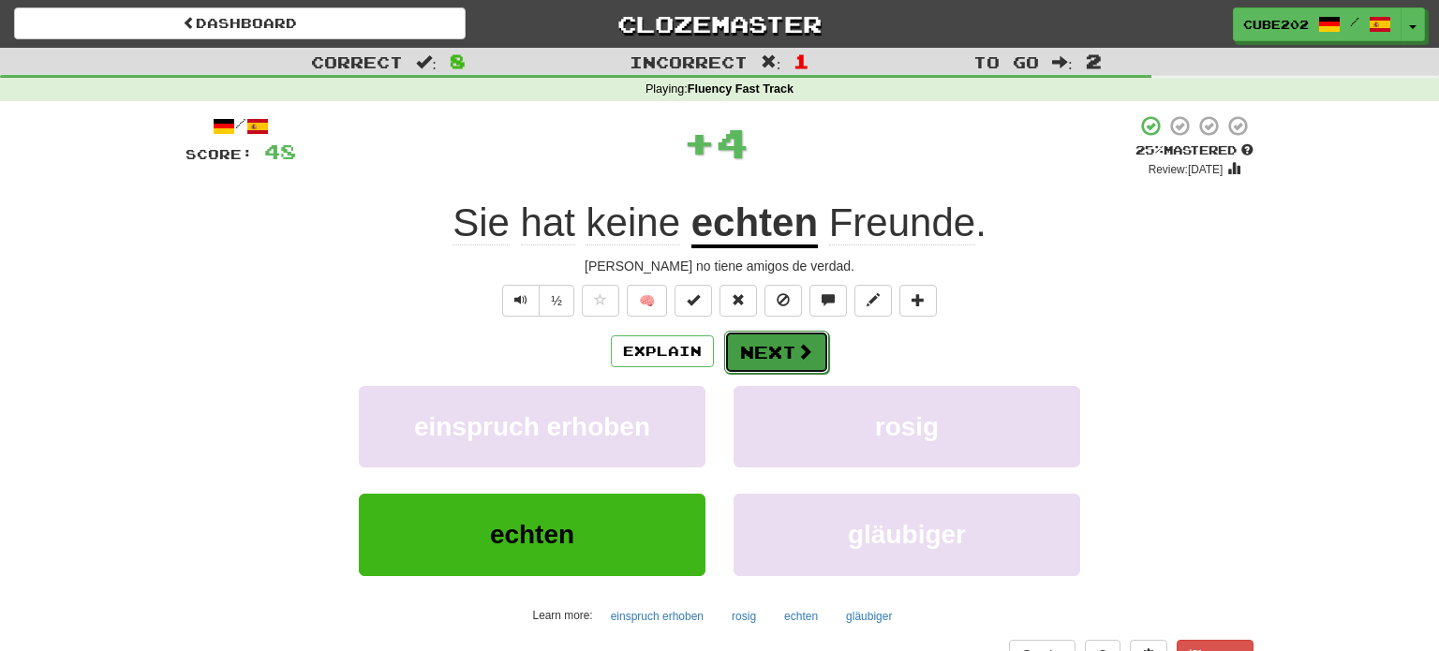
click at [780, 351] on button "Next" at bounding box center [776, 352] width 105 height 43
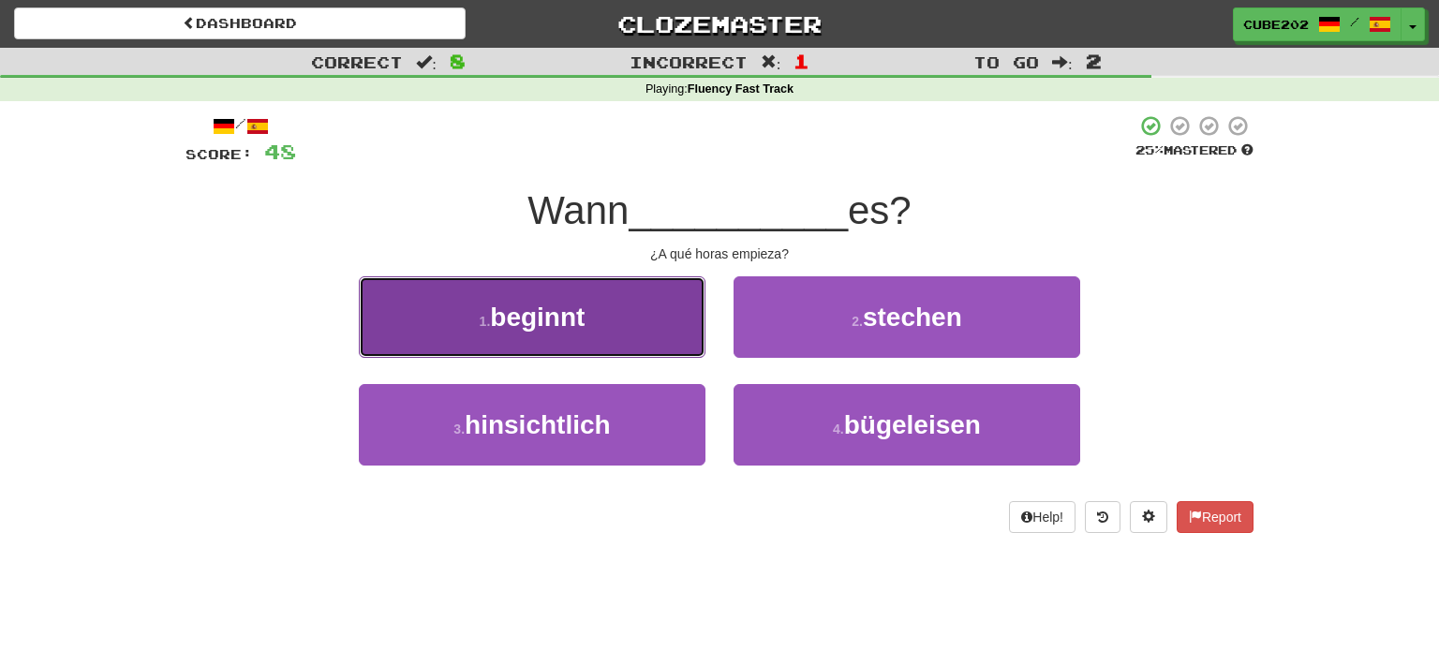
click at [634, 320] on button "1 . beginnt" at bounding box center [532, 317] width 347 height 82
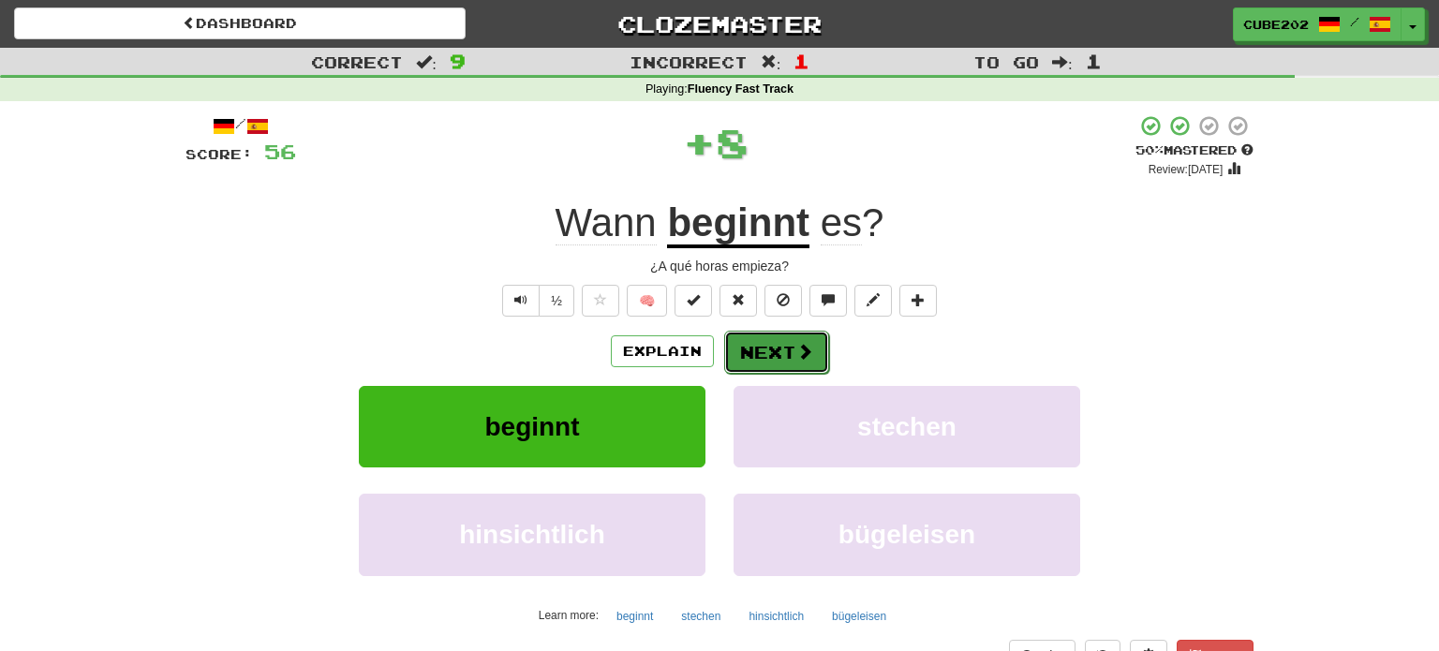
click at [778, 350] on button "Next" at bounding box center [776, 352] width 105 height 43
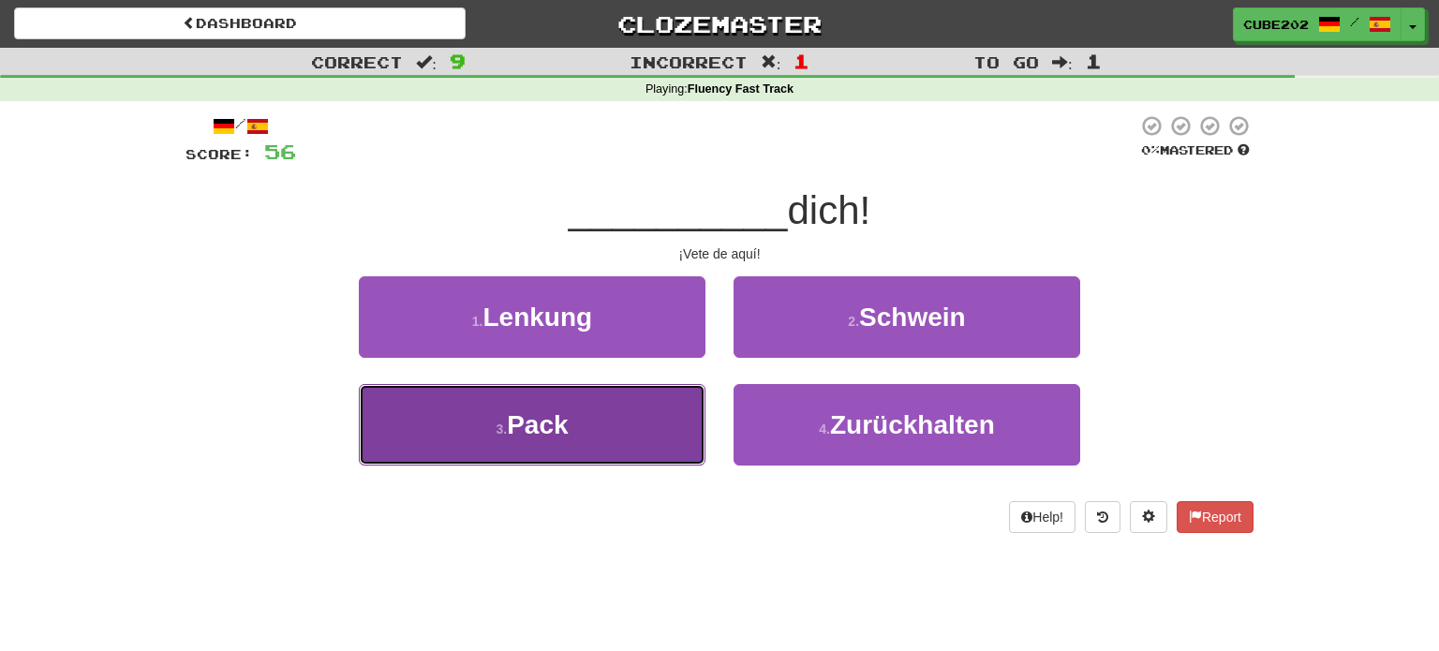
click at [636, 419] on button "3 . Pack" at bounding box center [532, 425] width 347 height 82
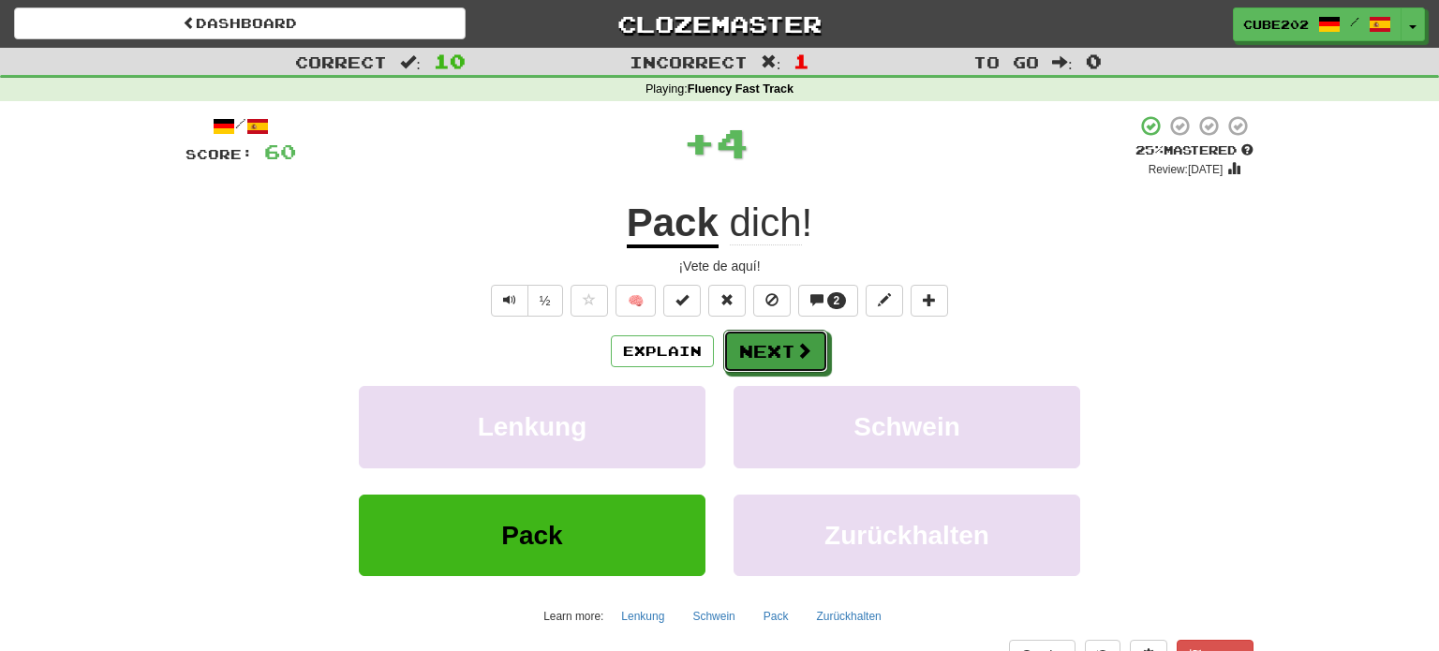
click at [776, 352] on button "Next" at bounding box center [775, 351] width 105 height 43
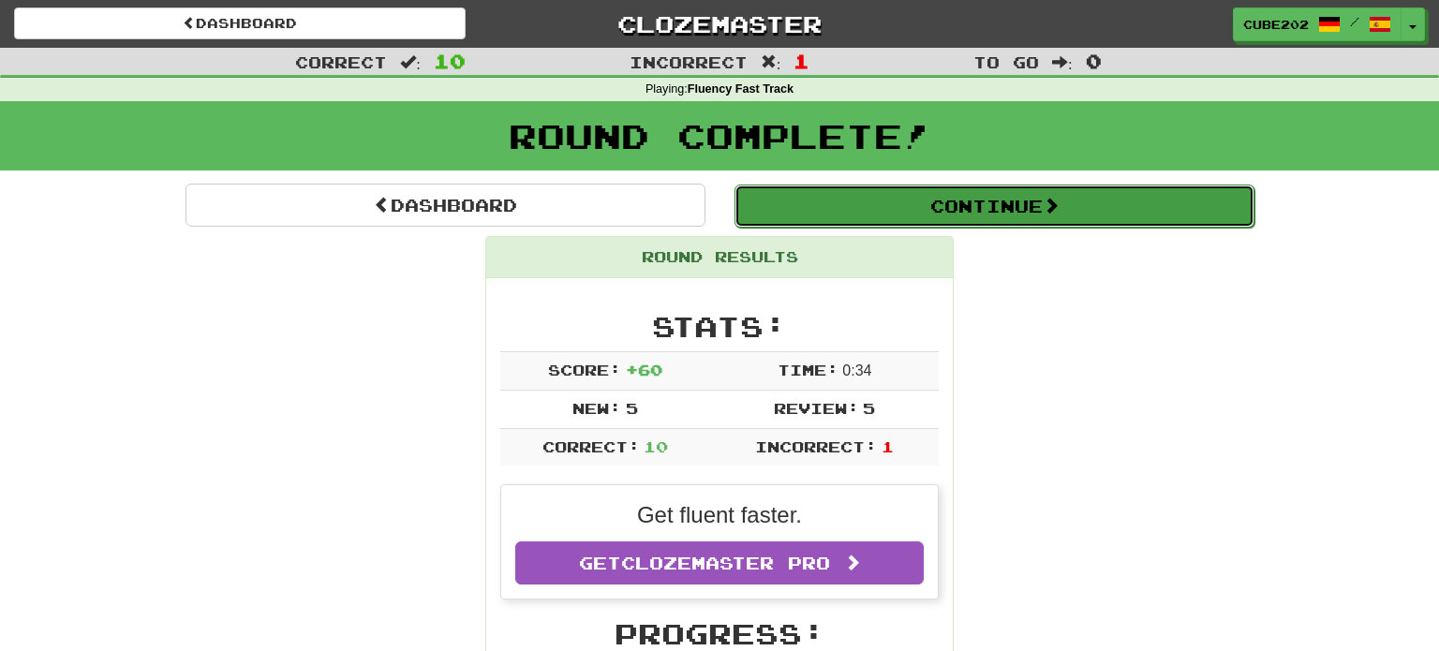
click at [829, 212] on button "Continue" at bounding box center [994, 206] width 520 height 43
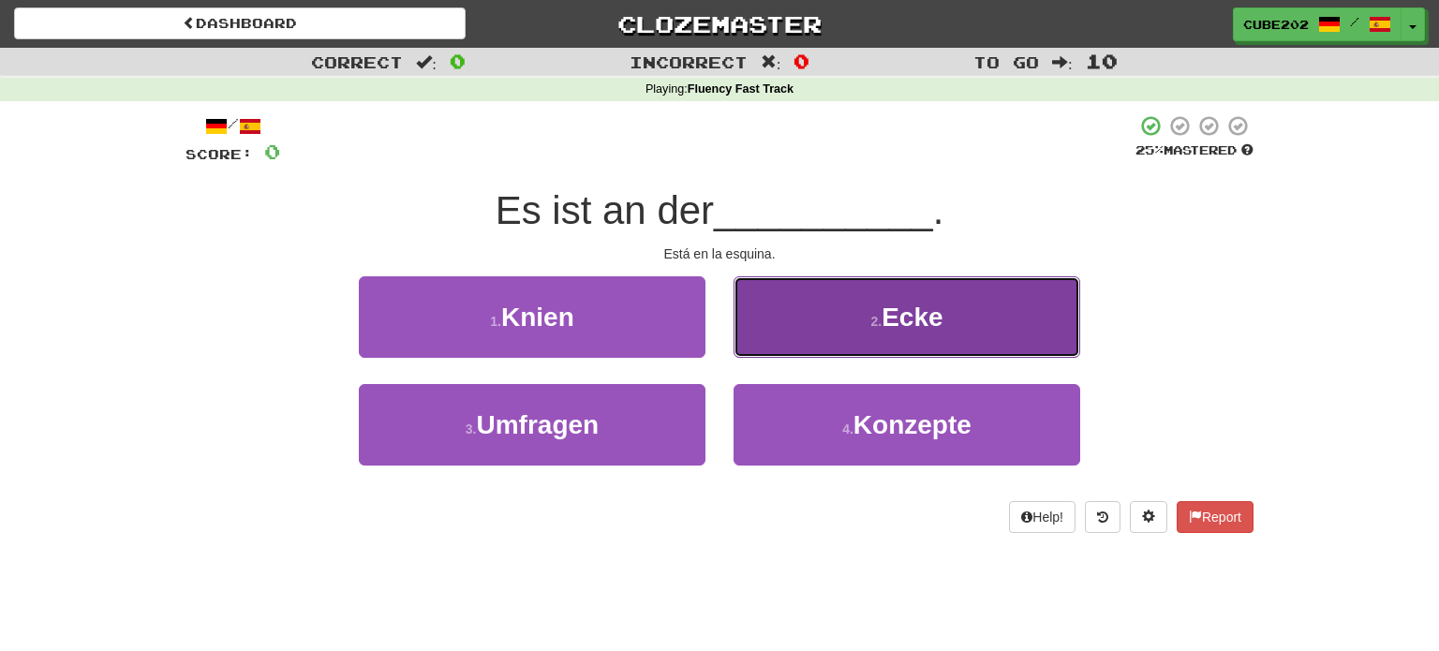
click at [837, 345] on button "2 . [PERSON_NAME]" at bounding box center [907, 317] width 347 height 82
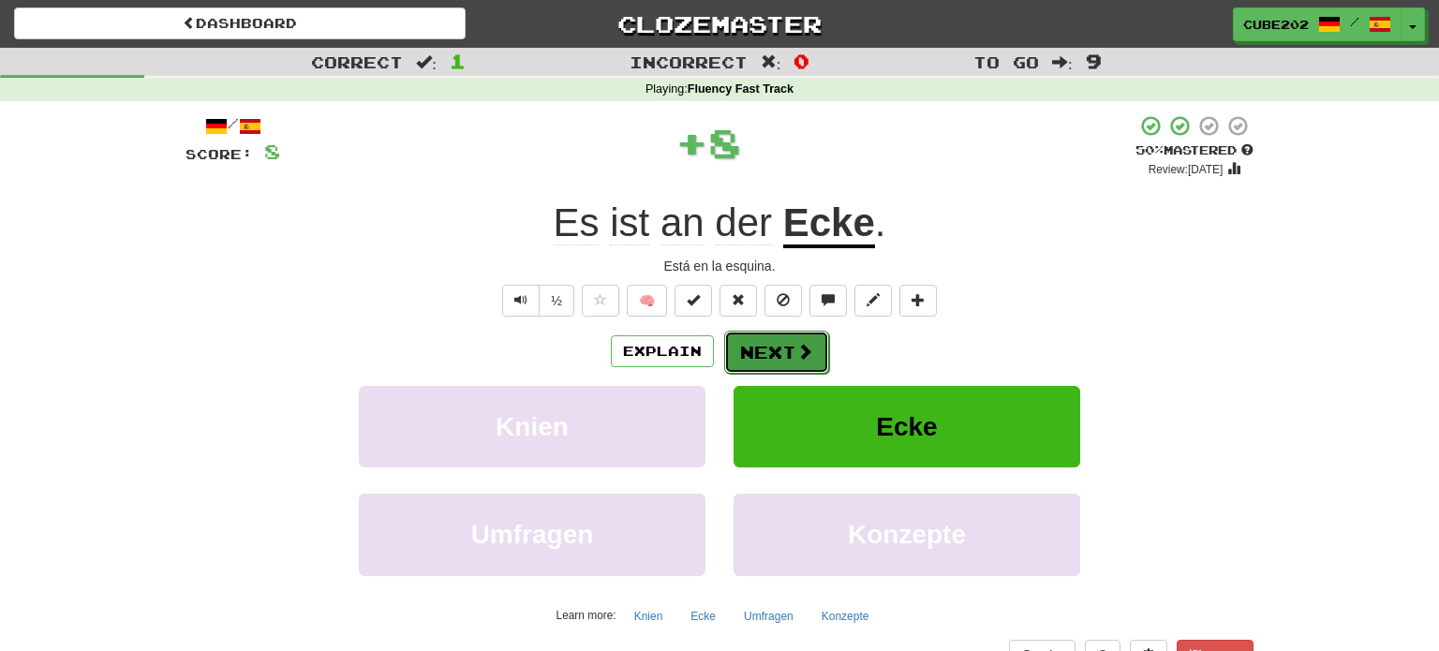
click at [776, 354] on button "Next" at bounding box center [776, 352] width 105 height 43
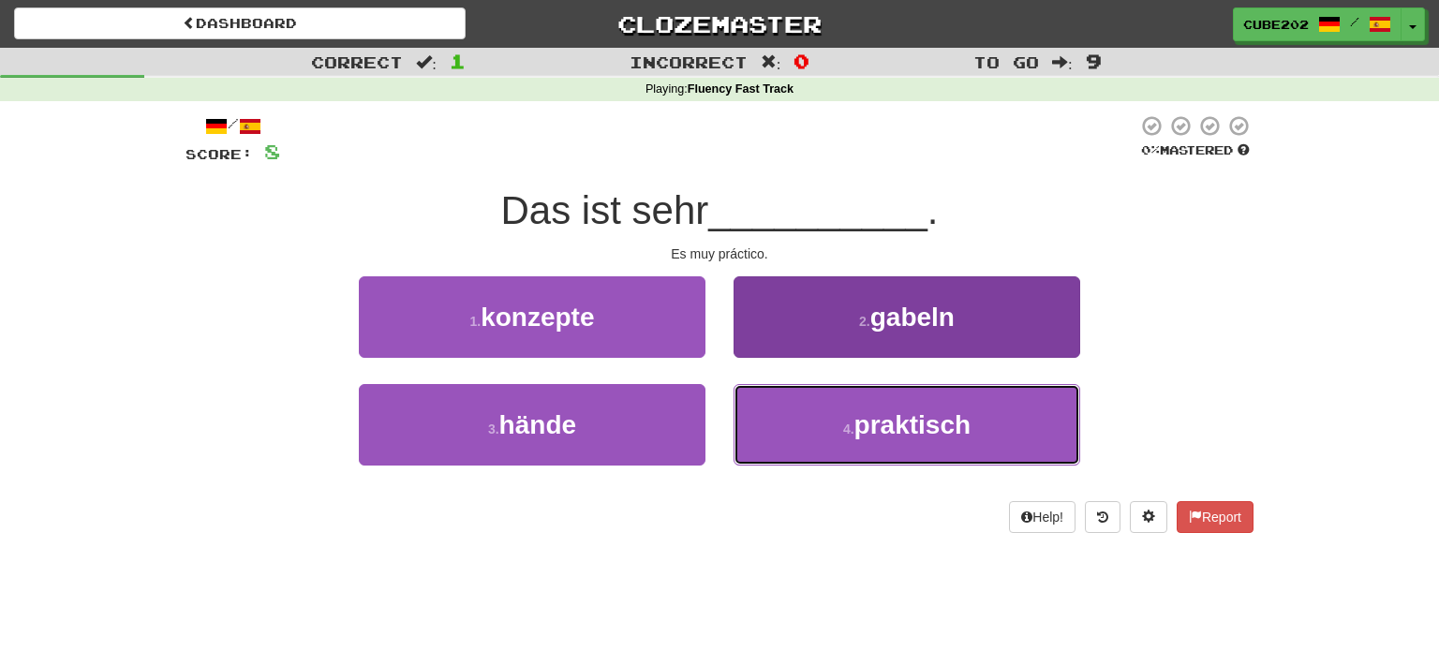
click at [804, 426] on button "4 . praktisch" at bounding box center [907, 425] width 347 height 82
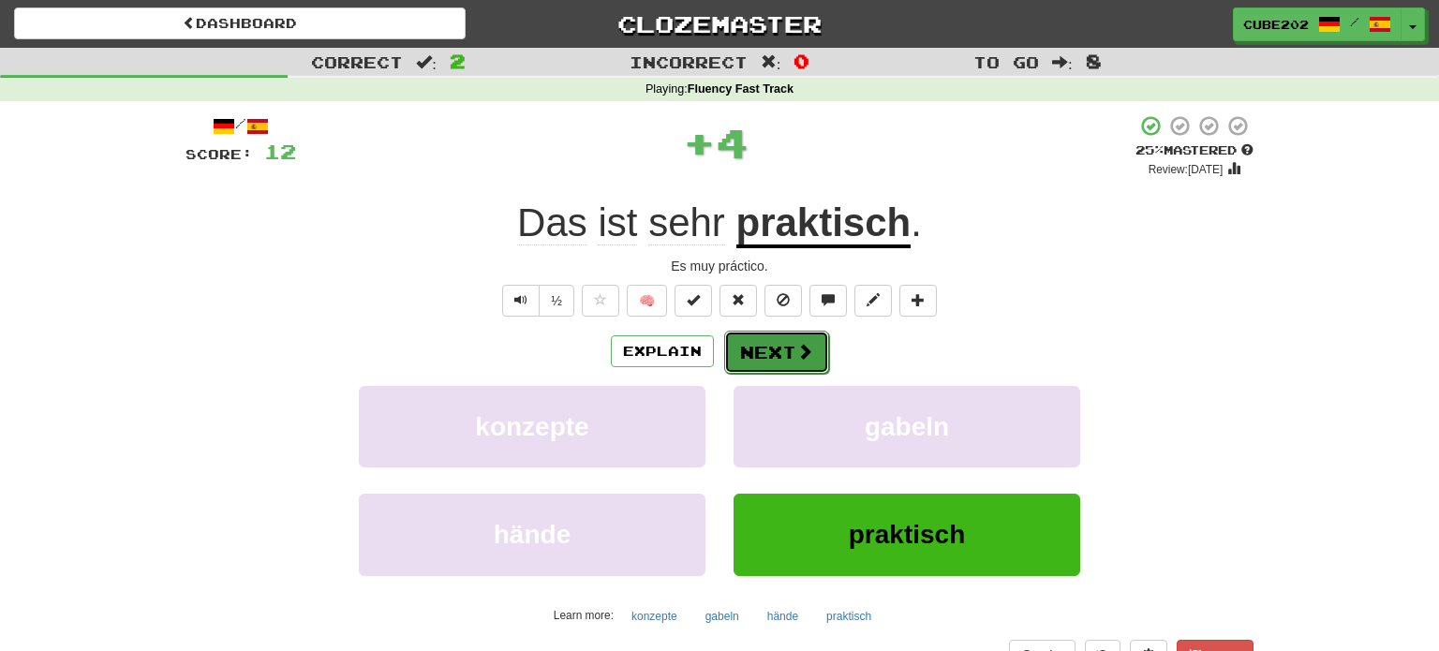
click at [770, 357] on button "Next" at bounding box center [776, 352] width 105 height 43
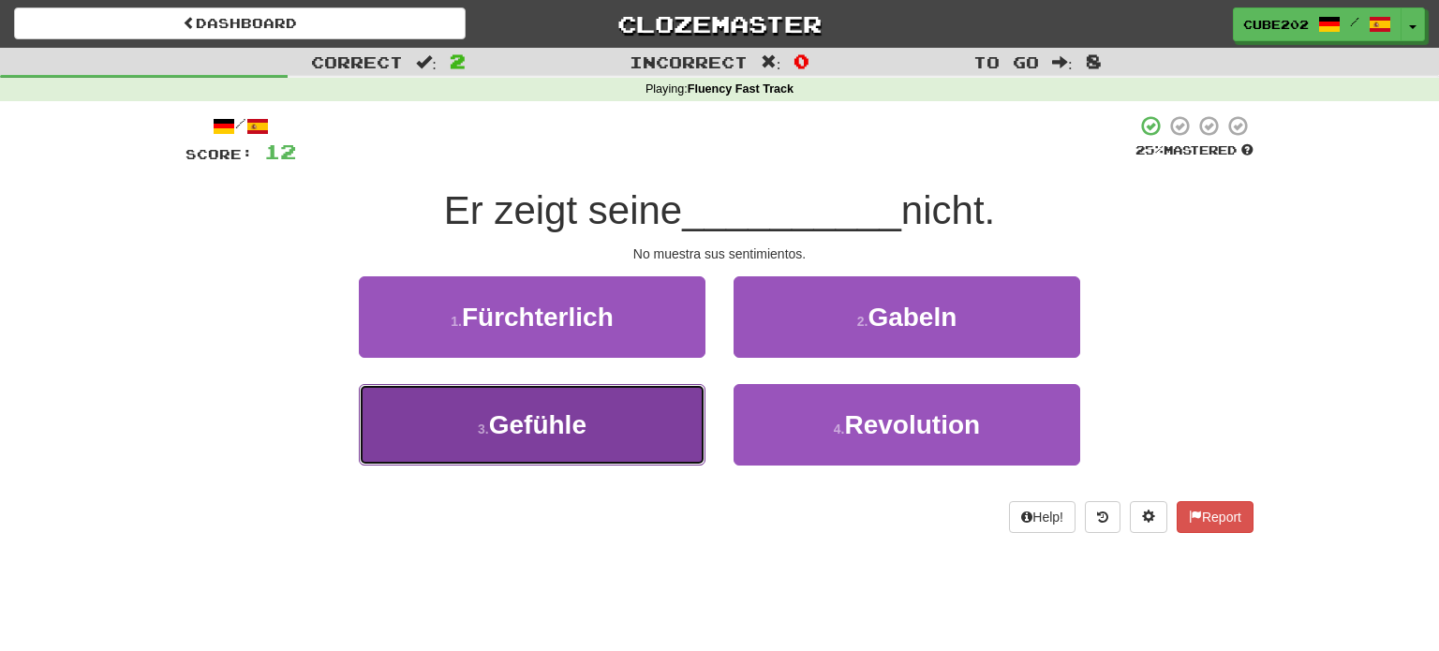
click at [654, 403] on button "3 . [GEOGRAPHIC_DATA]" at bounding box center [532, 425] width 347 height 82
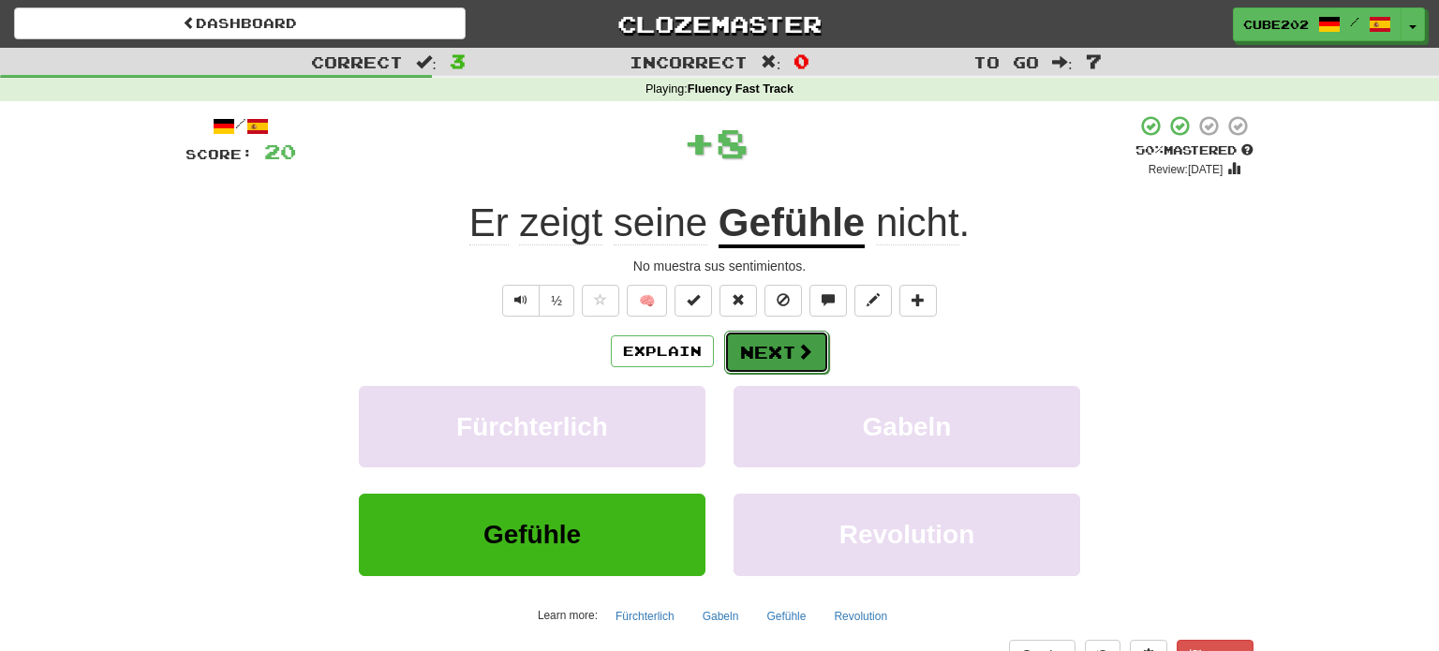
click at [768, 337] on button "Next" at bounding box center [776, 352] width 105 height 43
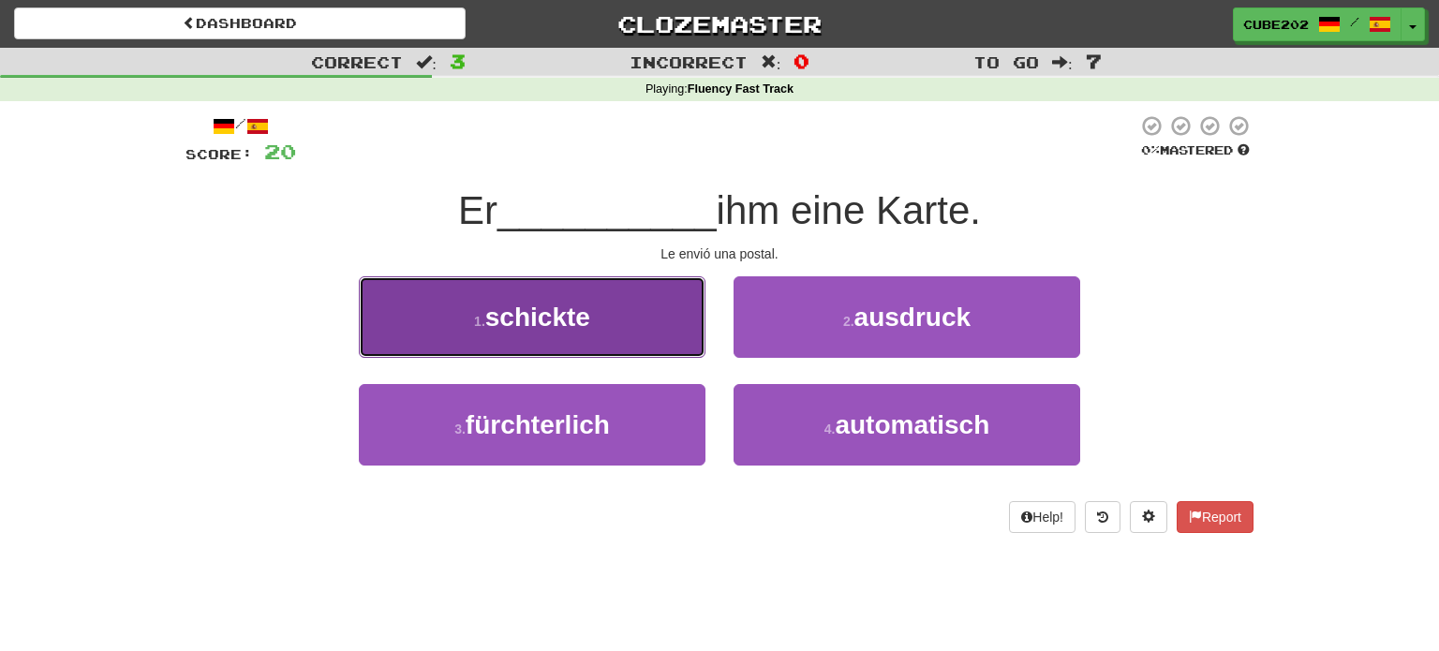
click at [673, 312] on button "1 . schickte" at bounding box center [532, 317] width 347 height 82
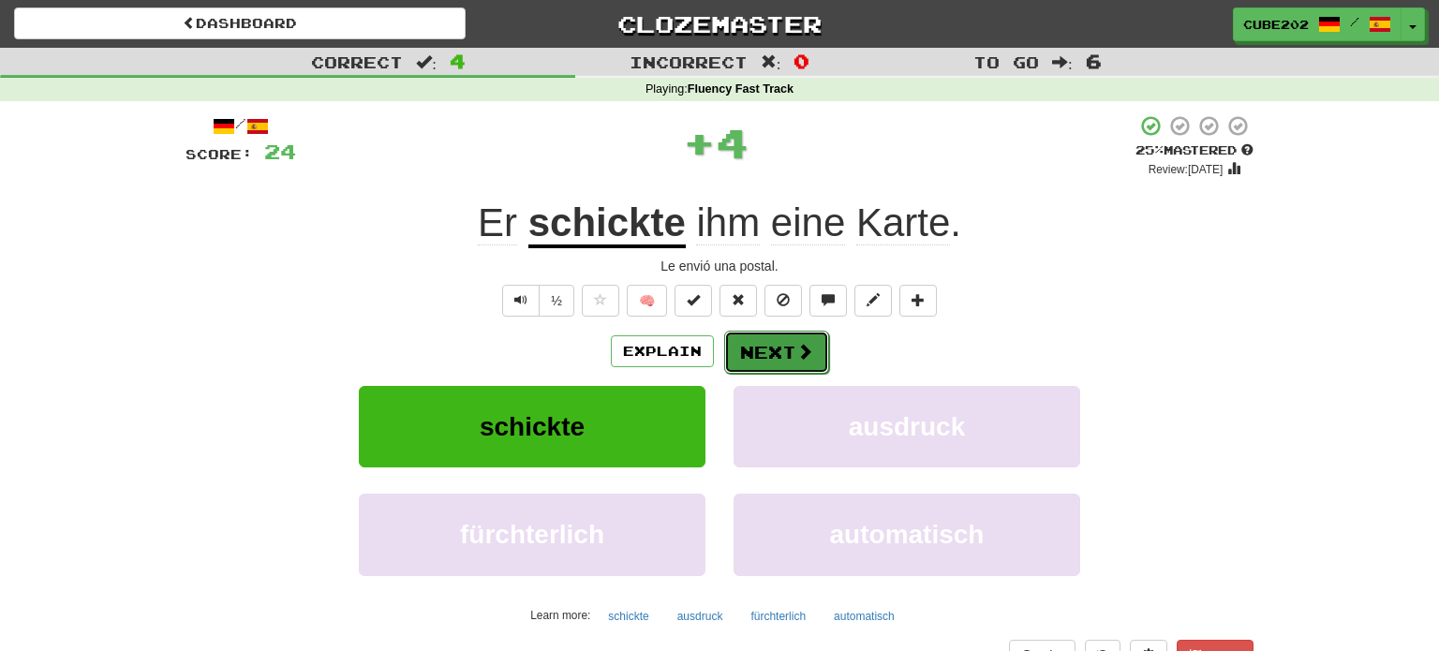
click at [798, 345] on span at bounding box center [804, 351] width 17 height 17
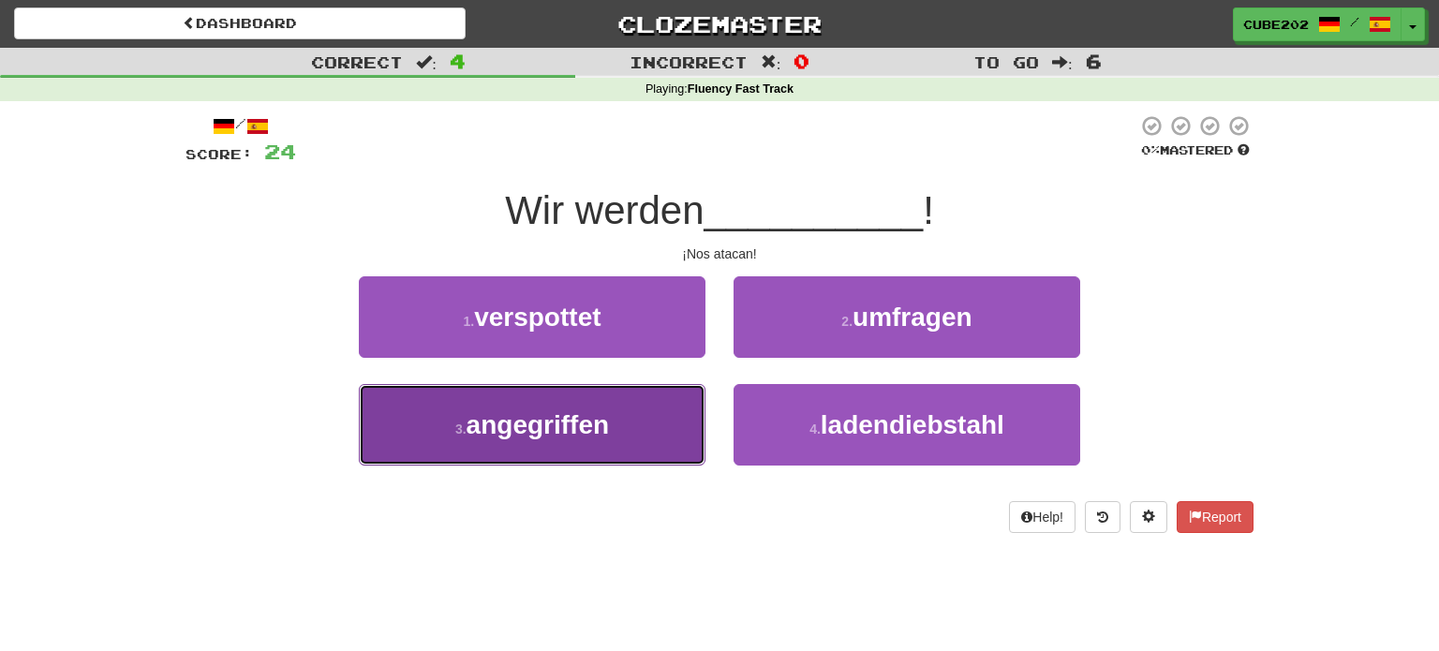
click at [661, 419] on button "3 . angegriffen" at bounding box center [532, 425] width 347 height 82
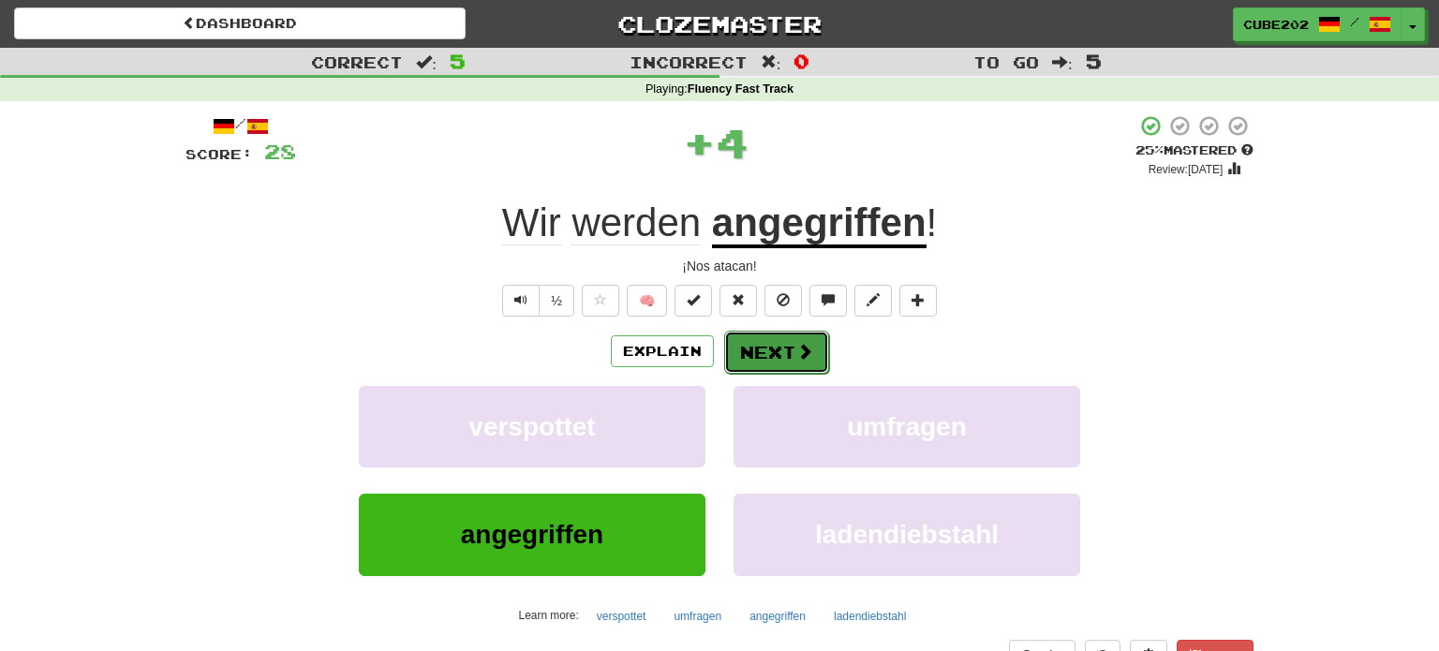
click at [777, 353] on button "Next" at bounding box center [776, 352] width 105 height 43
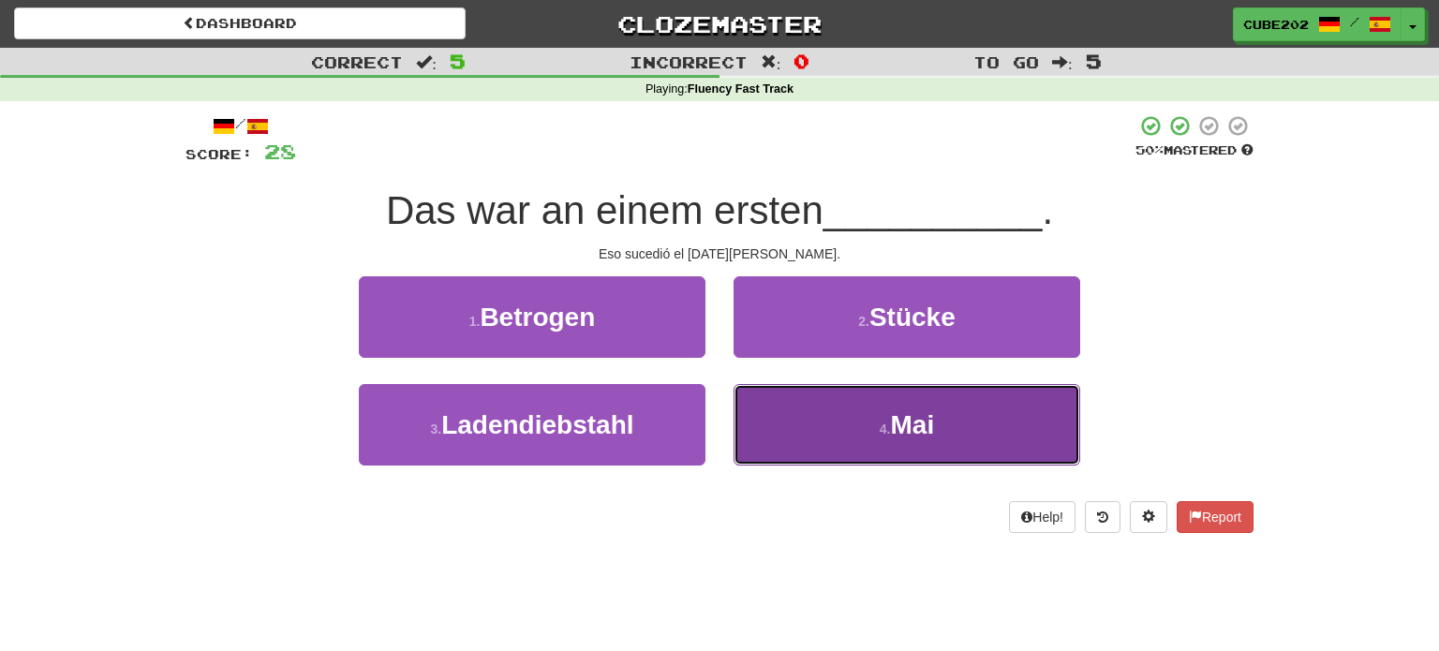
click at [851, 428] on button "4 . Mai" at bounding box center [907, 425] width 347 height 82
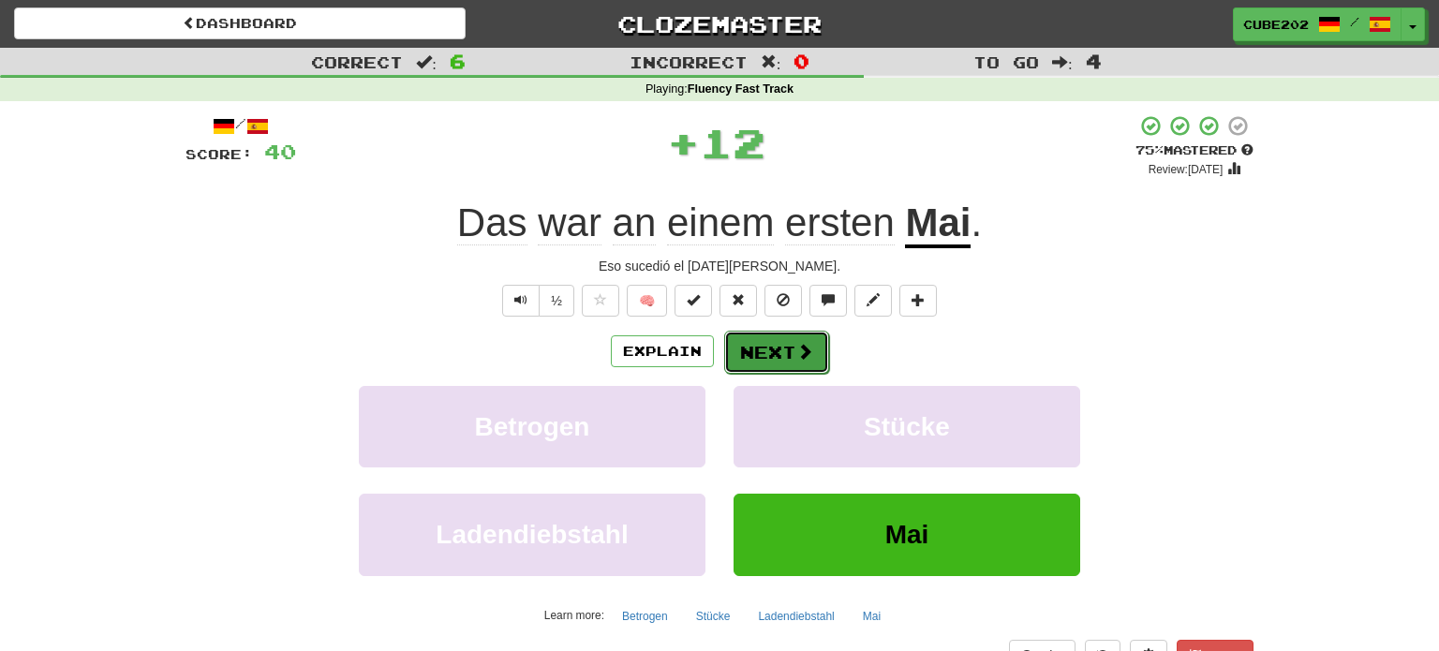
click at [790, 346] on button "Next" at bounding box center [776, 352] width 105 height 43
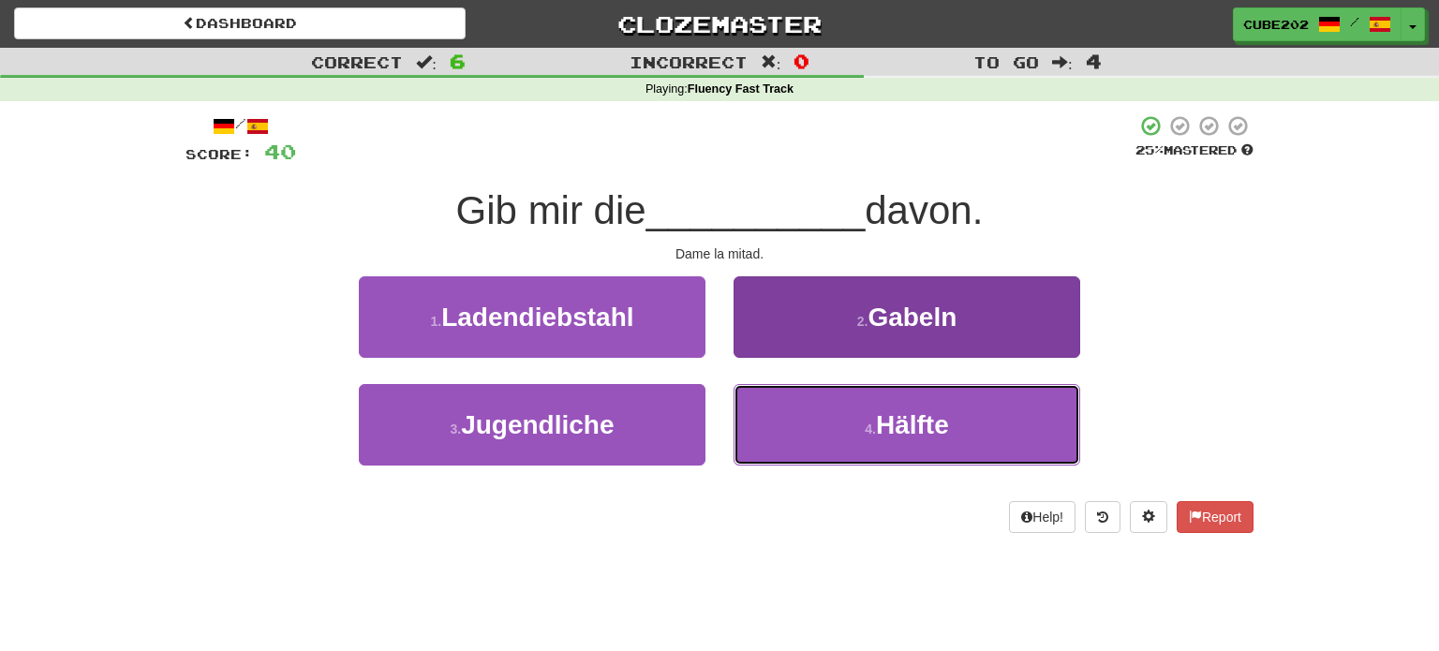
click at [845, 422] on button "4 . Hälfte" at bounding box center [907, 425] width 347 height 82
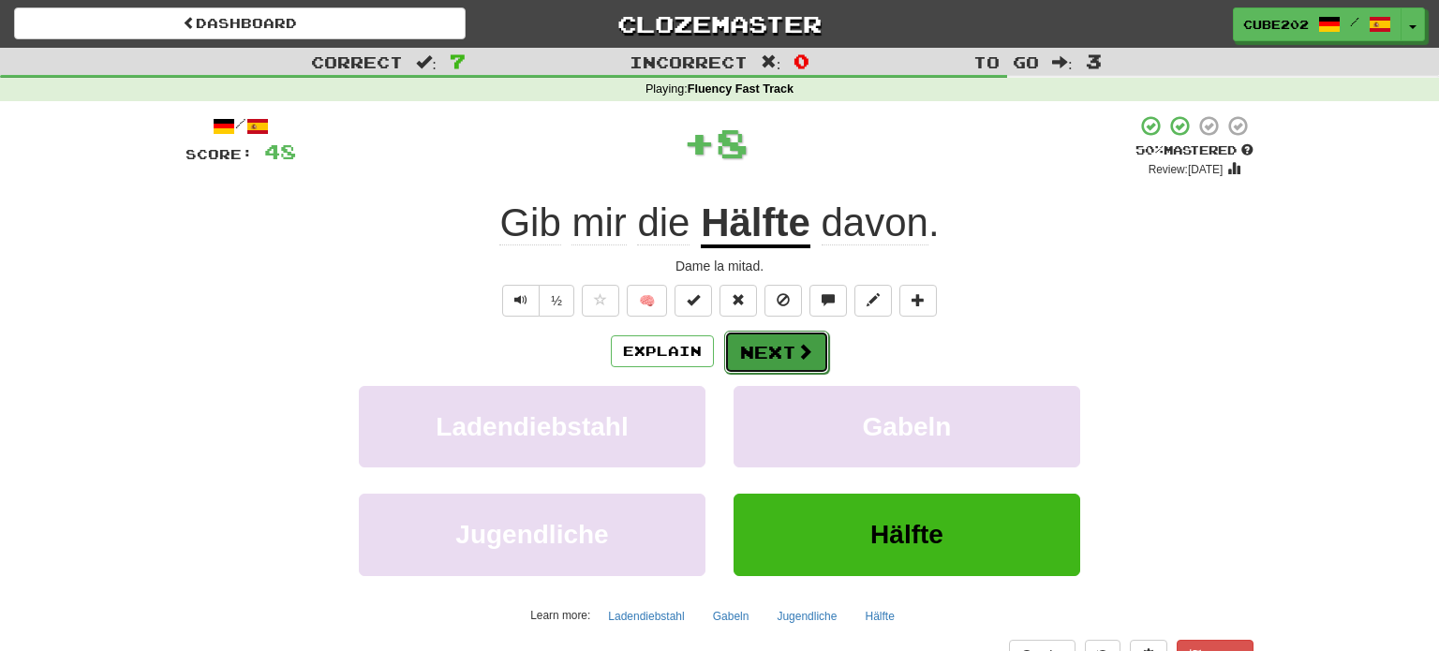
click at [774, 343] on button "Next" at bounding box center [776, 352] width 105 height 43
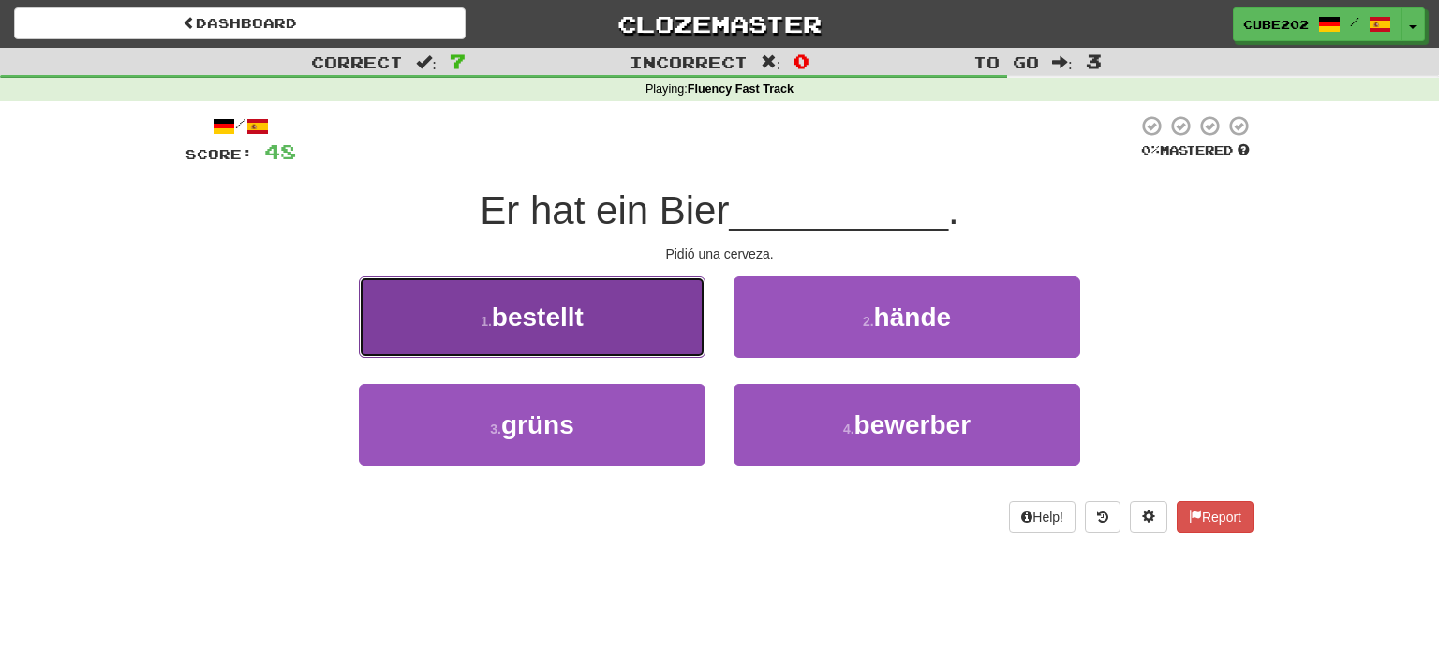
click at [670, 314] on button "1 . bestellt" at bounding box center [532, 317] width 347 height 82
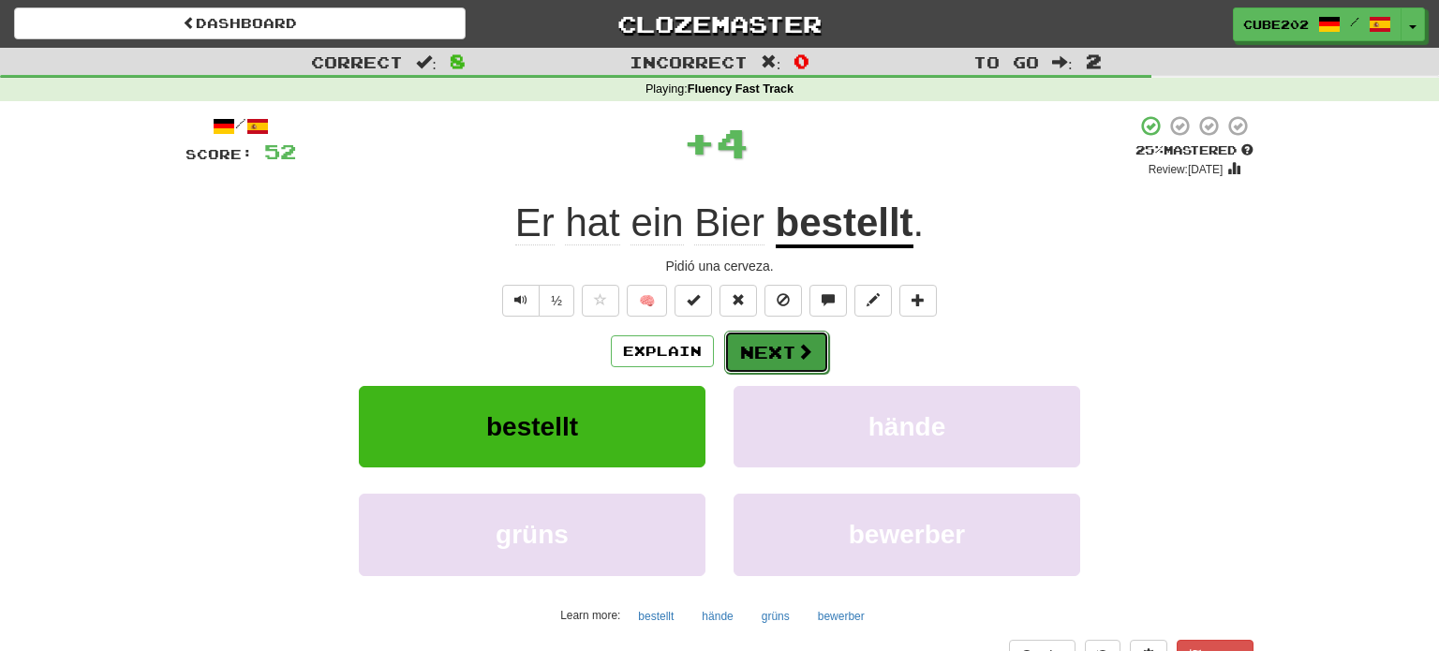
click at [756, 348] on button "Next" at bounding box center [776, 352] width 105 height 43
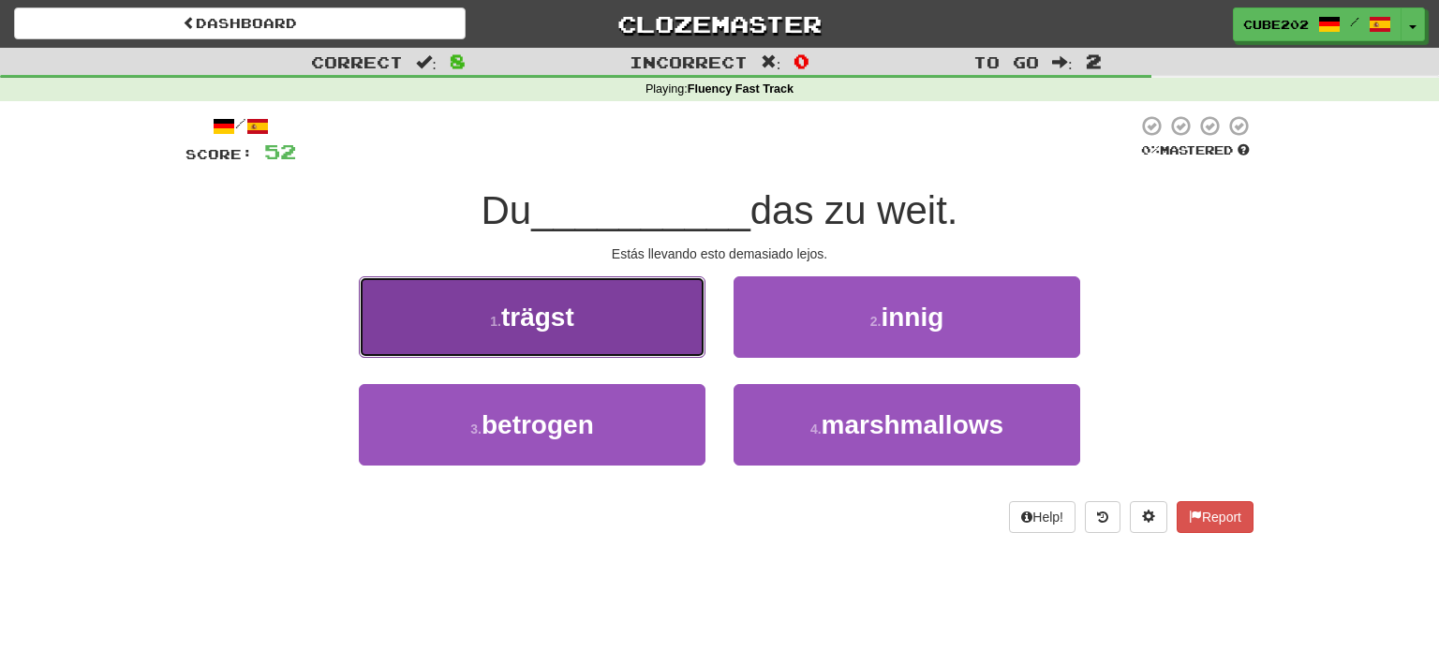
click at [674, 319] on button "1 . trägst" at bounding box center [532, 317] width 347 height 82
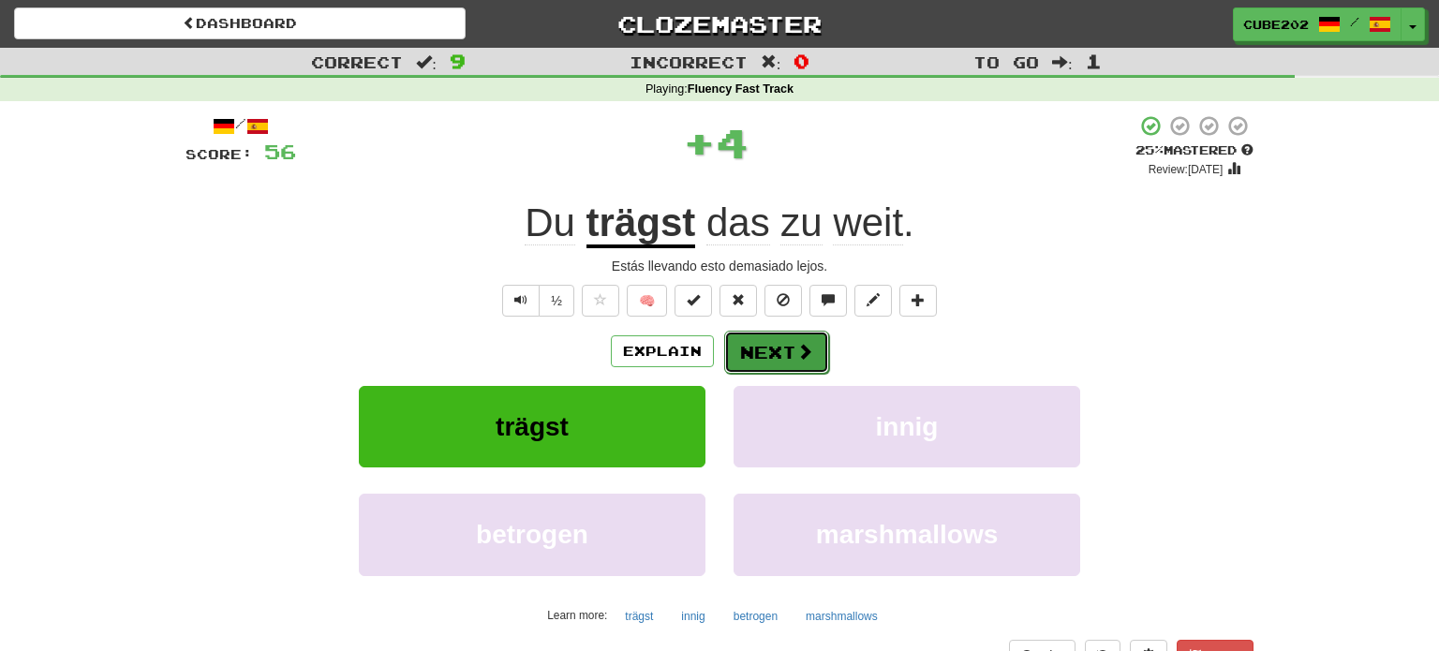
click at [791, 353] on button "Next" at bounding box center [776, 352] width 105 height 43
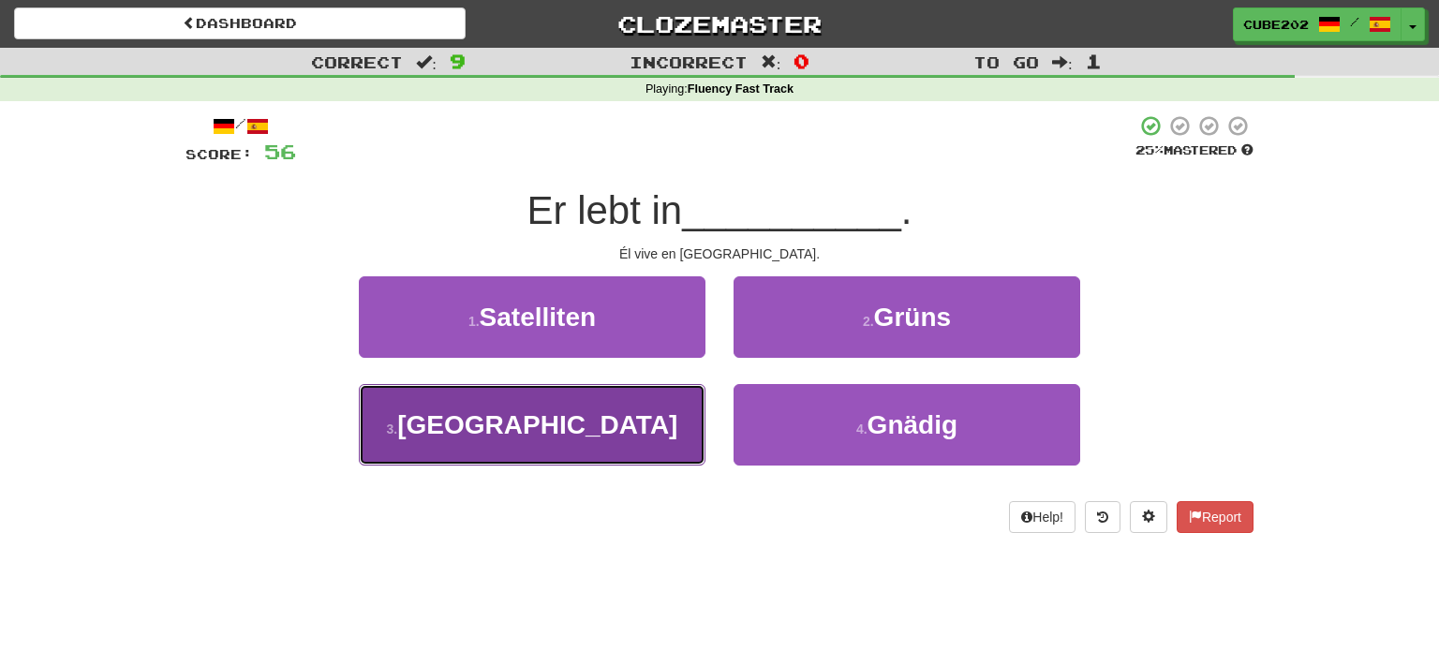
click at [656, 416] on button "3 . England" at bounding box center [532, 425] width 347 height 82
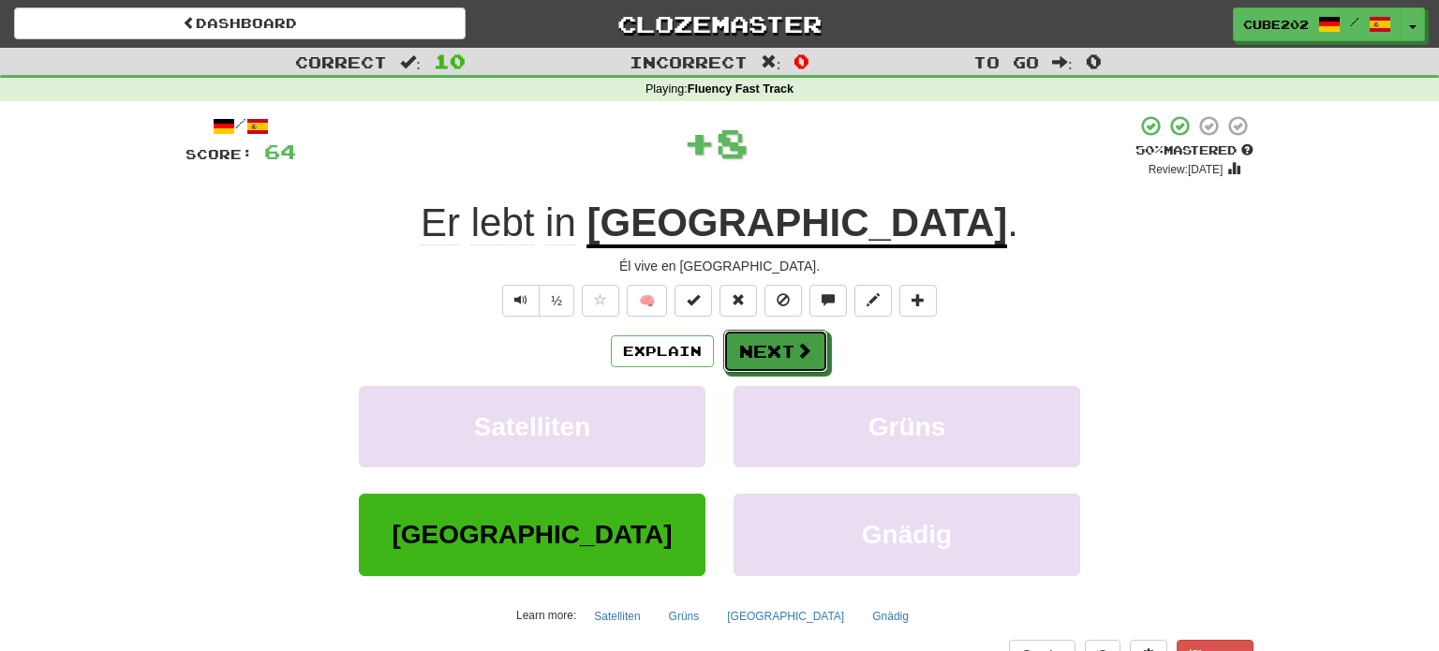
click at [776, 344] on button "Next" at bounding box center [775, 351] width 105 height 43
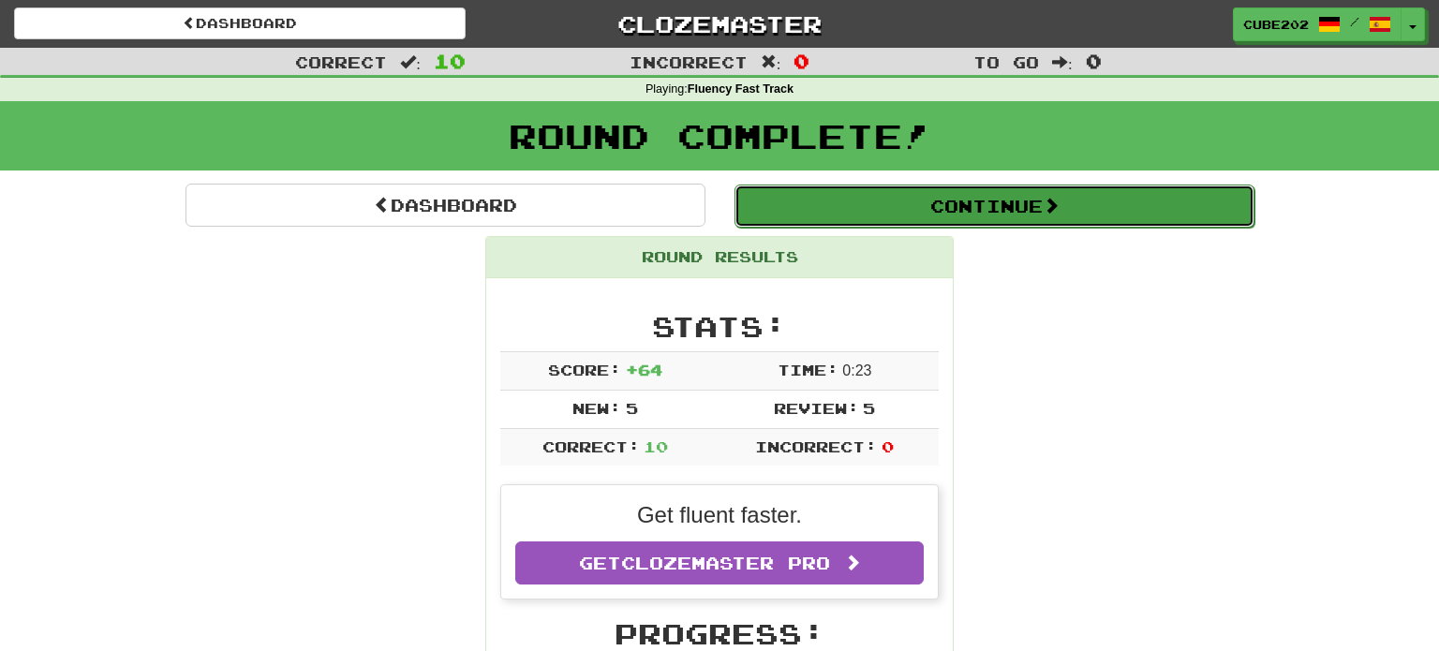
click at [823, 209] on button "Continue" at bounding box center [994, 206] width 520 height 43
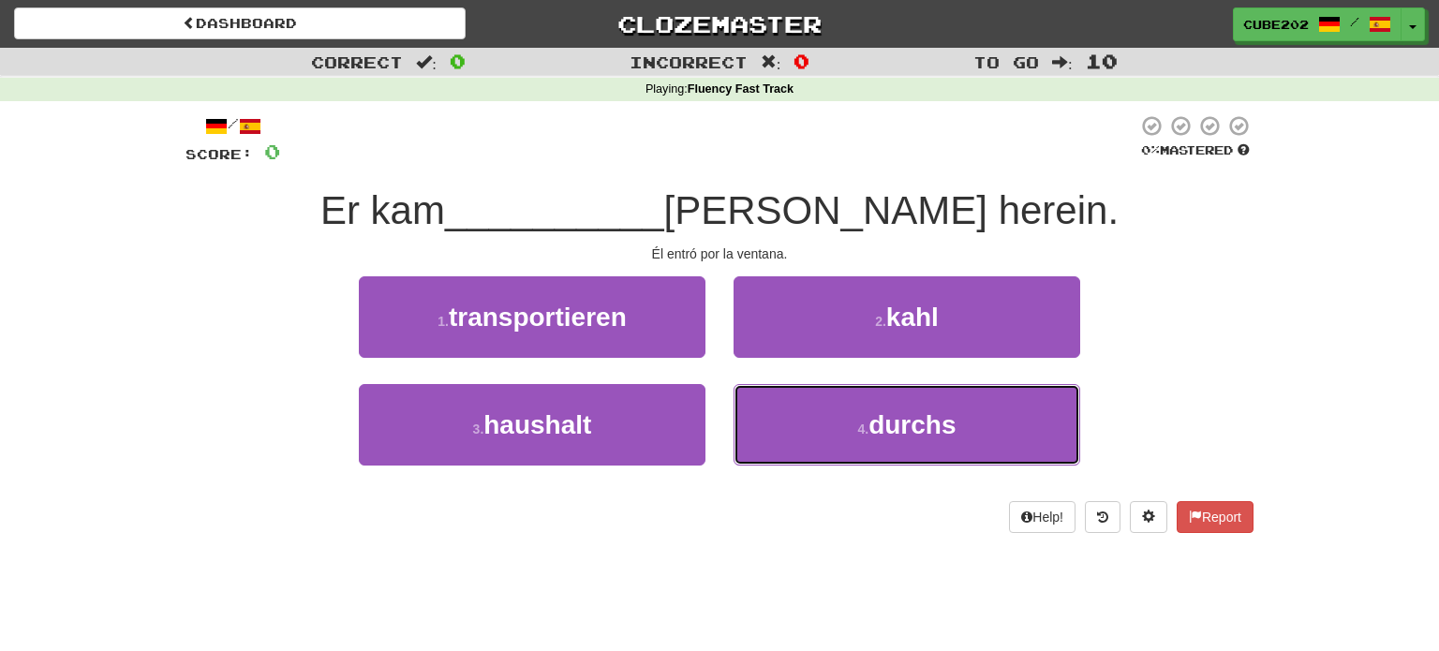
drag, startPoint x: 819, startPoint y: 426, endPoint x: 768, endPoint y: 378, distance: 69.6
click at [818, 426] on button "4 . durchs" at bounding box center [907, 425] width 347 height 82
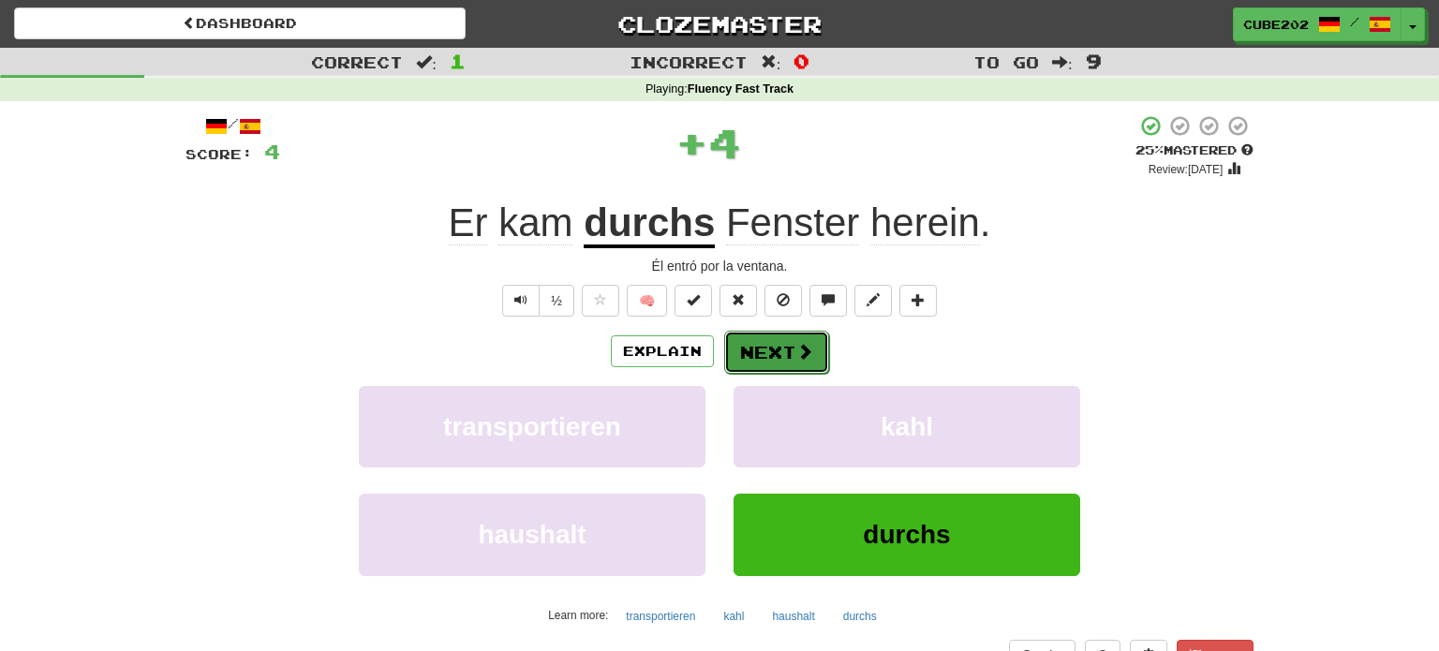
click at [759, 338] on button "Next" at bounding box center [776, 352] width 105 height 43
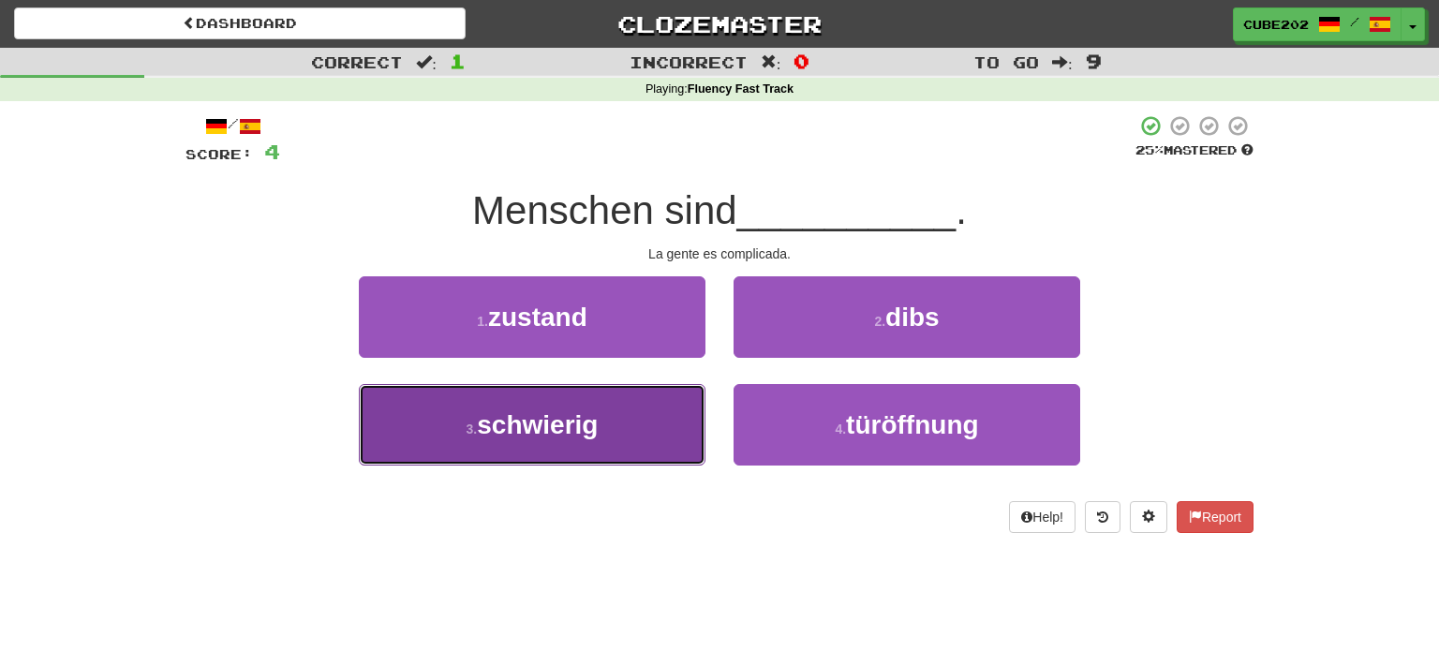
click at [626, 423] on button "3 . schwierig" at bounding box center [532, 425] width 347 height 82
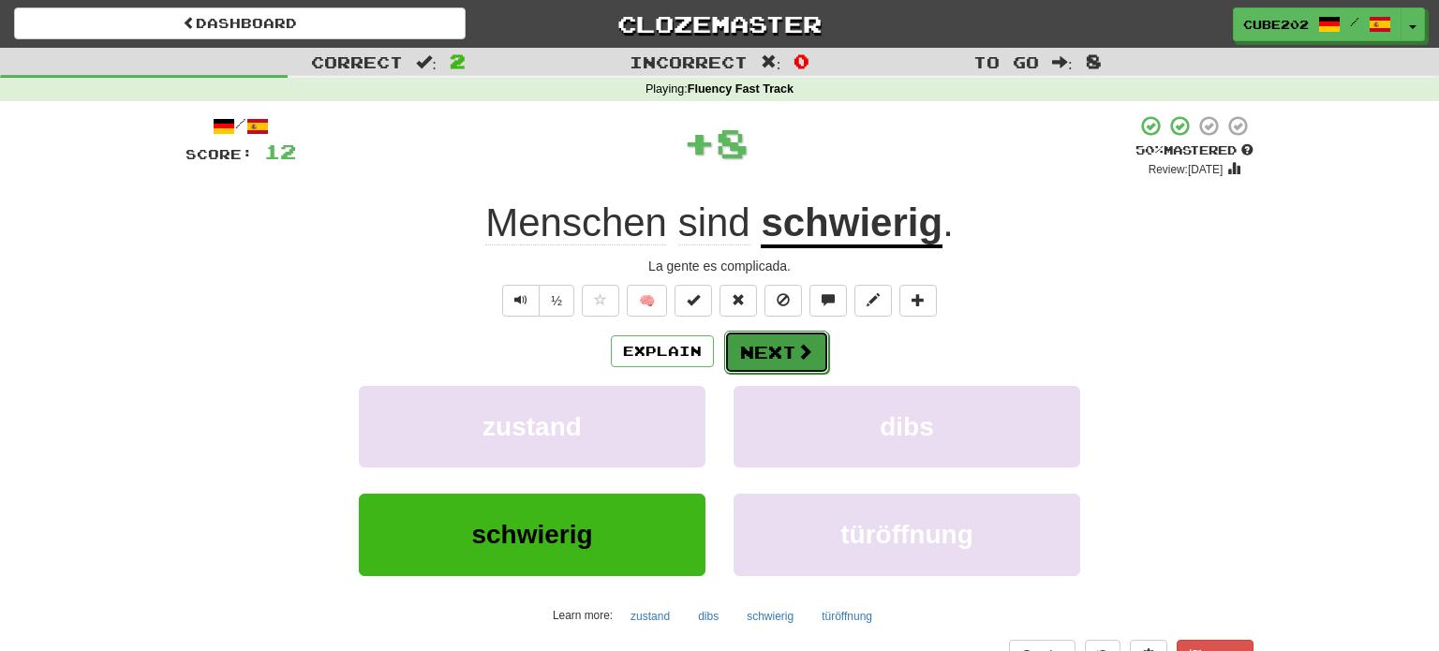
click at [782, 345] on button "Next" at bounding box center [776, 352] width 105 height 43
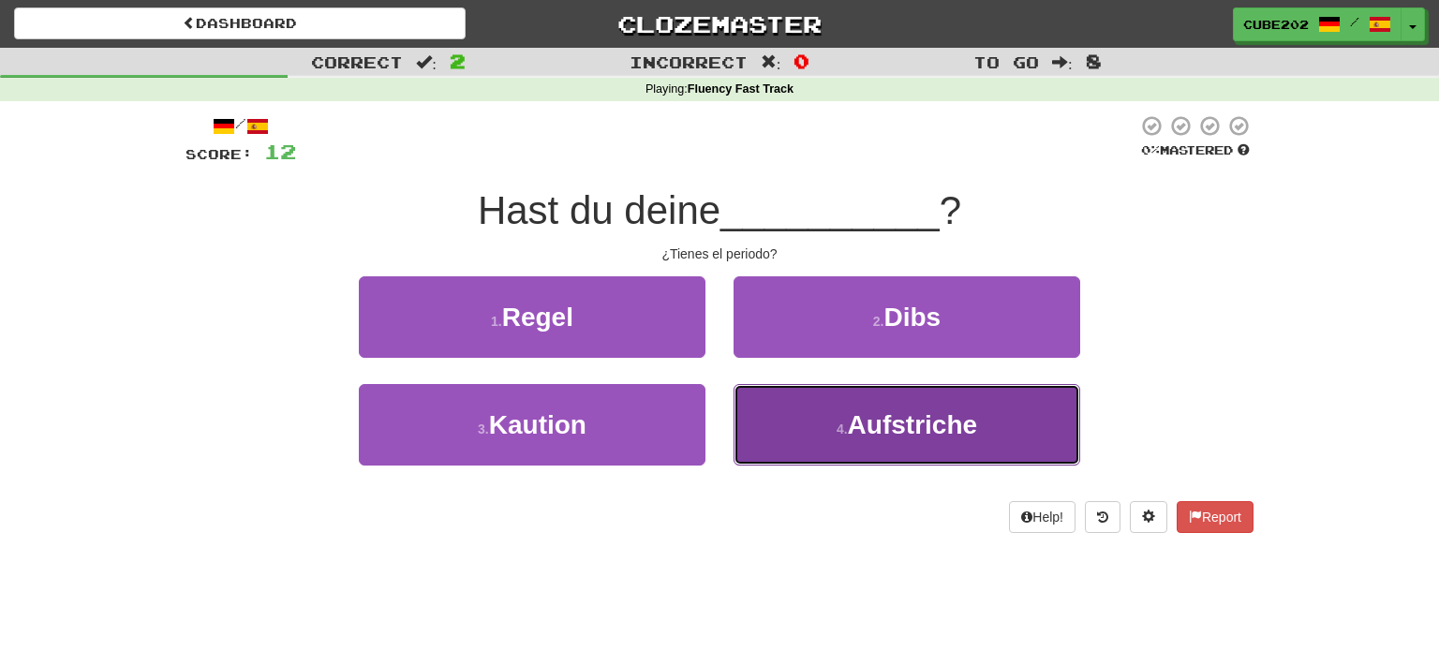
click at [825, 415] on button "4 . Aufstriche" at bounding box center [907, 425] width 347 height 82
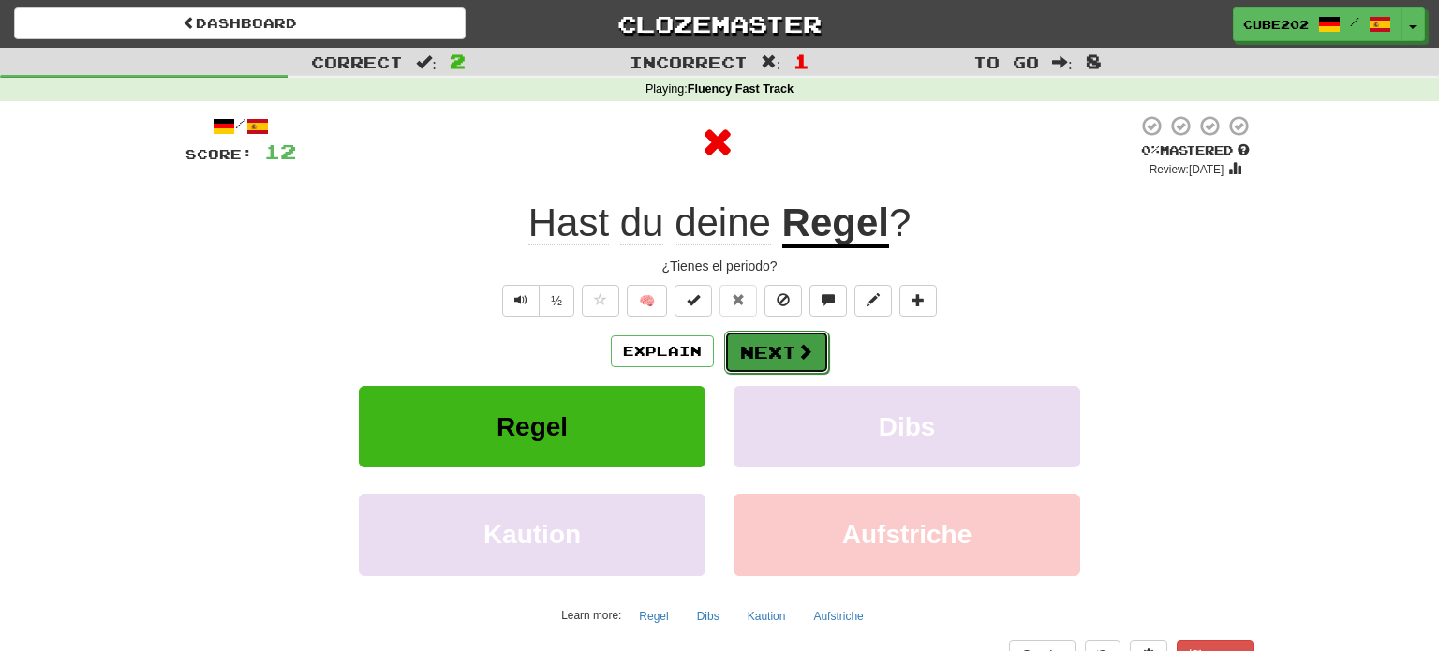
click at [778, 347] on button "Next" at bounding box center [776, 352] width 105 height 43
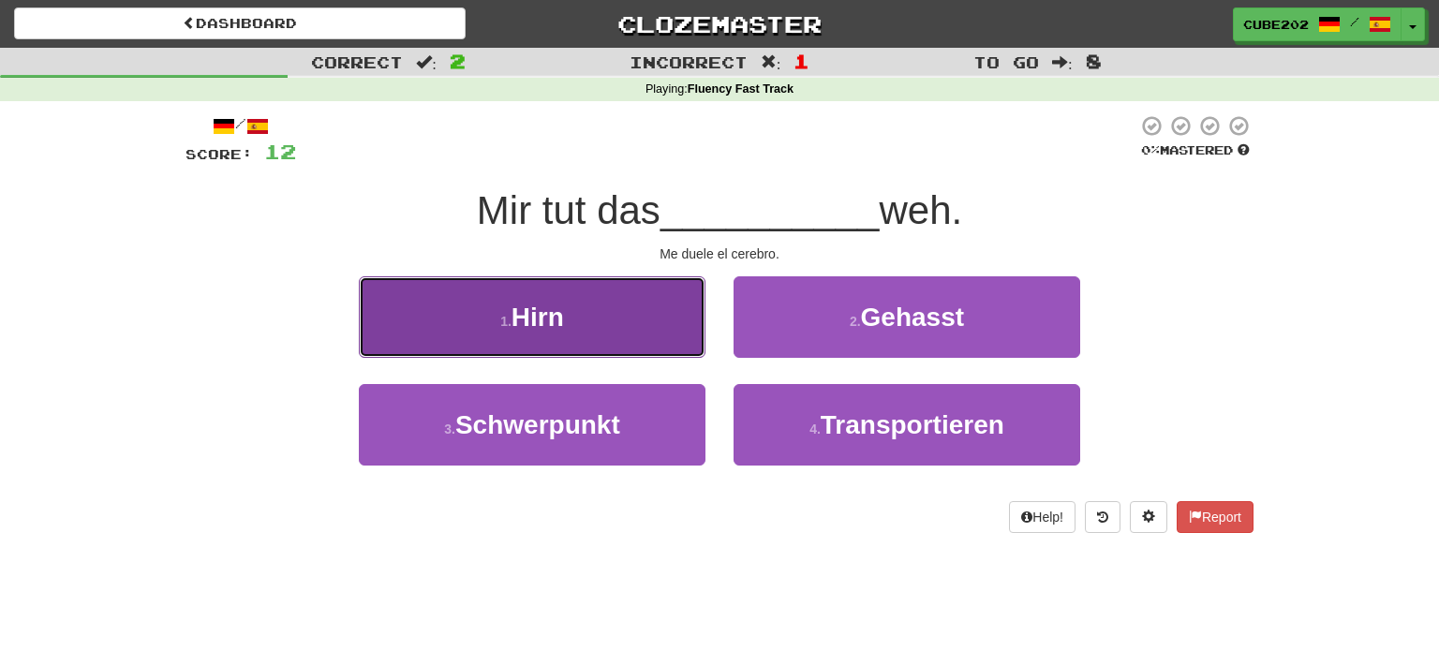
click at [644, 321] on button "1 . Hirn" at bounding box center [532, 317] width 347 height 82
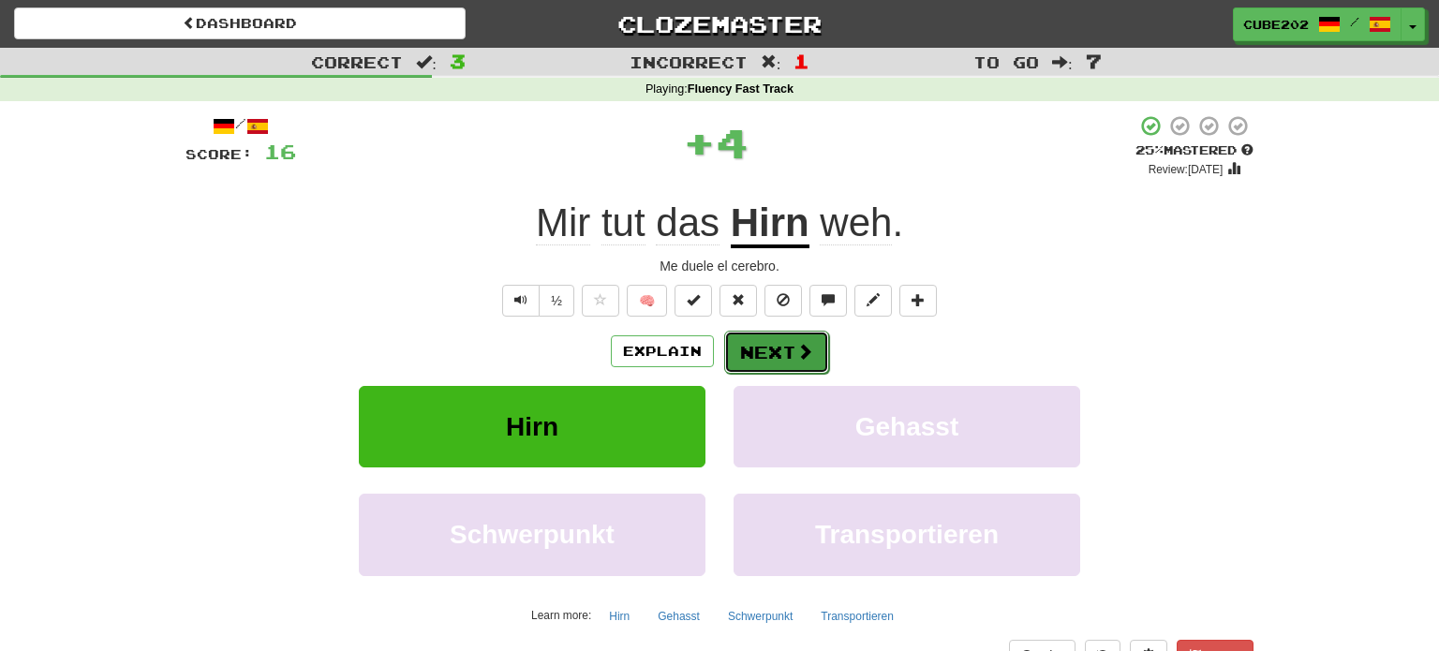
click at [789, 348] on button "Next" at bounding box center [776, 352] width 105 height 43
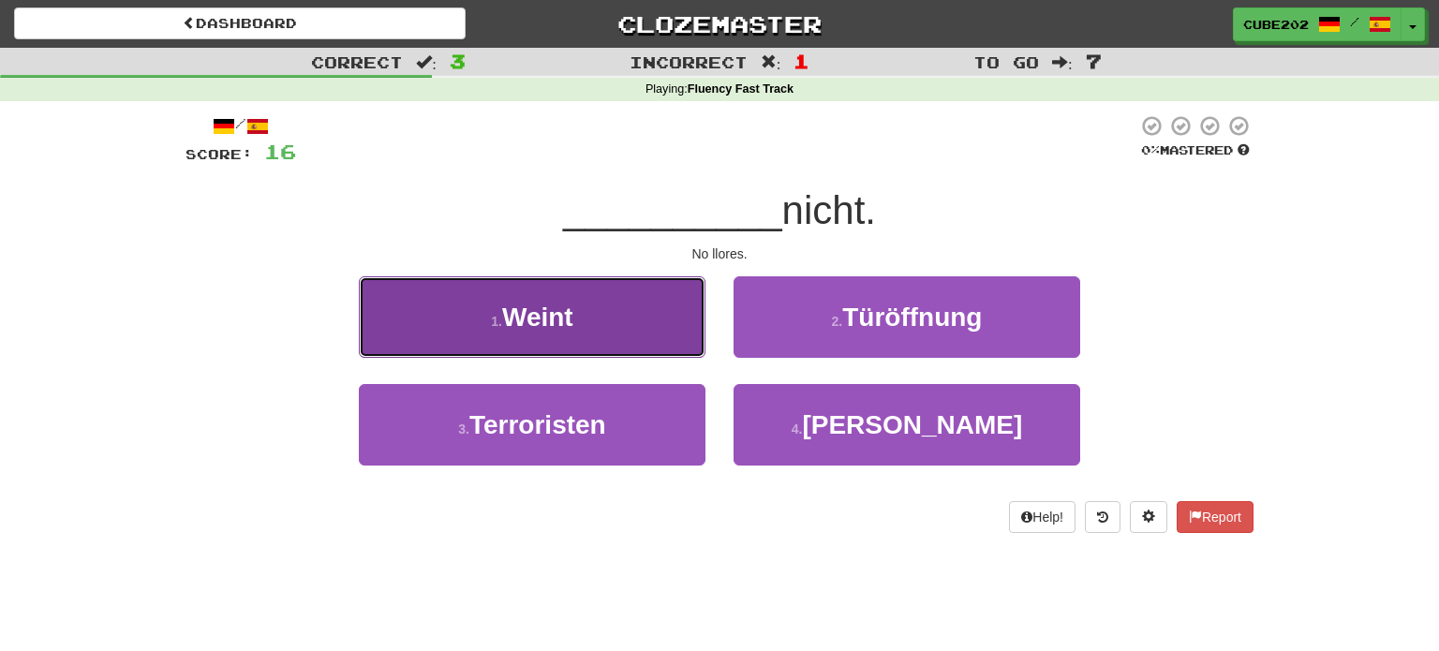
click at [615, 344] on button "1 . Weint" at bounding box center [532, 317] width 347 height 82
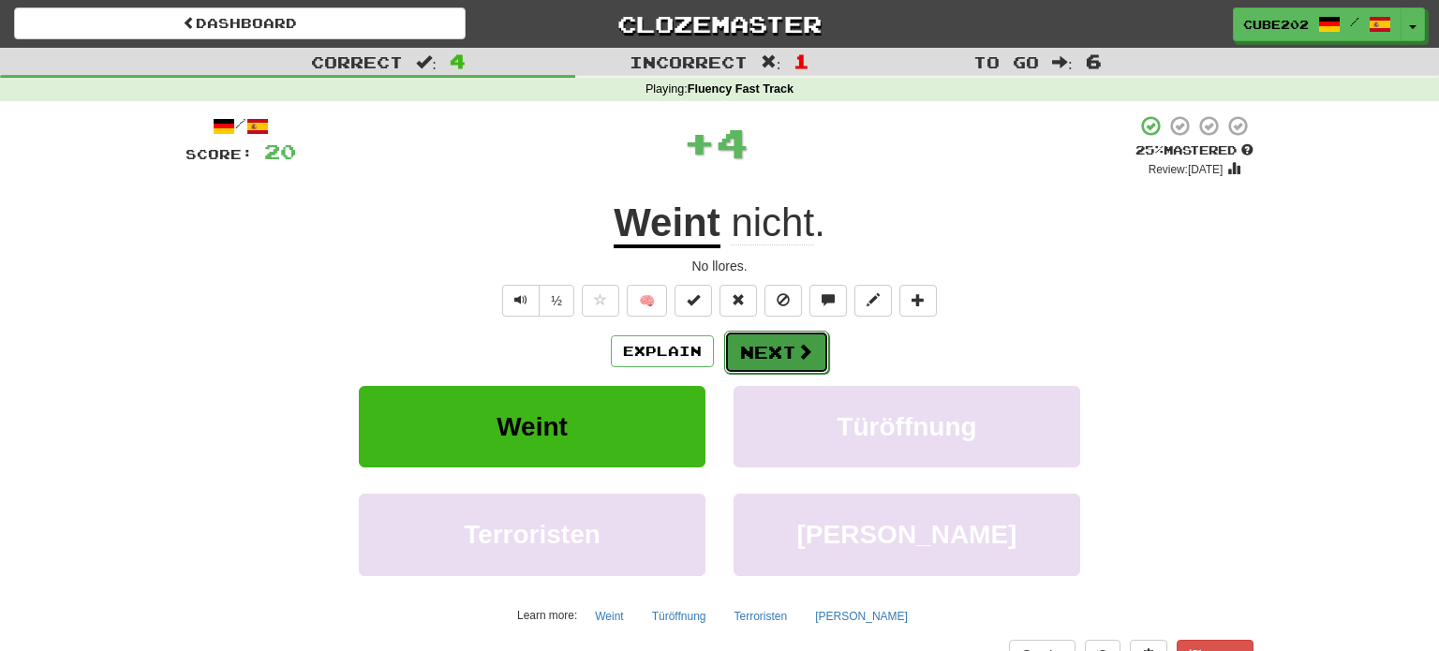
click at [784, 349] on button "Next" at bounding box center [776, 352] width 105 height 43
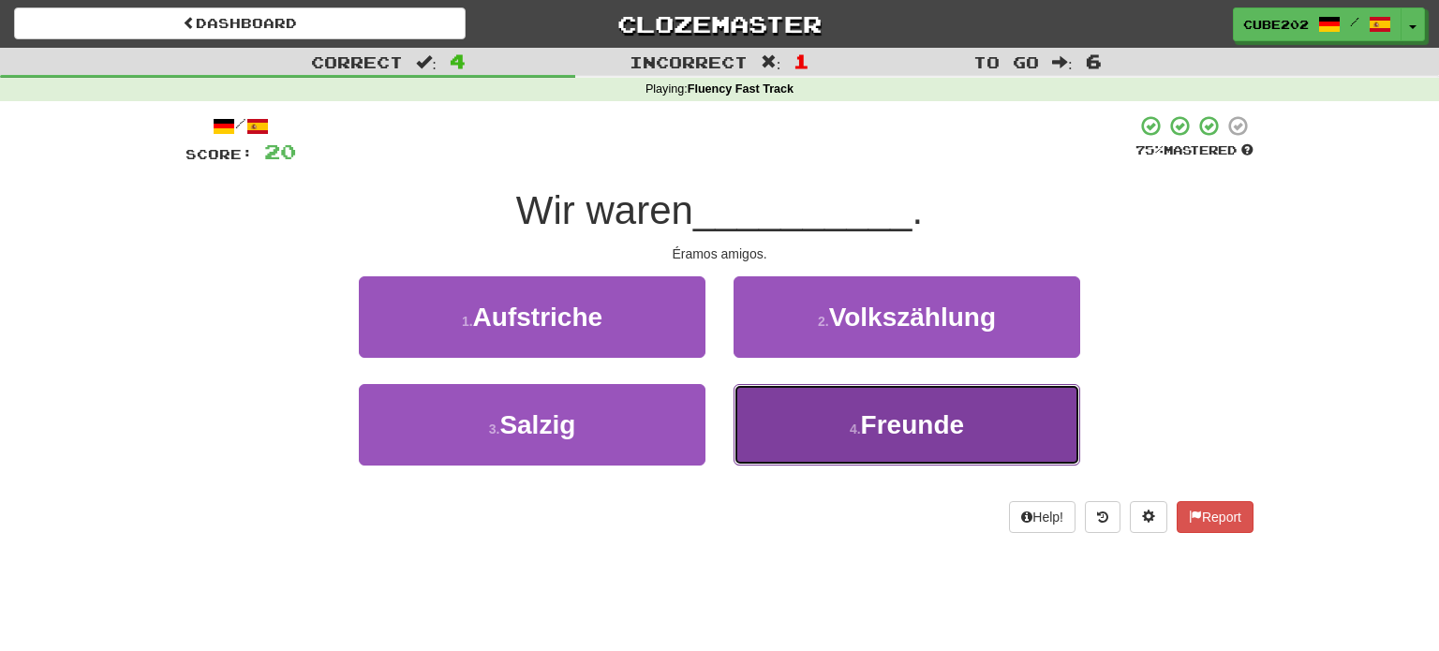
click at [813, 437] on button "4 . Freunde" at bounding box center [907, 425] width 347 height 82
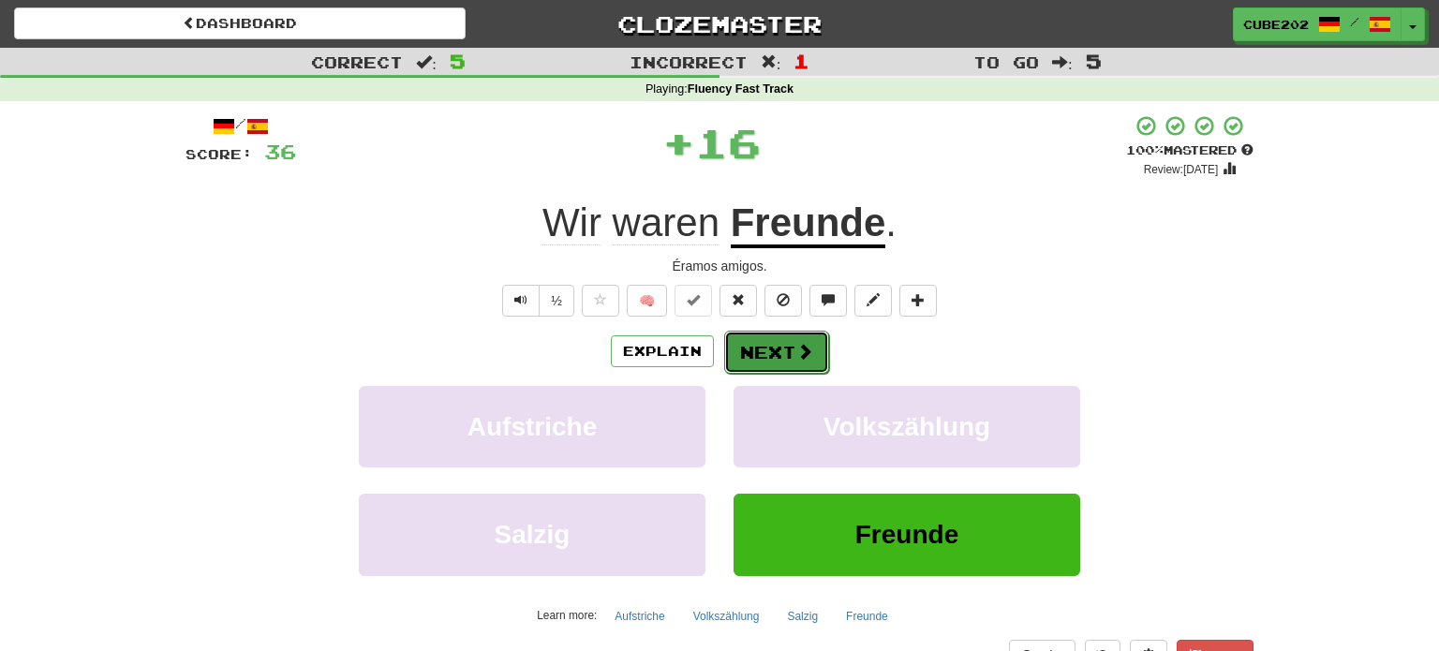
click at [772, 356] on button "Next" at bounding box center [776, 352] width 105 height 43
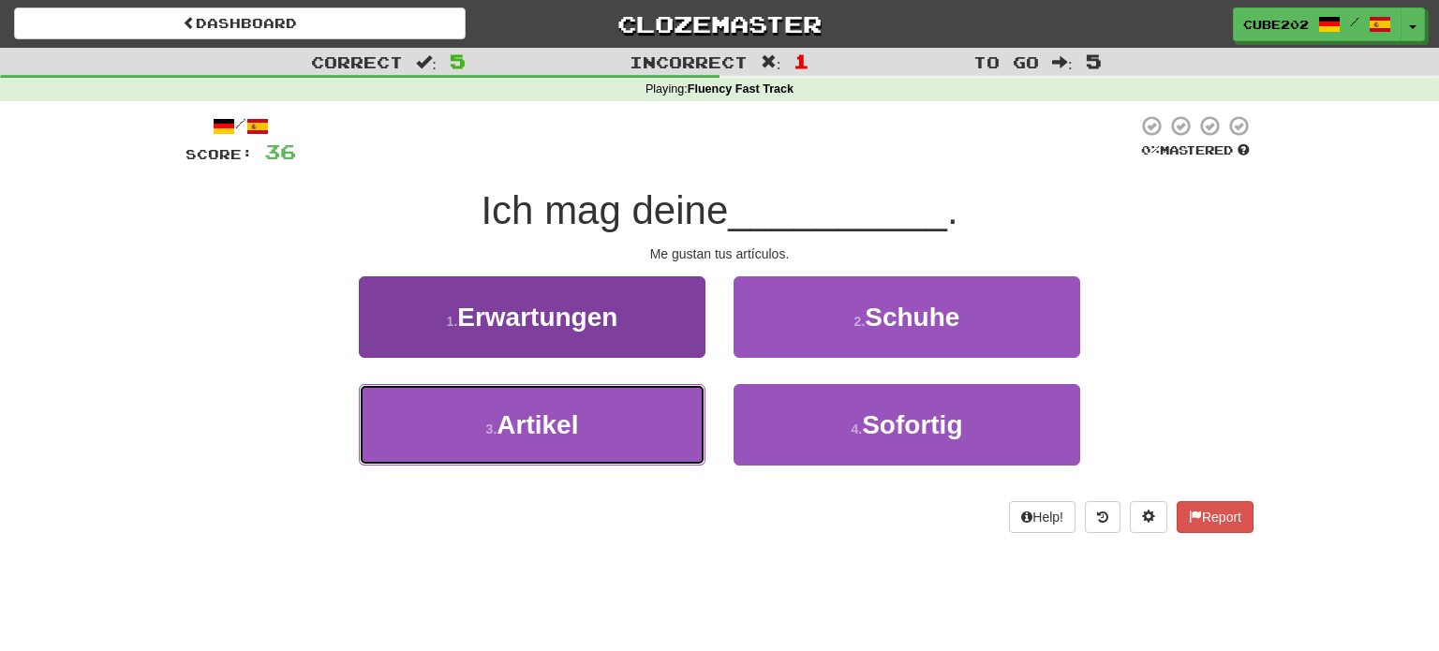
click at [641, 428] on button "3 . Artikel" at bounding box center [532, 425] width 347 height 82
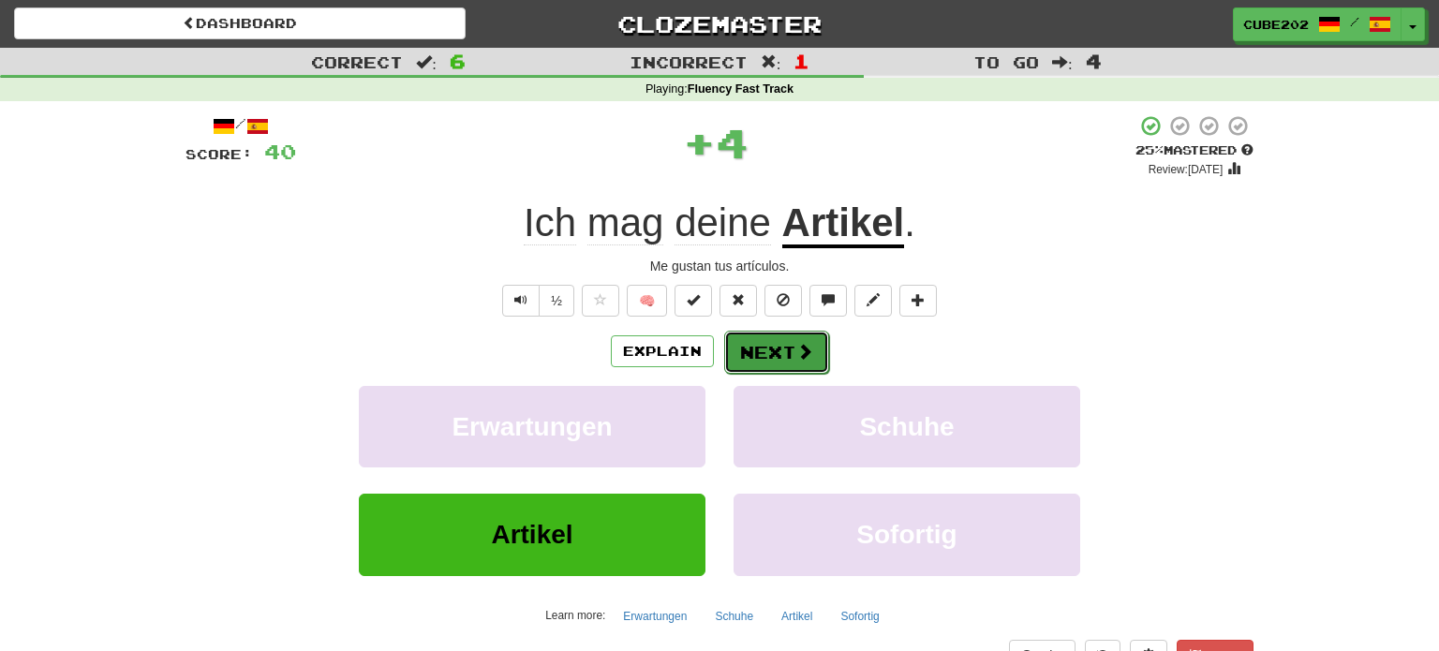
click at [775, 352] on button "Next" at bounding box center [776, 352] width 105 height 43
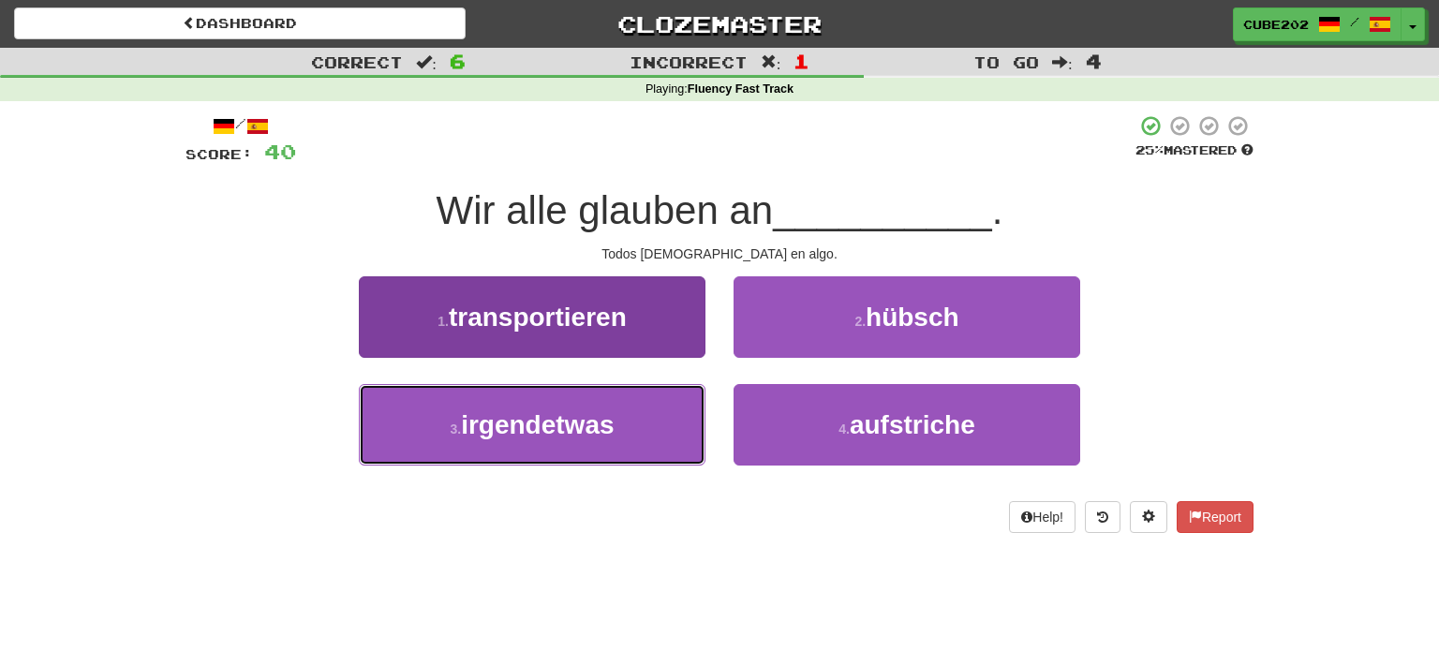
click at [654, 432] on button "3 . irgendetwas" at bounding box center [532, 425] width 347 height 82
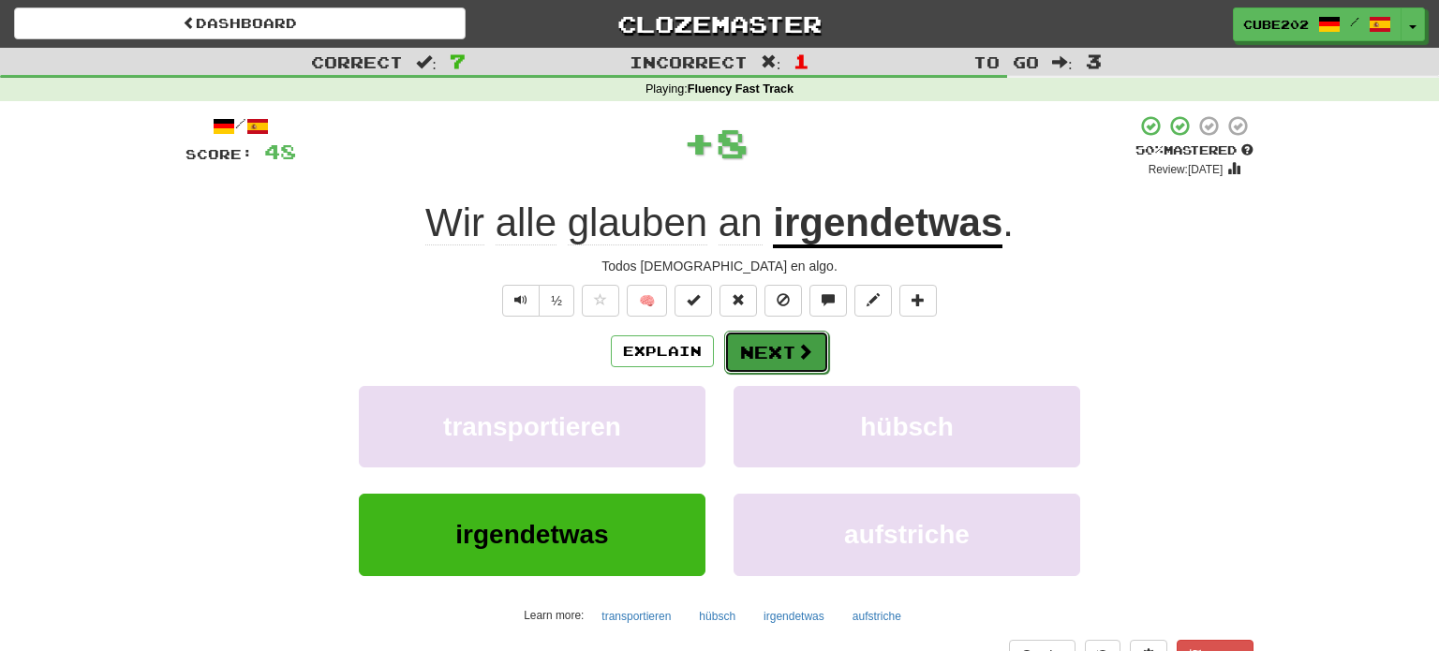
click at [766, 347] on button "Next" at bounding box center [776, 352] width 105 height 43
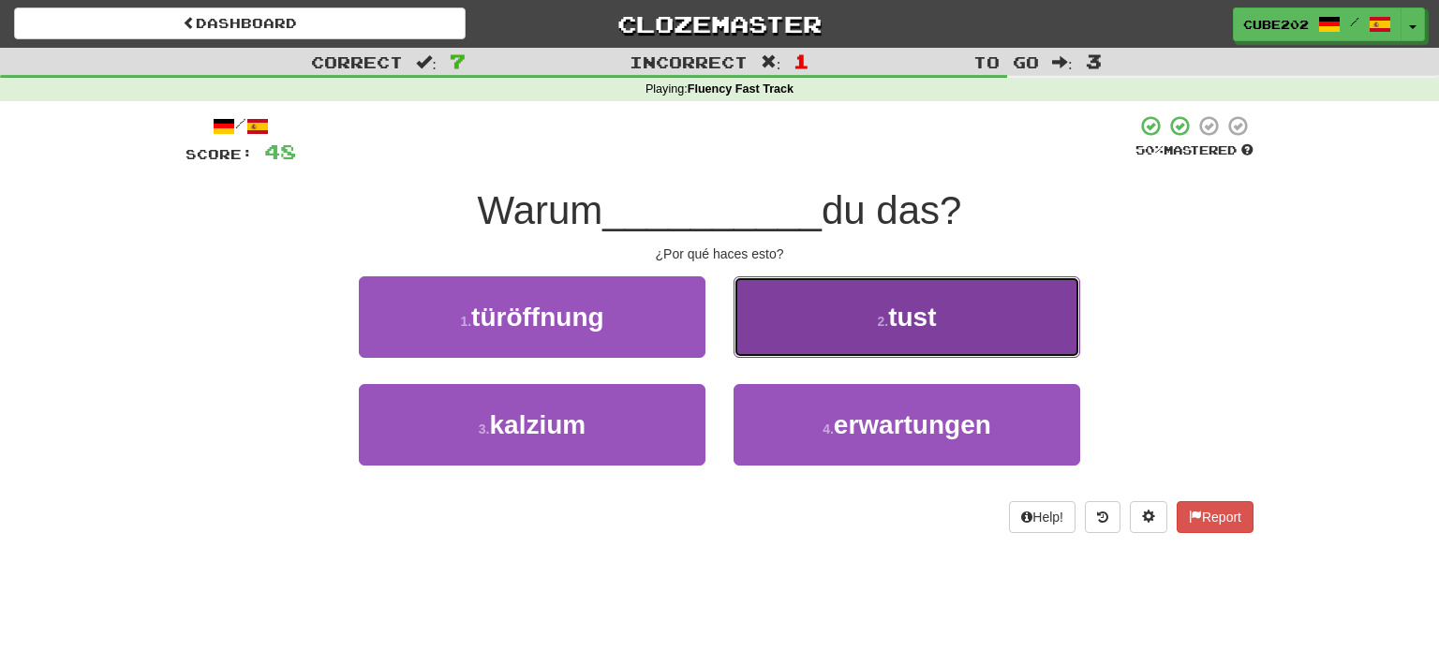
click at [839, 333] on button "2 . tust" at bounding box center [907, 317] width 347 height 82
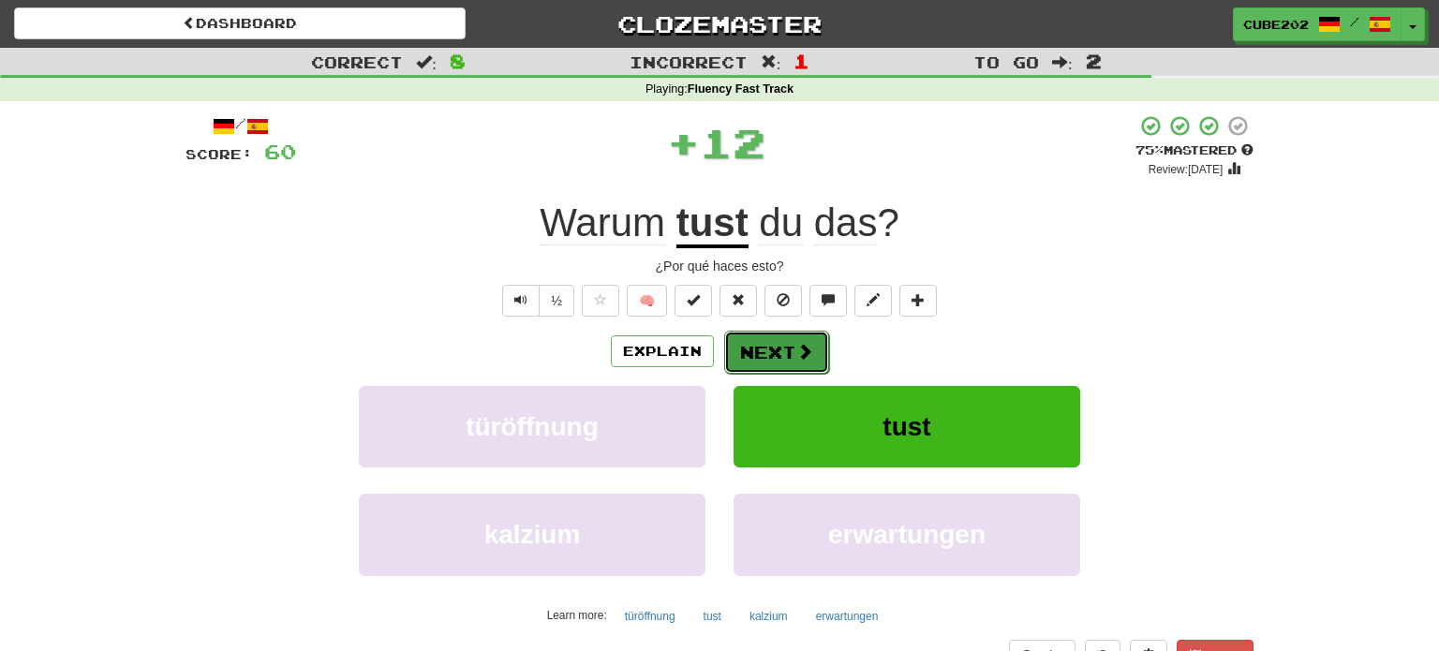
click at [772, 350] on button "Next" at bounding box center [776, 352] width 105 height 43
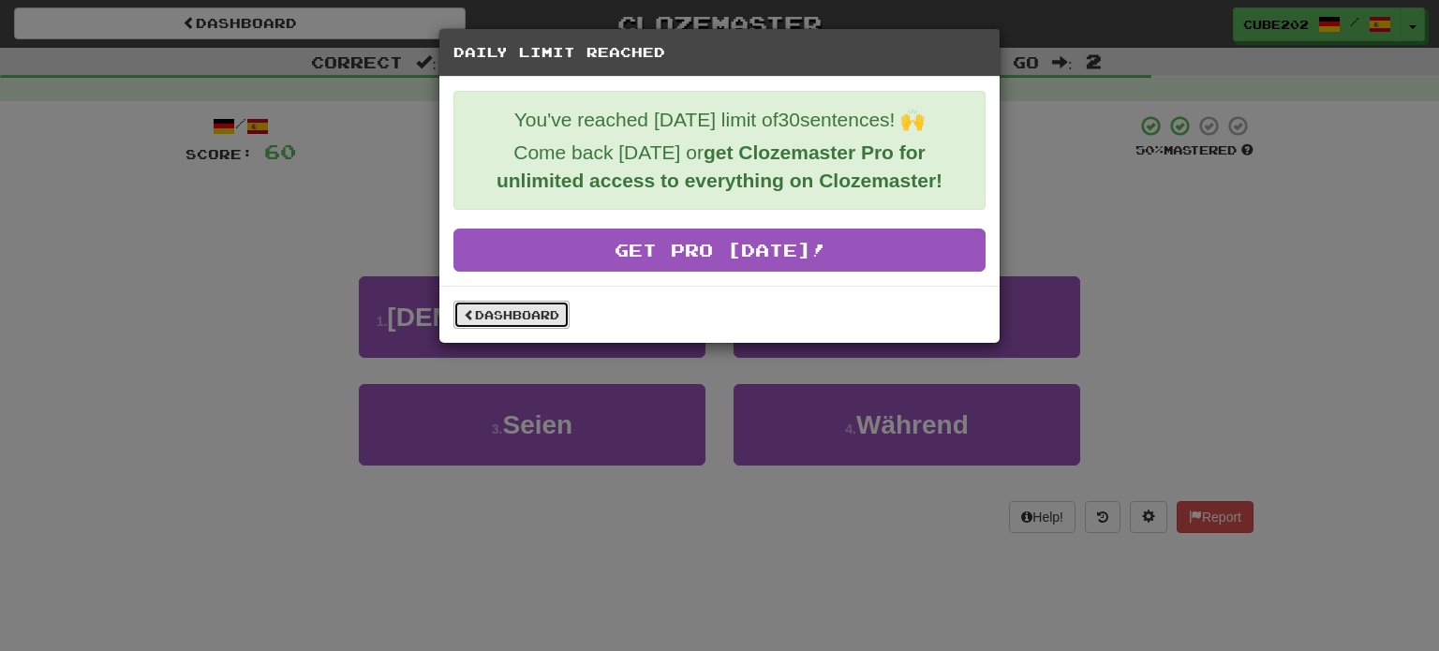
click at [533, 312] on link "Dashboard" at bounding box center [511, 315] width 116 height 28
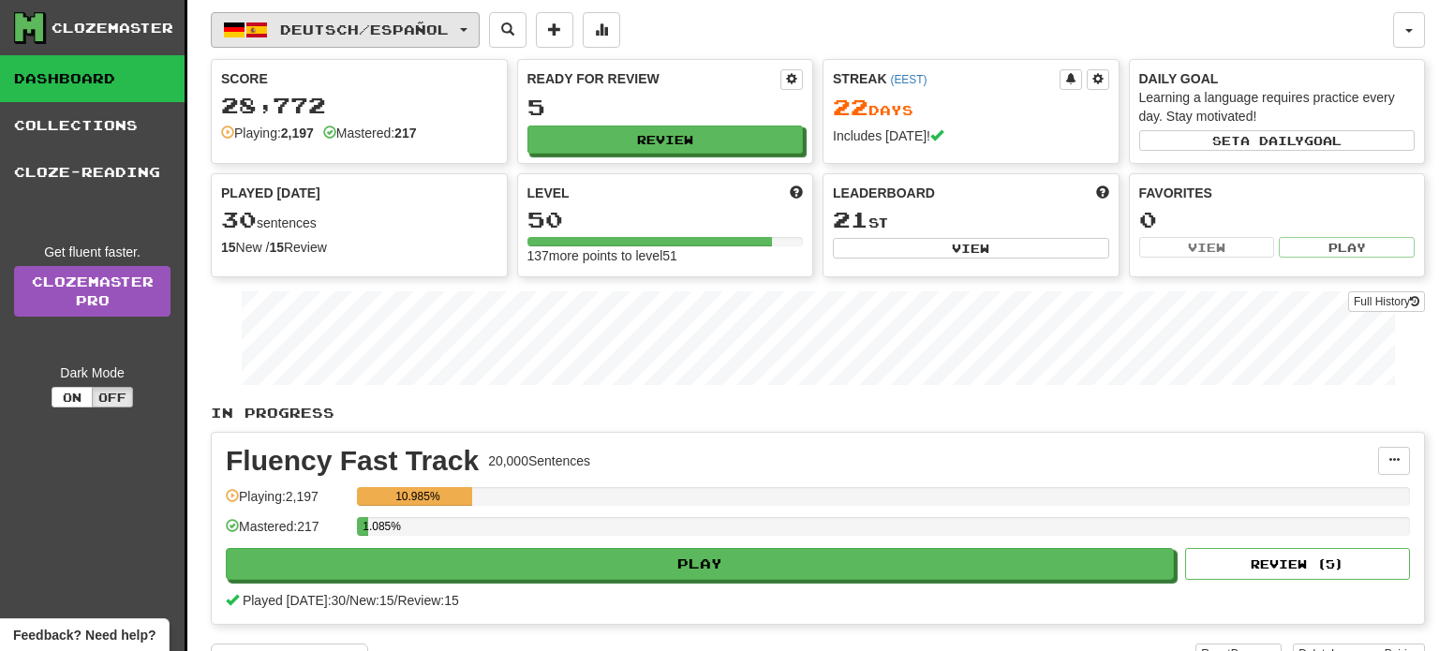
click at [423, 27] on span "Deutsch / Español" at bounding box center [364, 30] width 169 height 16
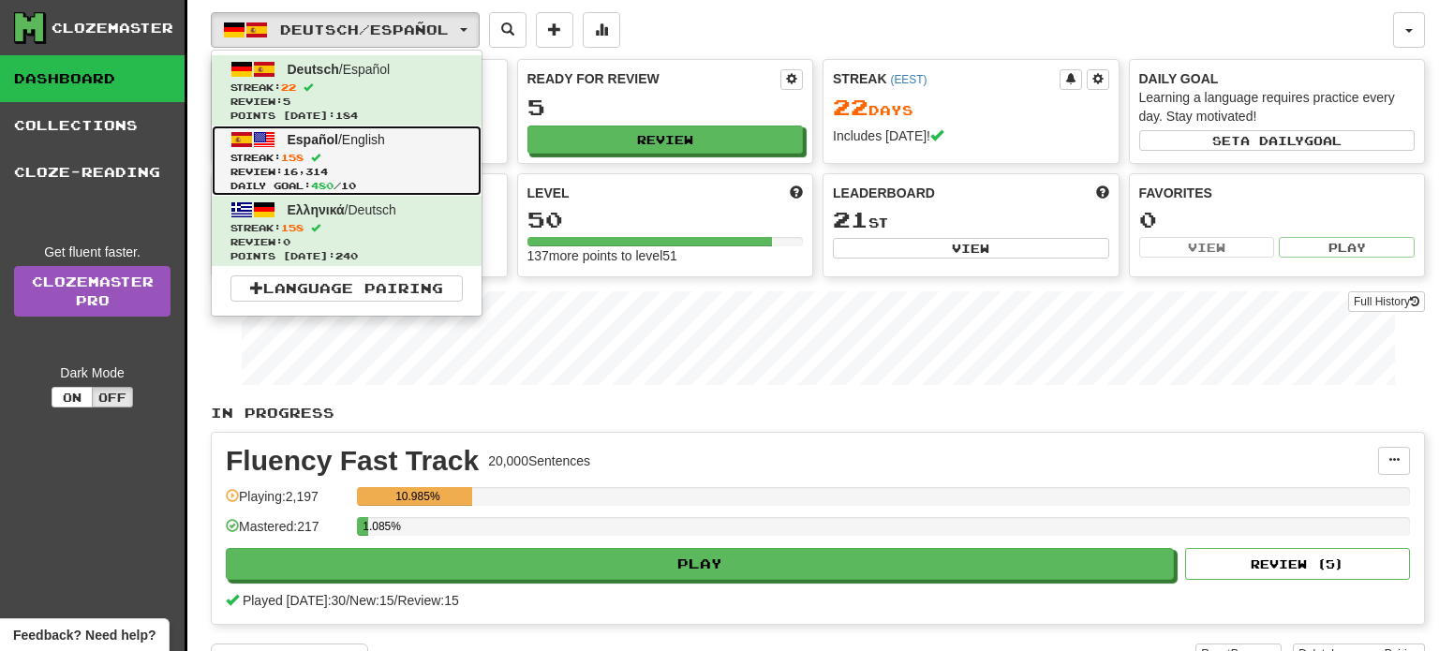
click at [345, 169] on span "Review: 16,314" at bounding box center [346, 172] width 232 height 14
